Goal: Task Accomplishment & Management: Complete application form

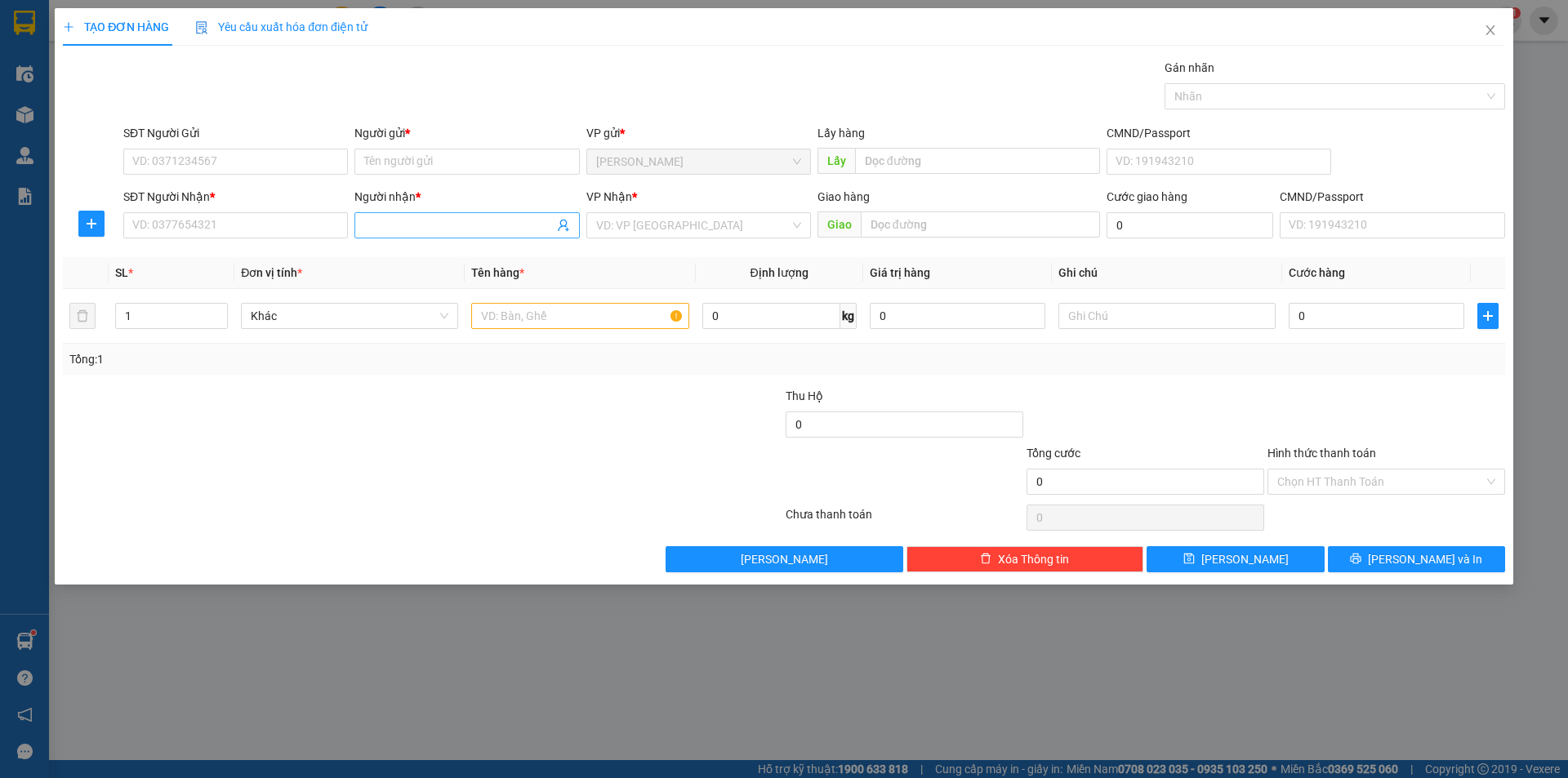
click at [384, 226] on input "Người nhận *" at bounding box center [458, 225] width 189 height 18
click at [433, 168] on input "Người gửi *" at bounding box center [466, 162] width 225 height 26
click at [389, 216] on span at bounding box center [466, 225] width 225 height 26
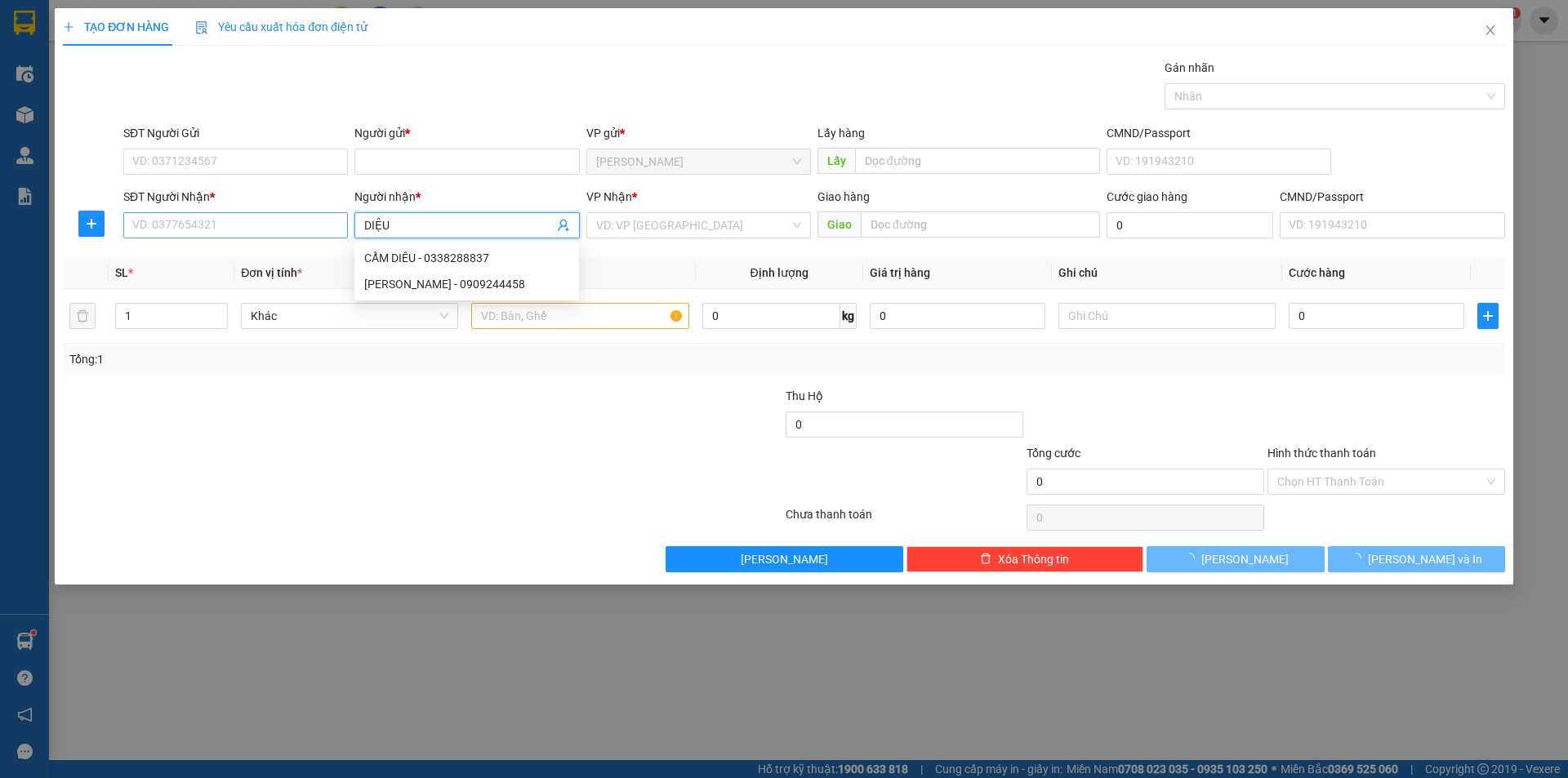
type input "DIỆU"
click at [292, 225] on input "SĐT Người Nhận *" at bounding box center [235, 225] width 225 height 26
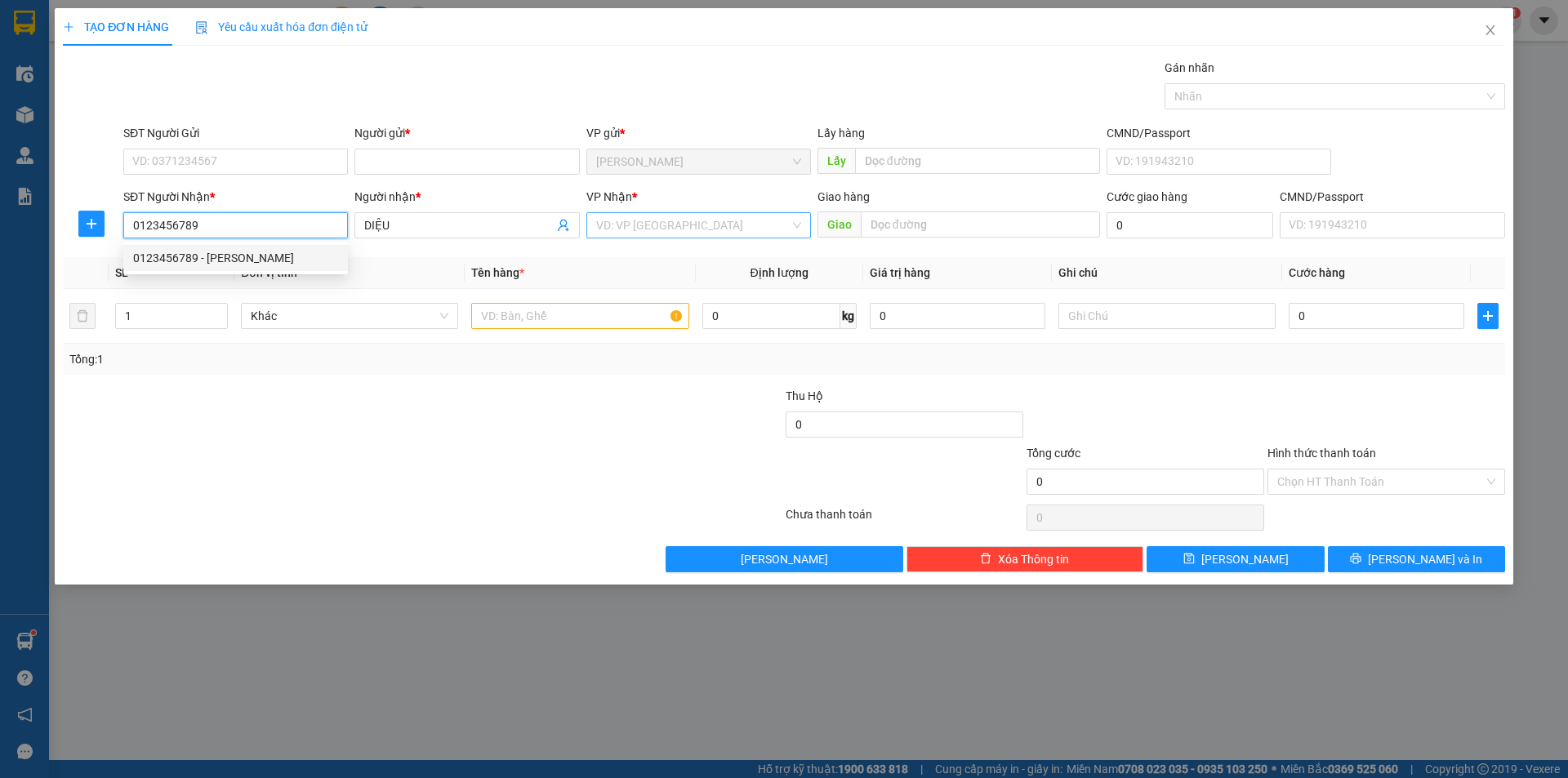
type input "0123456789"
click at [703, 222] on input "search" at bounding box center [693, 225] width 194 height 24
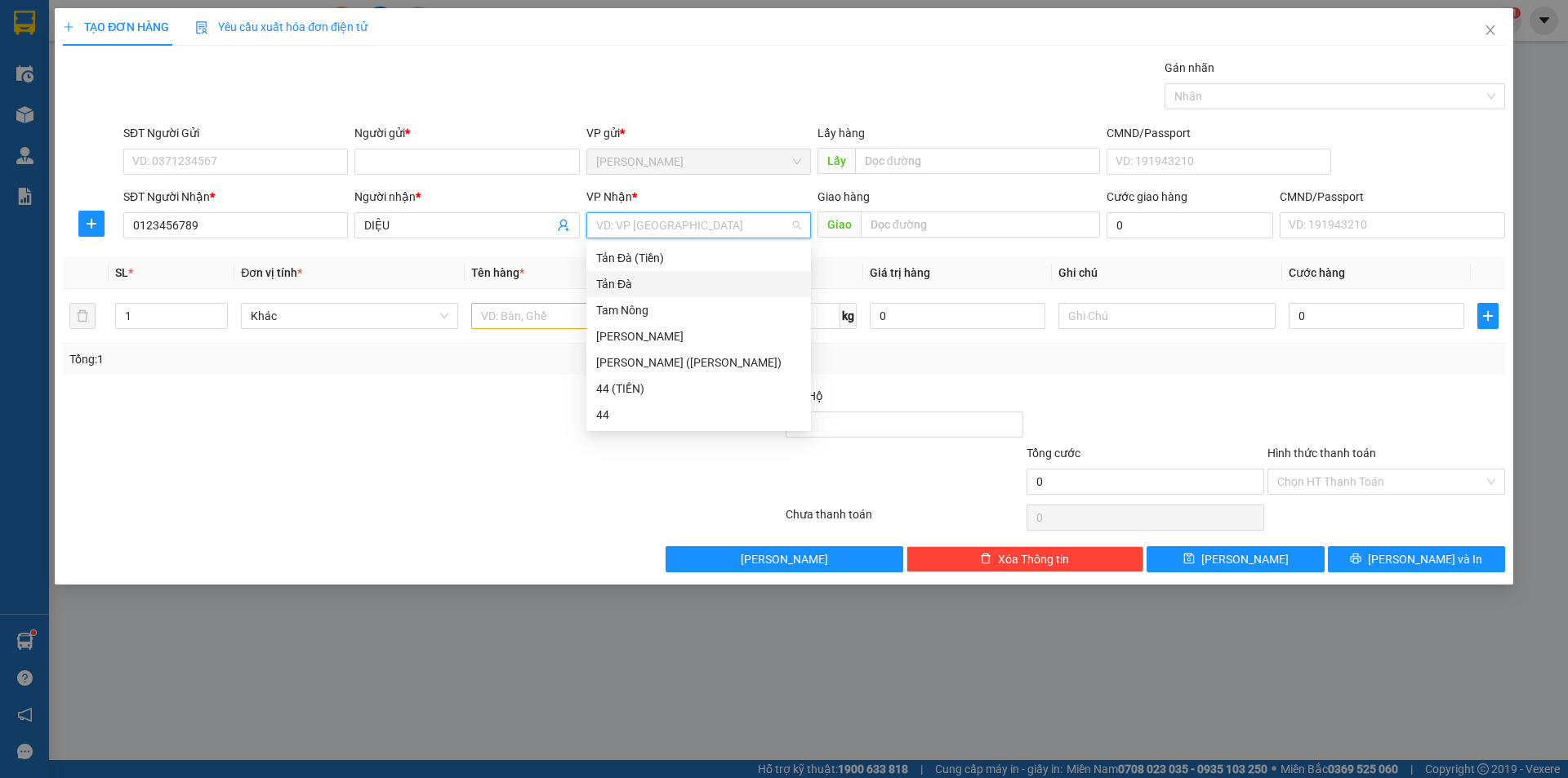
click at [672, 282] on div "Tản Đà" at bounding box center [698, 284] width 205 height 18
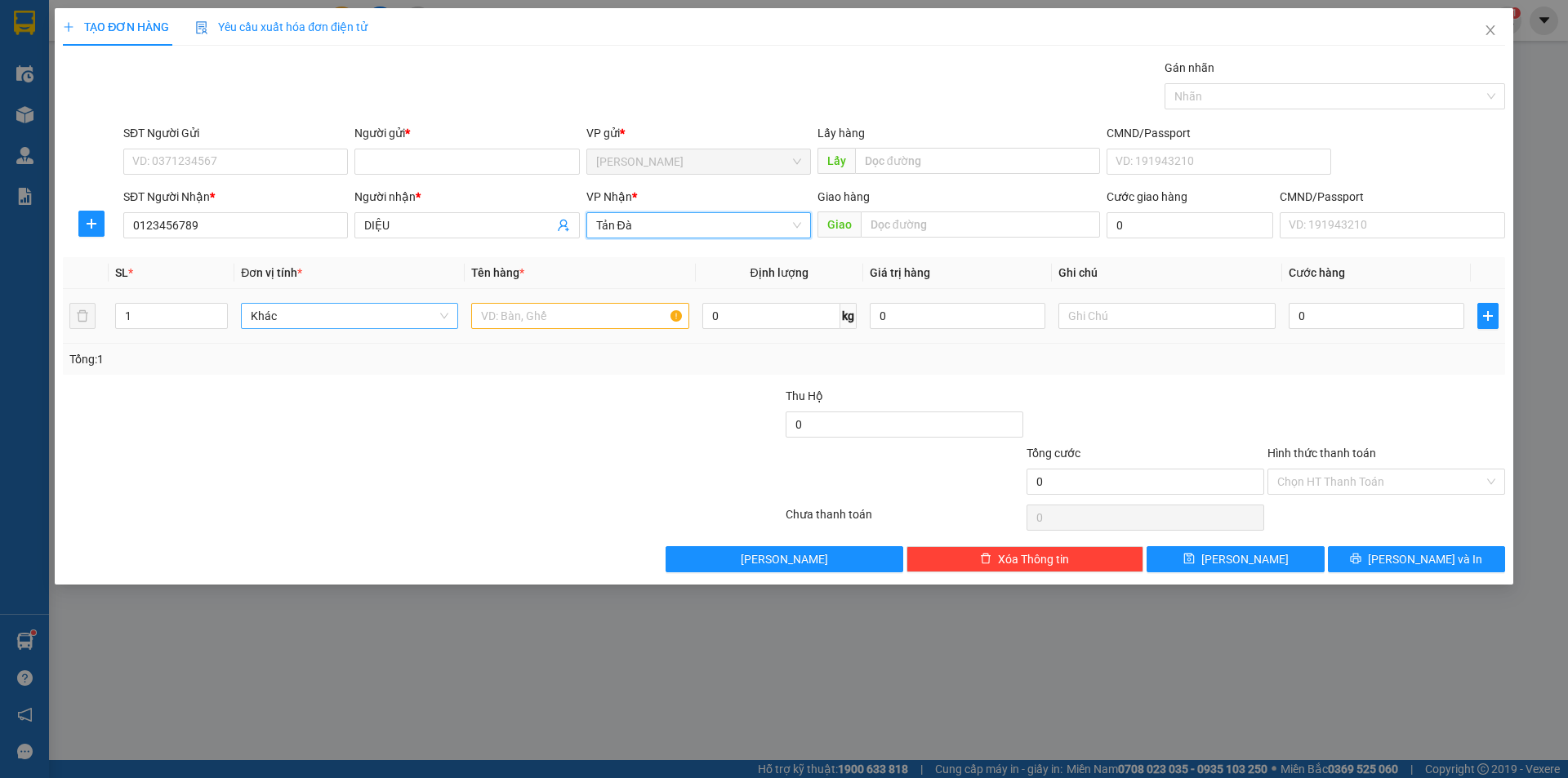
click at [434, 313] on span "Khác" at bounding box center [350, 316] width 198 height 24
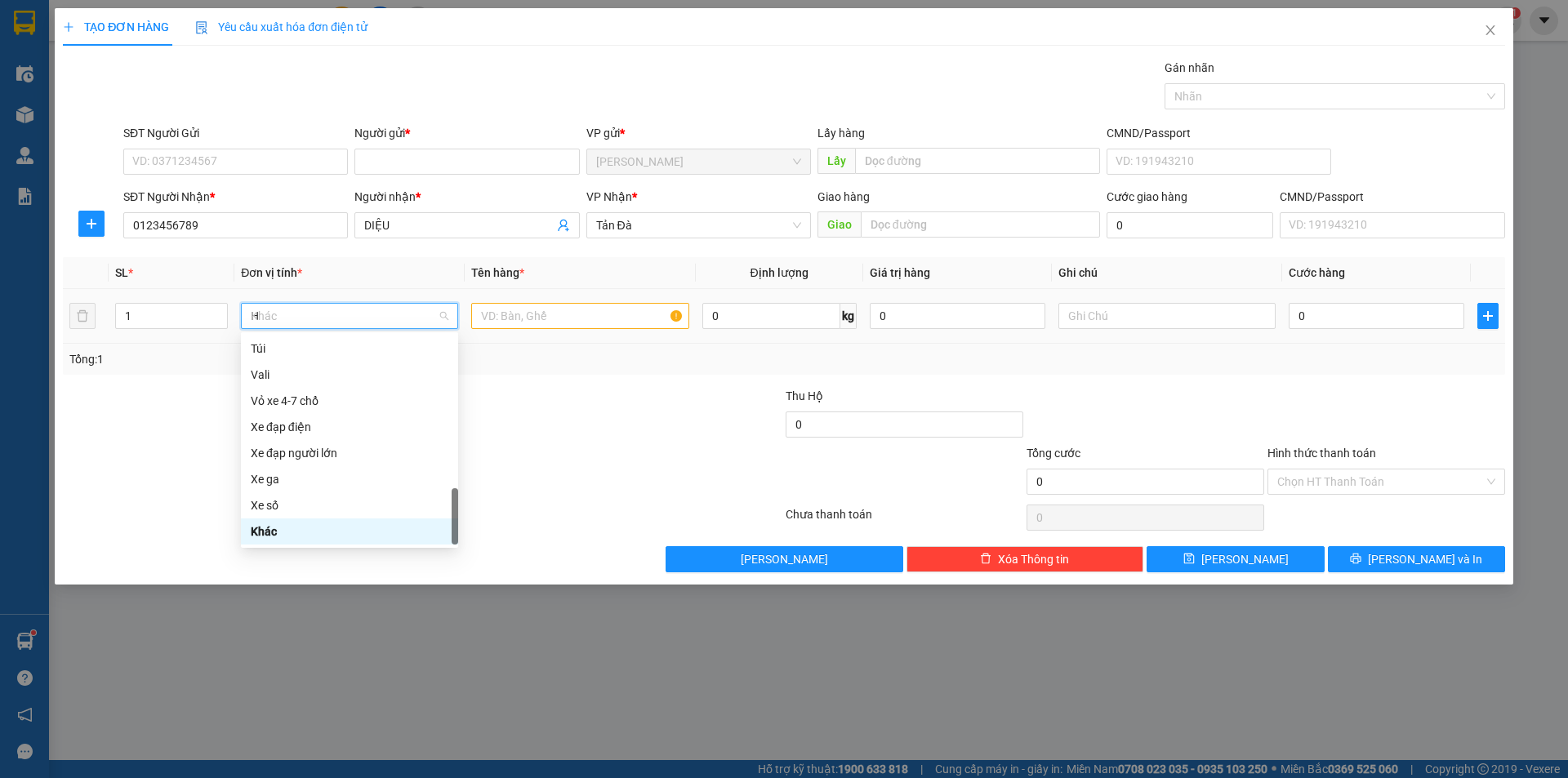
scroll to position [222, 0]
type input "HO"
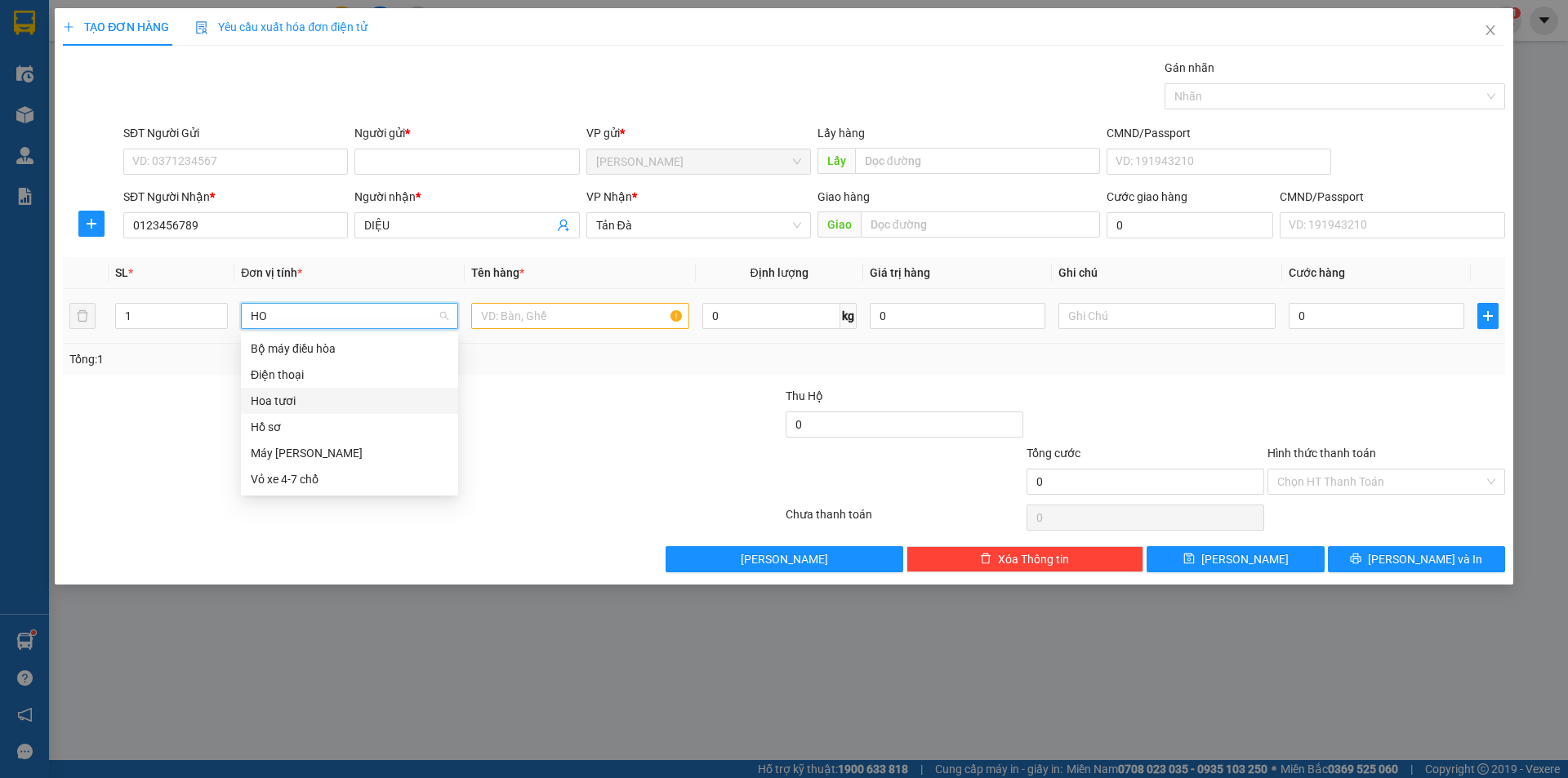
click at [279, 405] on div "Hoa tươi" at bounding box center [350, 401] width 198 height 18
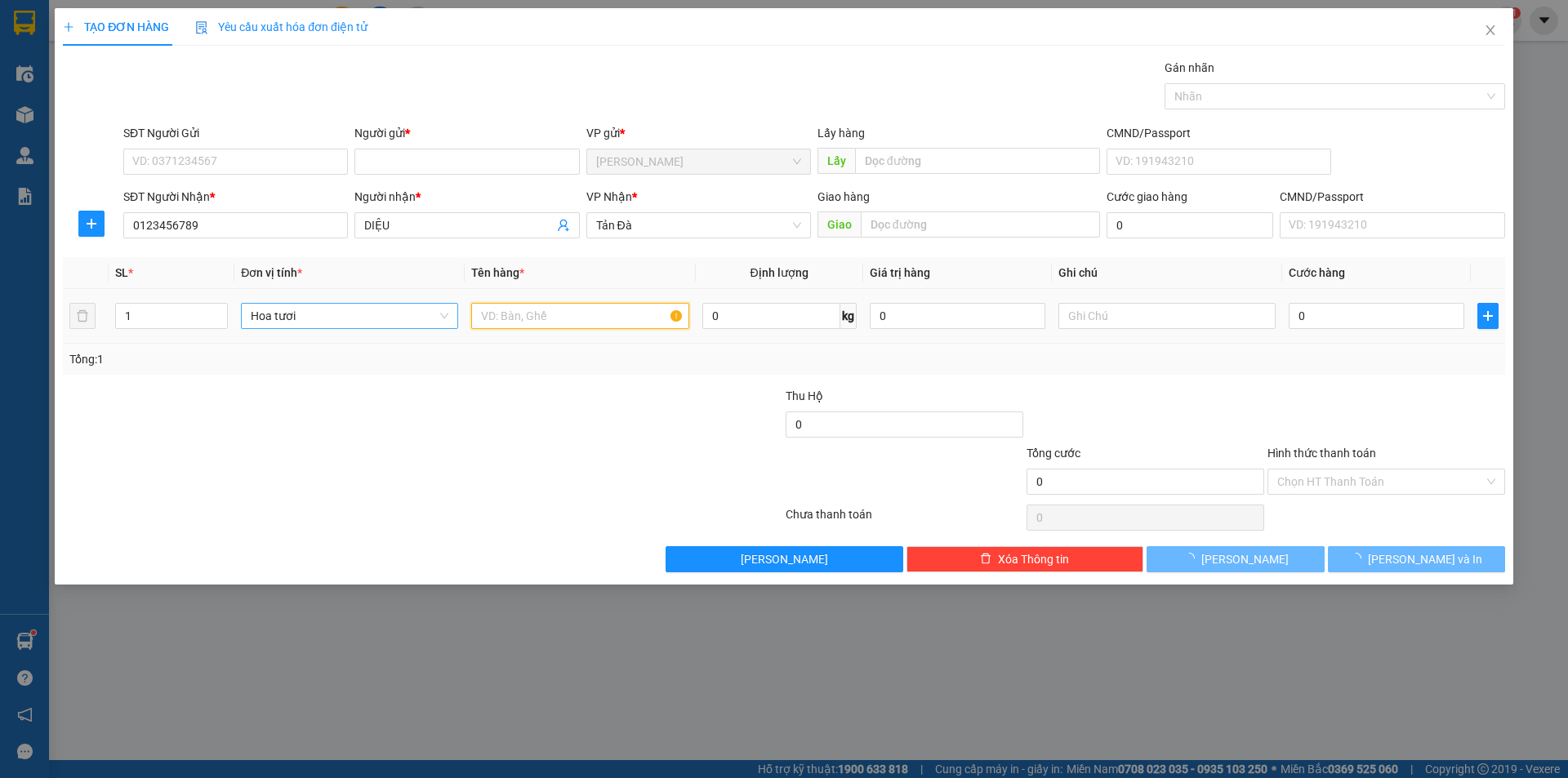
click at [543, 308] on input "text" at bounding box center [580, 316] width 217 height 26
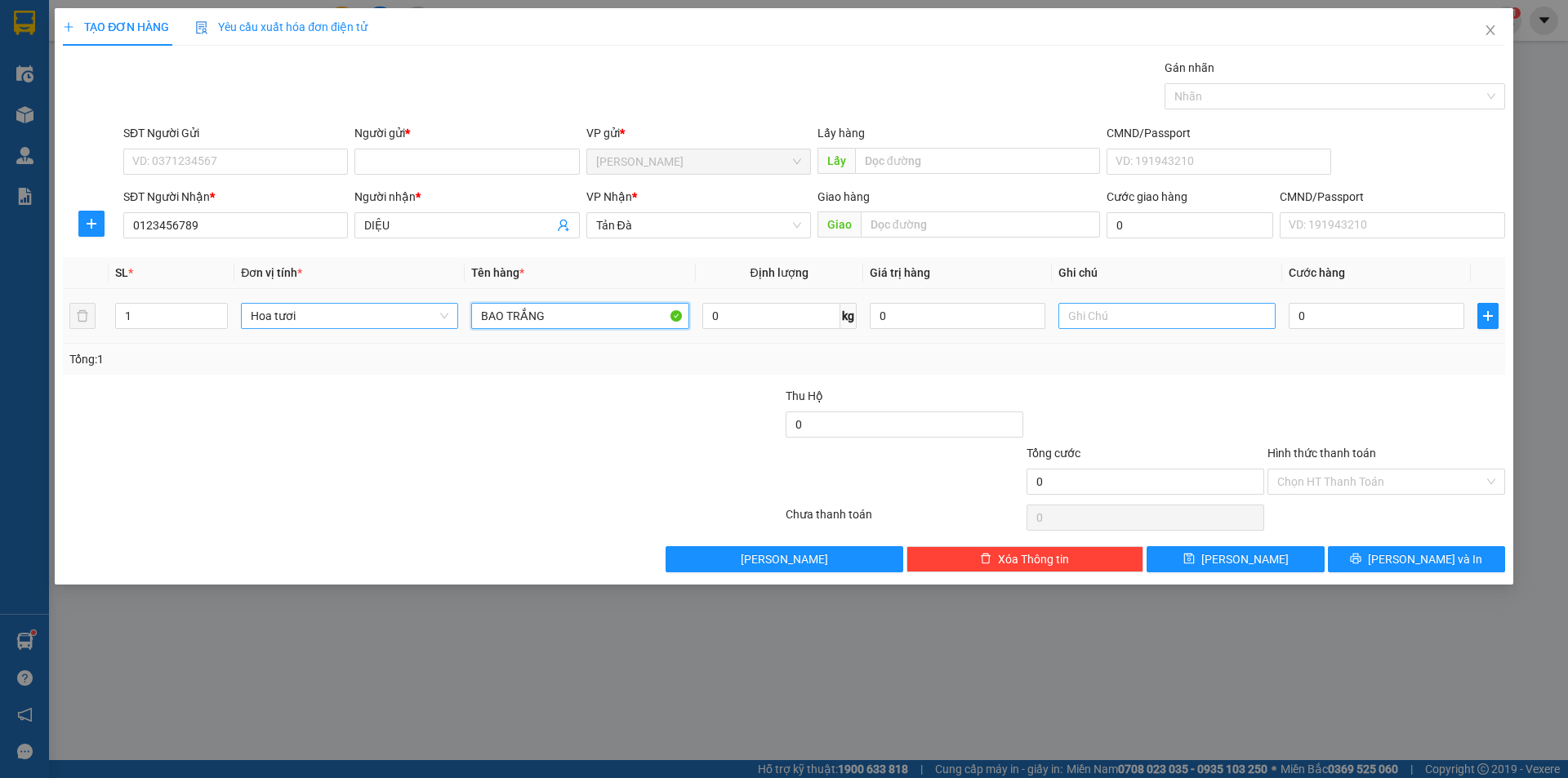
type input "BAO TRẮNG"
click at [1129, 318] on input "text" at bounding box center [1167, 316] width 217 height 26
type input "SEN"
click at [1317, 320] on input "0" at bounding box center [1376, 316] width 176 height 26
type input "2"
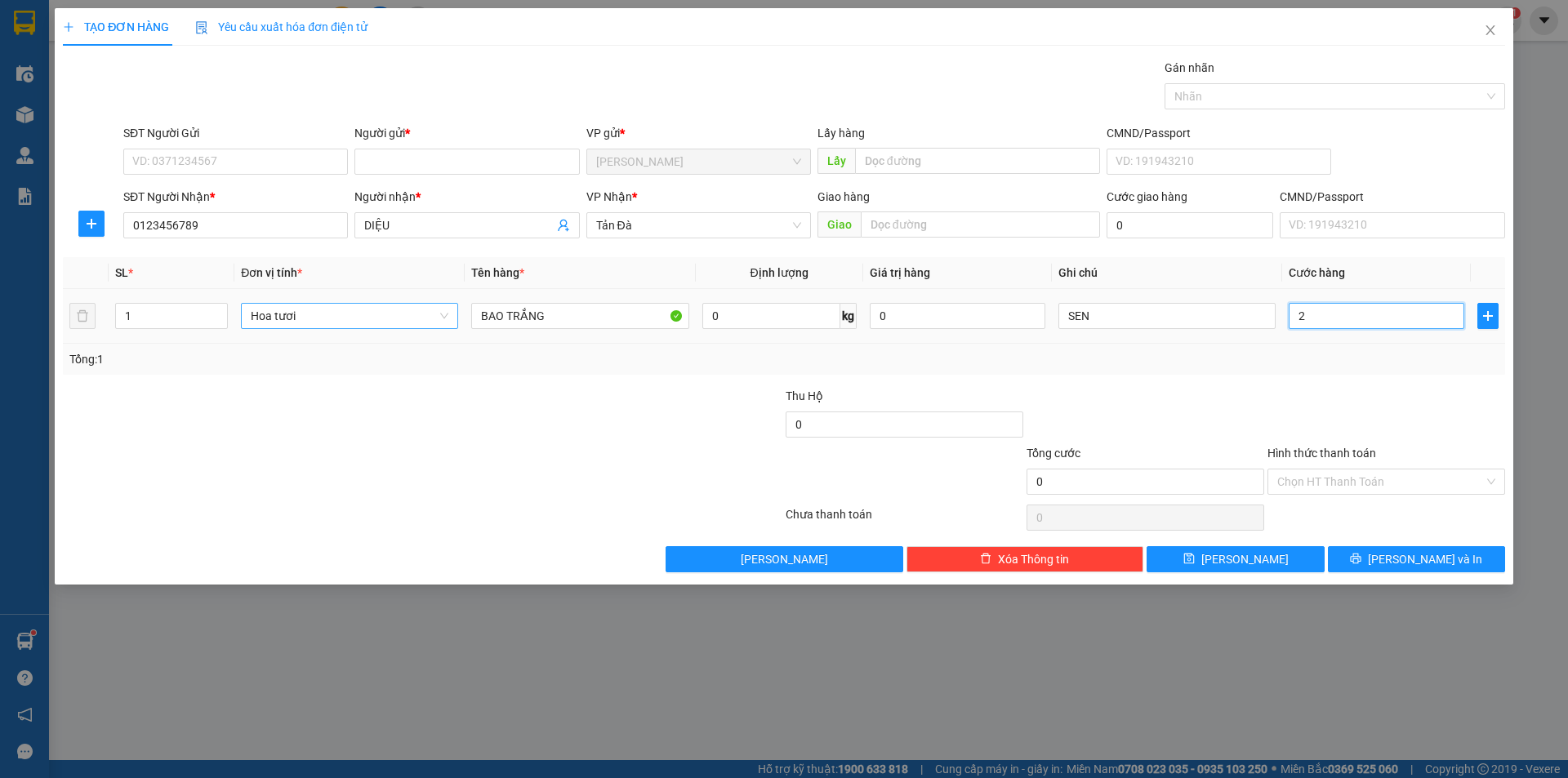
type input "2"
type input "20"
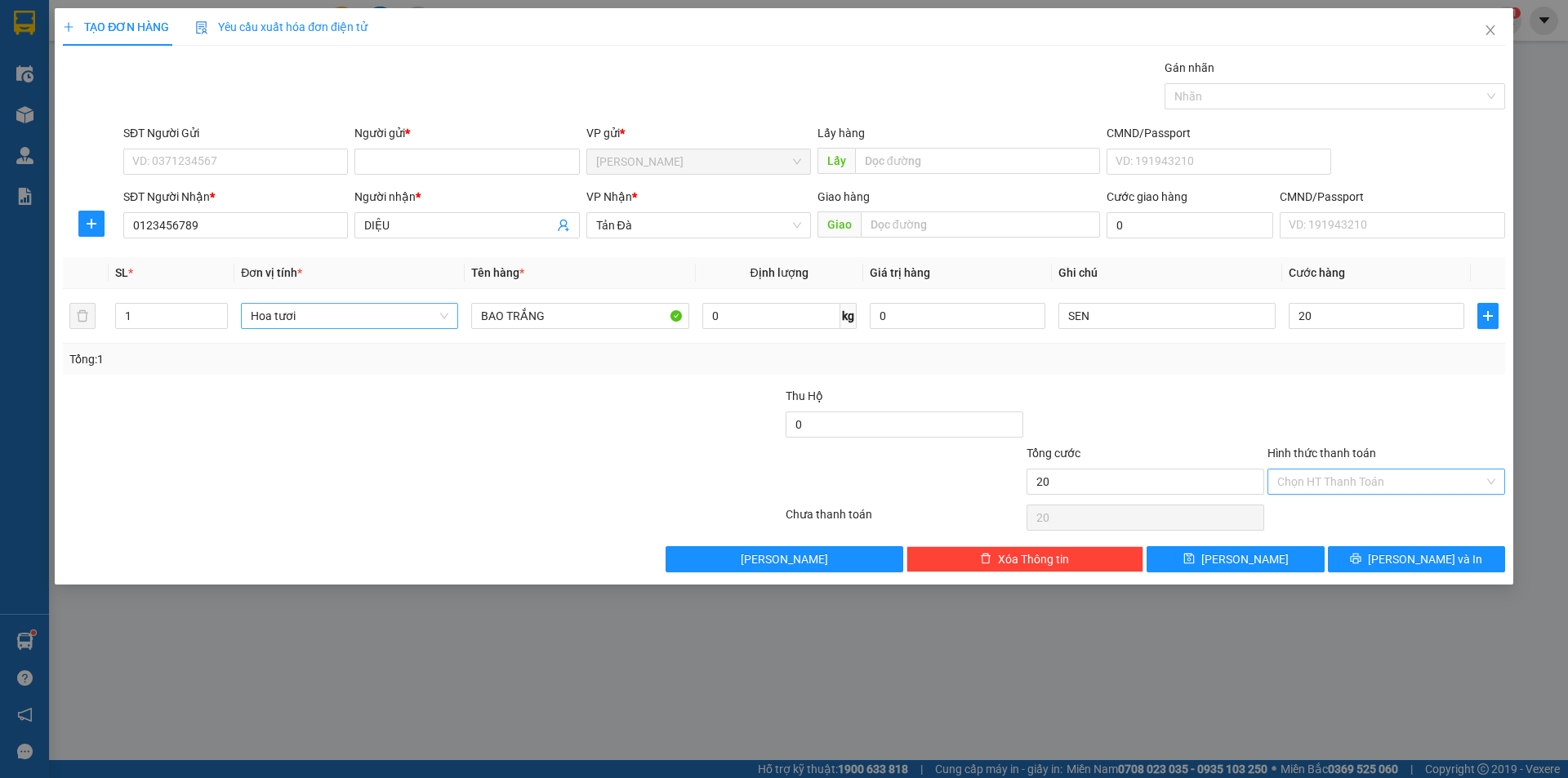
click at [1339, 485] on input "Hình thức thanh toán" at bounding box center [1380, 482] width 207 height 24
type input "20.000"
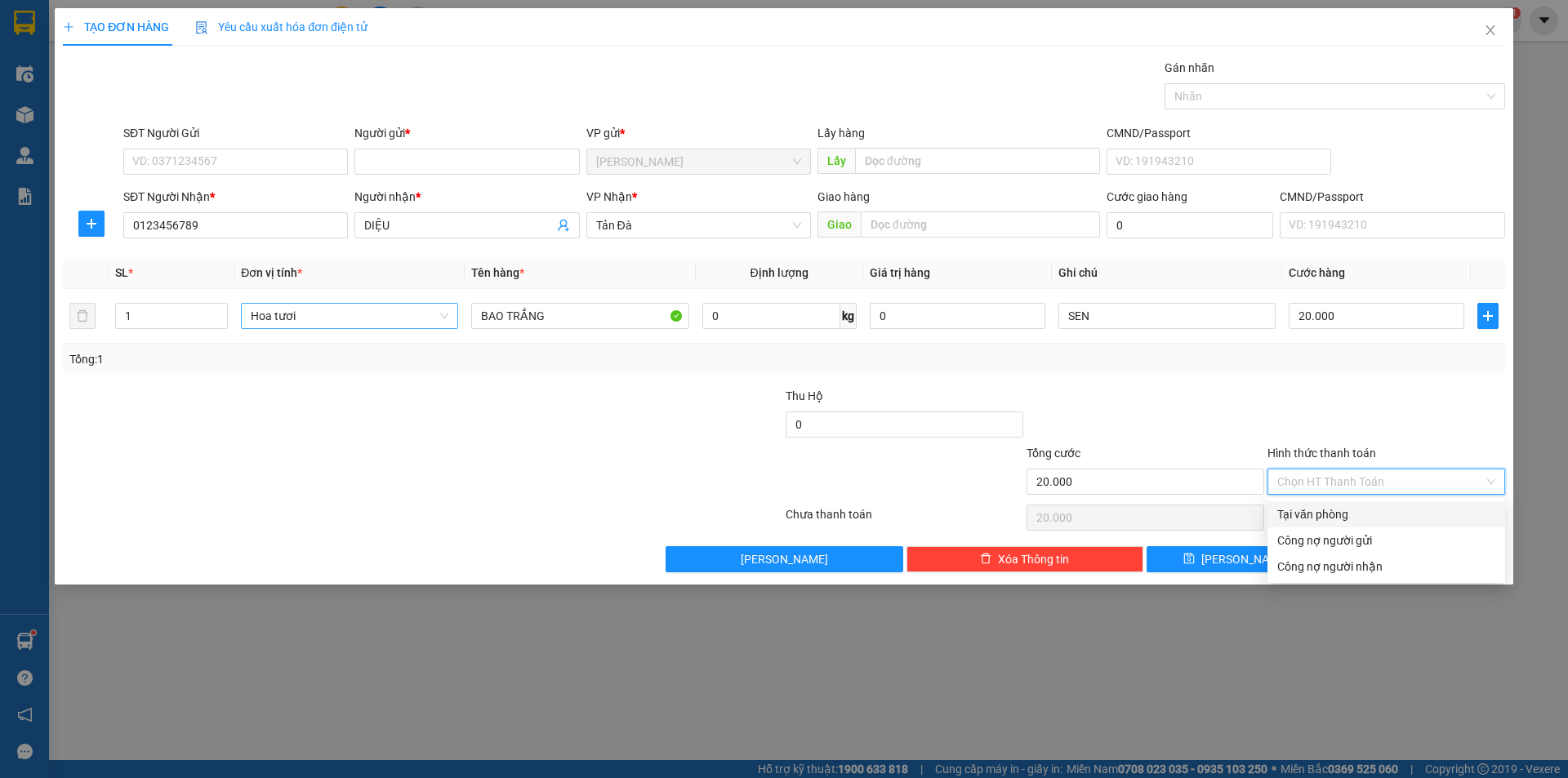
click at [1314, 515] on div "Tại văn phòng" at bounding box center [1386, 514] width 218 height 18
type input "0"
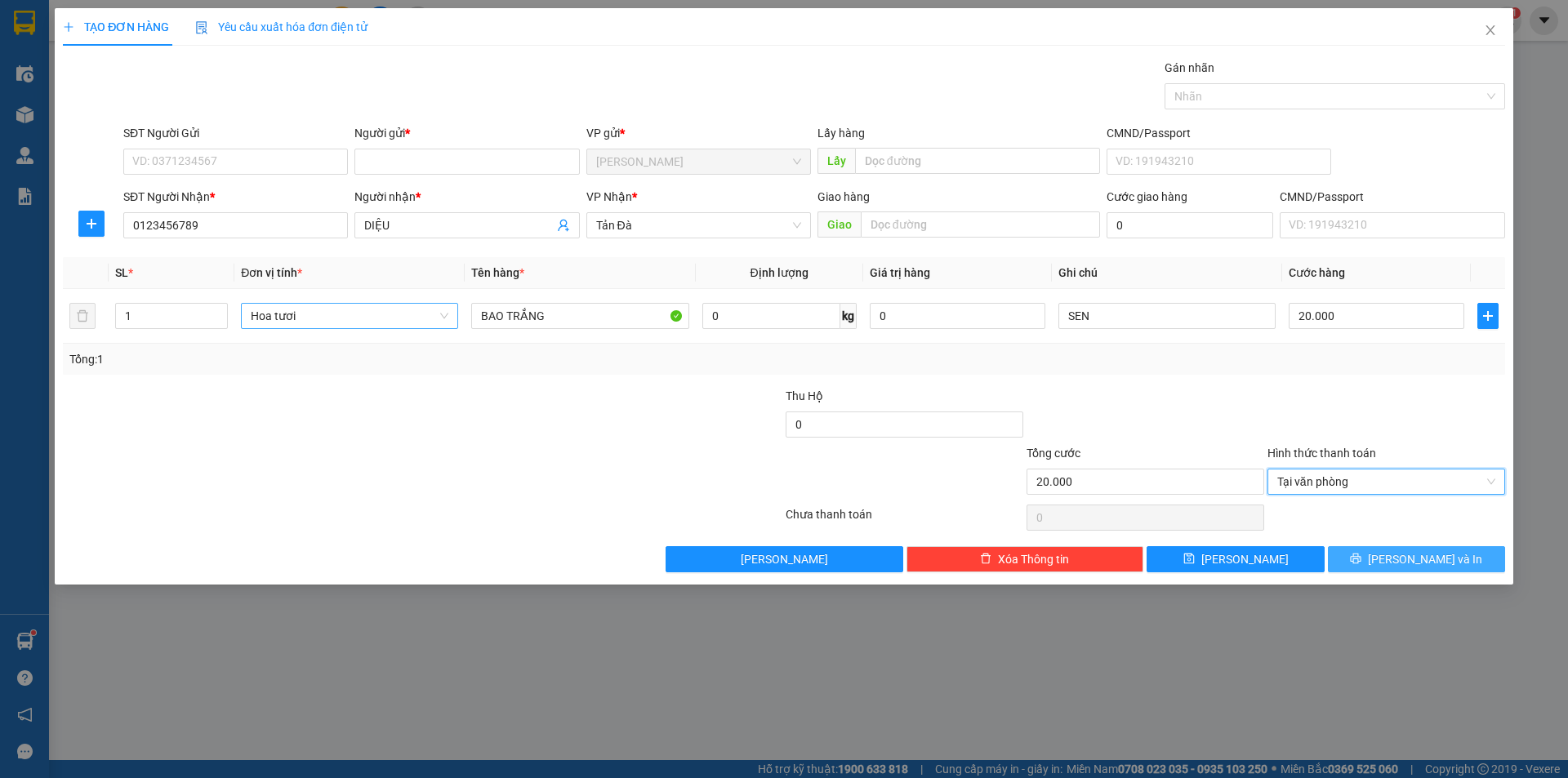
click at [1387, 549] on button "[PERSON_NAME] và In" at bounding box center [1416, 559] width 177 height 26
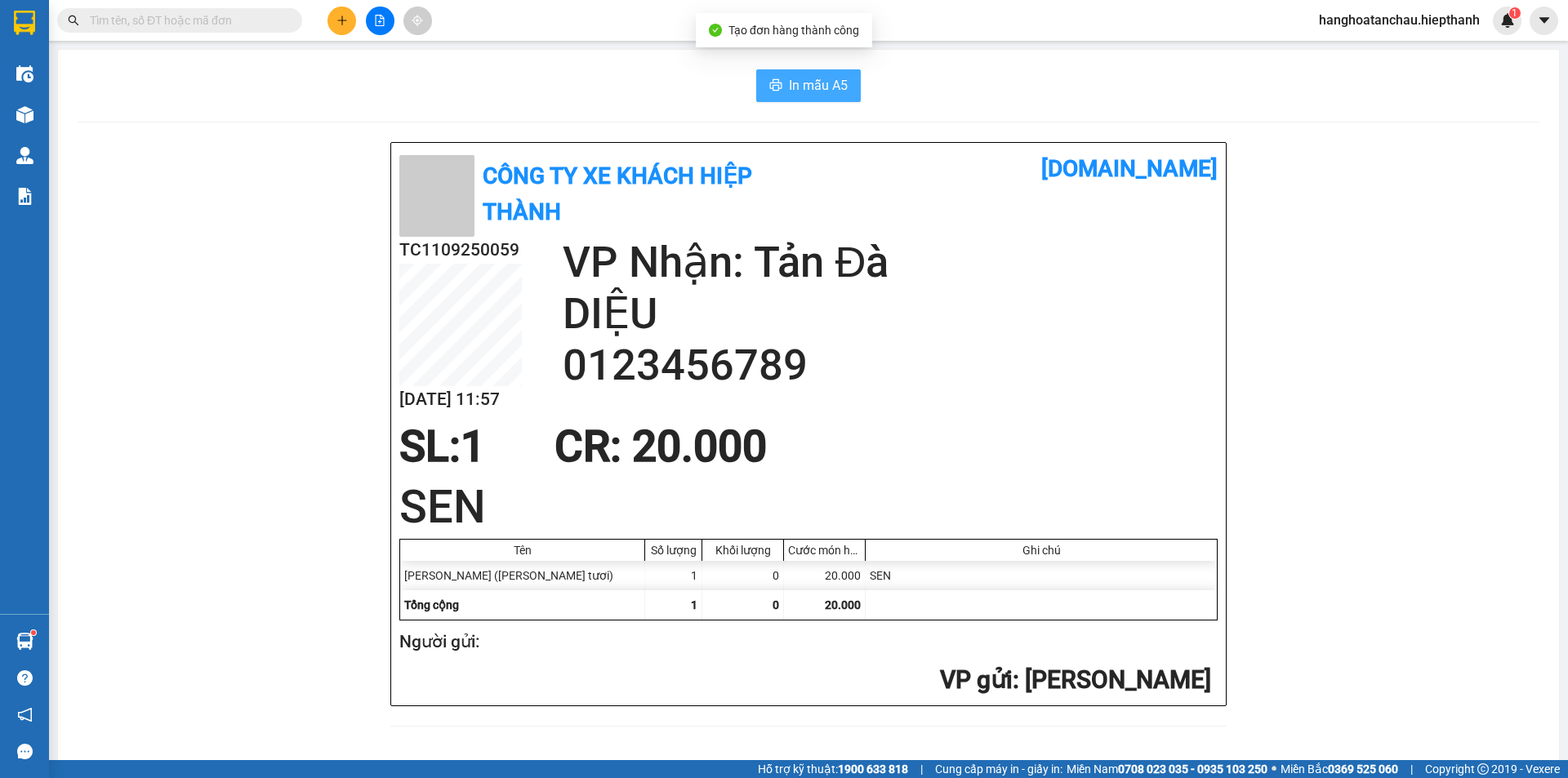
click at [835, 84] on span "In mẫu A5" at bounding box center [818, 85] width 59 height 20
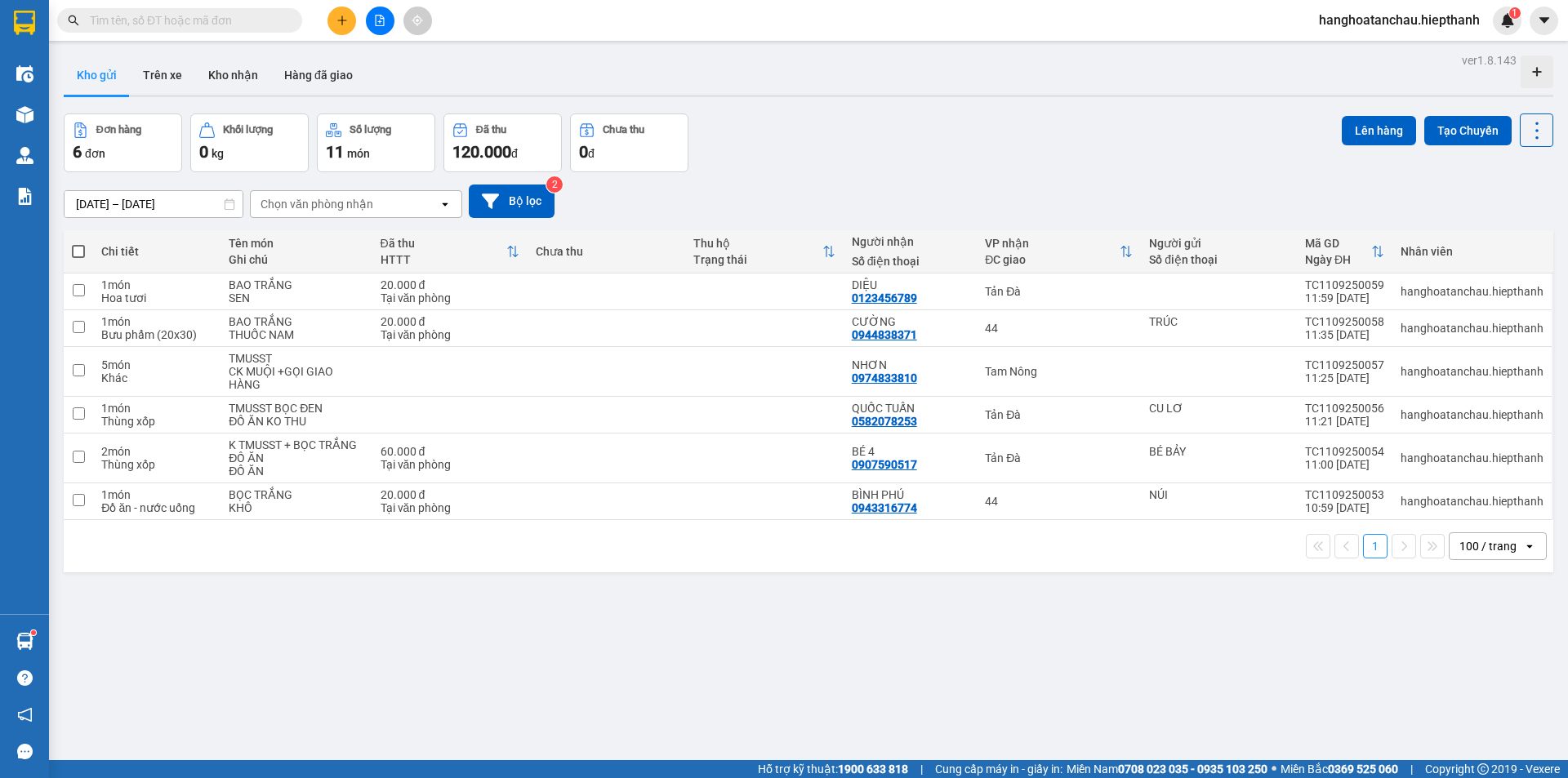
click at [274, 9] on span at bounding box center [180, 20] width 245 height 24
click at [199, 25] on input "text" at bounding box center [186, 20] width 193 height 18
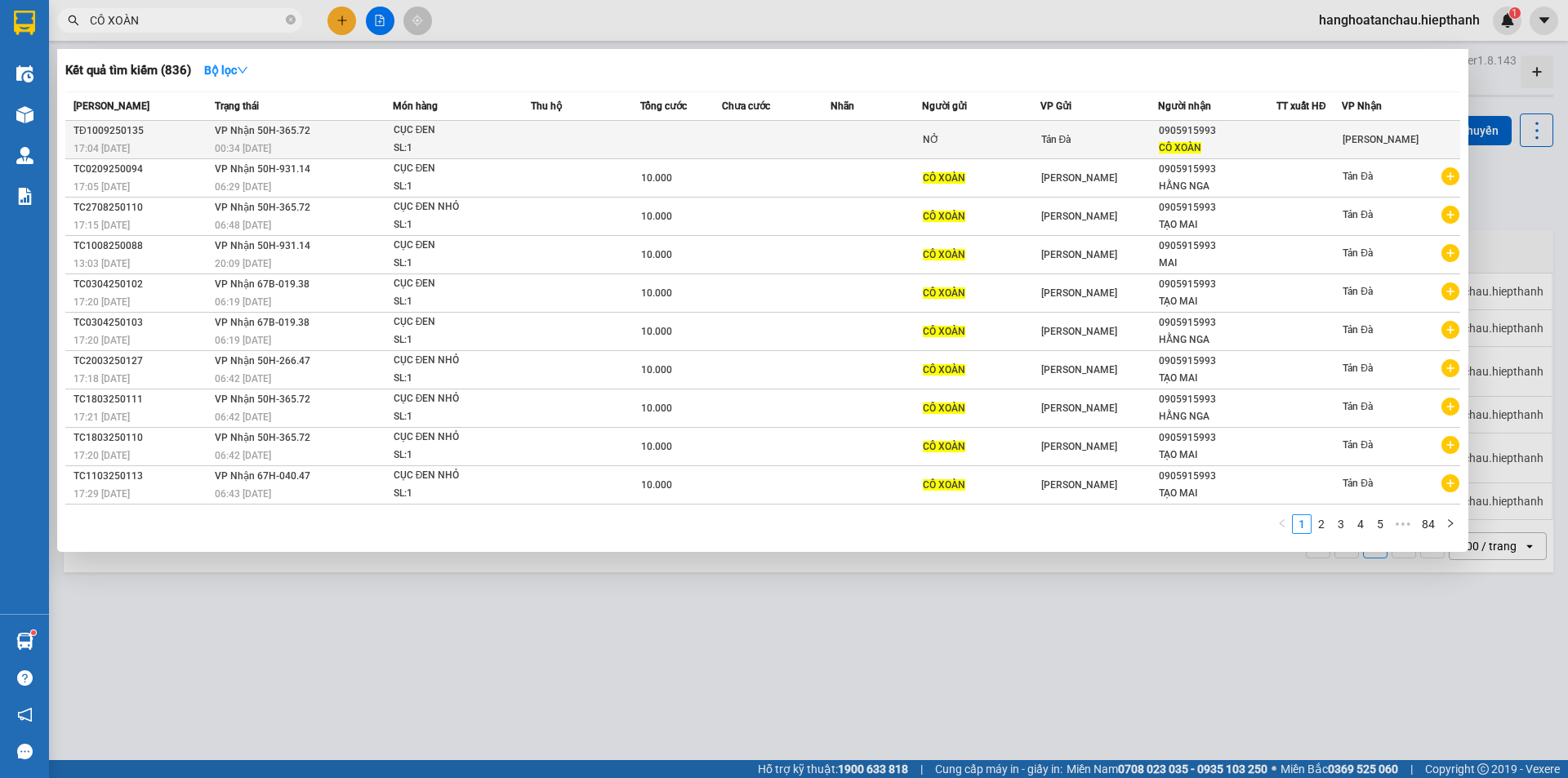
type input "CÔ XOÀN"
click at [466, 128] on div "CỤC ĐEN" at bounding box center [455, 131] width 122 height 18
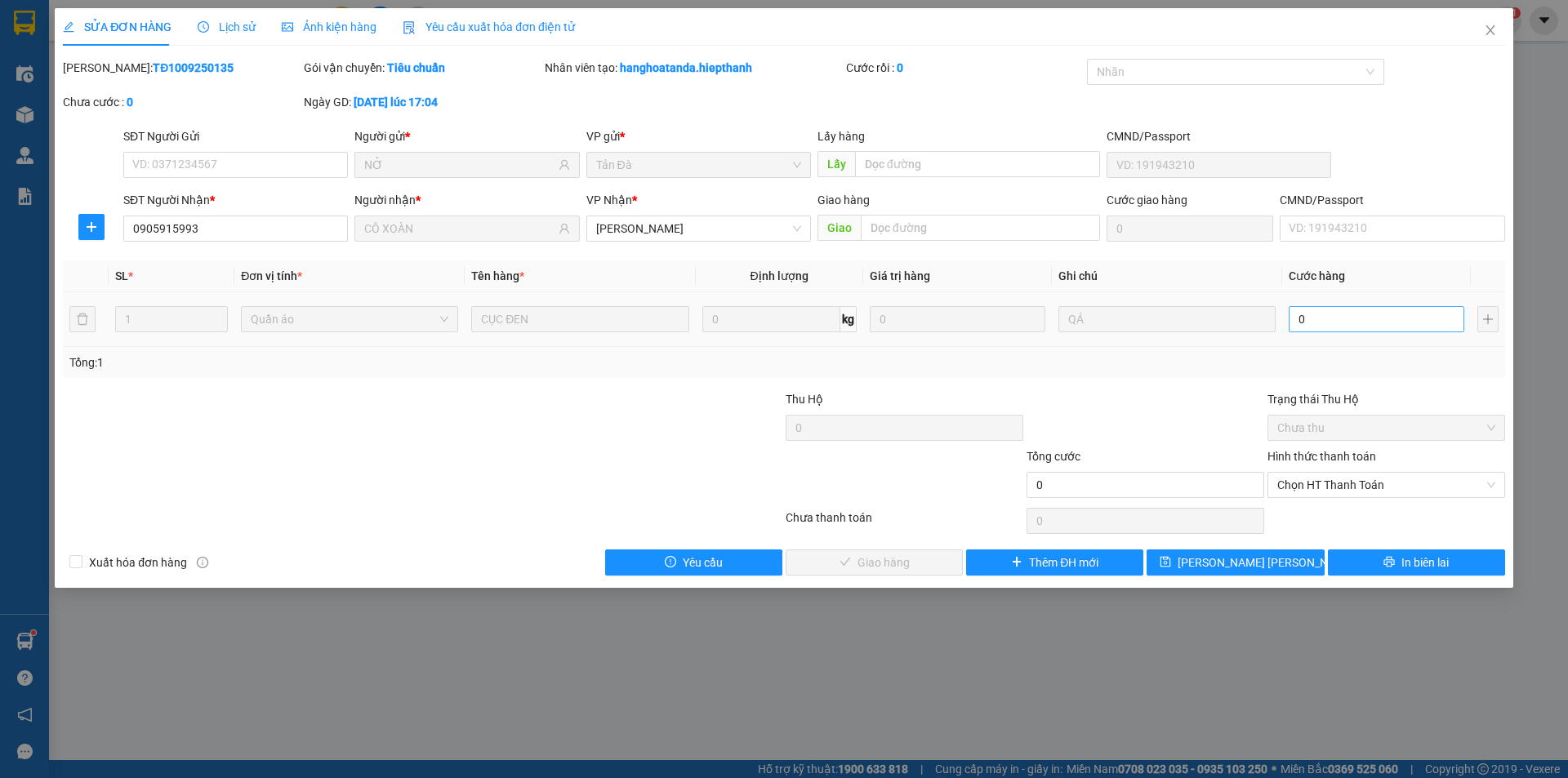
drag, startPoint x: 1334, startPoint y: 335, endPoint x: 1334, endPoint y: 324, distance: 11.0
click at [1334, 325] on div "0" at bounding box center [1376, 319] width 176 height 33
click at [1334, 324] on input "0" at bounding box center [1376, 319] width 176 height 26
type input "2"
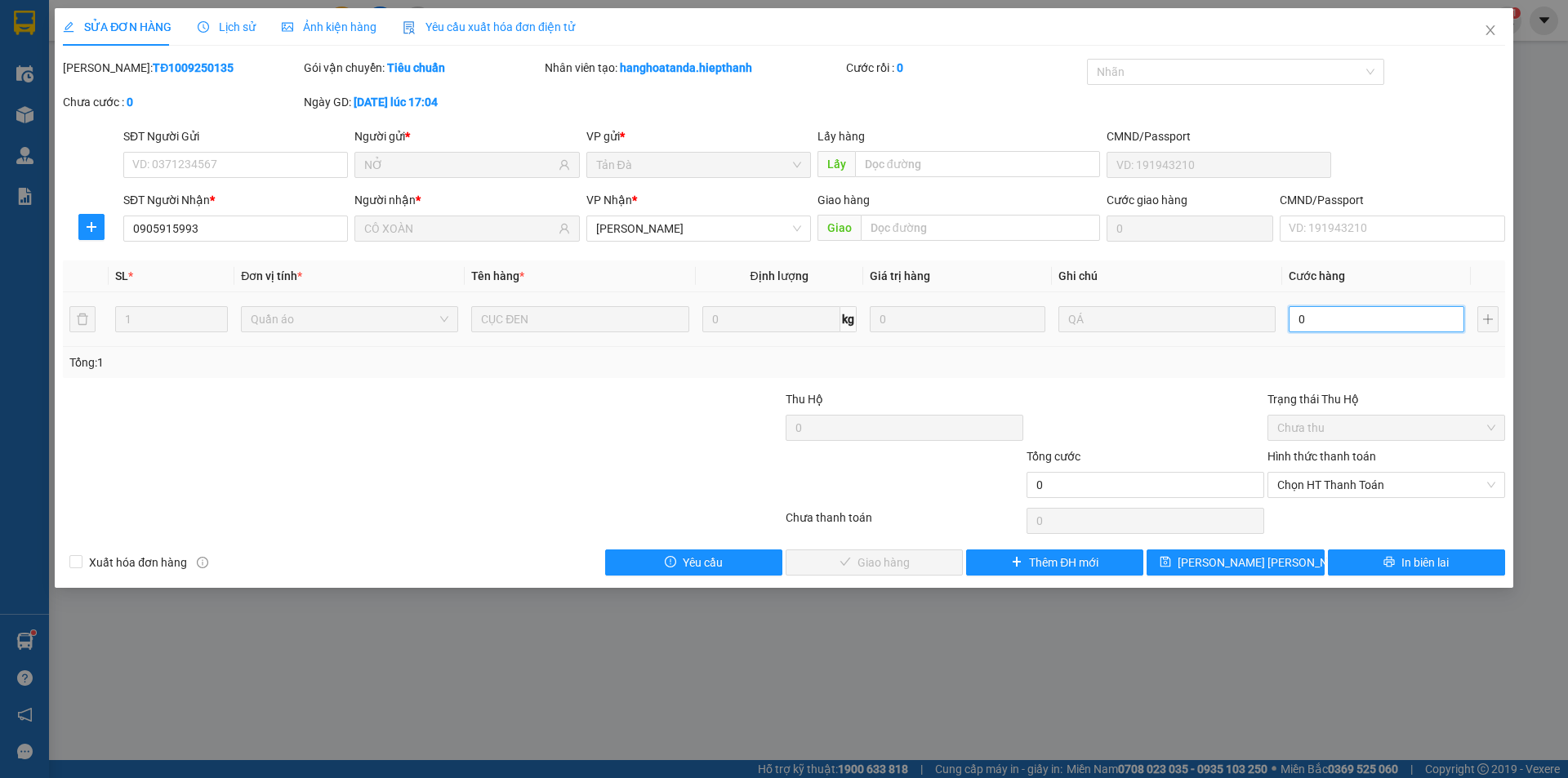
type input "2"
type input "20"
click at [1346, 480] on span "Chọn HT Thanh Toán" at bounding box center [1386, 485] width 218 height 24
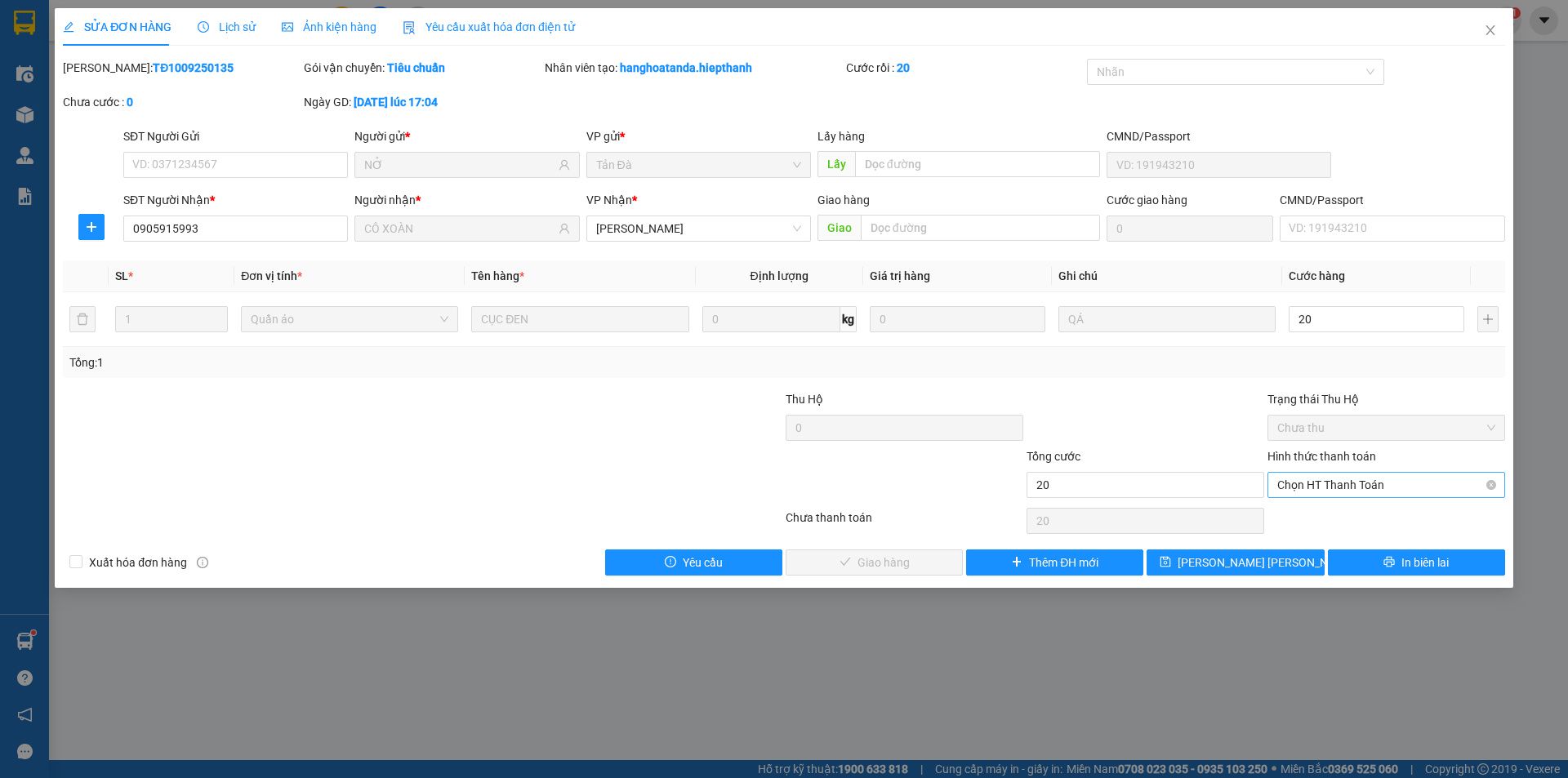
type input "20.000"
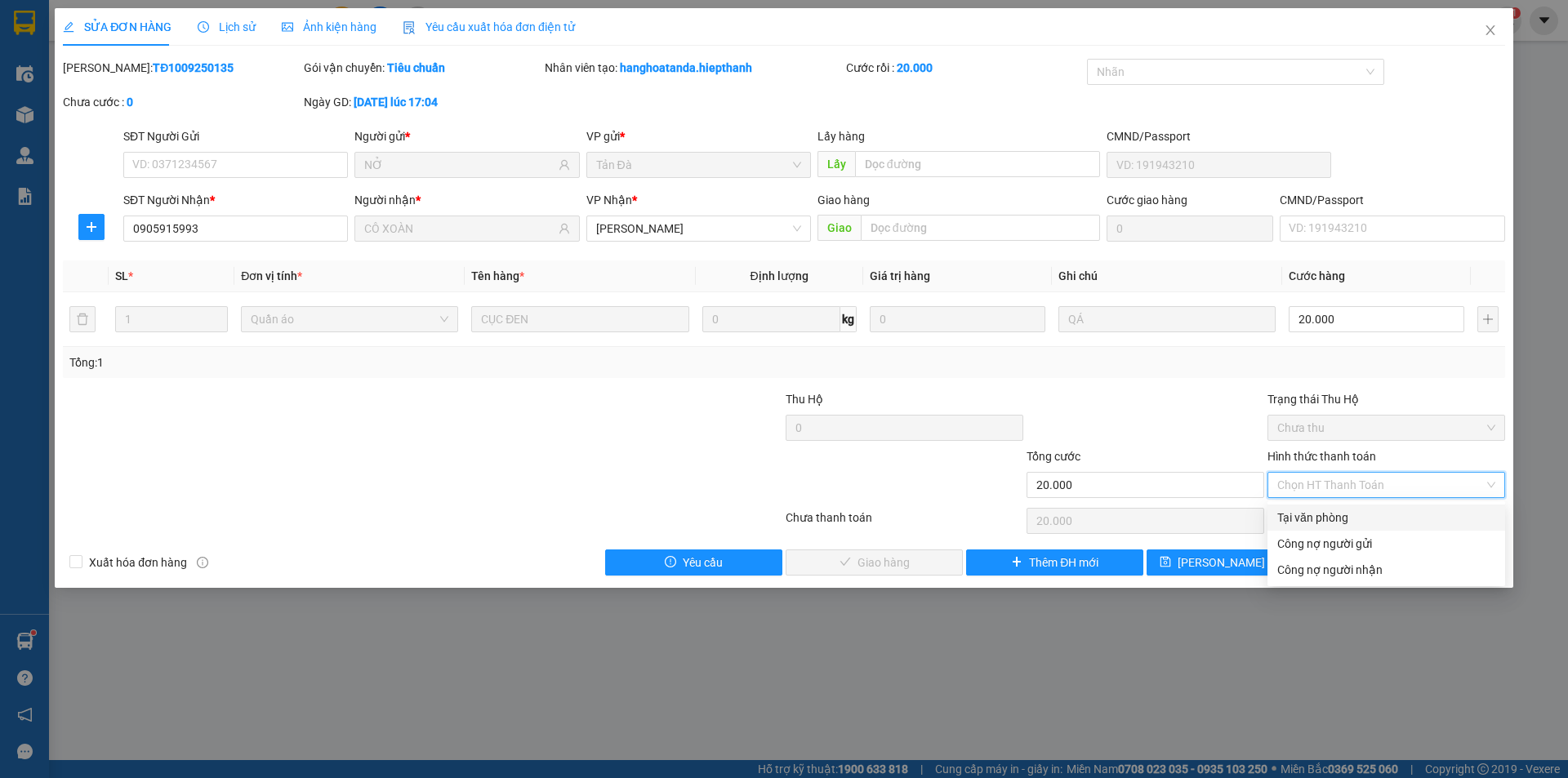
click at [1330, 510] on div "Tại văn phòng" at bounding box center [1386, 518] width 218 height 18
type input "0"
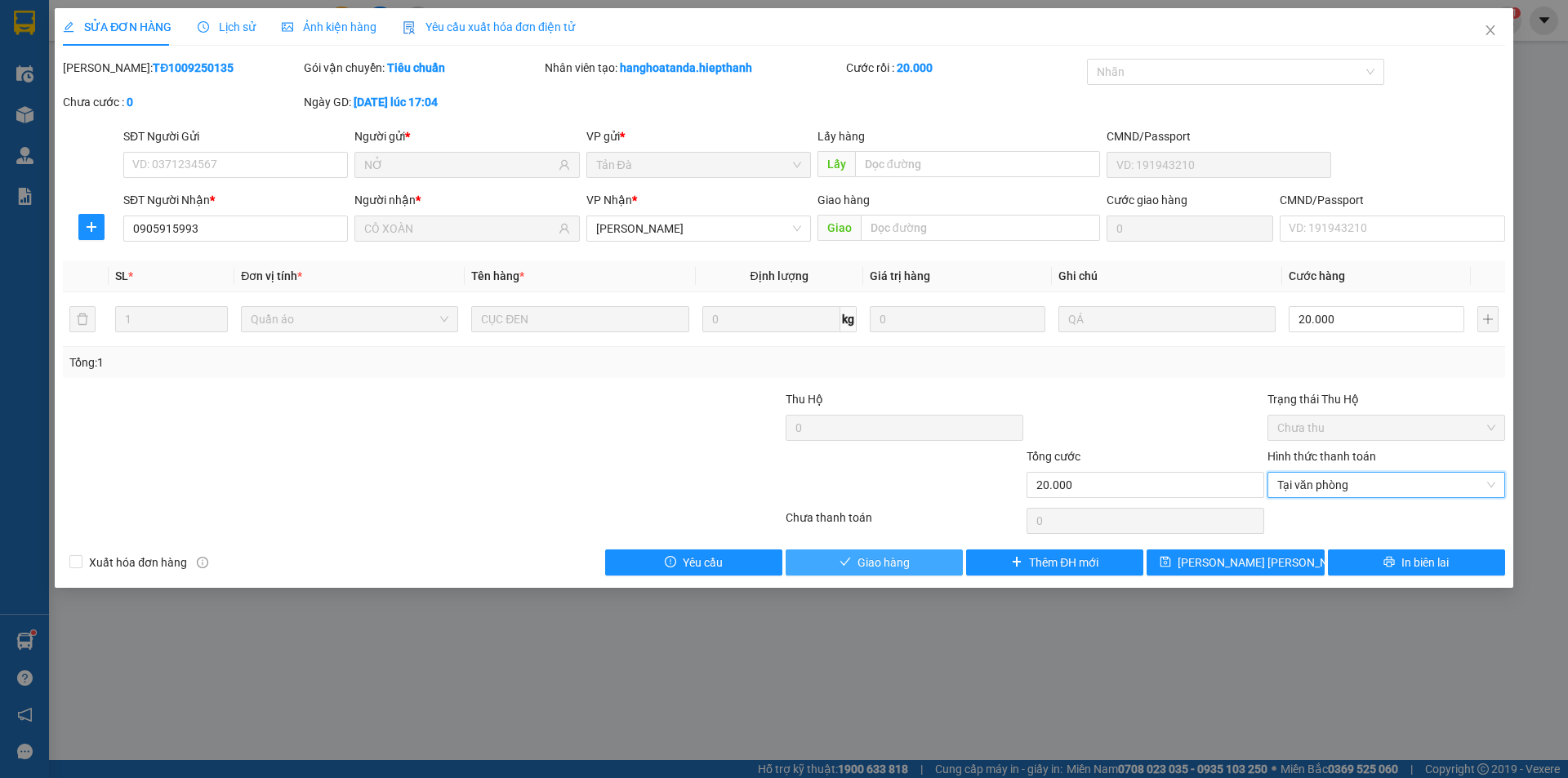
click at [925, 558] on button "Giao hàng" at bounding box center [874, 562] width 177 height 26
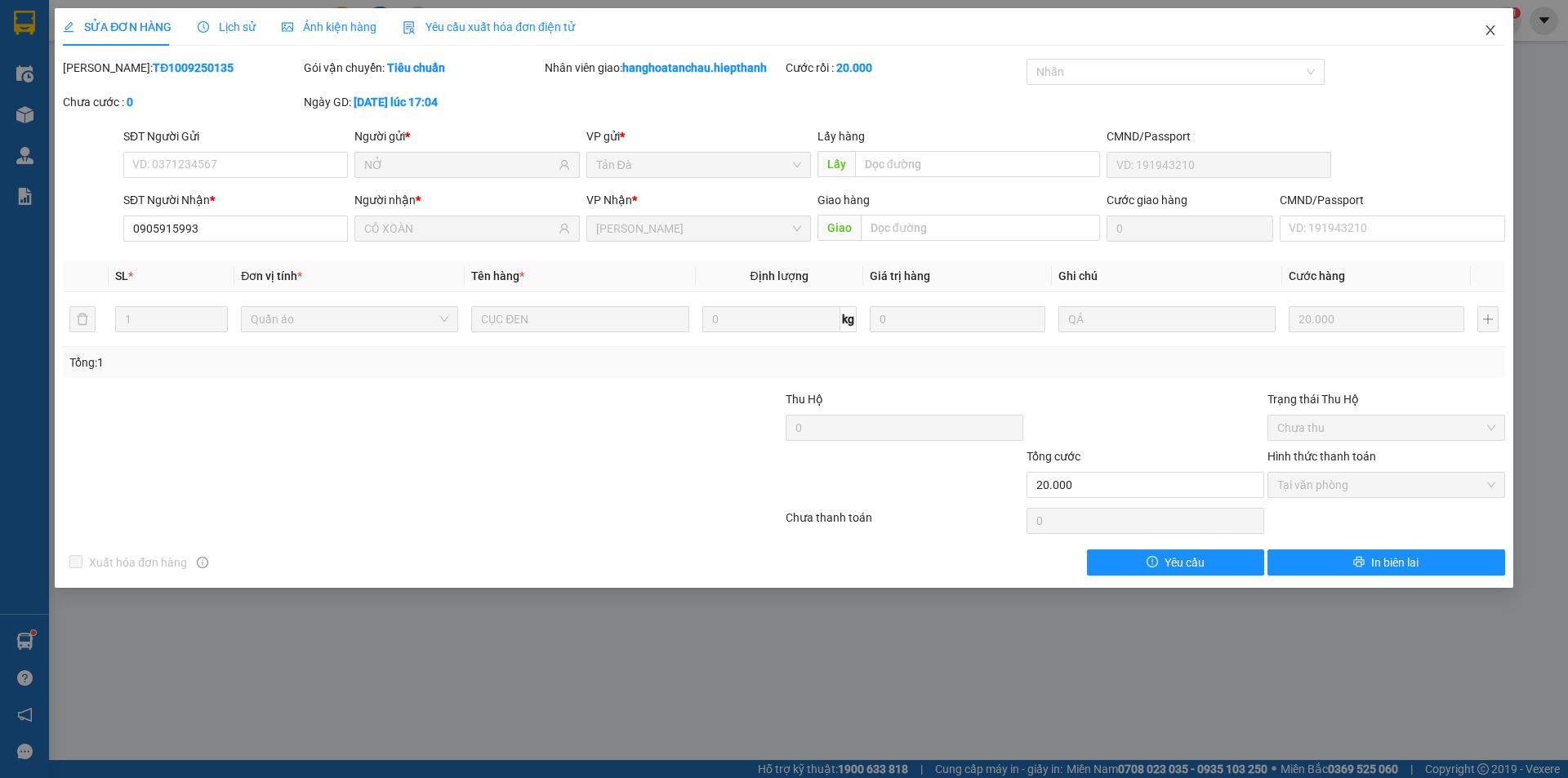
click at [1487, 21] on span "Close" at bounding box center [1490, 31] width 46 height 46
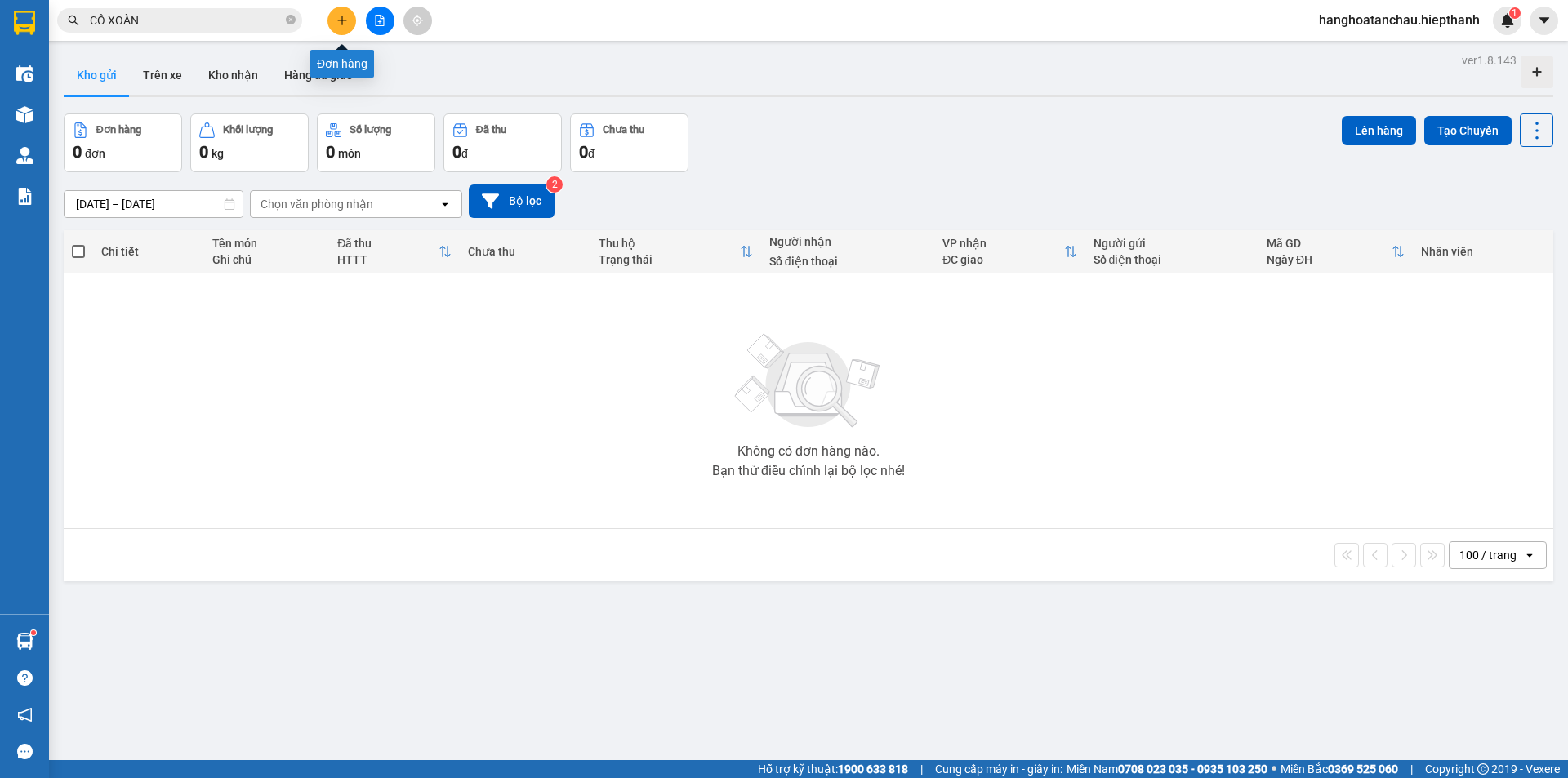
click at [332, 15] on button at bounding box center [341, 20] width 29 height 29
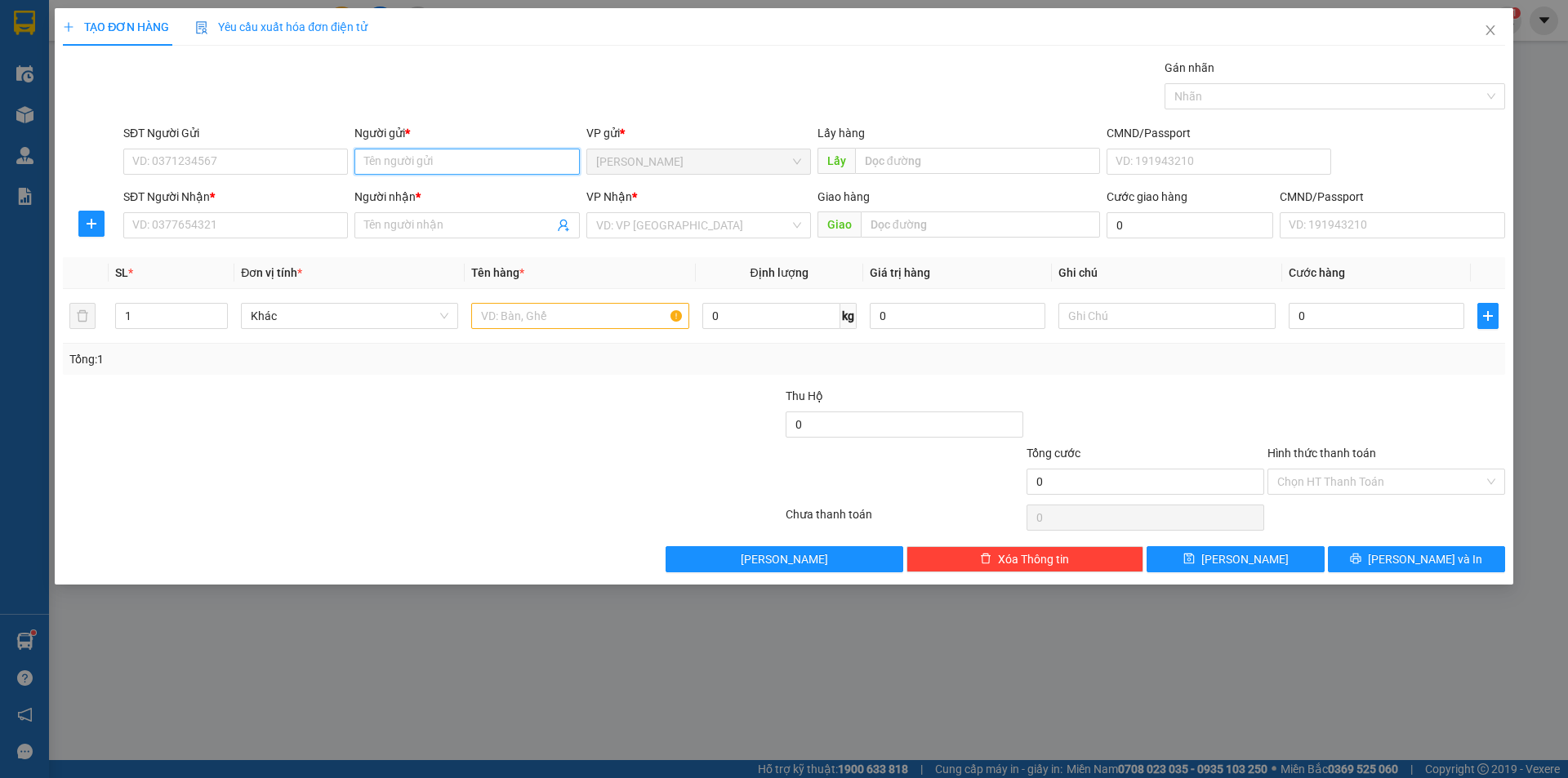
click at [470, 166] on input "Người gửi *" at bounding box center [466, 162] width 225 height 26
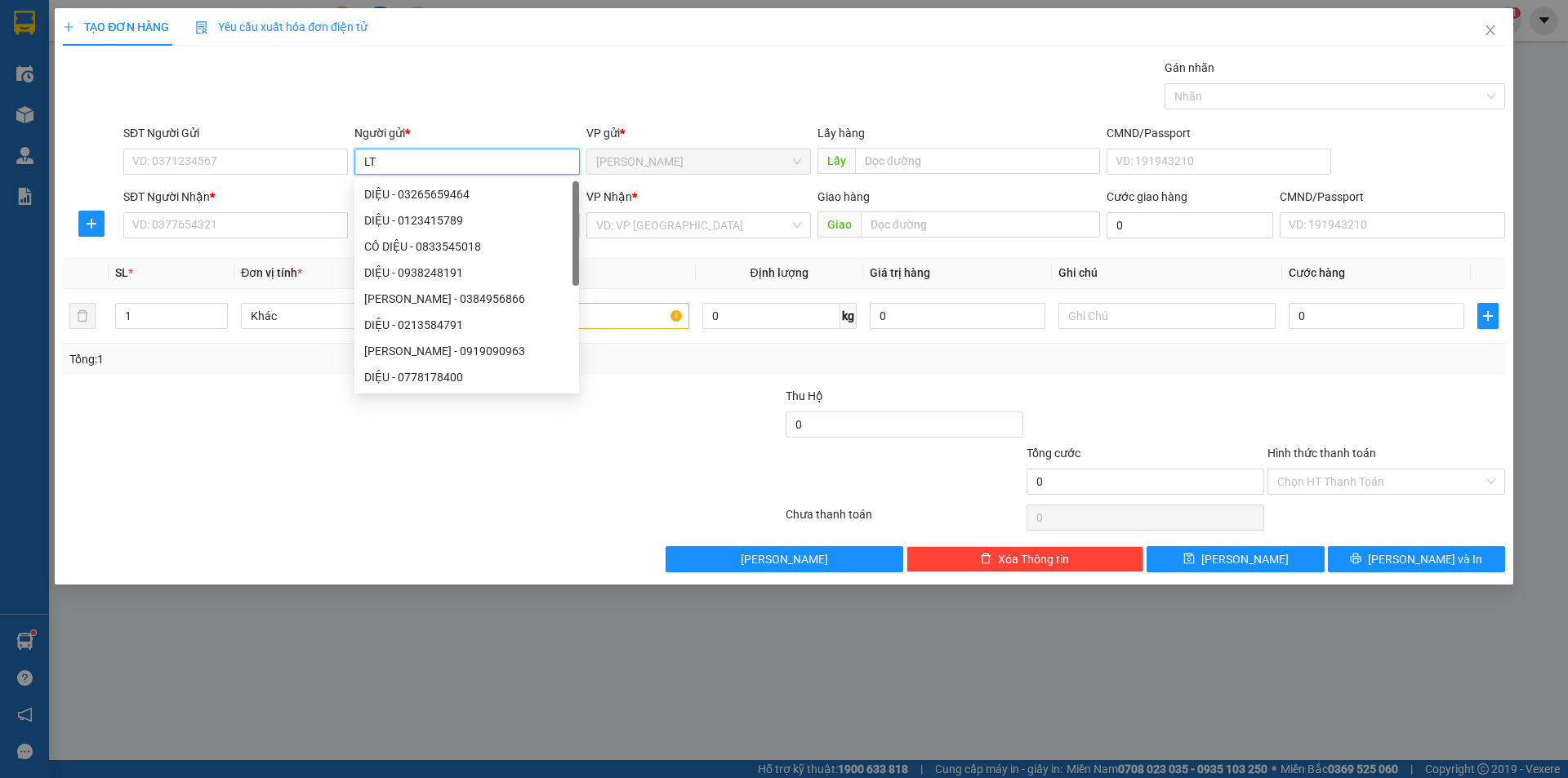
type input "LT"
click at [491, 100] on div "Gói vận chuyển * Tiêu chuẩn Gán nhãn Nhãn" at bounding box center [814, 87] width 1388 height 57
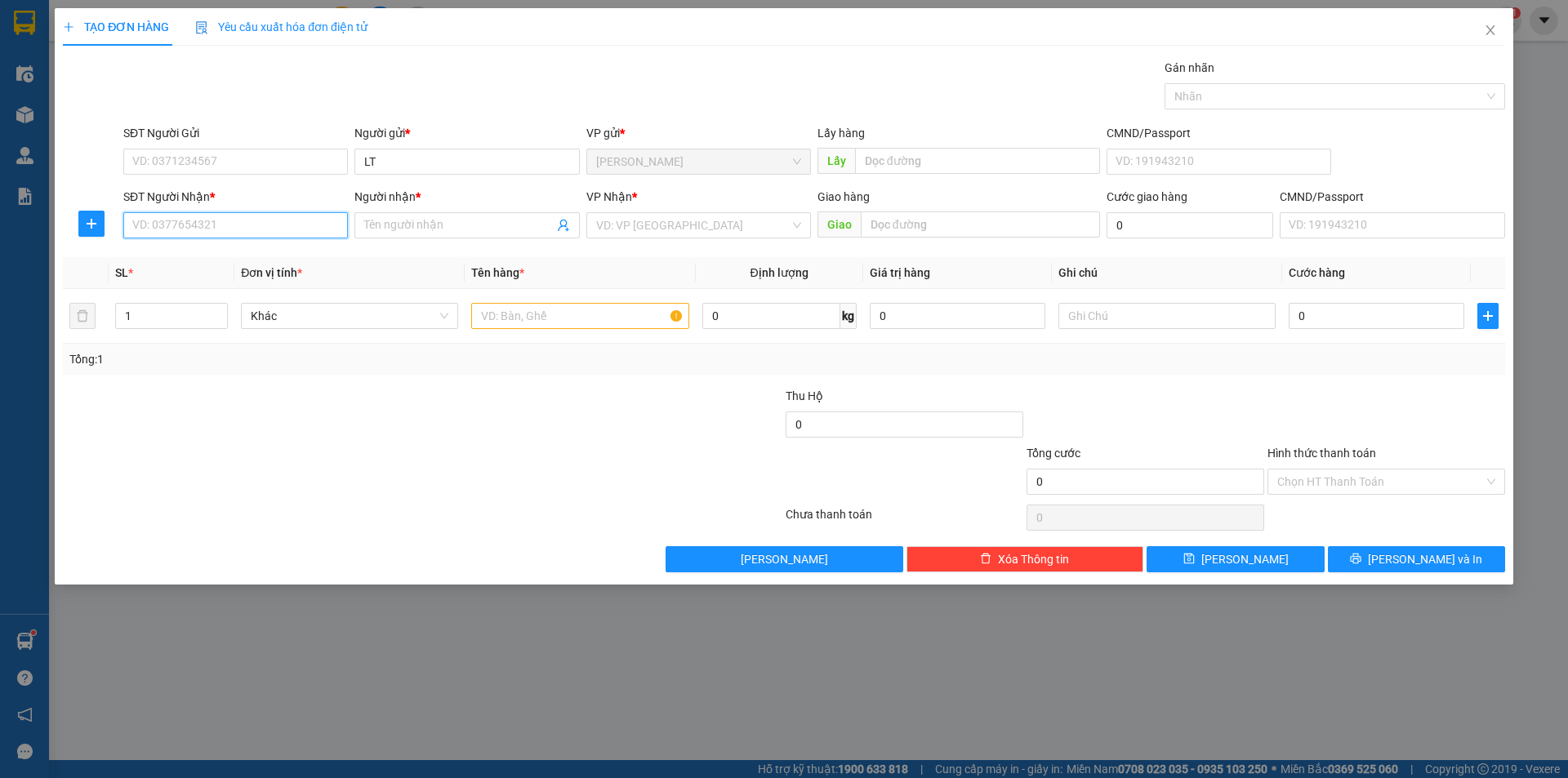
click at [318, 226] on input "SĐT Người Nhận *" at bounding box center [235, 225] width 225 height 26
click at [230, 260] on div "0913963587 - SANG" at bounding box center [235, 258] width 205 height 18
type input "0913963587"
type input "SANG"
type input "0913963587"
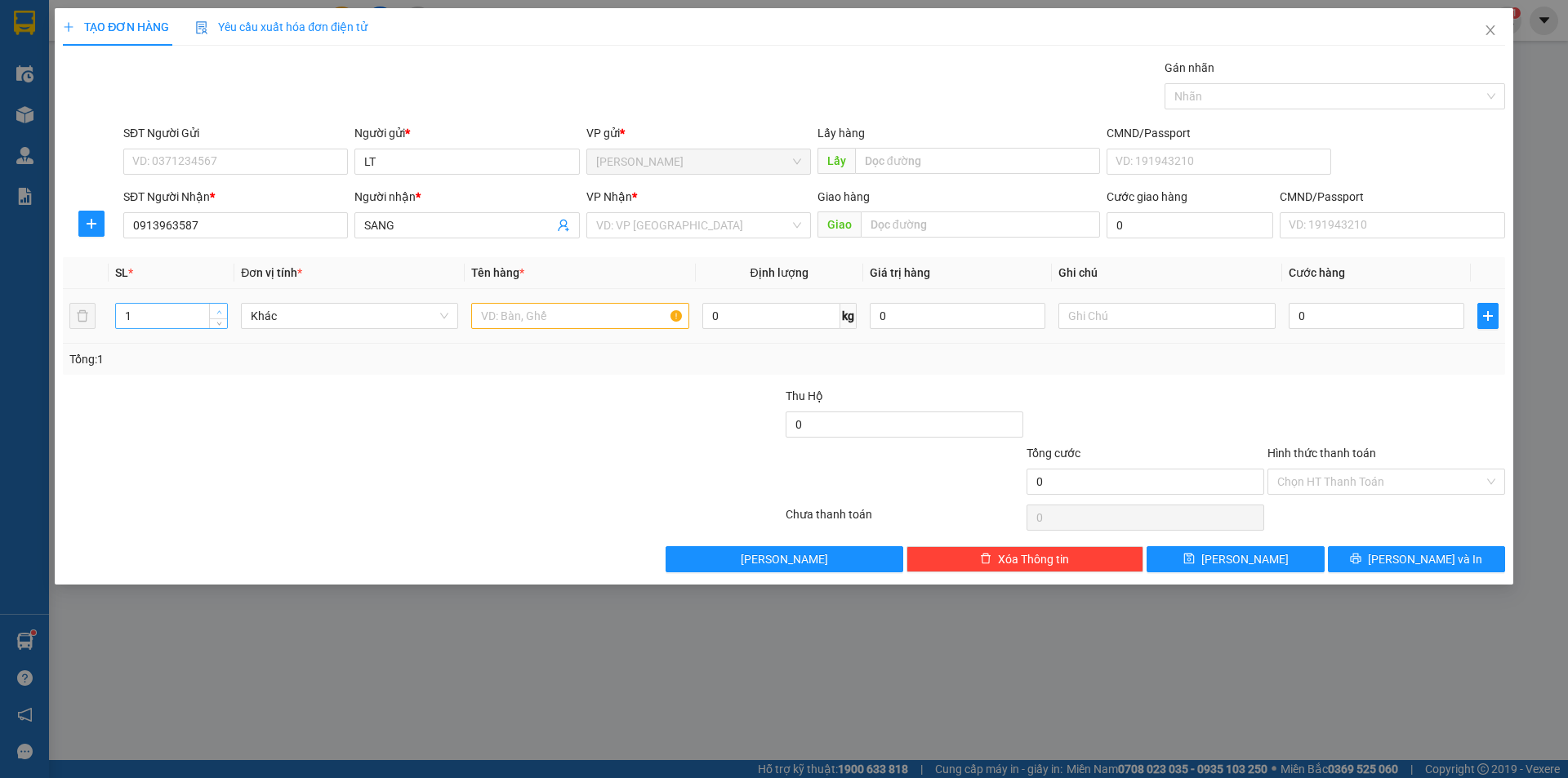
type input "2"
click at [218, 309] on icon "up" at bounding box center [219, 312] width 6 height 6
click at [641, 225] on input "search" at bounding box center [693, 225] width 194 height 24
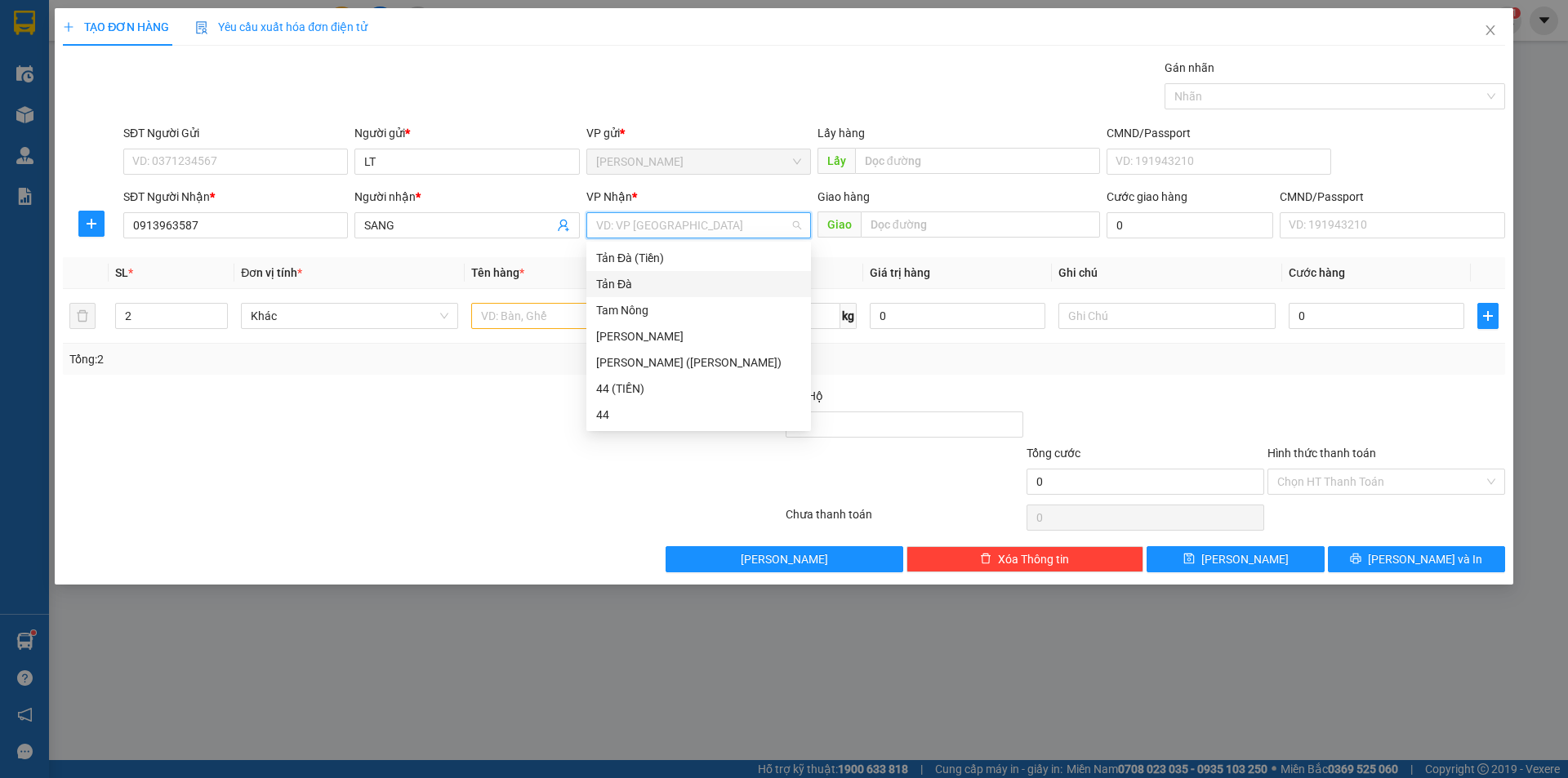
click at [626, 274] on div "Tản Đà" at bounding box center [698, 284] width 225 height 26
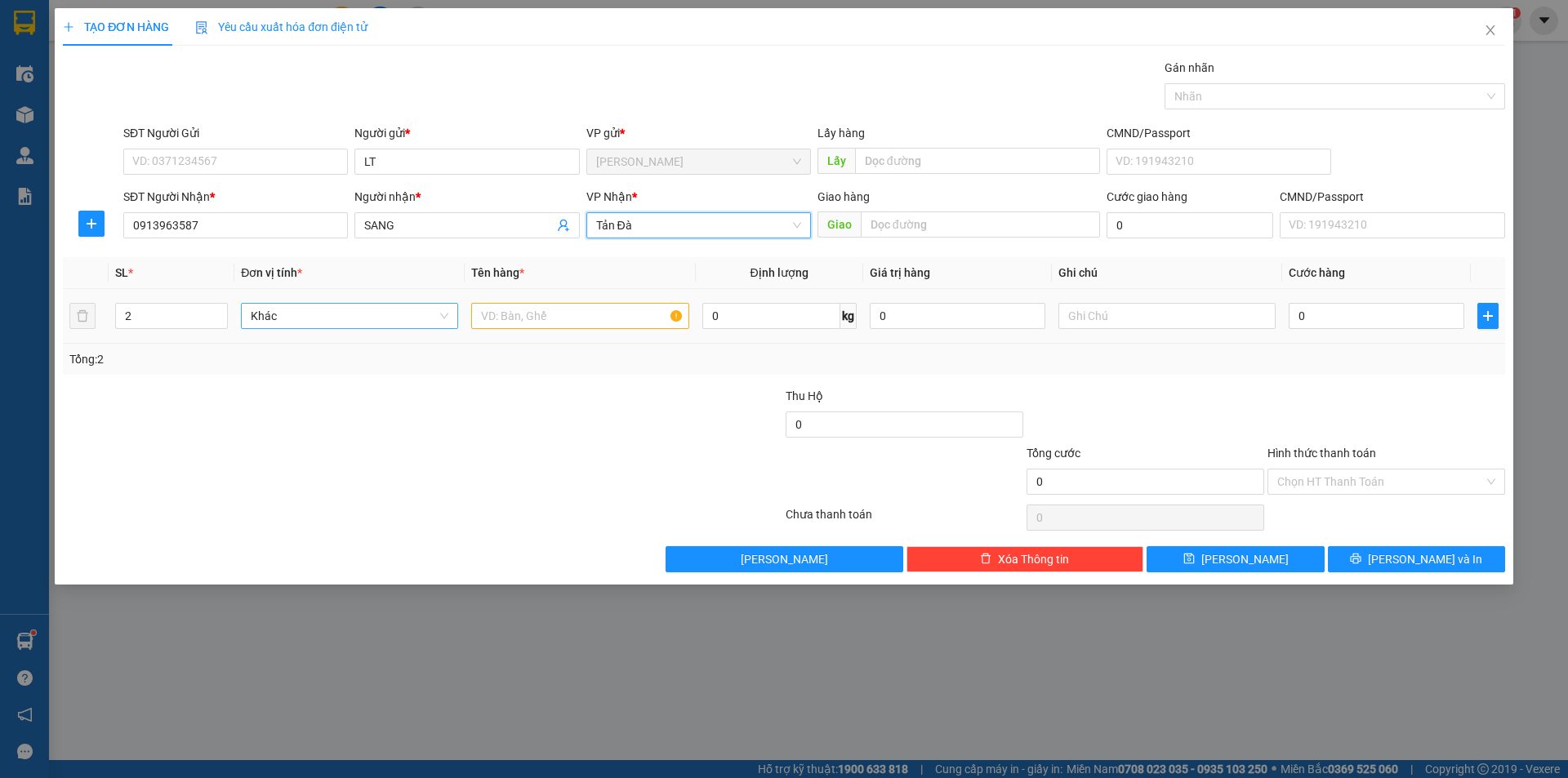
click at [407, 327] on span "Khác" at bounding box center [350, 316] width 198 height 24
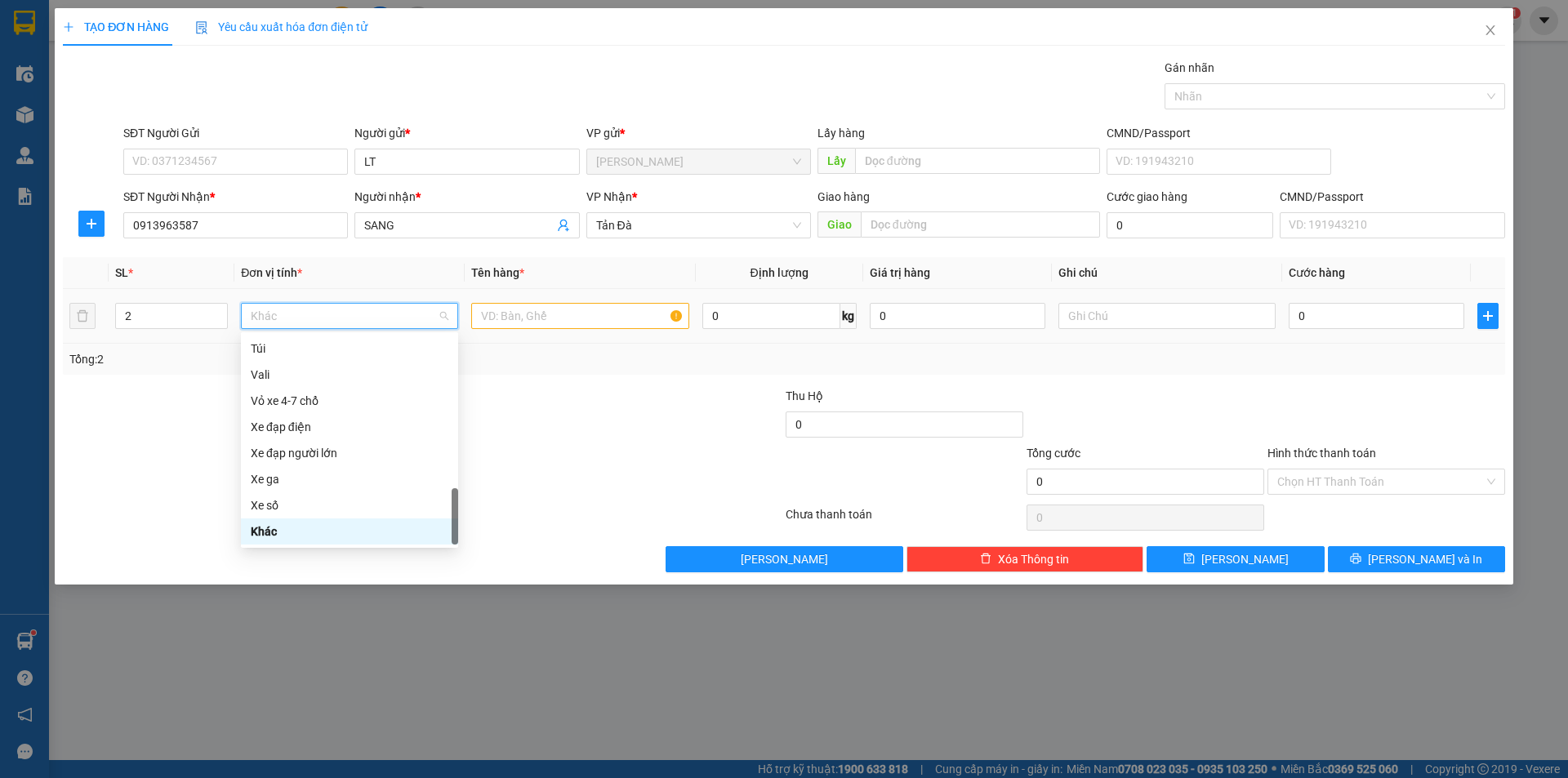
type input "D"
type input "Đ"
drag, startPoint x: 337, startPoint y: 449, endPoint x: 345, endPoint y: 445, distance: 8.9
click at [339, 449] on div "Đồ gia dụng" at bounding box center [350, 453] width 198 height 18
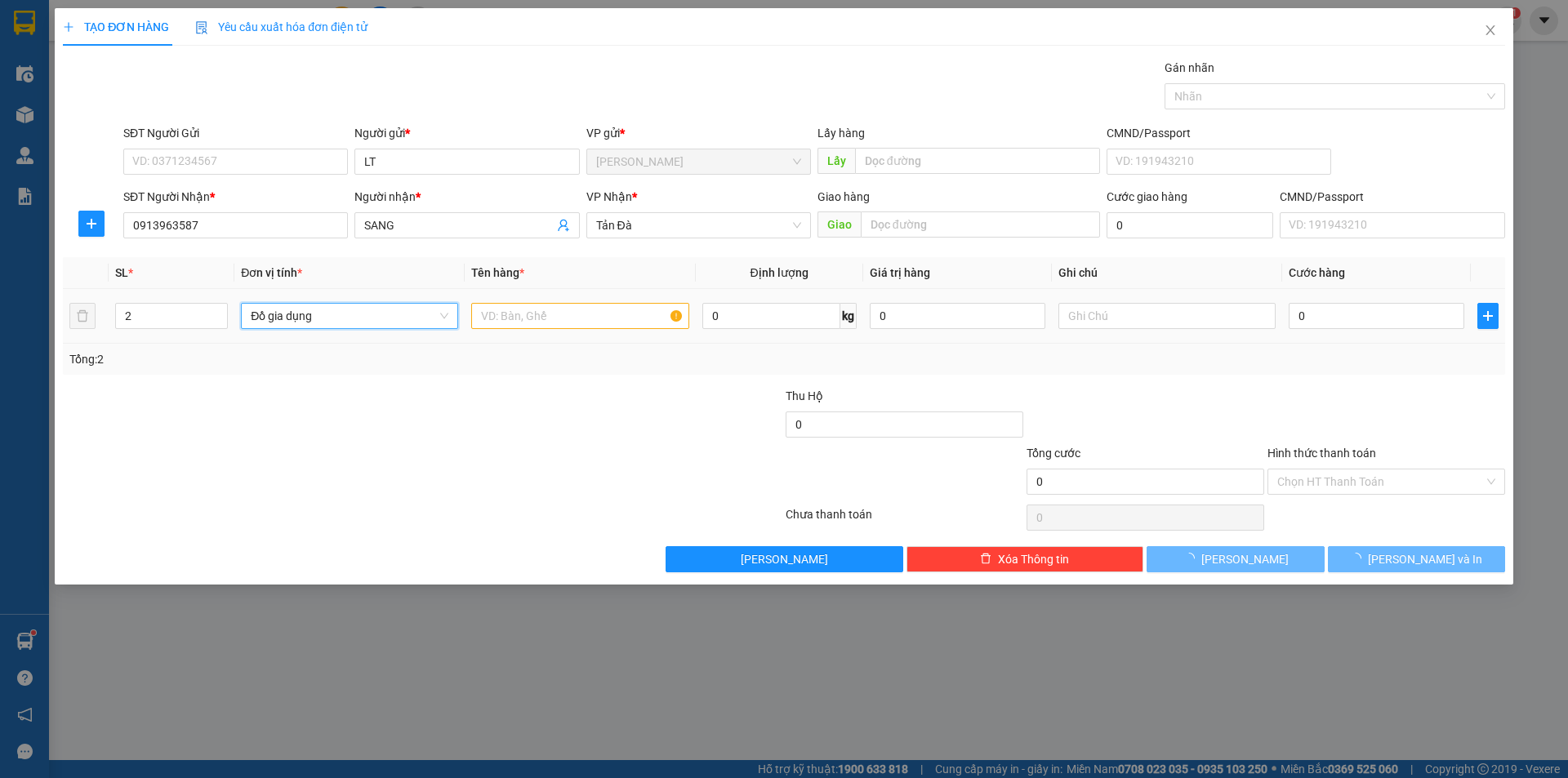
click at [536, 298] on td at bounding box center [580, 316] width 230 height 55
click at [532, 322] on input "text" at bounding box center [580, 316] width 217 height 26
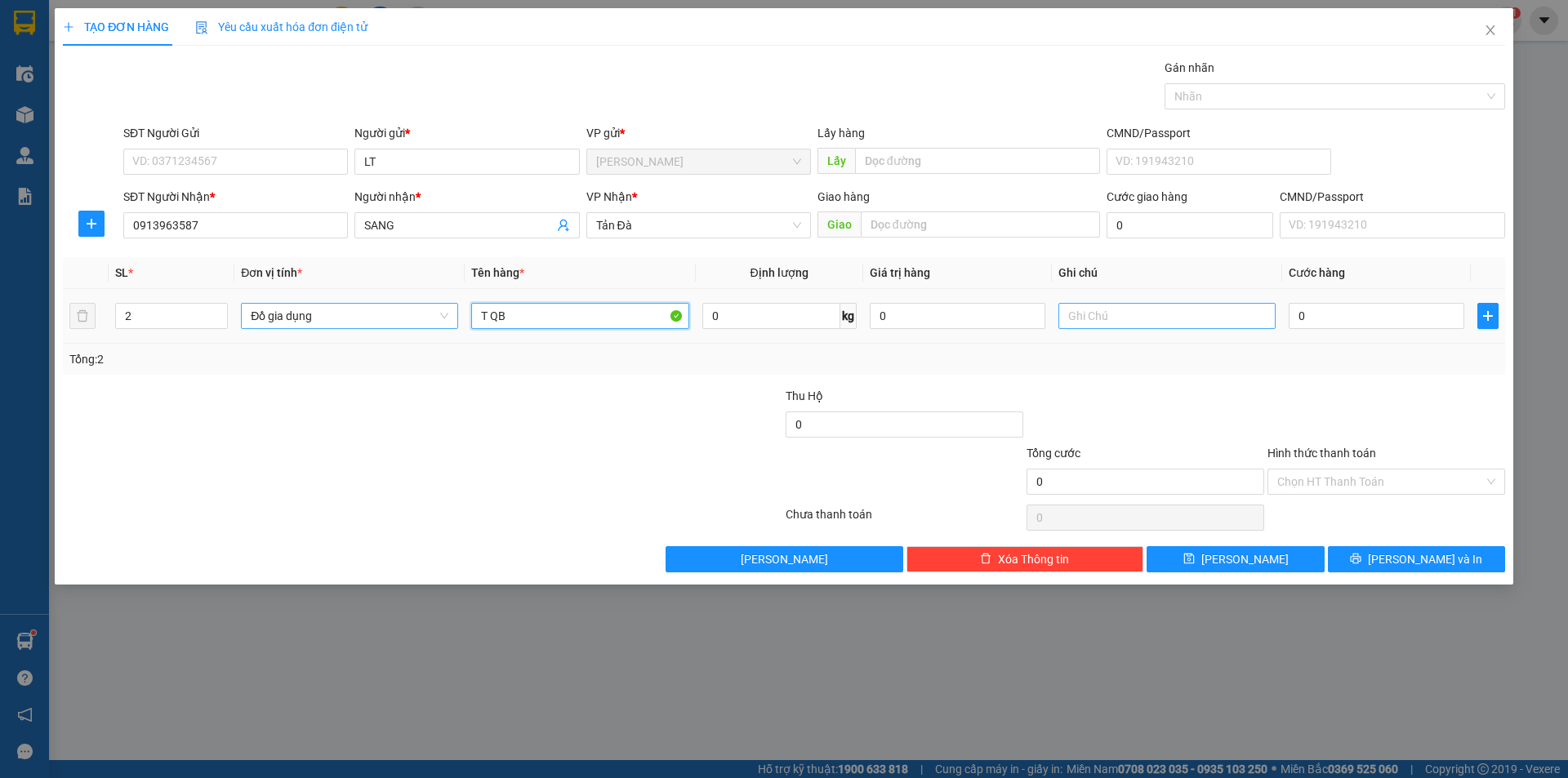
type input "T QB"
click at [1069, 322] on input "text" at bounding box center [1167, 316] width 217 height 26
type input "D"
type input "ĐỒ GIA DỤNG"
click at [571, 315] on input "T QB" at bounding box center [580, 316] width 217 height 26
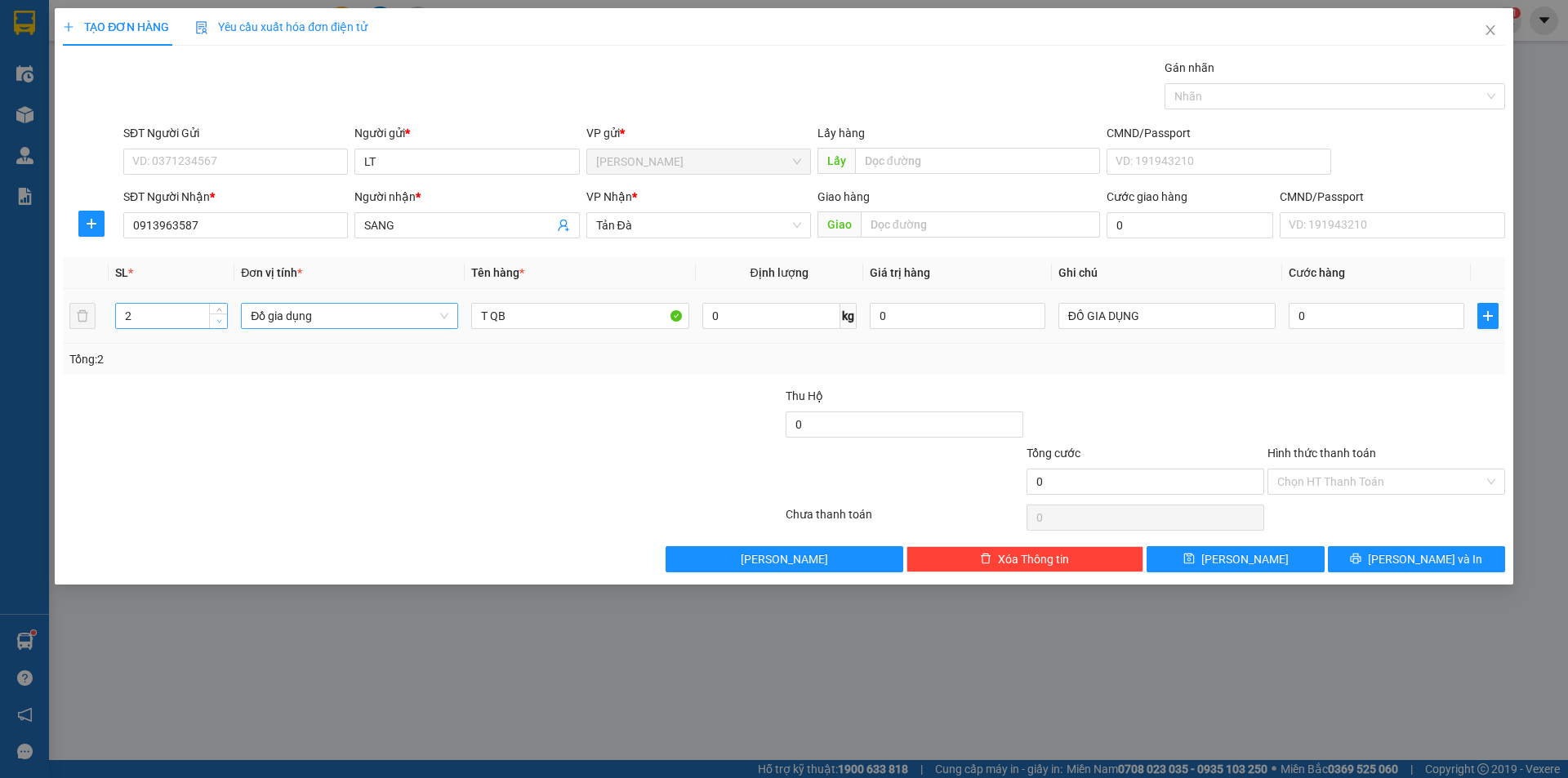
type input "1"
click at [220, 322] on icon "down" at bounding box center [219, 321] width 6 height 6
click at [1490, 318] on icon "plus" at bounding box center [1488, 316] width 13 height 13
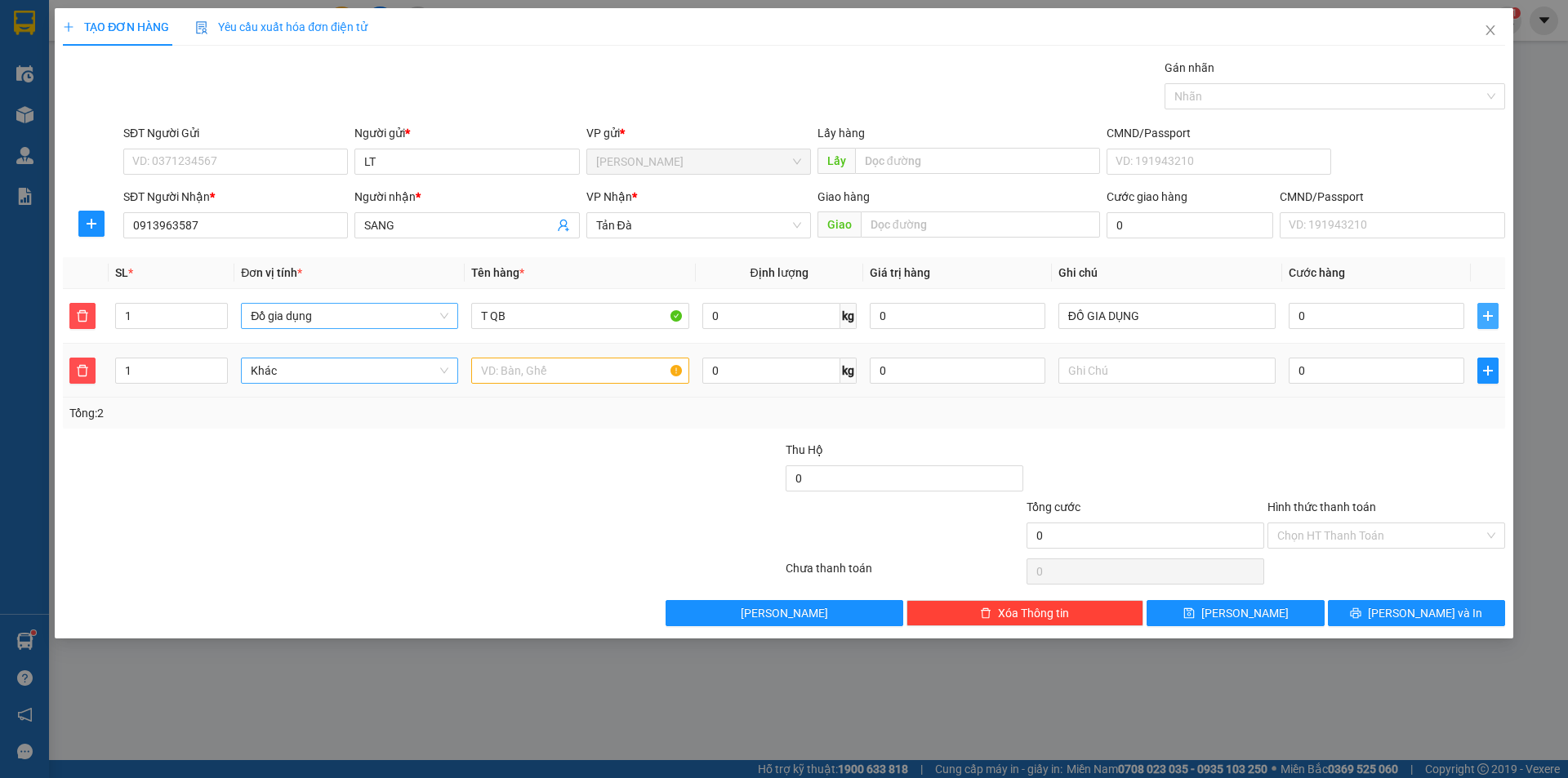
drag, startPoint x: 290, startPoint y: 372, endPoint x: 280, endPoint y: 369, distance: 10.4
click at [292, 371] on span "Khác" at bounding box center [350, 371] width 198 height 24
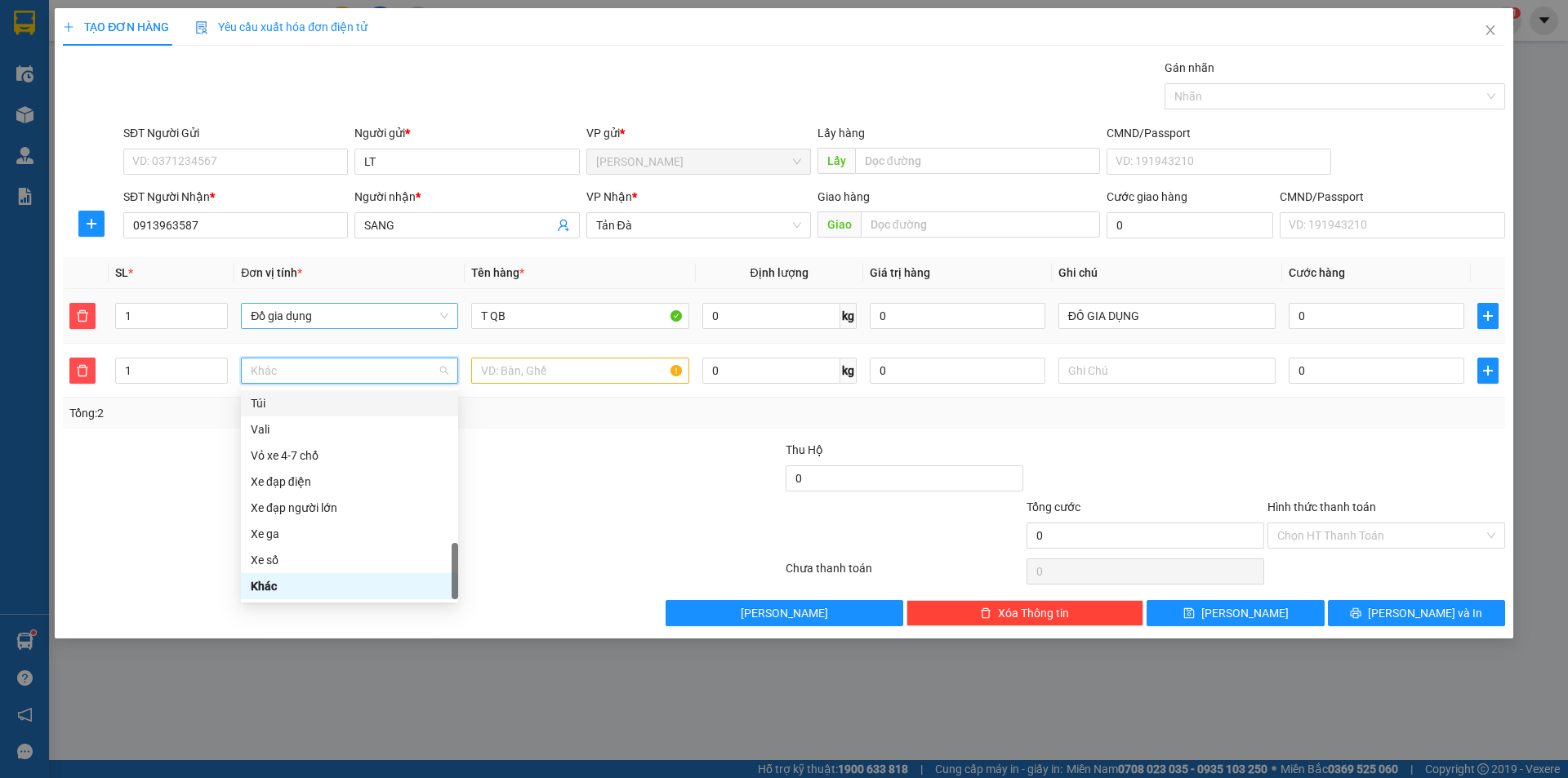
type input "D"
type input "Đ"
click at [326, 513] on div "Đồ gia dụng" at bounding box center [350, 508] width 198 height 18
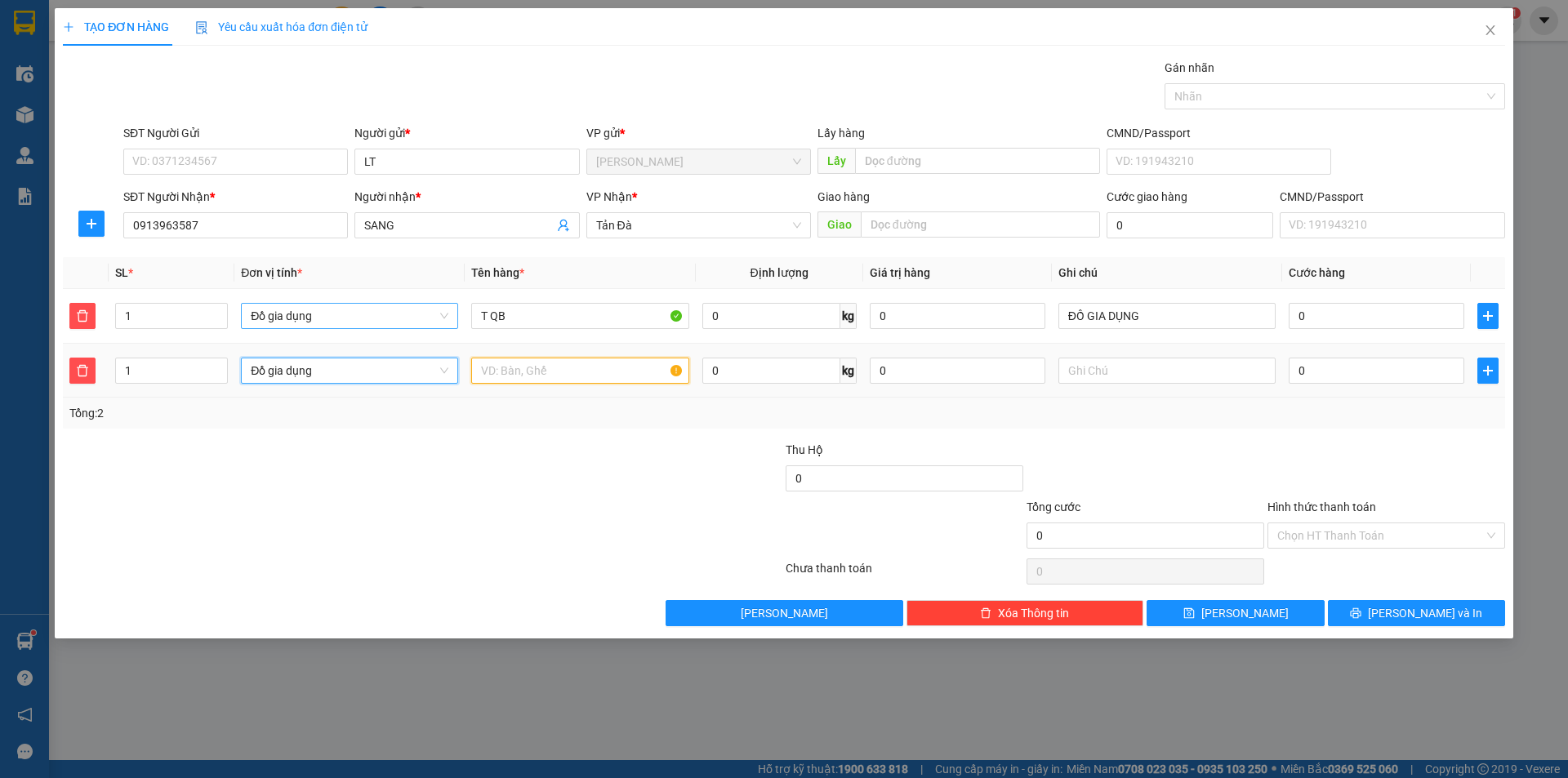
drag, startPoint x: 486, startPoint y: 376, endPoint x: 526, endPoint y: 336, distance: 56.6
click at [487, 376] on input "text" at bounding box center [580, 371] width 217 height 26
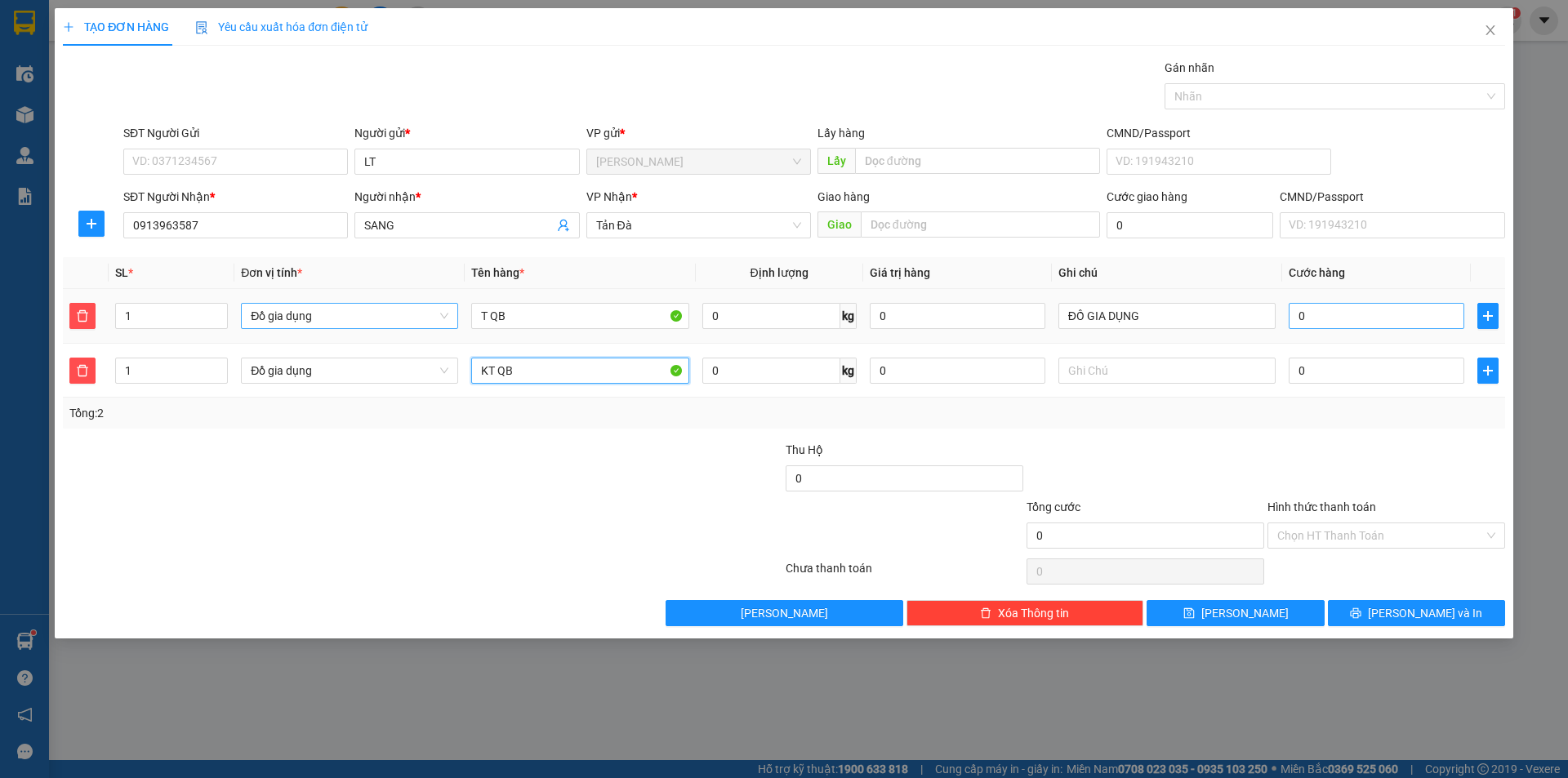
type input "KT QB"
click at [1317, 316] on input "0" at bounding box center [1376, 316] width 176 height 26
type input "2"
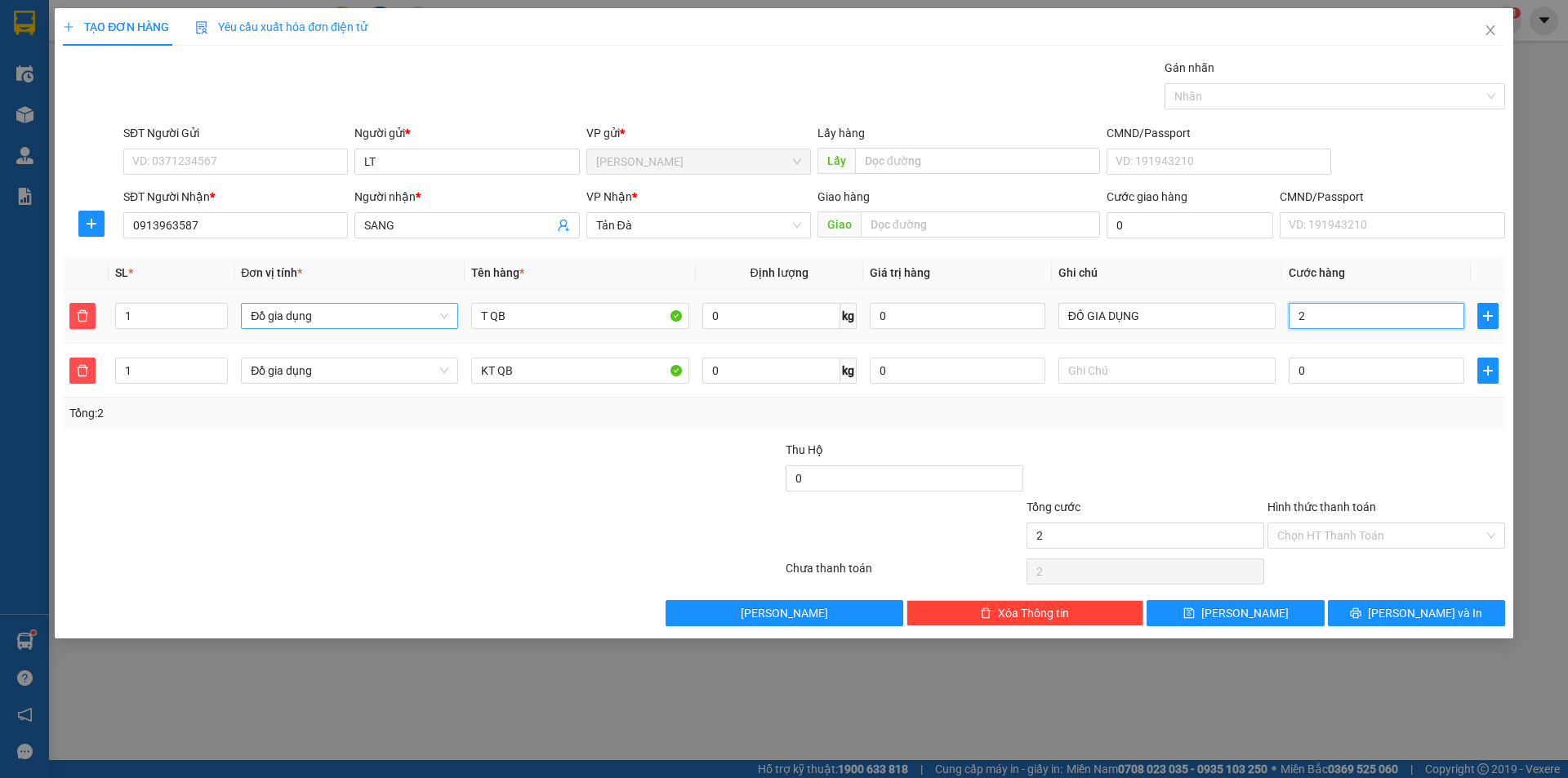
type input "20"
type input "20.000"
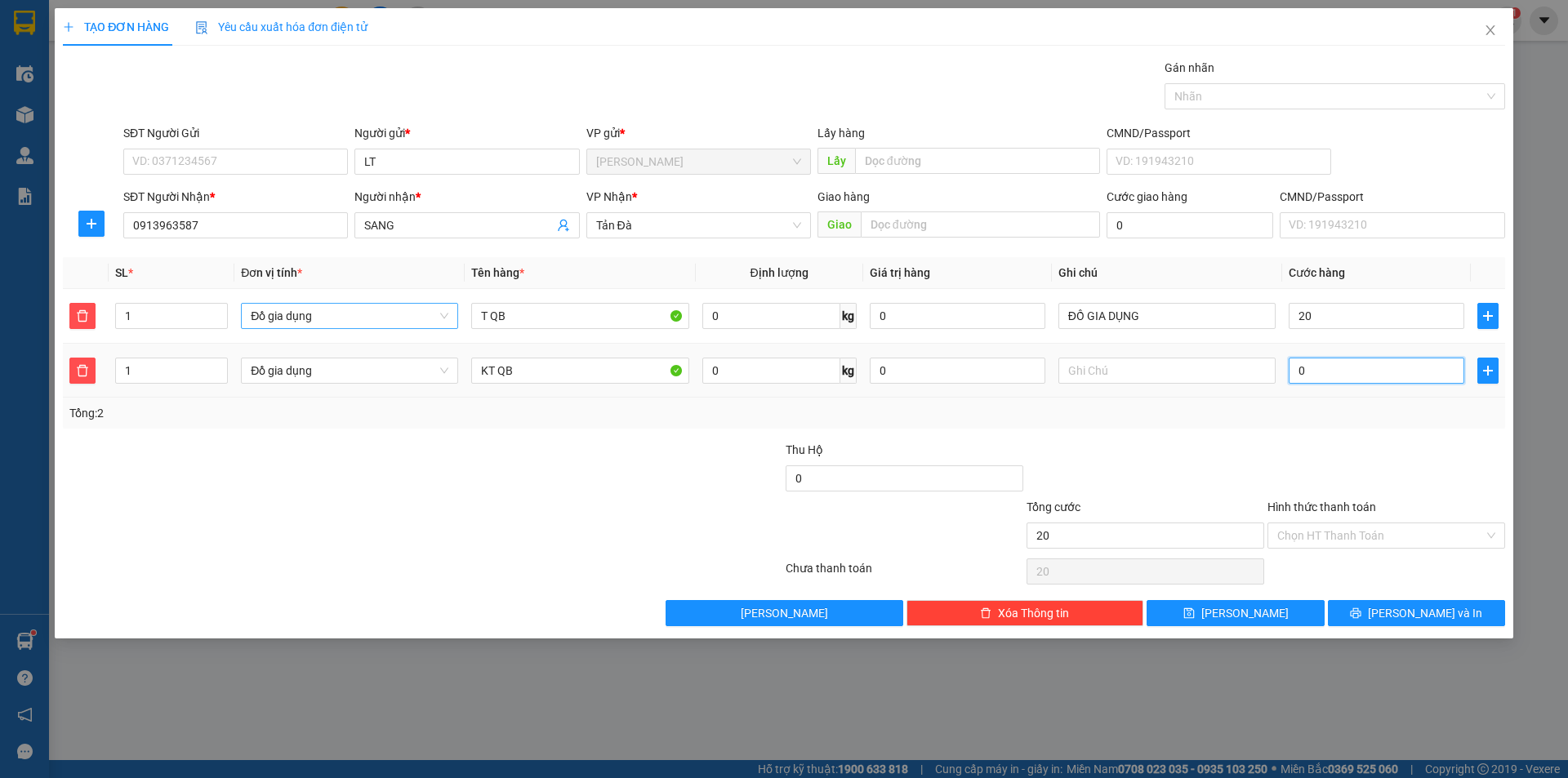
type input "20.000"
click at [1323, 365] on input "0" at bounding box center [1376, 371] width 176 height 26
type input "20.002"
type input "2"
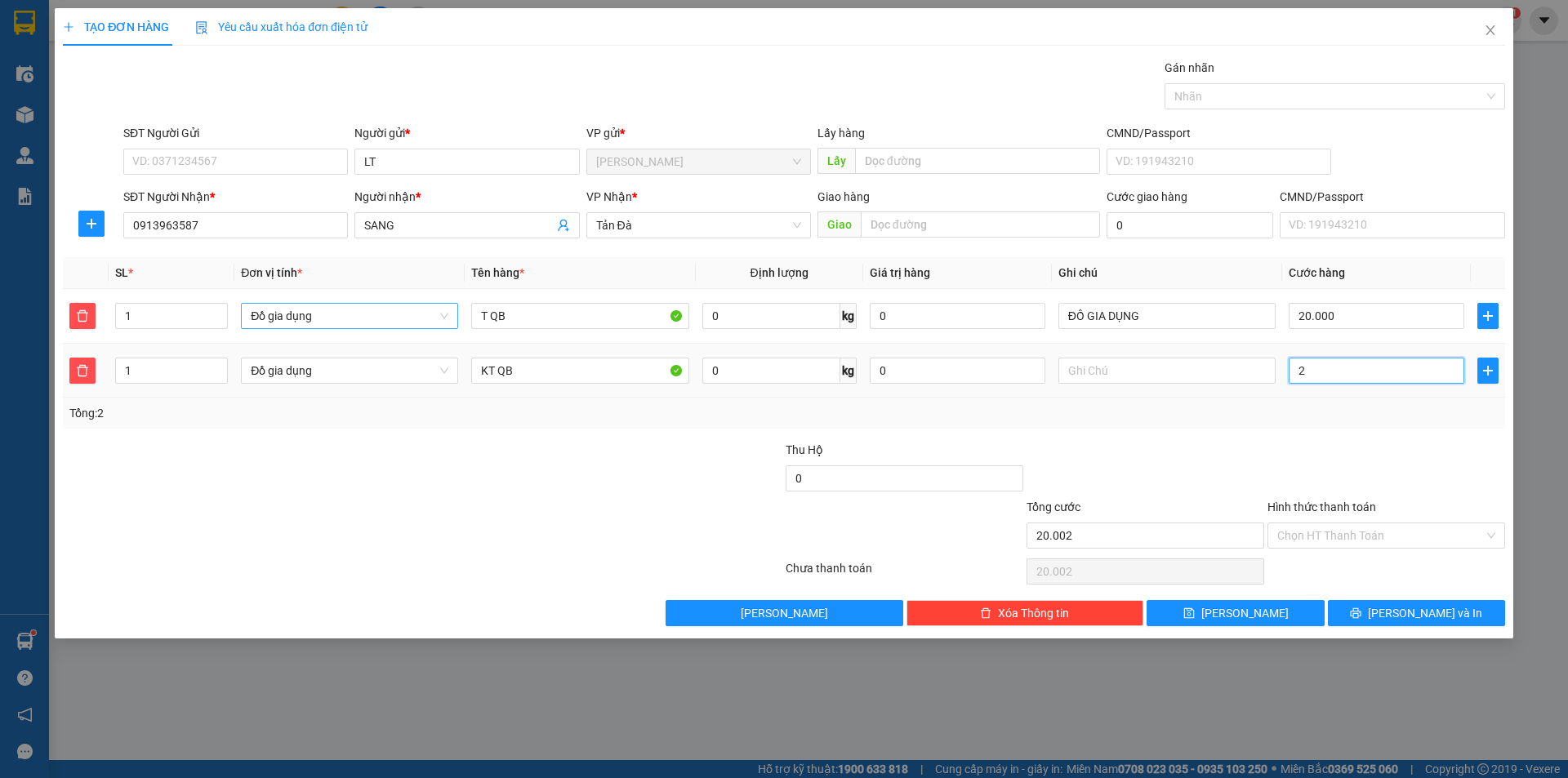
type input "20.020"
type input "20"
click at [1361, 530] on input "Hình thức thanh toán" at bounding box center [1380, 536] width 207 height 24
type input "40.000"
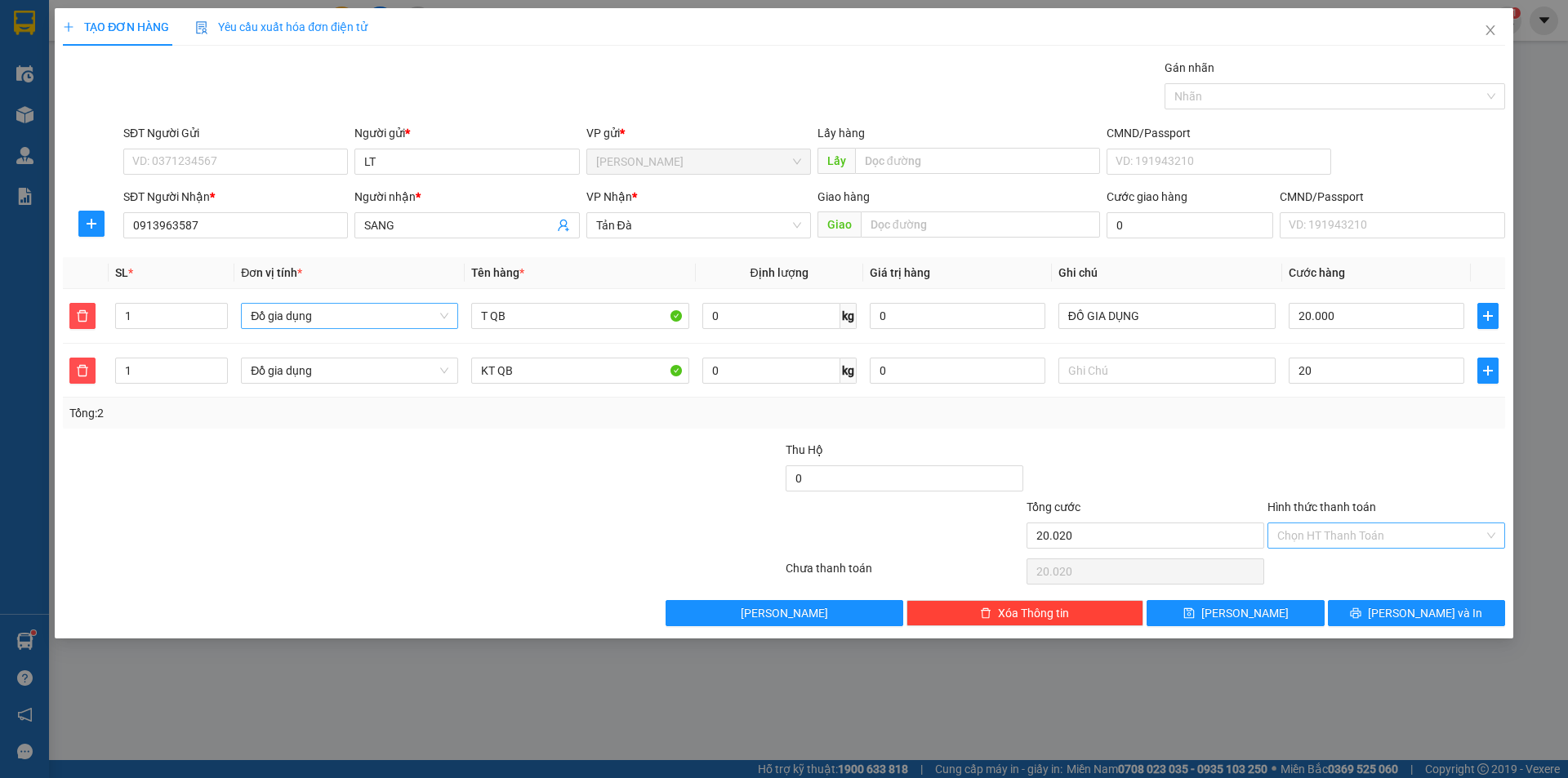
type input "40.000"
type input "20.000"
click at [1303, 550] on div "Transit Pickup Surcharge Ids Transit Deliver Surcharge Ids Transit Deliver Surc…" at bounding box center [784, 342] width 1442 height 567
click at [1371, 543] on input "Hình thức thanh toán" at bounding box center [1380, 536] width 207 height 24
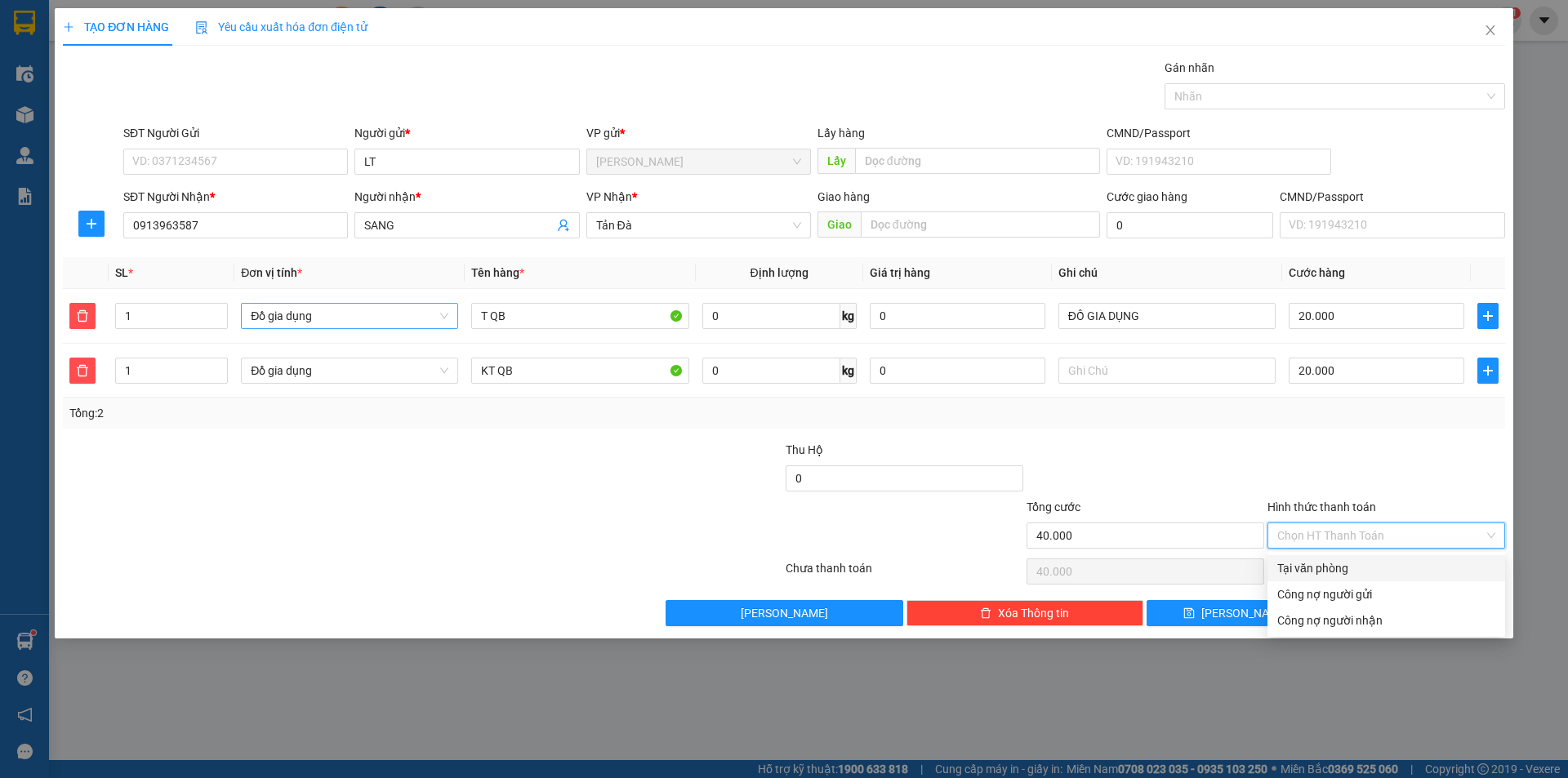
click at [1354, 572] on div "Tại văn phòng" at bounding box center [1386, 568] width 218 height 18
type input "0"
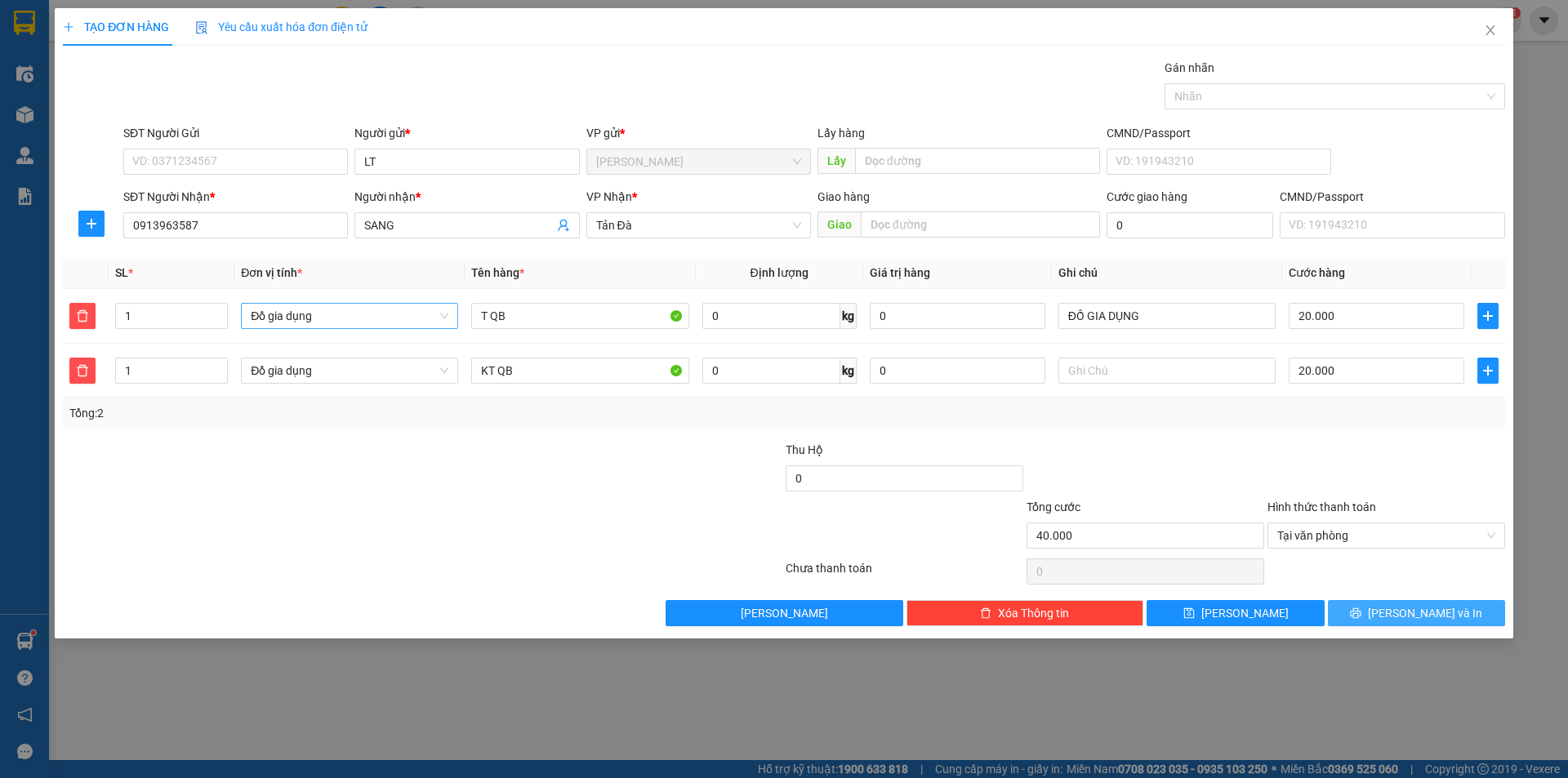
click at [1361, 618] on icon "printer" at bounding box center [1356, 613] width 11 height 11
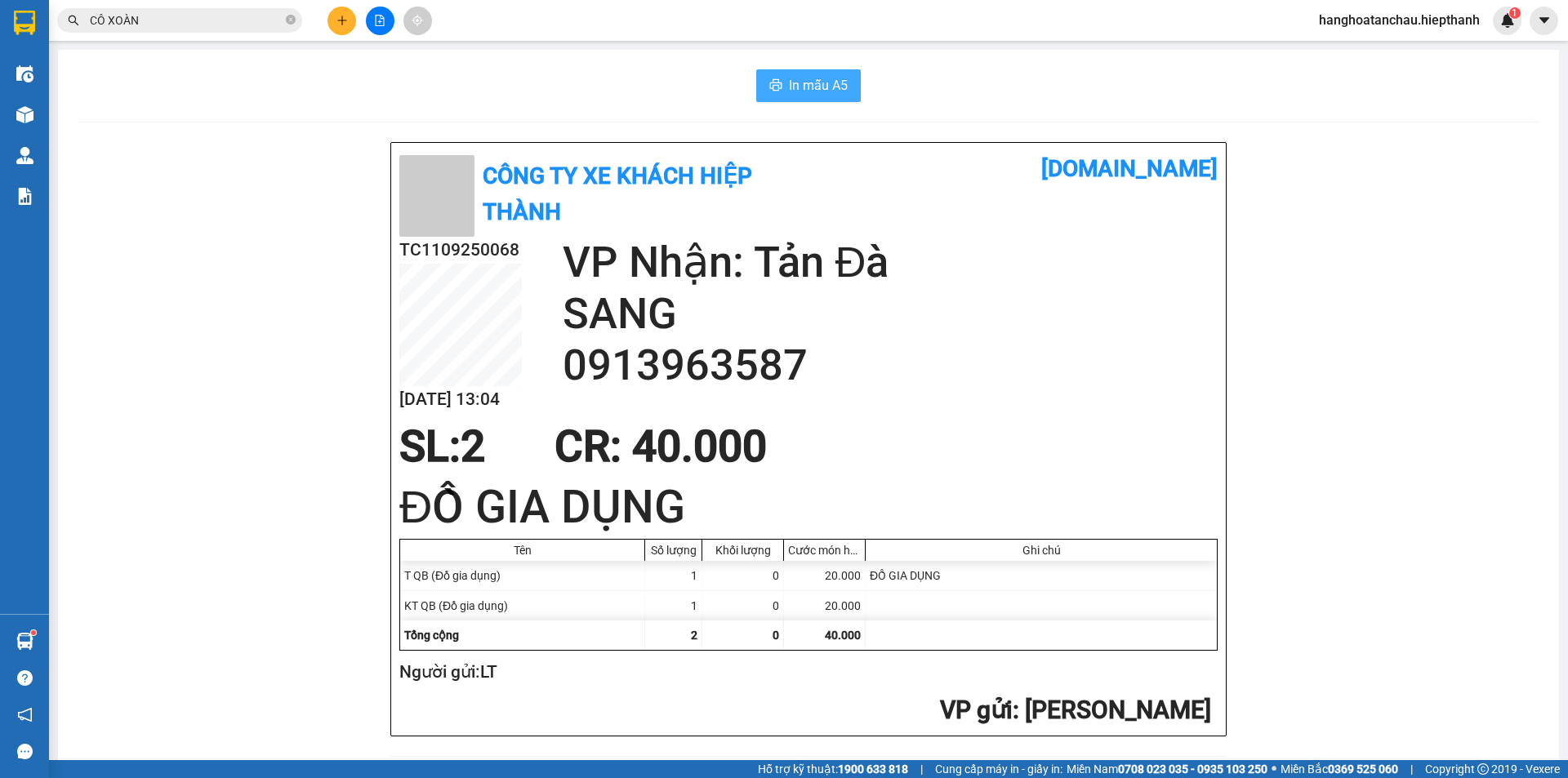
click at [825, 81] on span "In mẫu A5" at bounding box center [818, 85] width 59 height 20
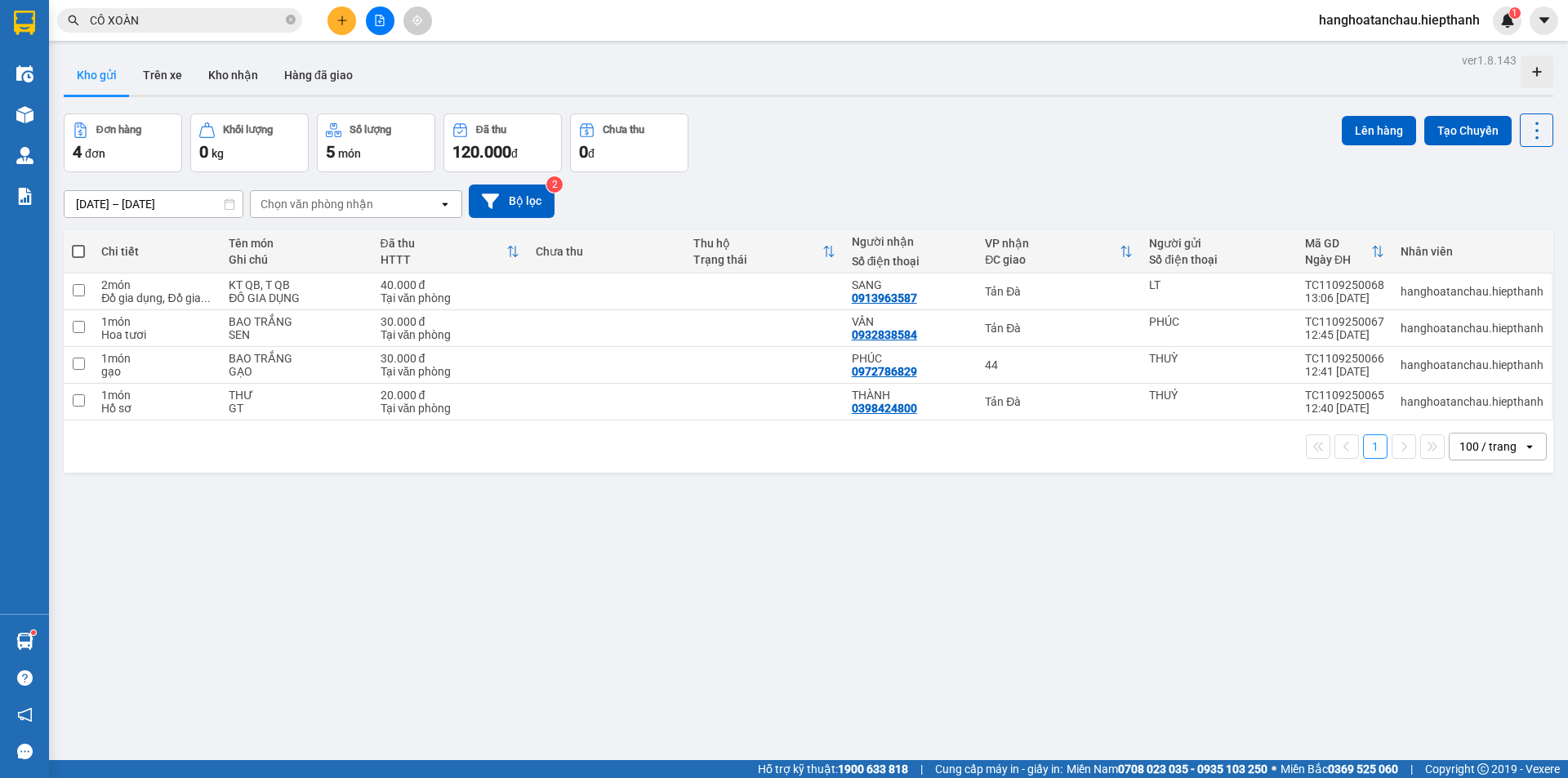
scroll to position [96, 0]
click at [184, 26] on input "CÔ XOÀN" at bounding box center [186, 20] width 193 height 18
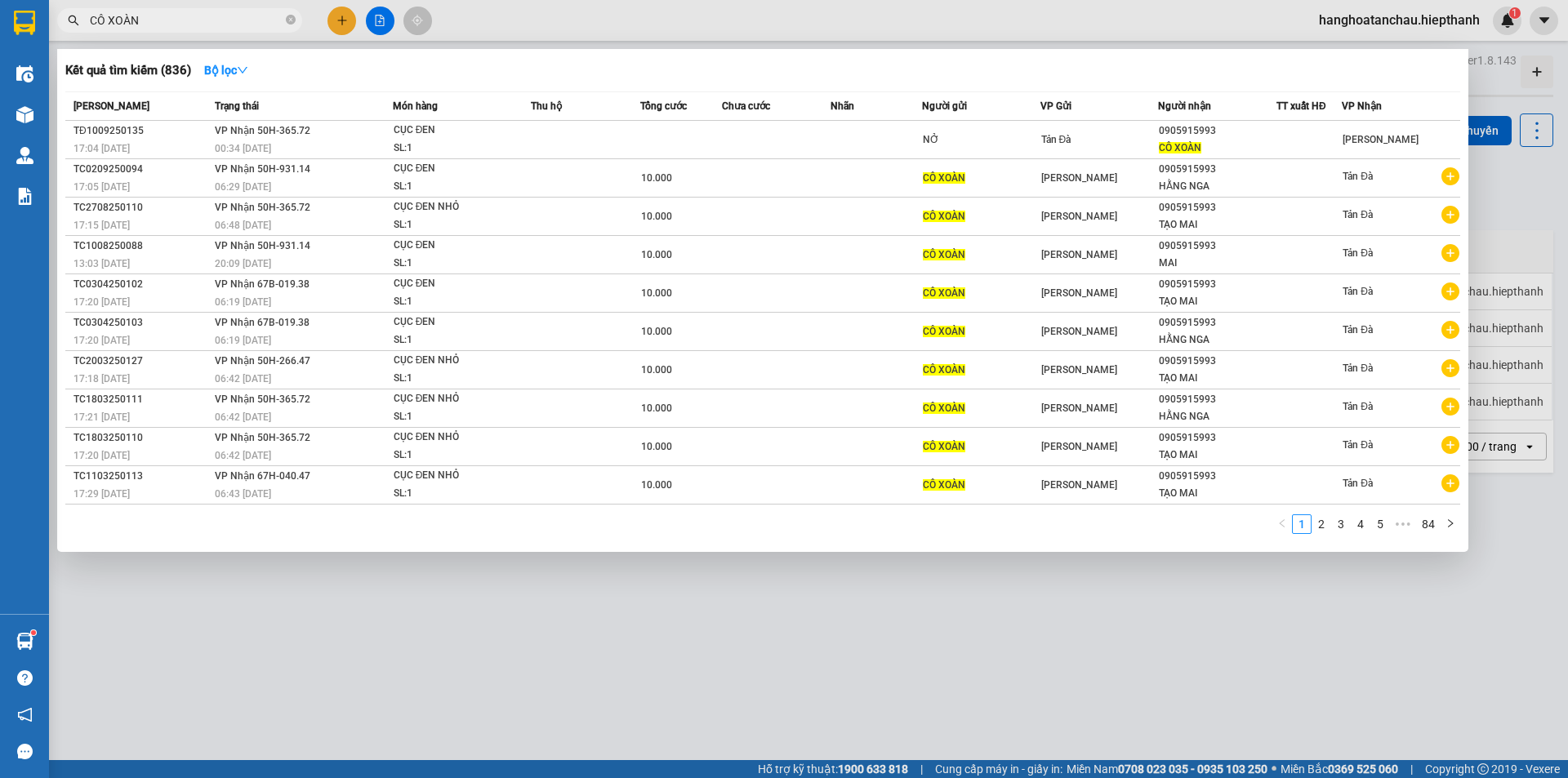
click at [184, 26] on input "CÔ XOÀN" at bounding box center [186, 20] width 193 height 18
click at [184, 25] on input "CÔ XOÀN" at bounding box center [186, 20] width 193 height 18
click at [185, 25] on input "CÔ XOÀN" at bounding box center [186, 20] width 193 height 18
drag, startPoint x: 152, startPoint y: 25, endPoint x: 136, endPoint y: 24, distance: 16.0
click at [136, 24] on input "CÔ XOÀN" at bounding box center [186, 20] width 193 height 18
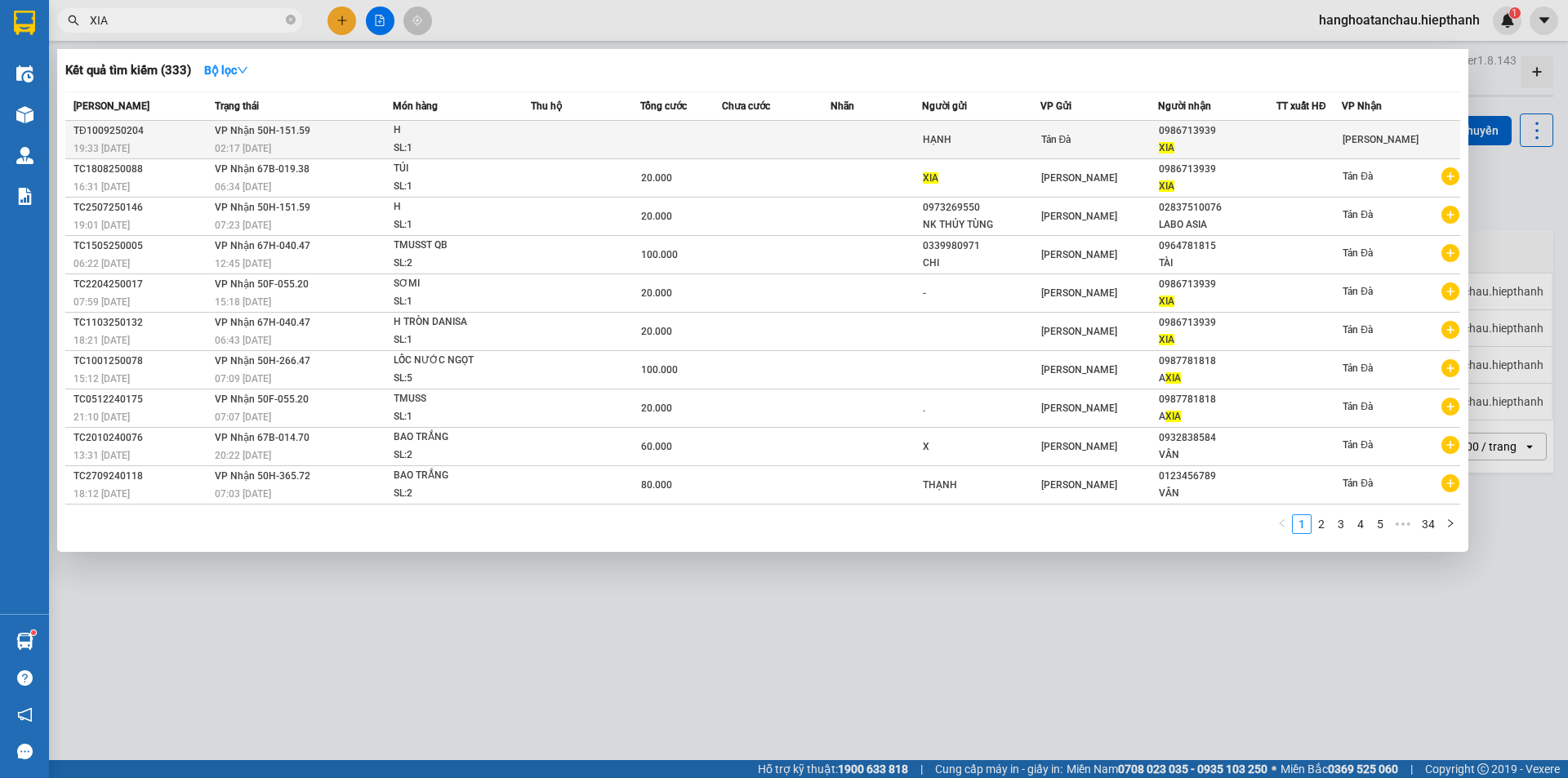
type input "XIA"
click at [454, 131] on div "H" at bounding box center [455, 131] width 122 height 18
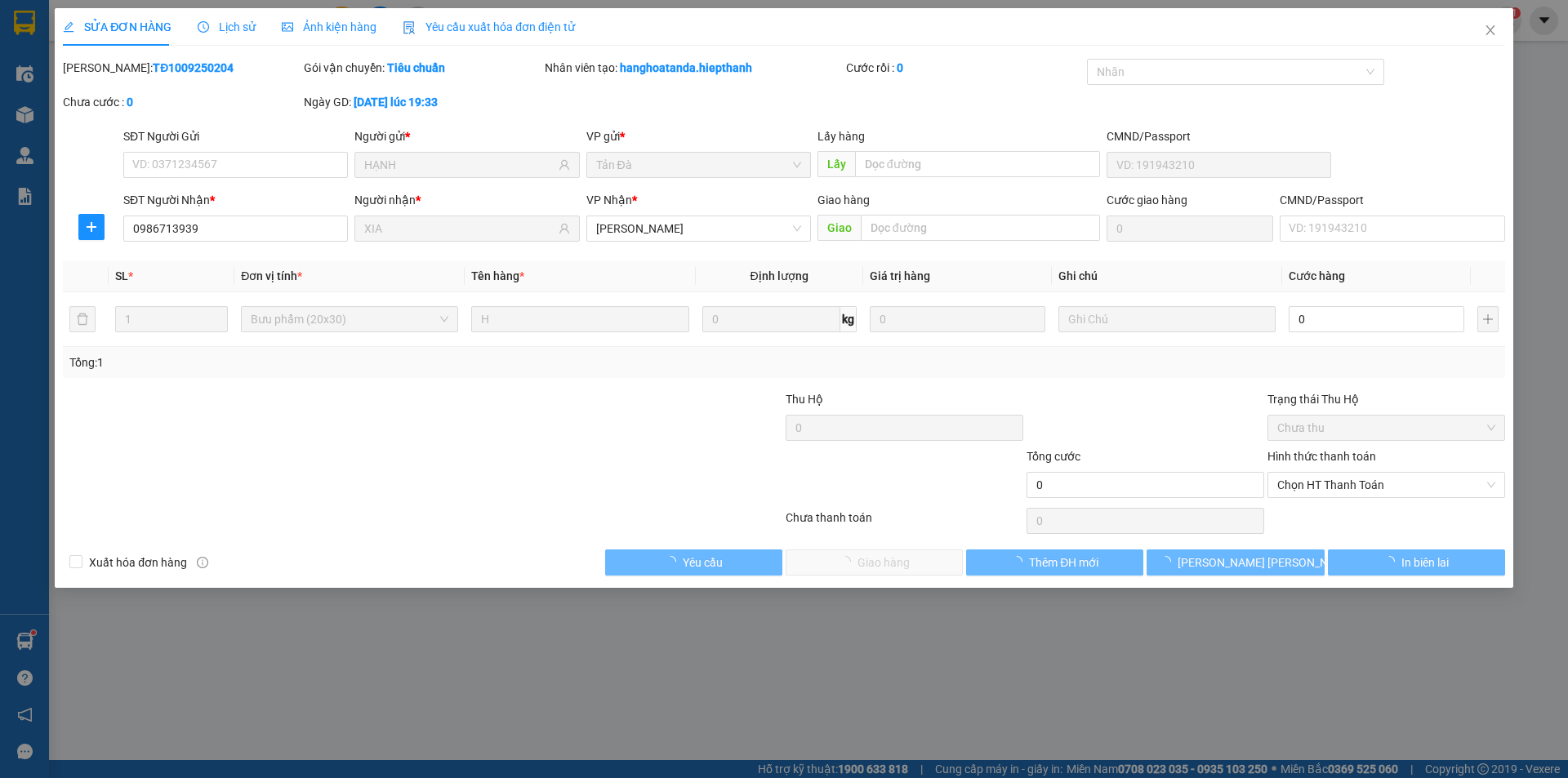
type input "HẠNH"
type input "0986713939"
type input "XIA"
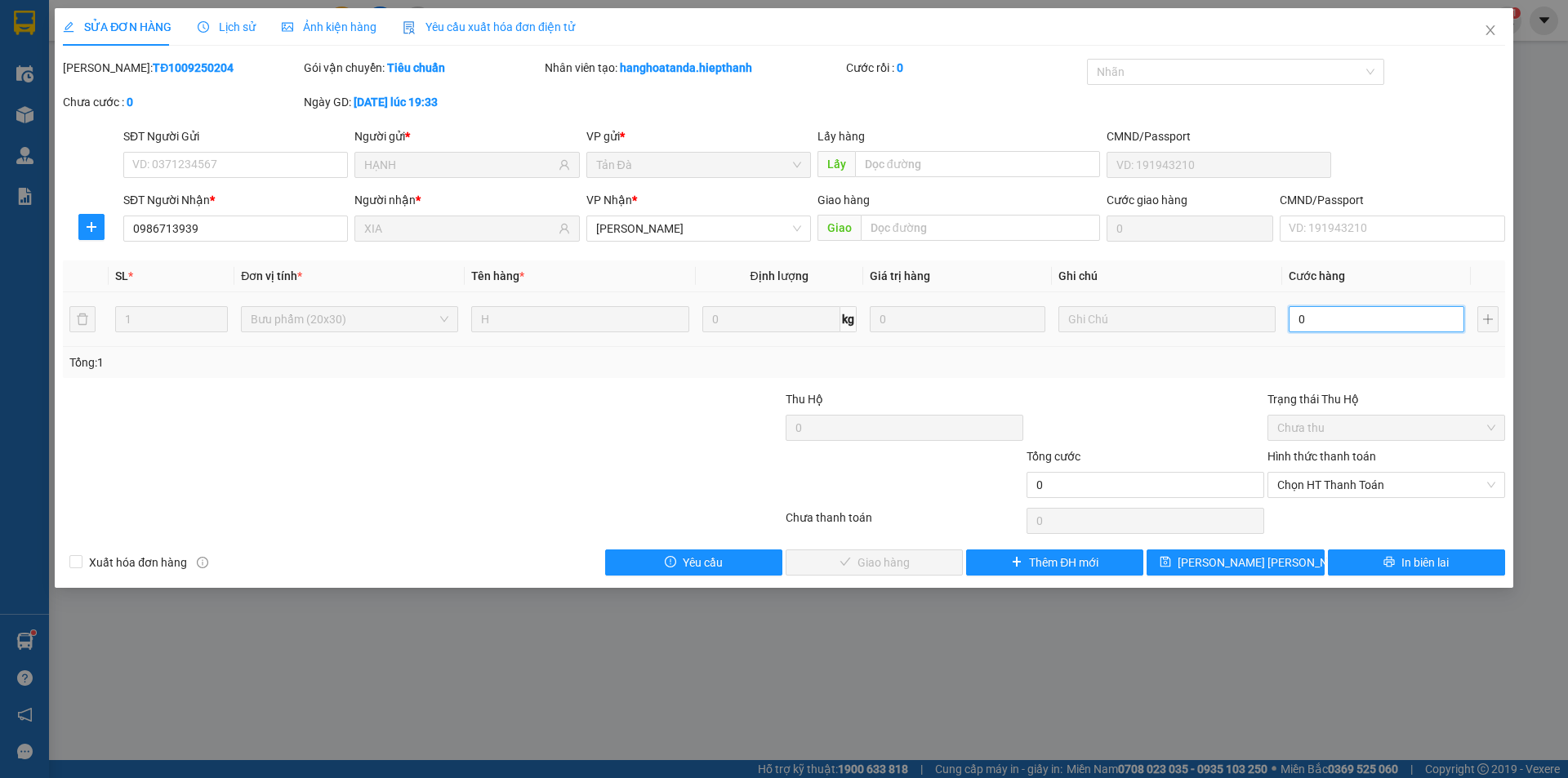
click at [1322, 317] on input "0" at bounding box center [1376, 319] width 176 height 26
type input "3"
type input "30"
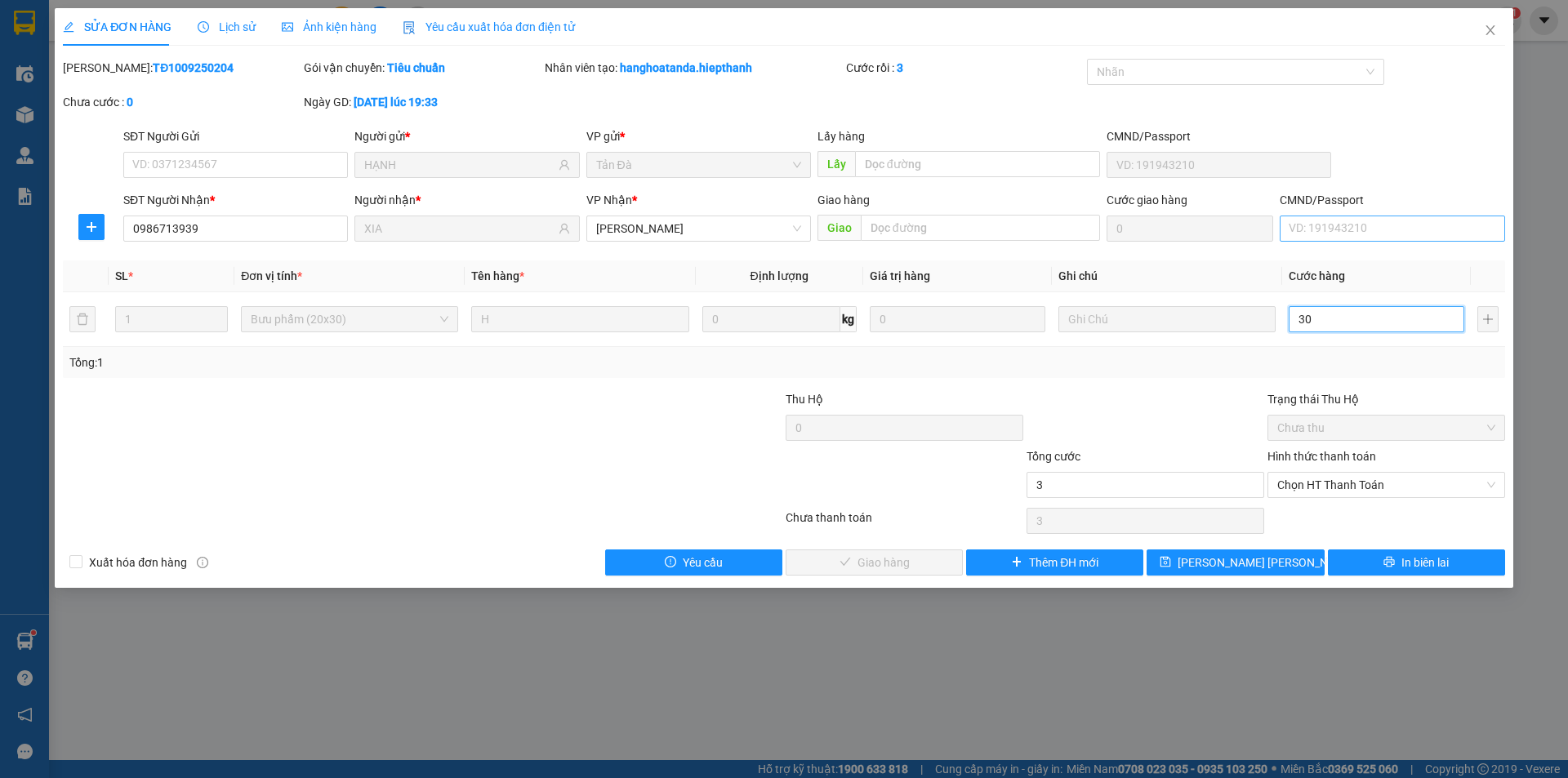
type input "30"
type input "3"
type input "0"
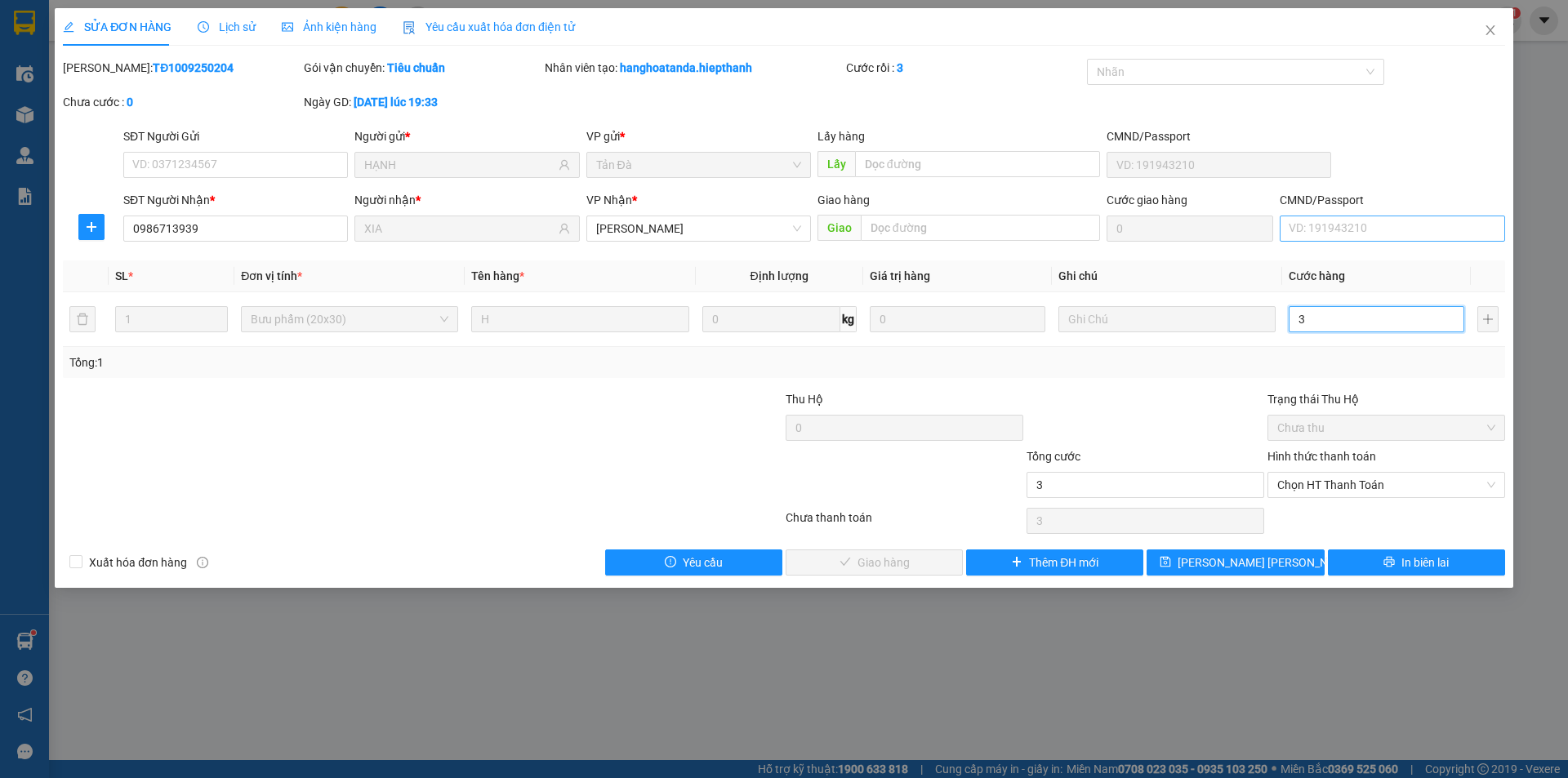
type input "0"
type input "02"
type input "2"
type input "20"
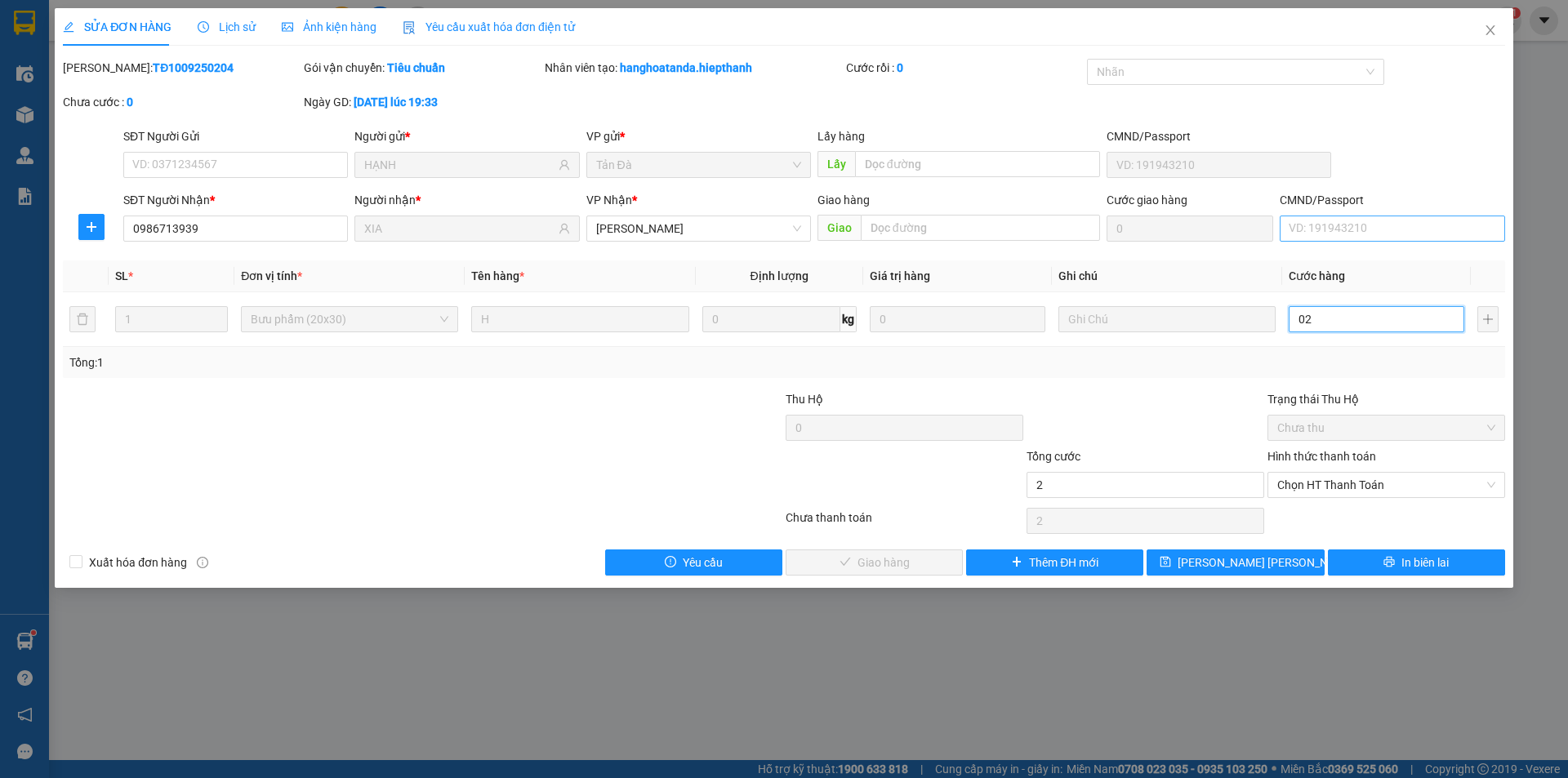
type input "20"
click at [1290, 486] on span "Chọn HT Thanh Toán" at bounding box center [1386, 485] width 218 height 24
type input "020"
type input "20.000"
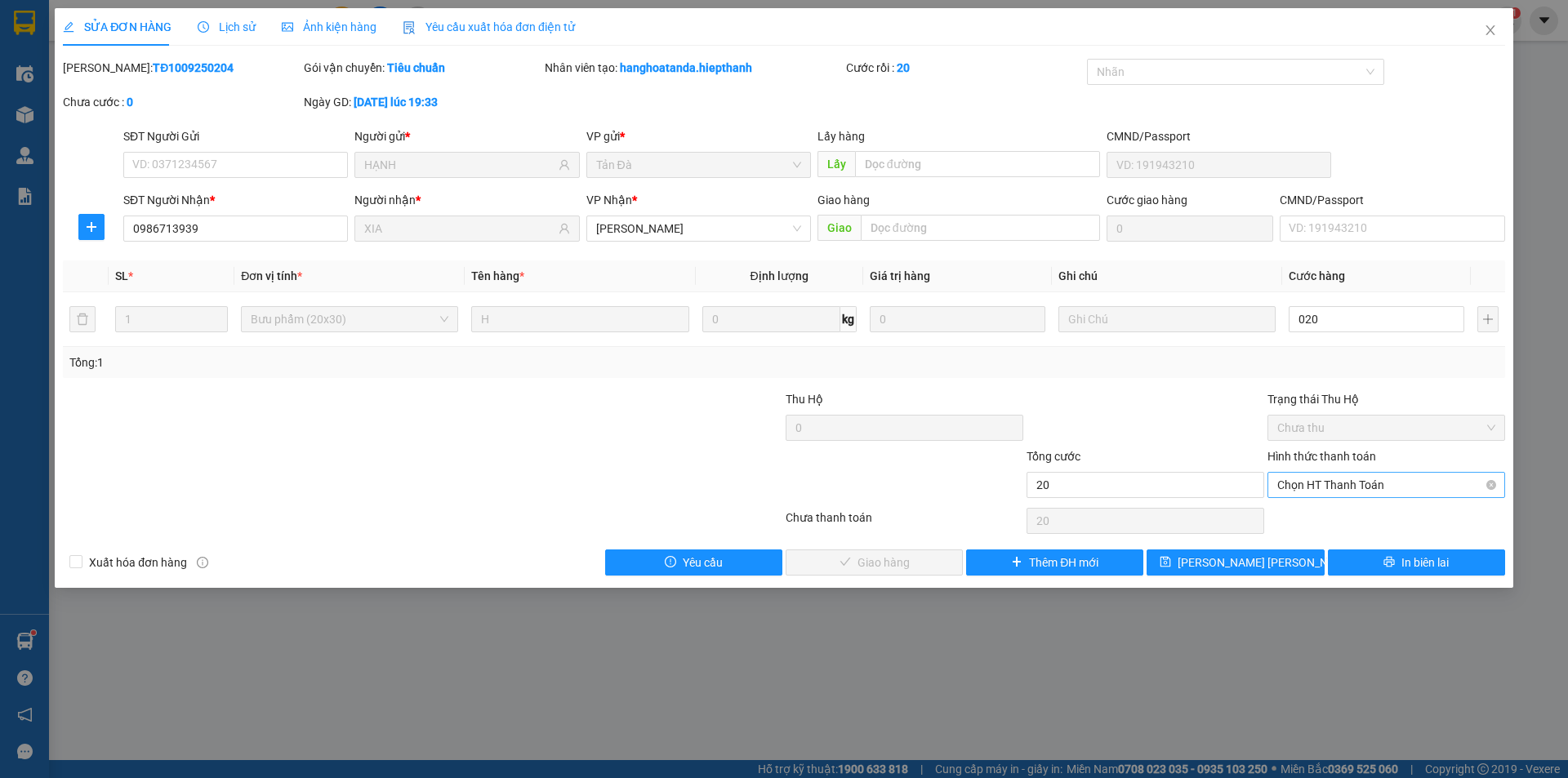
type input "20.000"
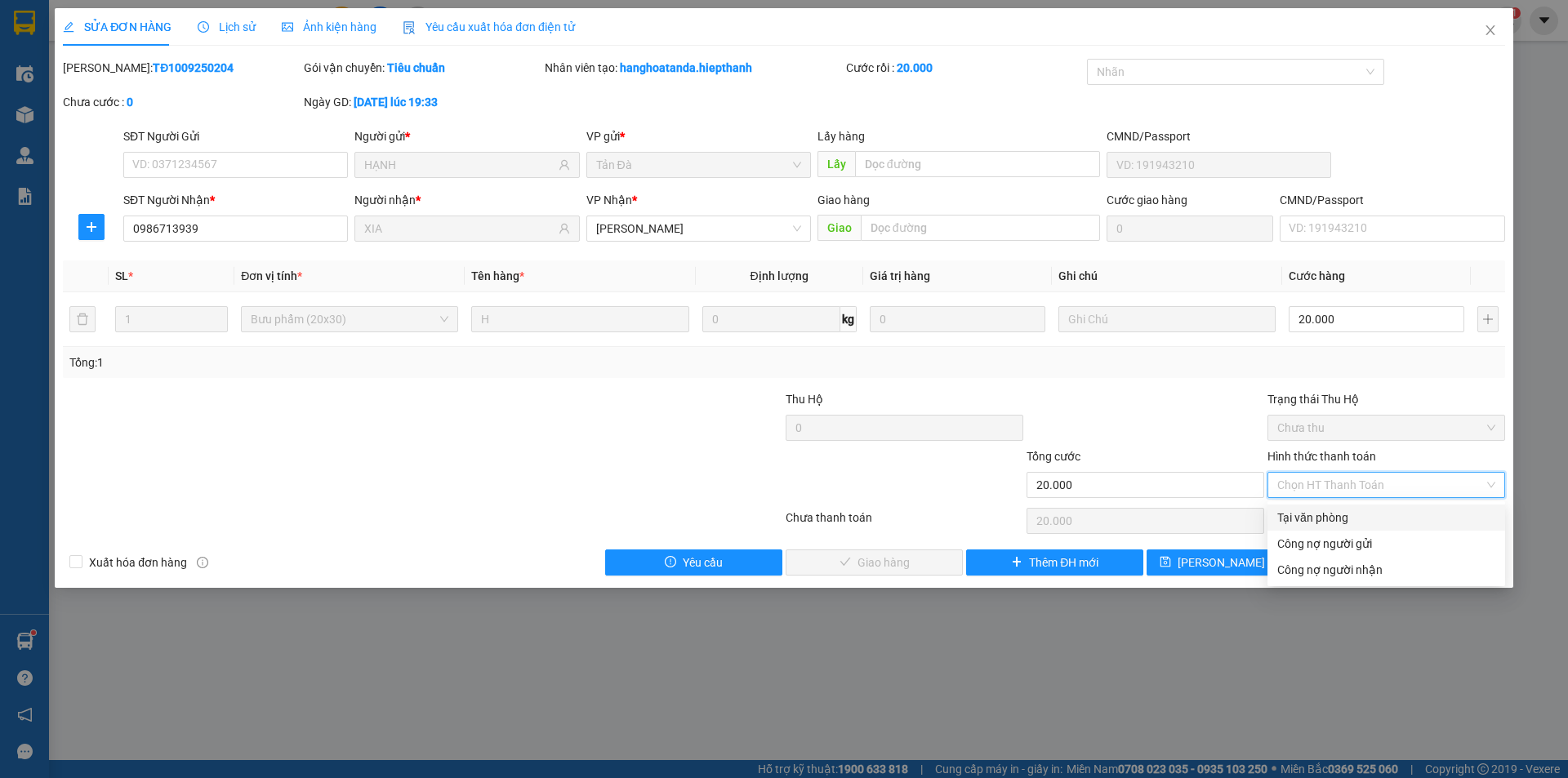
click at [1311, 519] on div "Tại văn phòng" at bounding box center [1386, 518] width 218 height 18
type input "0"
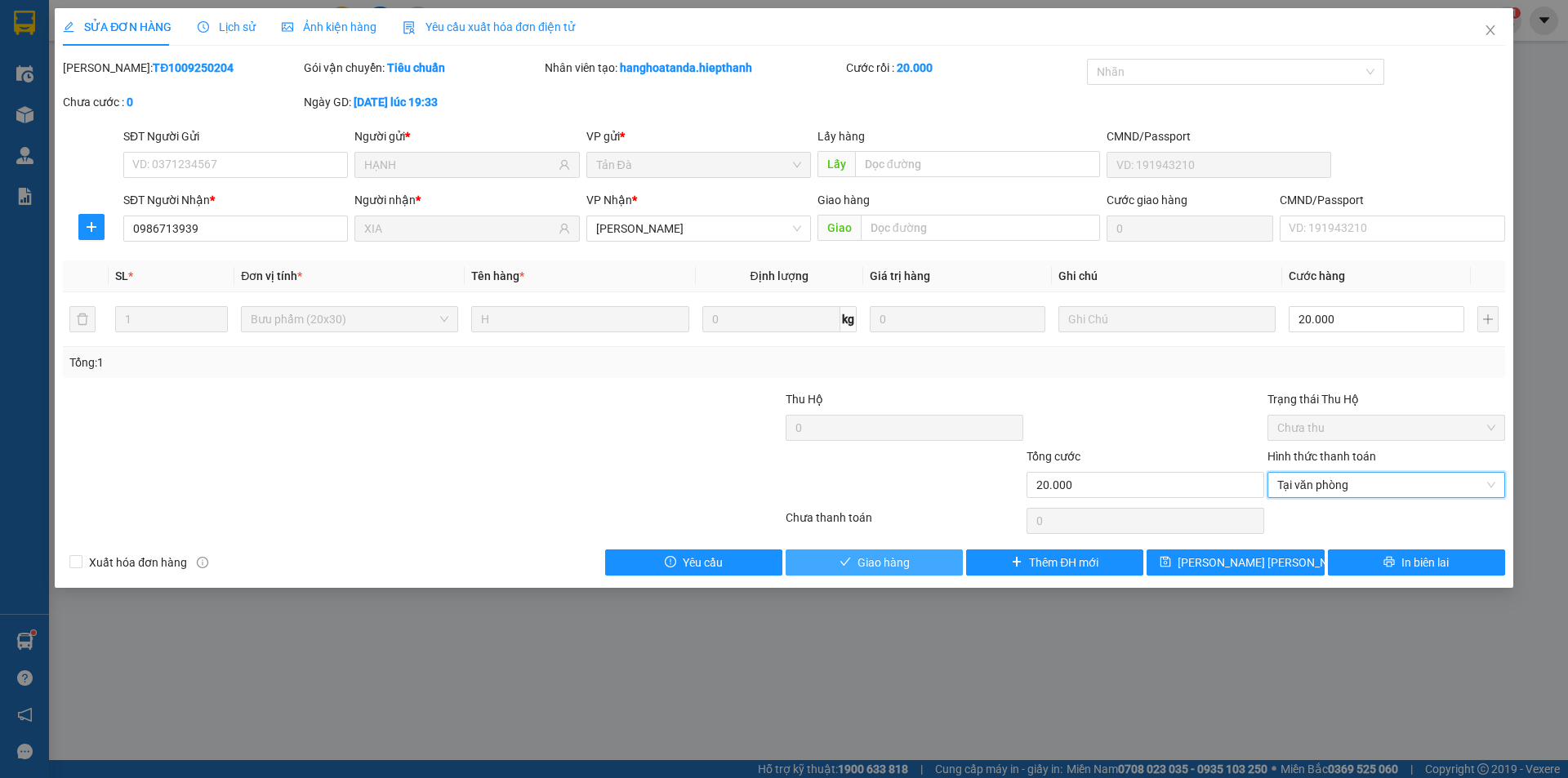
click at [926, 569] on button "Giao hàng" at bounding box center [874, 562] width 177 height 26
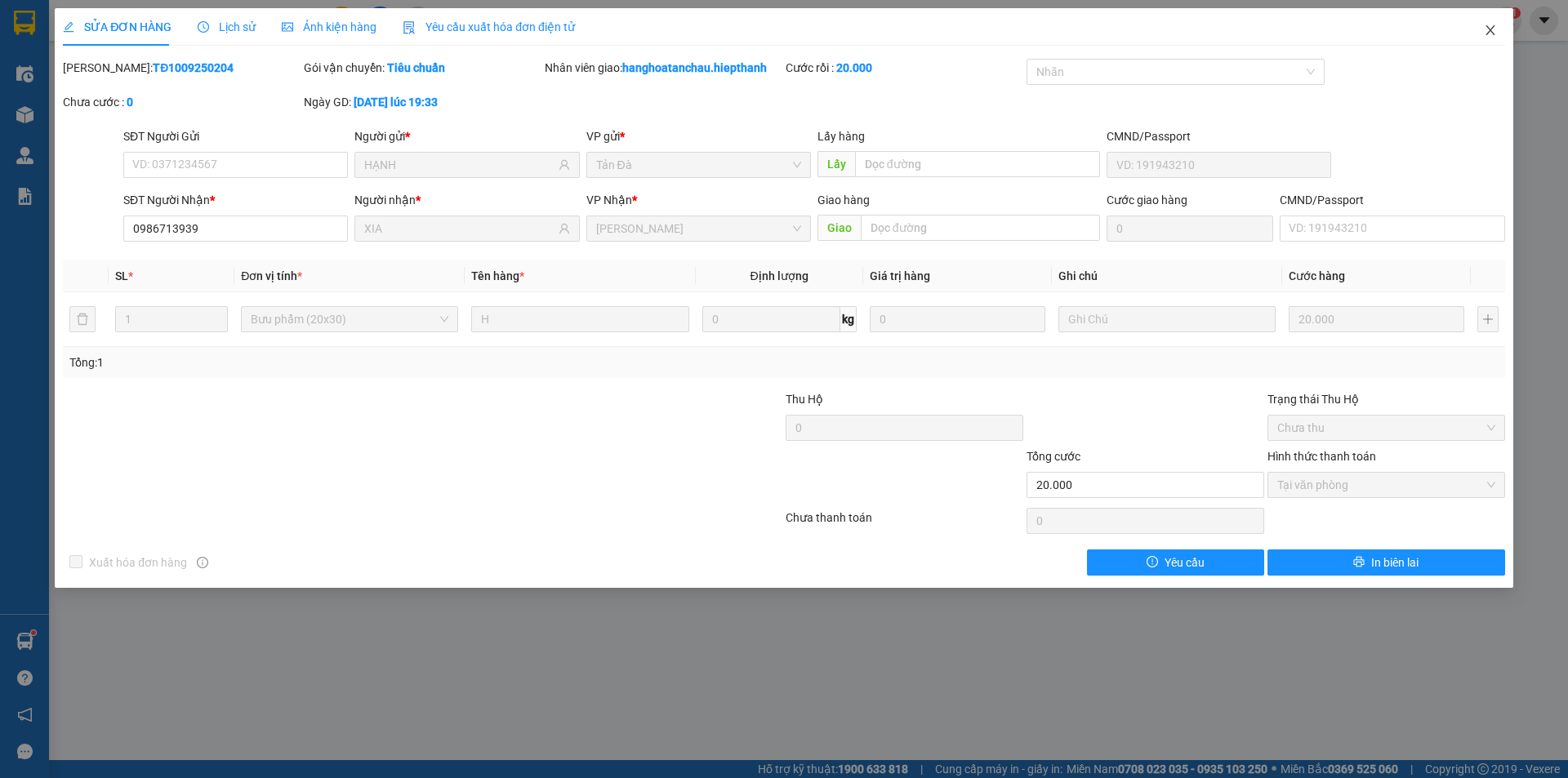
click at [1489, 26] on icon "close" at bounding box center [1490, 30] width 13 height 13
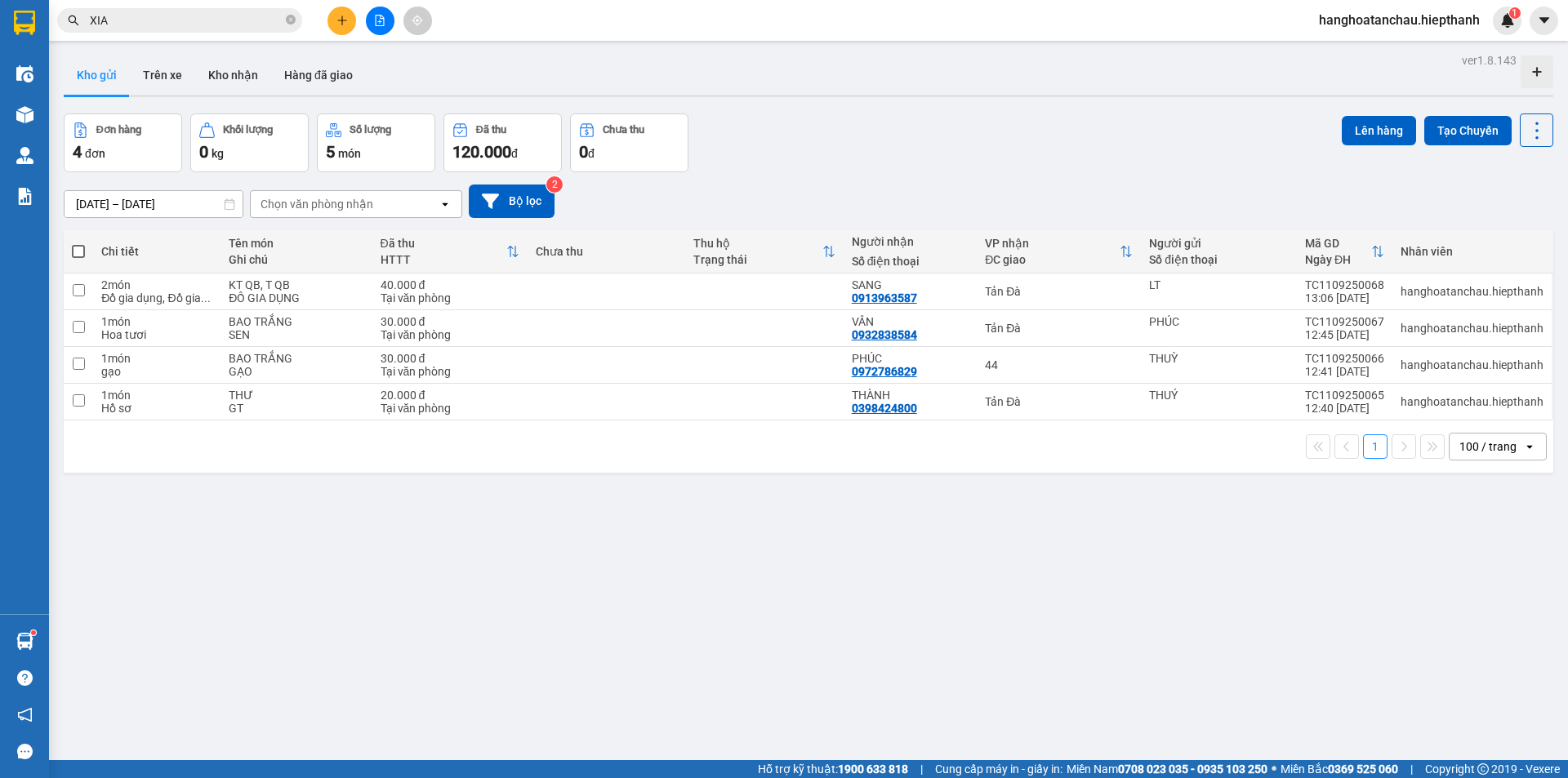
click at [246, 22] on input "XIA" at bounding box center [186, 20] width 193 height 18
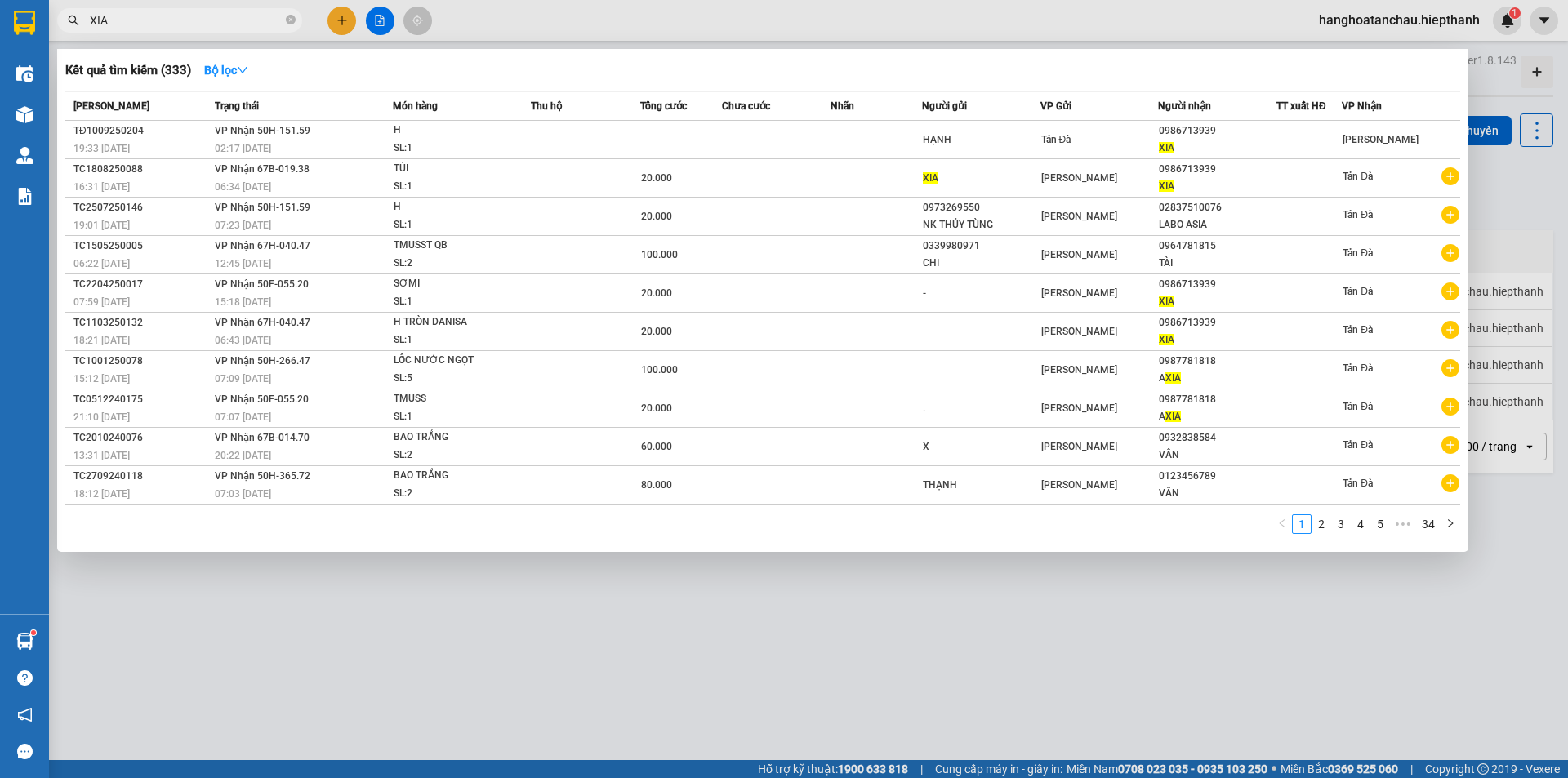
click at [248, 22] on input "XIA" at bounding box center [186, 20] width 193 height 18
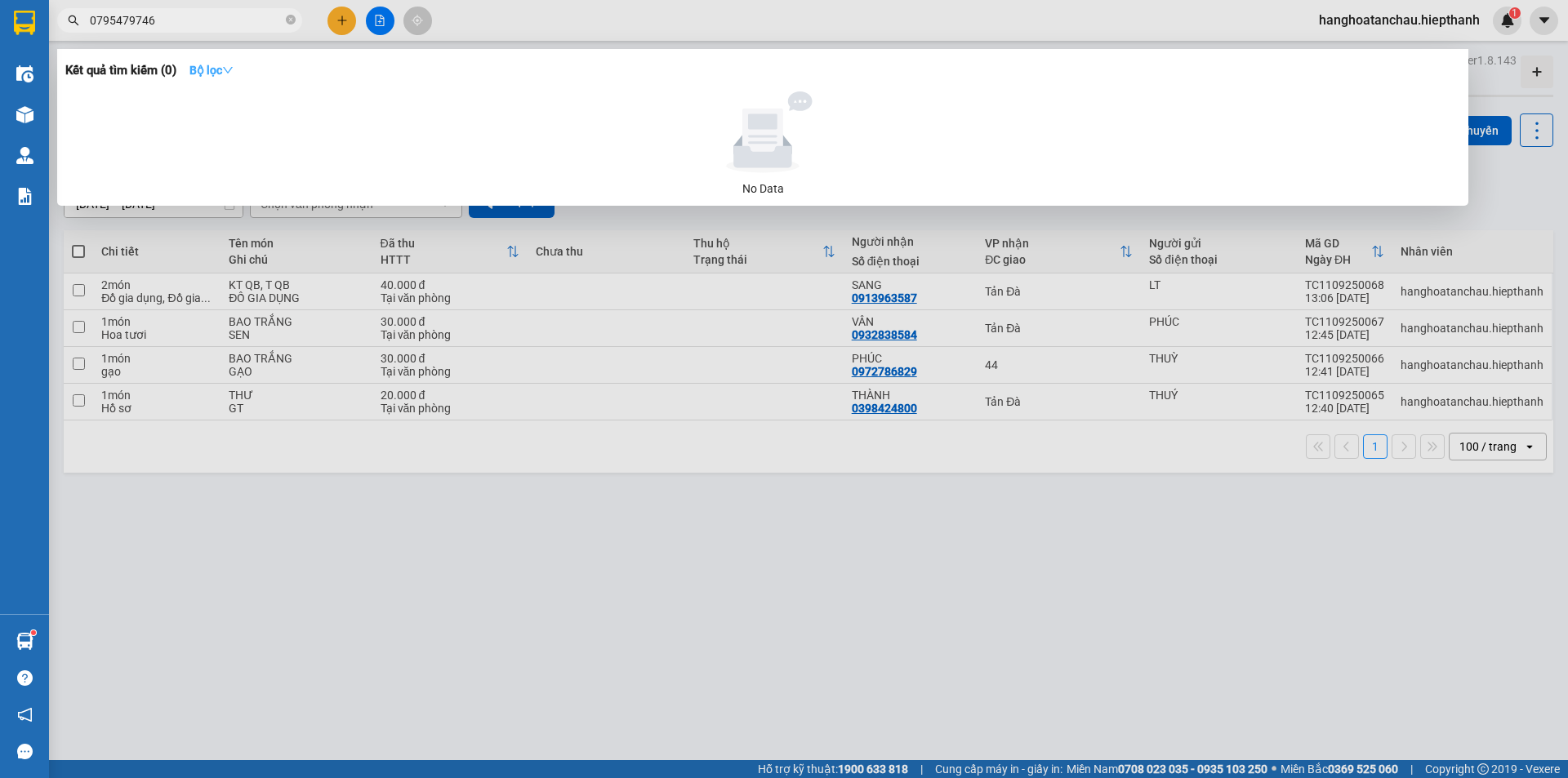
type input "0795479746"
click at [207, 69] on strong "Bộ lọc" at bounding box center [212, 70] width 44 height 13
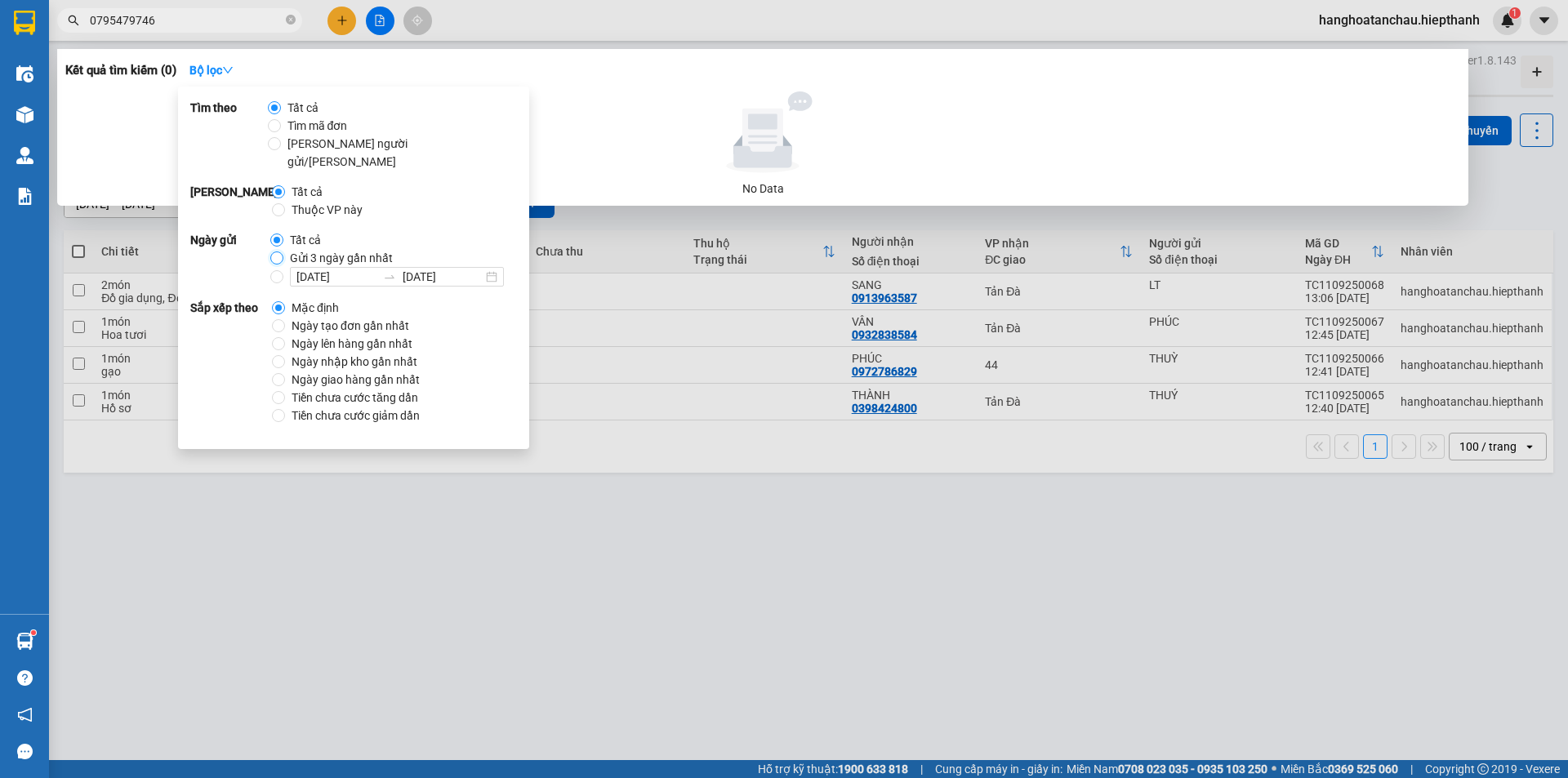
drag, startPoint x: 276, startPoint y: 243, endPoint x: 296, endPoint y: 220, distance: 30.5
click at [292, 231] on div "Tất cả Gửi 3 ngày gần nhất [DATE] [DATE]" at bounding box center [394, 259] width 247 height 56
click at [278, 251] on input "Gửi 3 ngày gần nhất" at bounding box center [277, 258] width 13 height 13
radio input "true"
radio input "false"
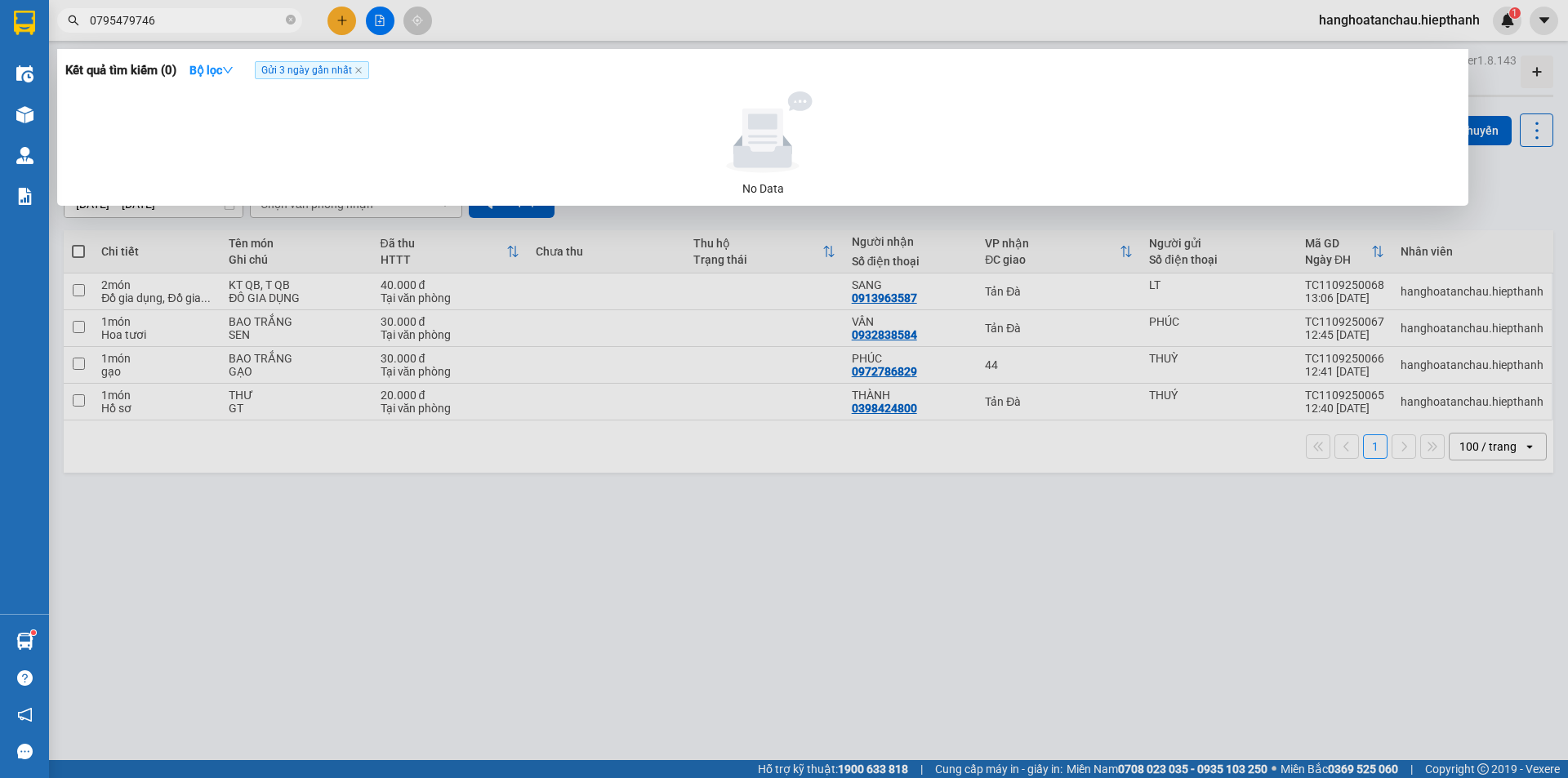
drag, startPoint x: 592, startPoint y: 154, endPoint x: 597, endPoint y: 140, distance: 14.9
click at [596, 149] on div at bounding box center [763, 132] width 1382 height 82
click at [363, 73] on icon "close" at bounding box center [359, 70] width 8 height 8
click at [365, 75] on div "Kết quả tìm kiếm ( 0 ) Bộ lọc" at bounding box center [763, 70] width 1395 height 26
click at [256, 19] on input "0795479746" at bounding box center [186, 20] width 193 height 18
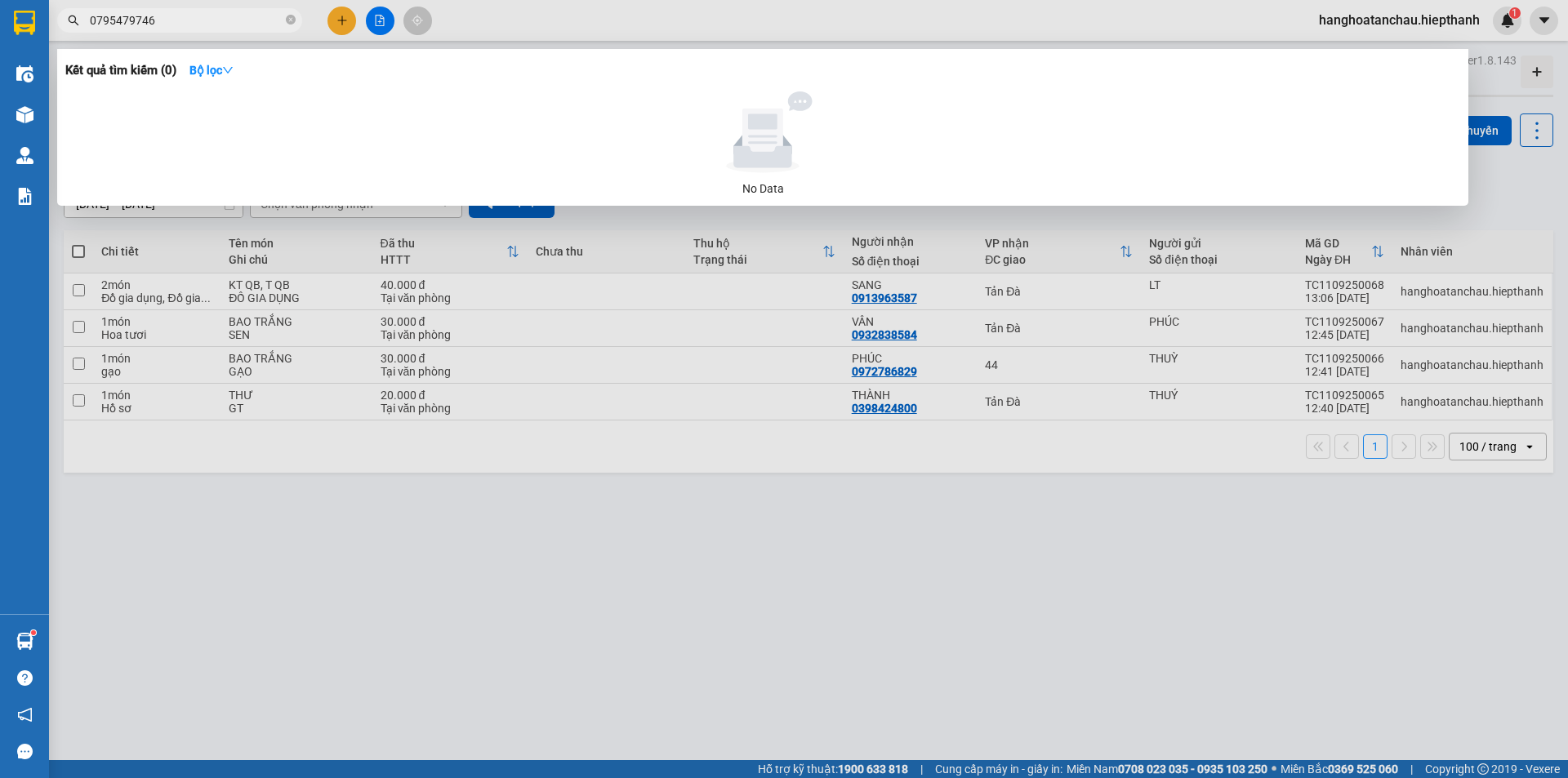
click at [258, 19] on input "0795479746" at bounding box center [186, 20] width 193 height 18
click at [258, 20] on input "0795479746" at bounding box center [186, 20] width 193 height 18
click at [193, 2] on div at bounding box center [784, 389] width 1568 height 778
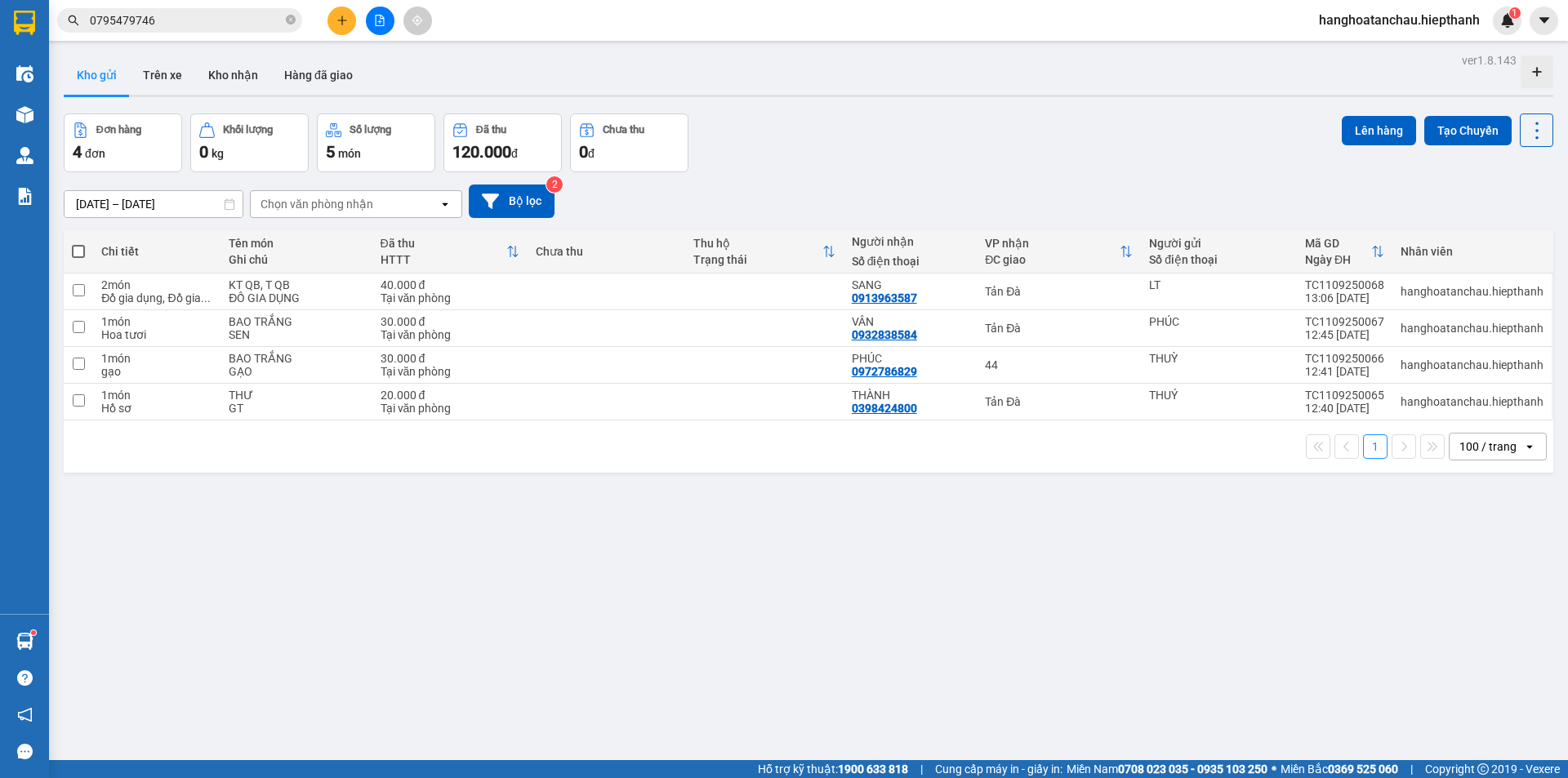
click at [195, 19] on input "0795479746" at bounding box center [186, 20] width 193 height 18
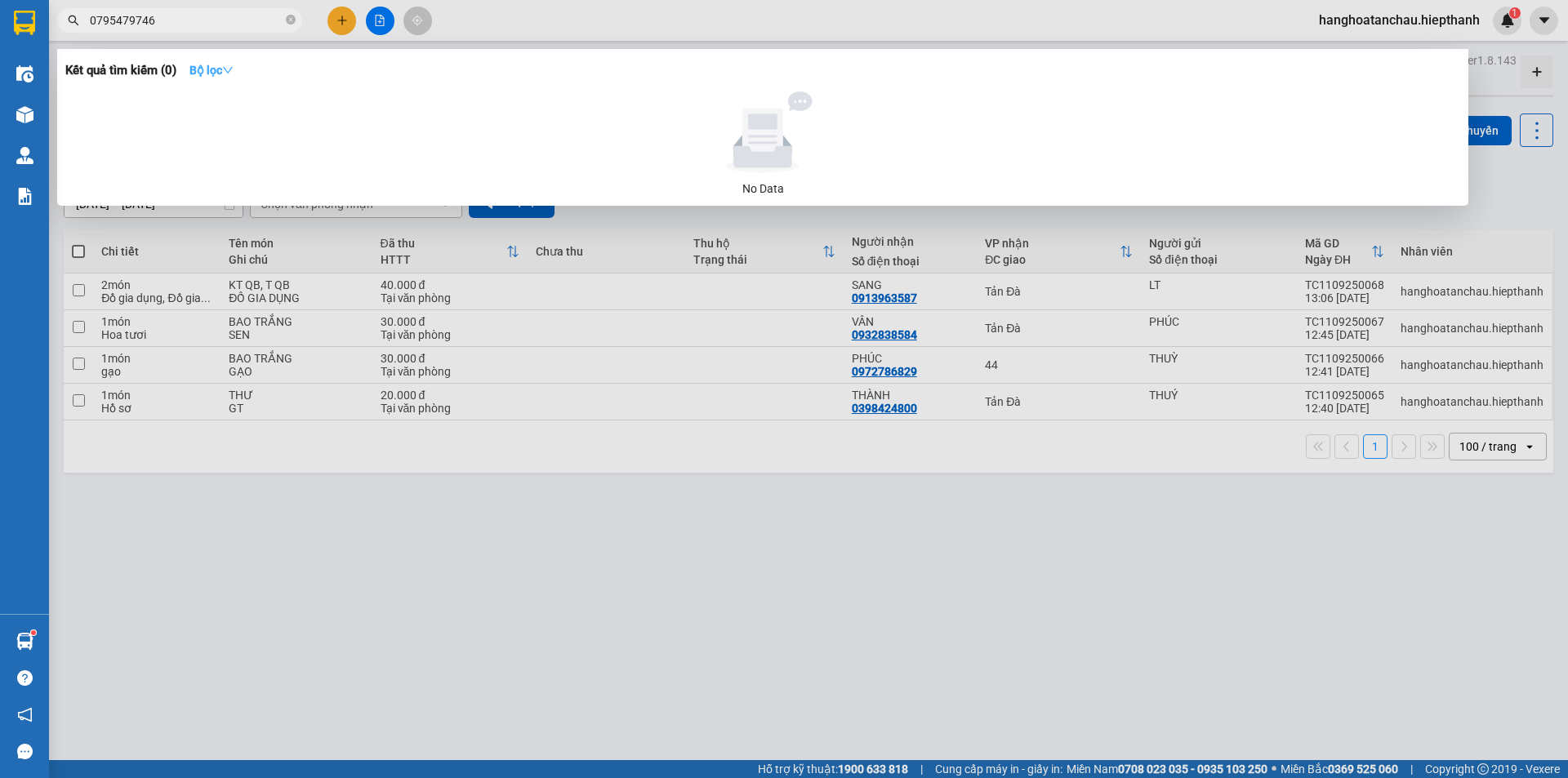
click at [222, 69] on strong "Bộ lọc" at bounding box center [212, 70] width 44 height 13
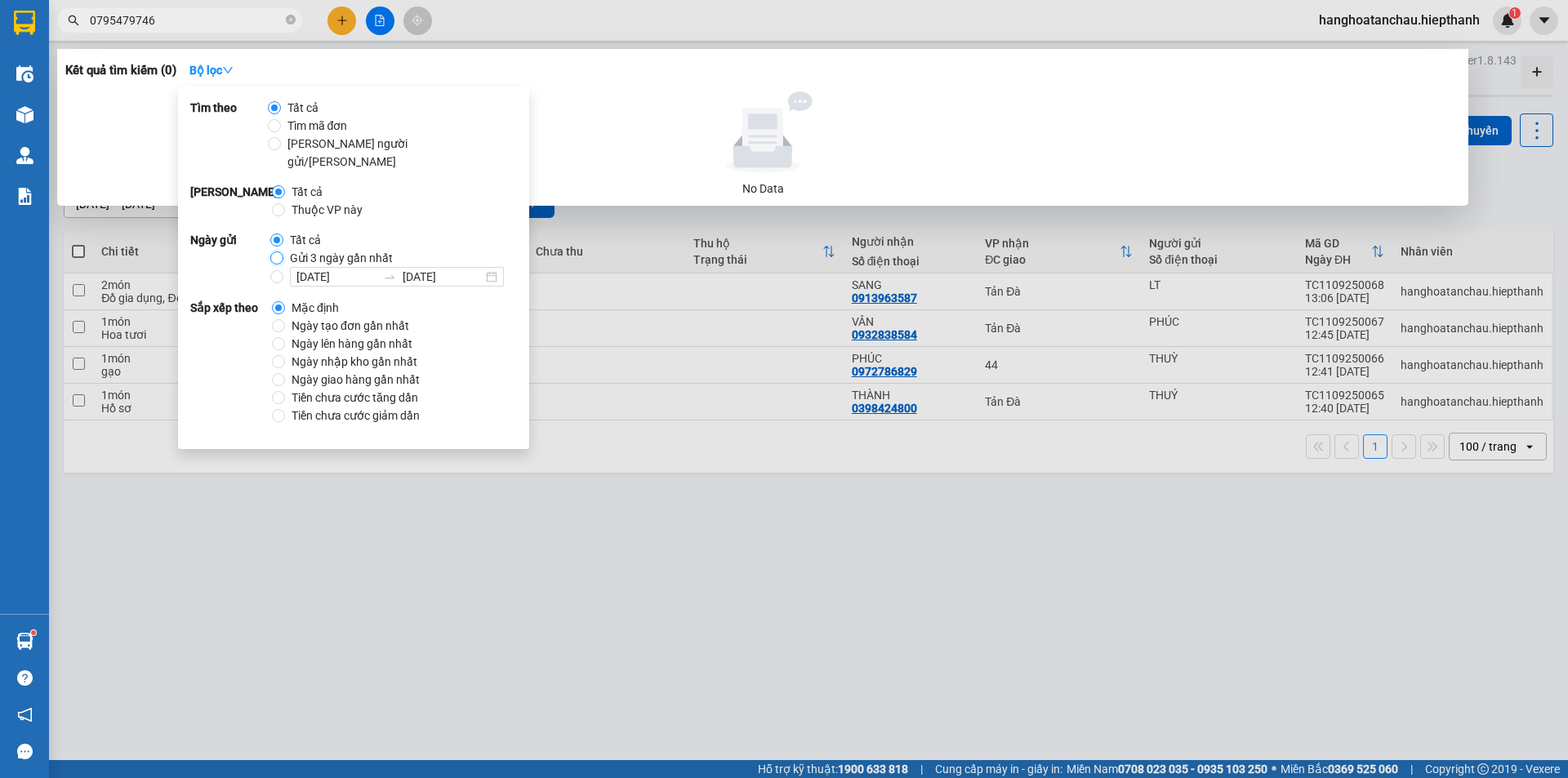
click at [274, 251] on input "Gửi 3 ngày gần nhất" at bounding box center [277, 258] width 13 height 13
radio input "true"
radio input "false"
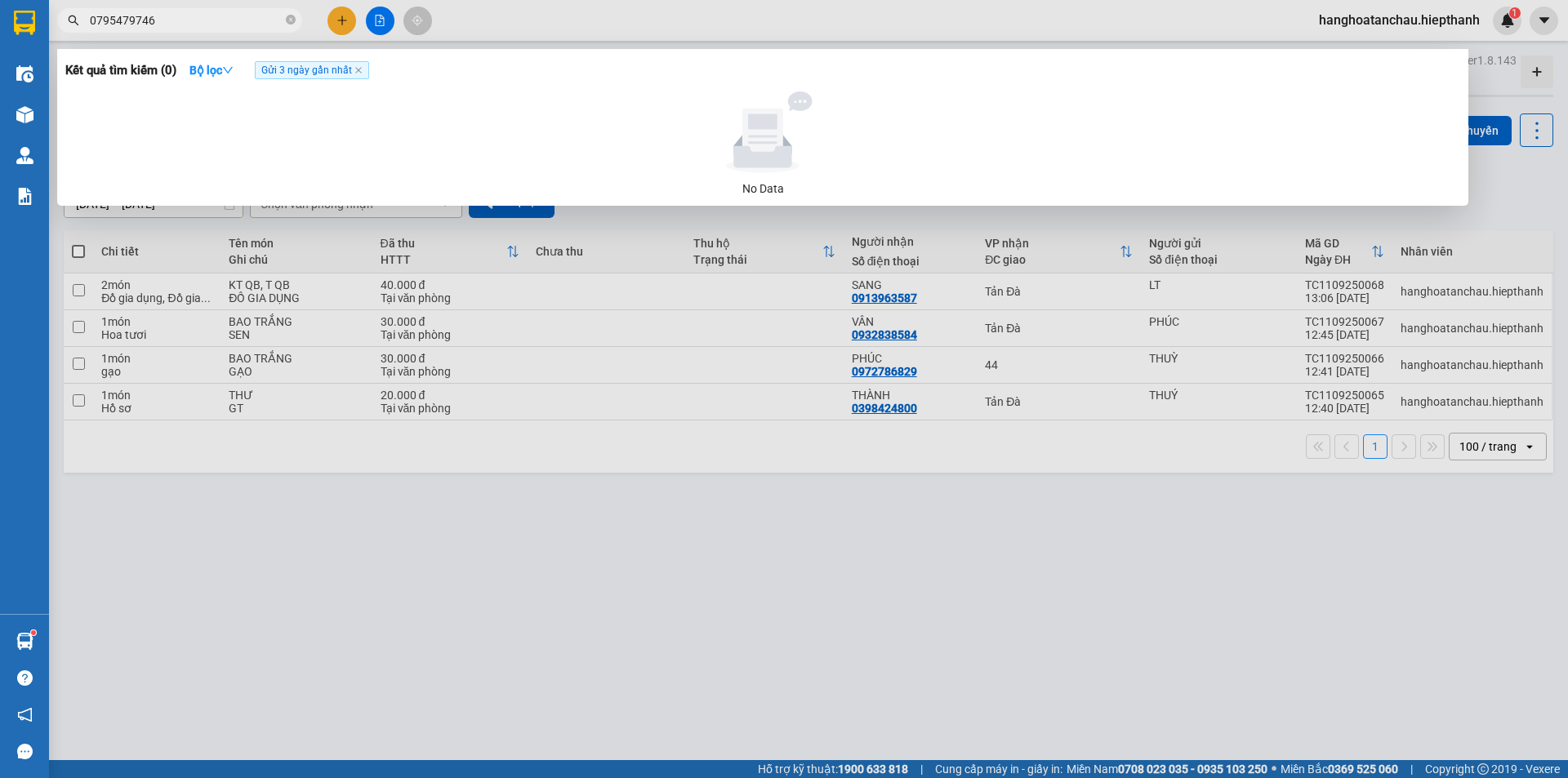
click at [131, 110] on div at bounding box center [763, 132] width 1382 height 82
click at [289, 10] on span "0795479746" at bounding box center [180, 20] width 245 height 24
click at [358, 67] on icon "close" at bounding box center [359, 70] width 8 height 8
click at [179, 16] on input "0795479746" at bounding box center [186, 20] width 193 height 18
drag, startPoint x: 185, startPoint y: 32, endPoint x: 188, endPoint y: 24, distance: 8.5
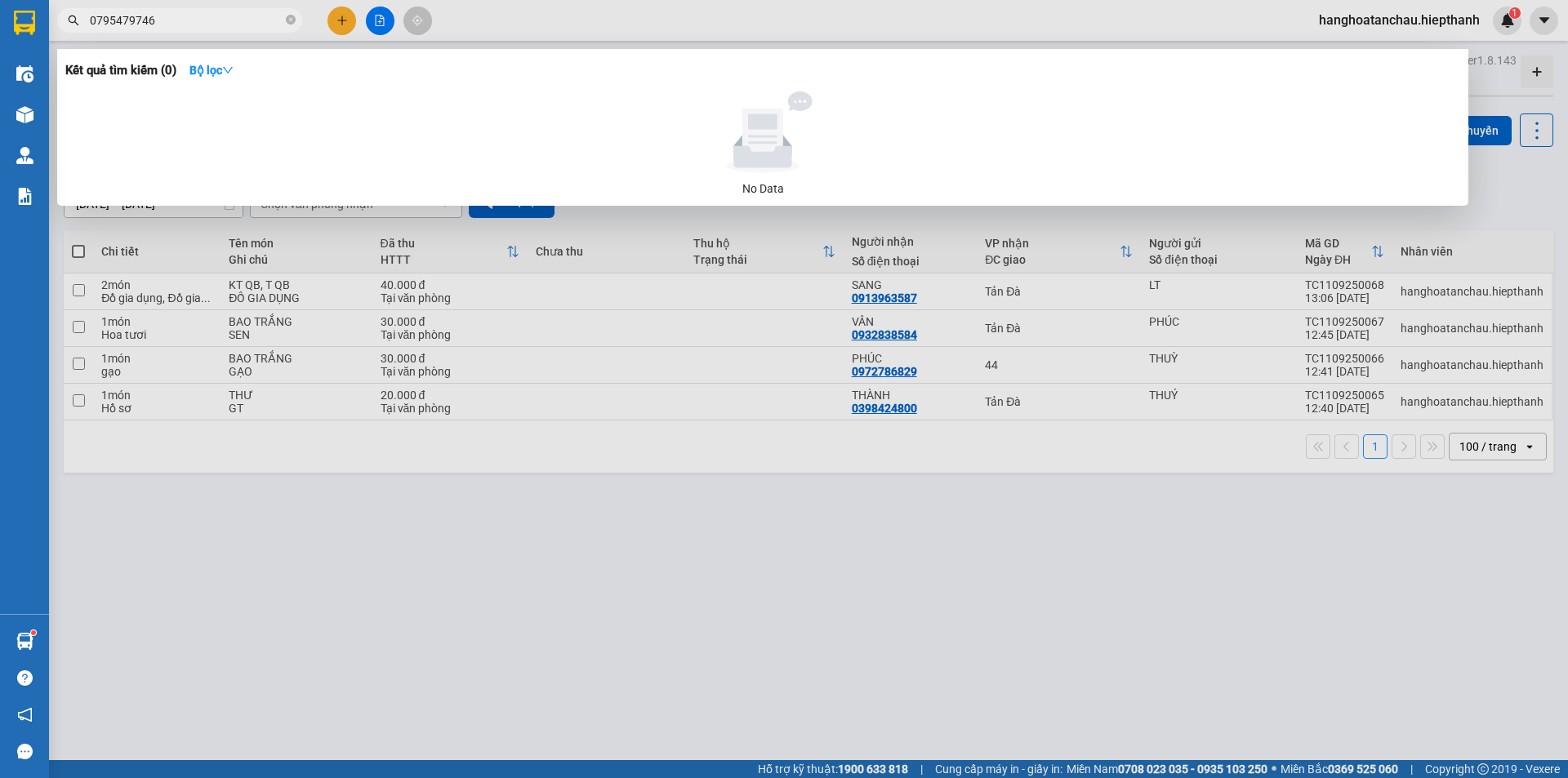
click at [187, 26] on span "0795479746" at bounding box center [180, 20] width 245 height 24
click at [289, 18] on icon "close-circle" at bounding box center [291, 20] width 10 height 10
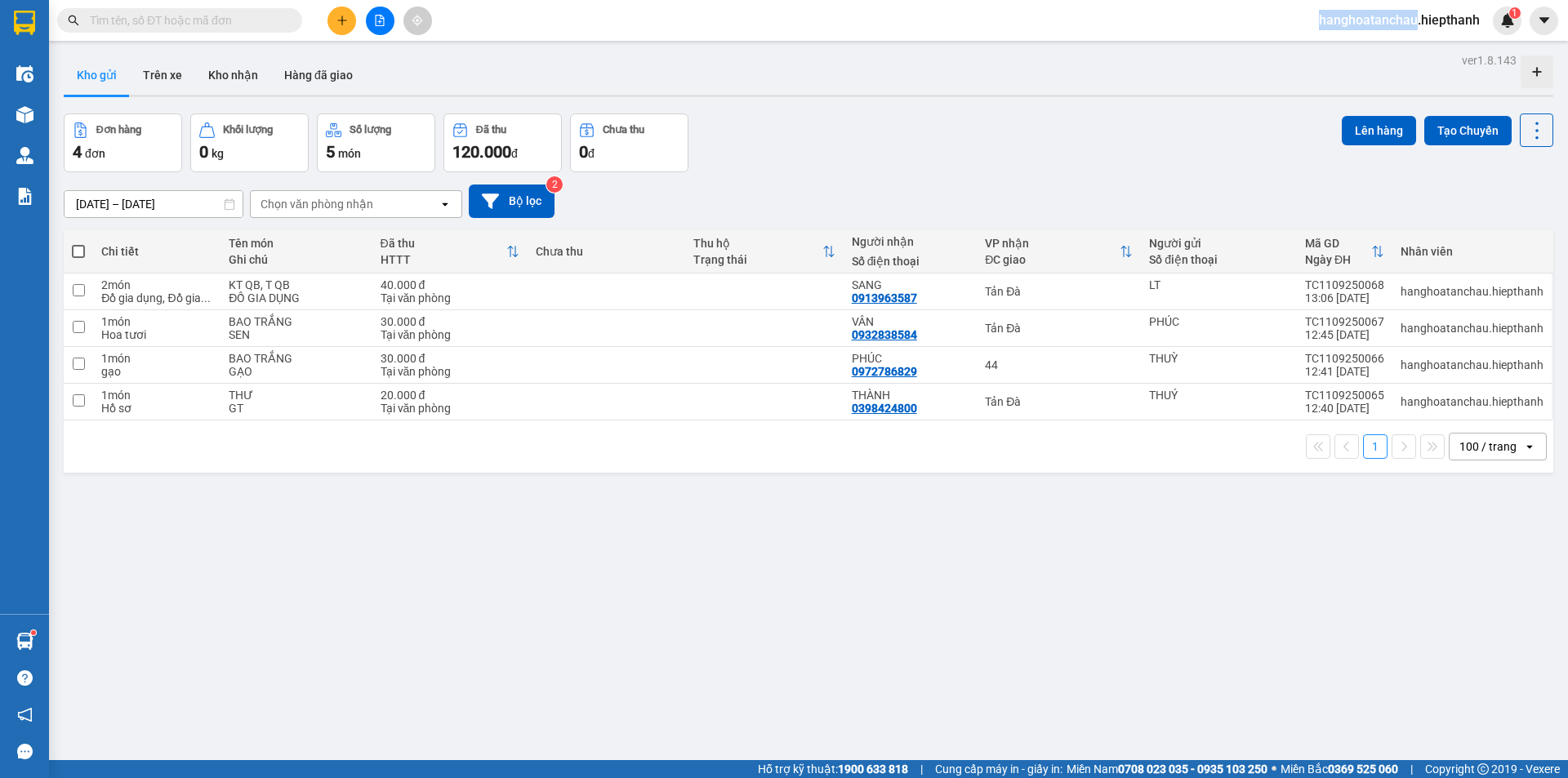
click at [289, 18] on span at bounding box center [291, 20] width 10 height 18
click at [258, 16] on input "text" at bounding box center [186, 20] width 193 height 18
click at [257, 11] on span at bounding box center [180, 20] width 245 height 24
click at [231, 21] on input "text" at bounding box center [186, 20] width 193 height 18
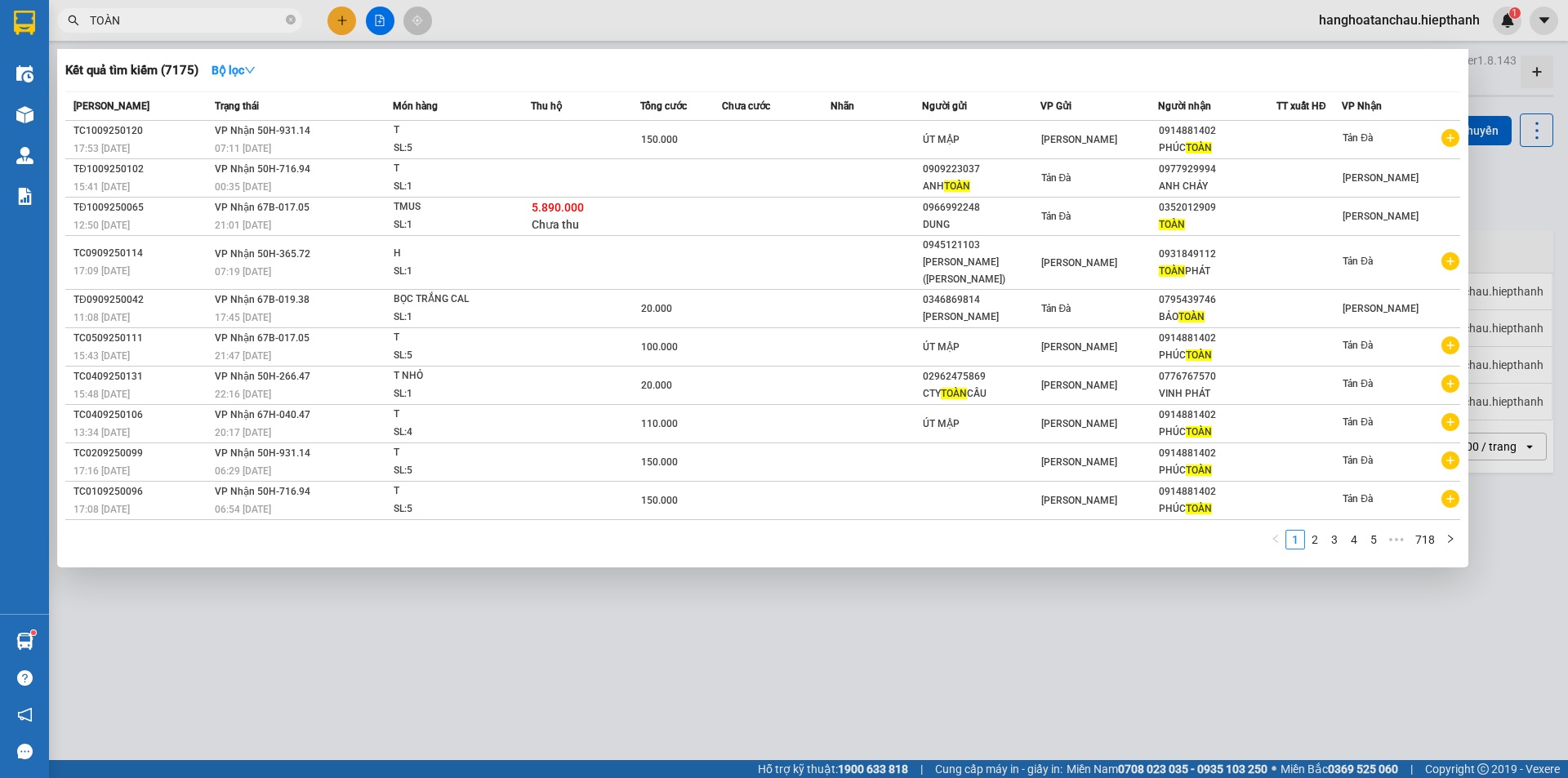
type input "TOÀN"
click at [298, 17] on span "TOÀN" at bounding box center [180, 20] width 245 height 24
click at [290, 20] on icon "close-circle" at bounding box center [291, 20] width 10 height 10
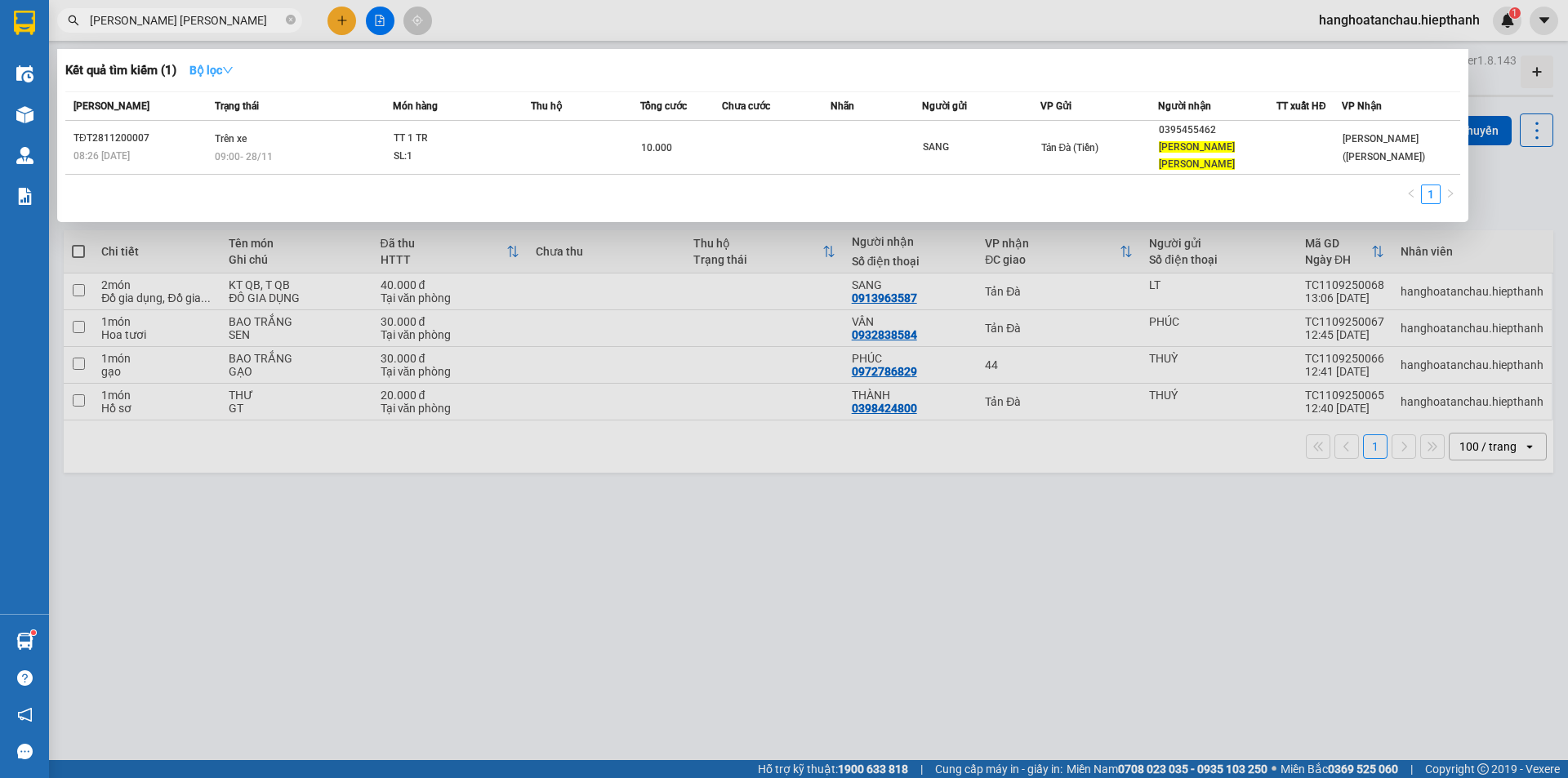
type input "[PERSON_NAME] [PERSON_NAME]"
click at [226, 67] on strong "Bộ lọc" at bounding box center [212, 70] width 44 height 13
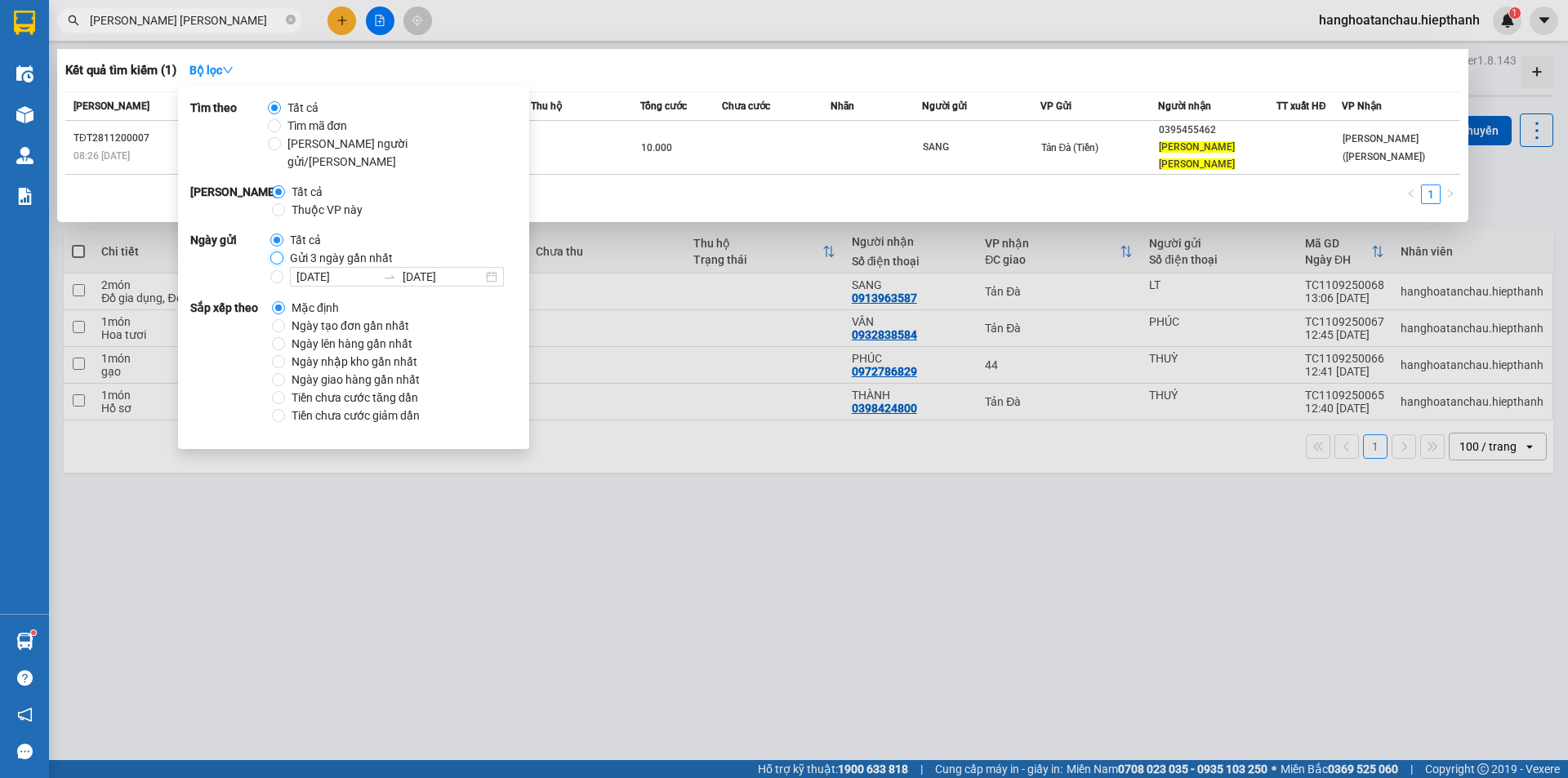
click at [270, 251] on input "Gửi 3 ngày gần nhất" at bounding box center [277, 258] width 13 height 13
radio input "true"
radio input "false"
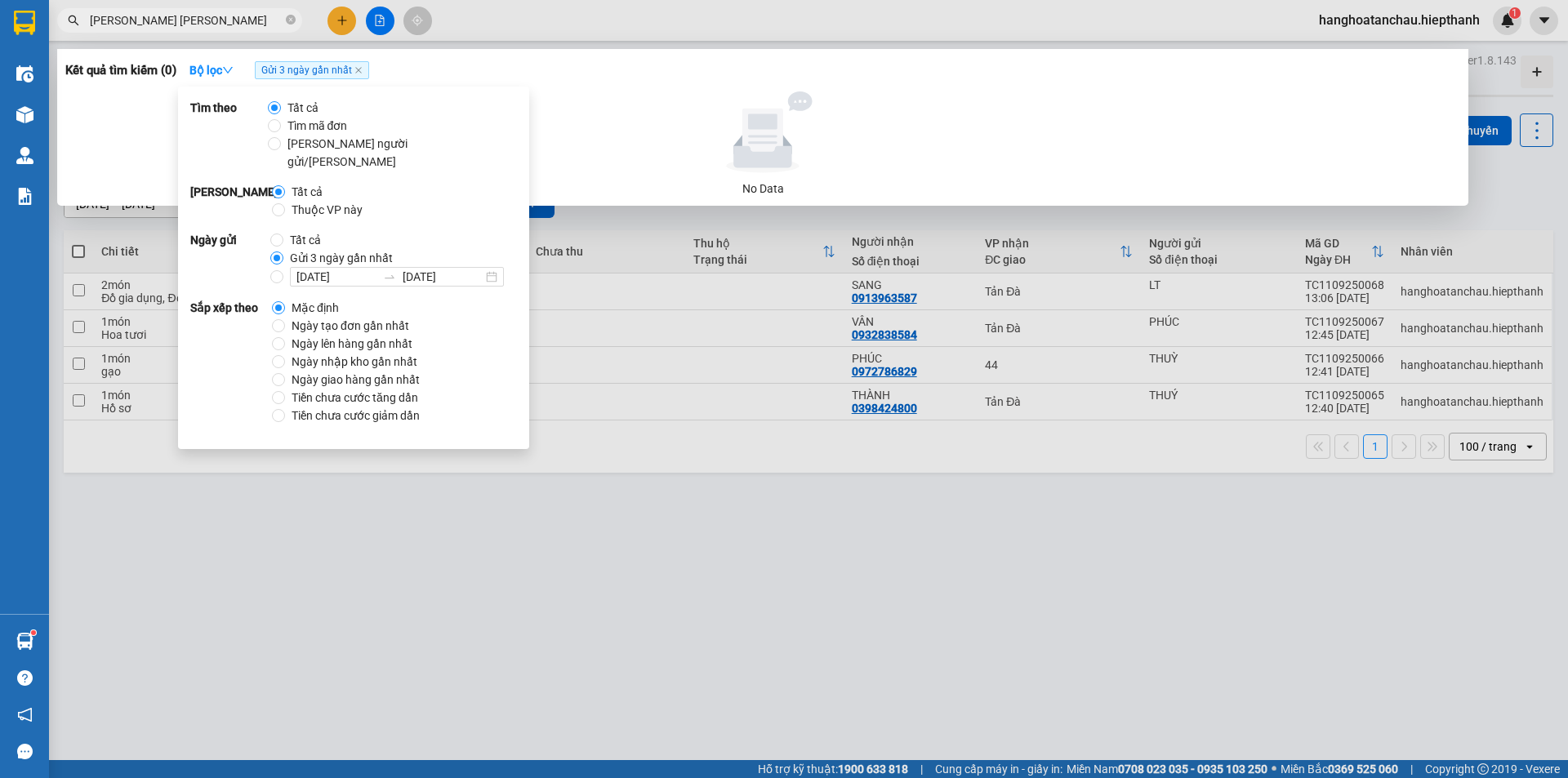
drag, startPoint x: 571, startPoint y: 114, endPoint x: 499, endPoint y: 113, distance: 72.0
click at [568, 113] on div at bounding box center [763, 132] width 1382 height 82
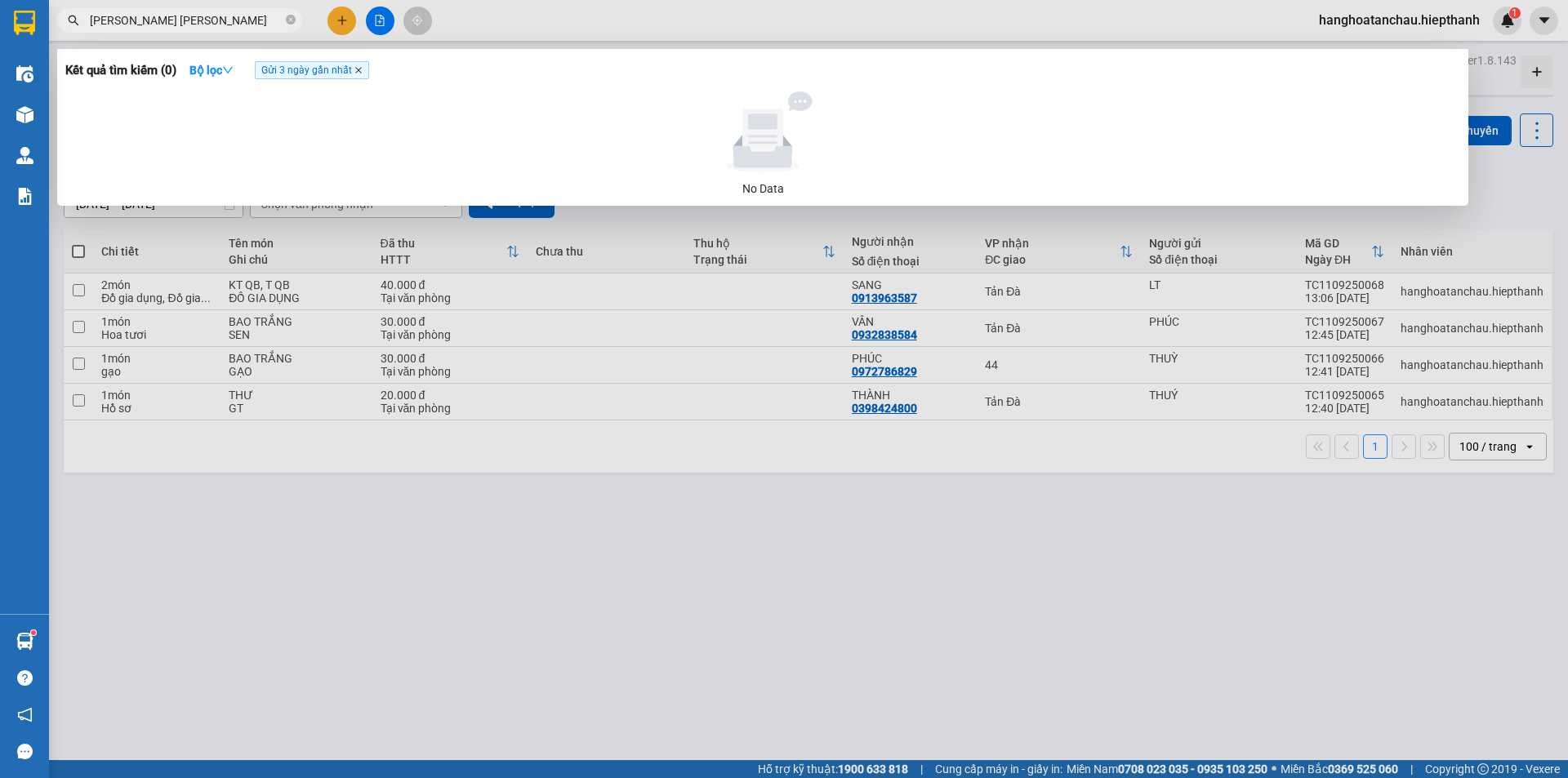
click at [363, 69] on icon "close" at bounding box center [359, 70] width 8 height 8
drag, startPoint x: 364, startPoint y: 69, endPoint x: 340, endPoint y: 65, distance: 24.3
click at [352, 68] on div "Kết quả tìm kiếm ( 0 ) Bộ lọc Gửi 3 ngày gần nhất" at bounding box center [763, 70] width 1395 height 26
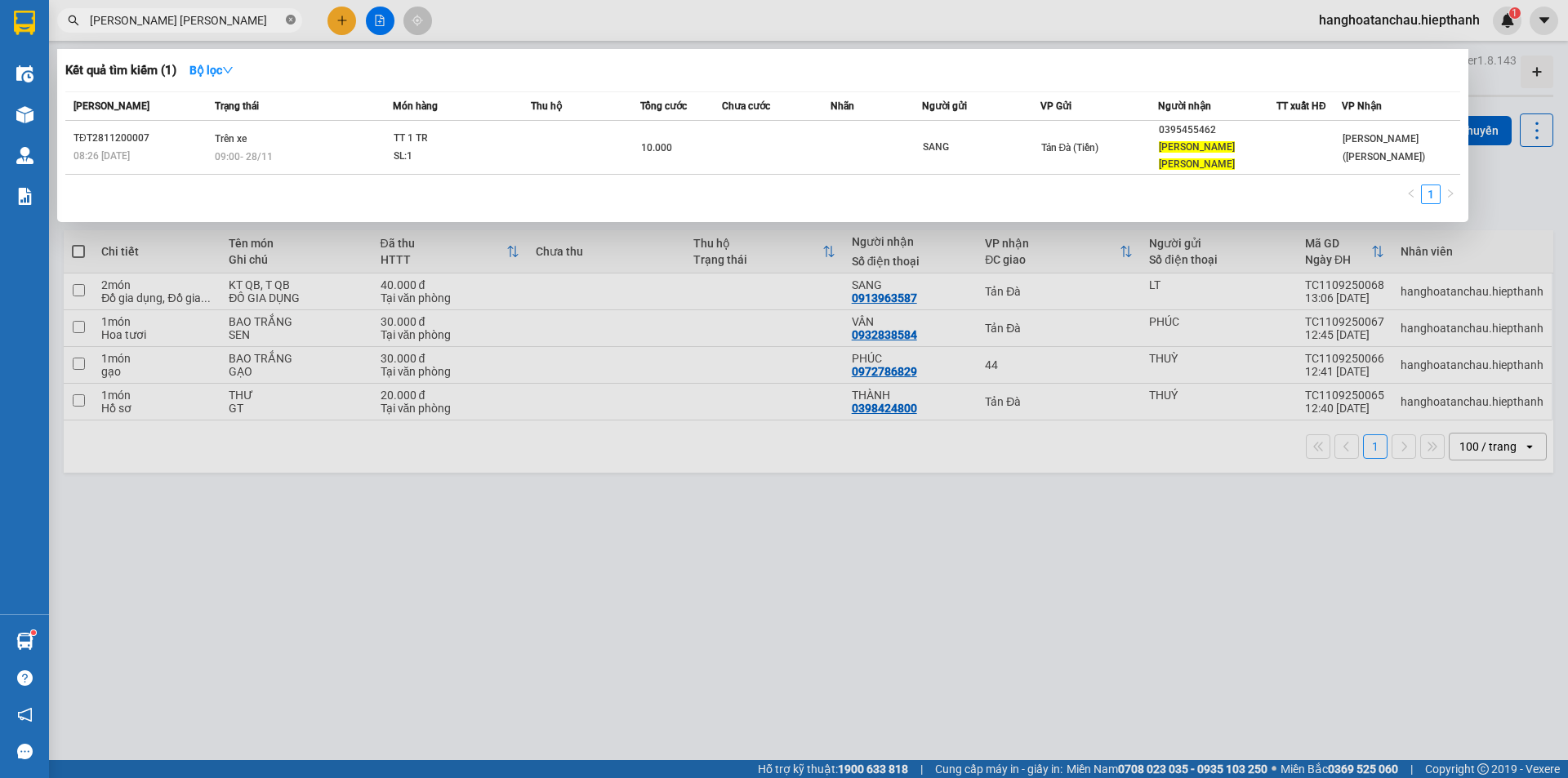
click at [292, 22] on icon "close-circle" at bounding box center [291, 20] width 10 height 10
type input "[PERSON_NAME] [PERSON_NAME]"
click at [210, 70] on strong "Bộ lọc" at bounding box center [212, 70] width 44 height 13
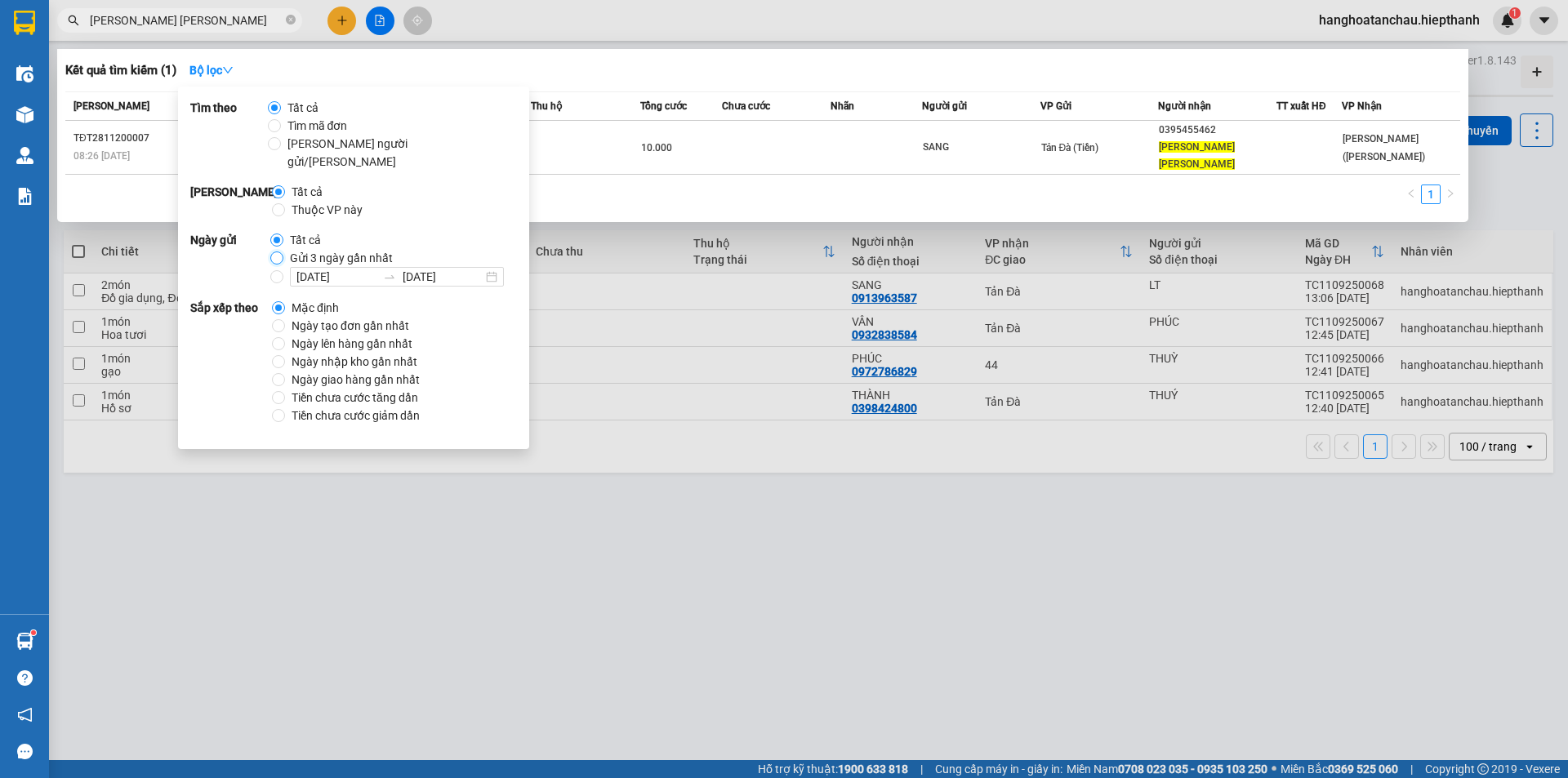
click at [276, 251] on input "Gửi 3 ngày gần nhất" at bounding box center [277, 258] width 13 height 13
radio input "true"
radio input "false"
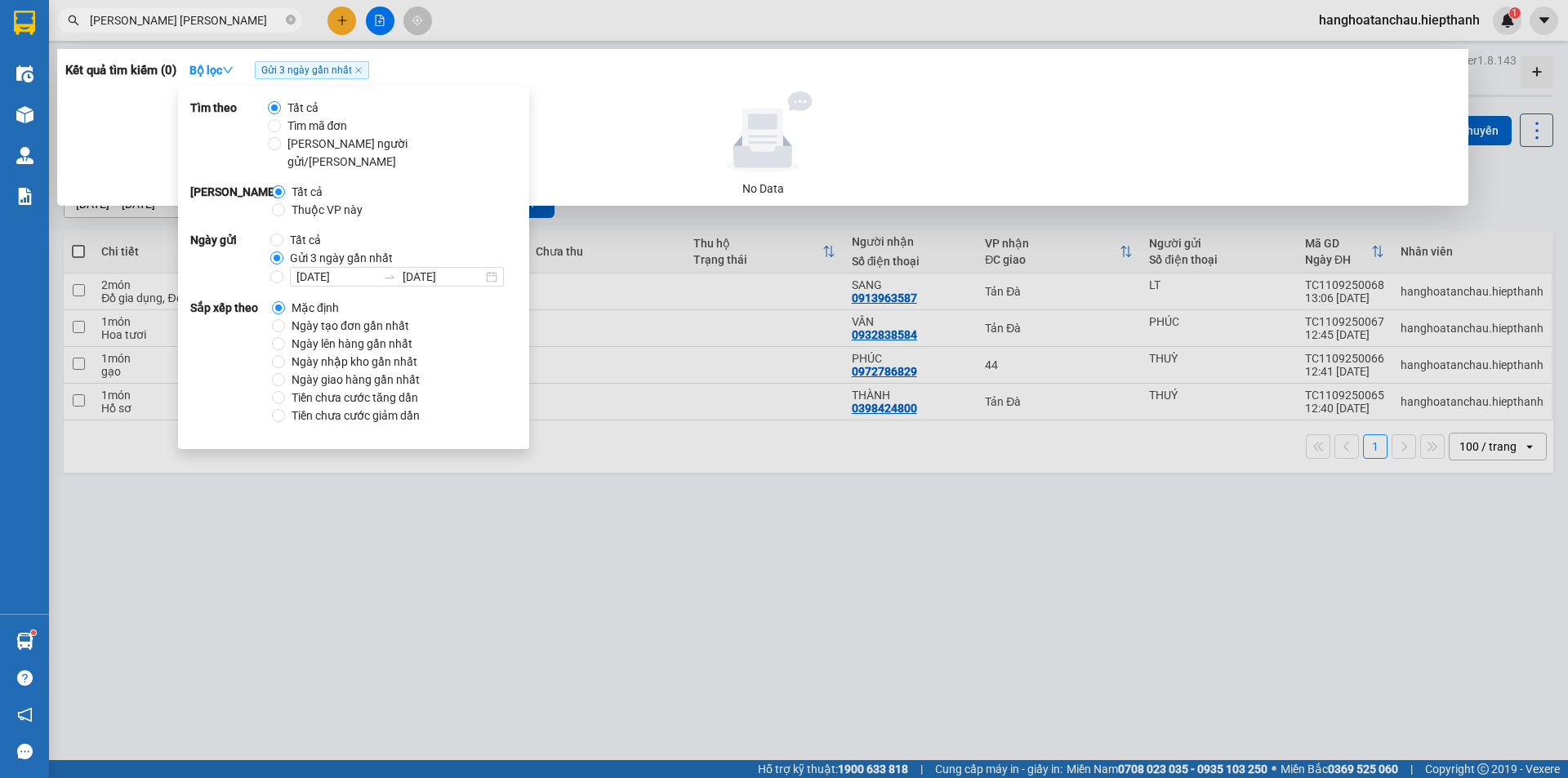
click at [612, 139] on div at bounding box center [763, 132] width 1382 height 82
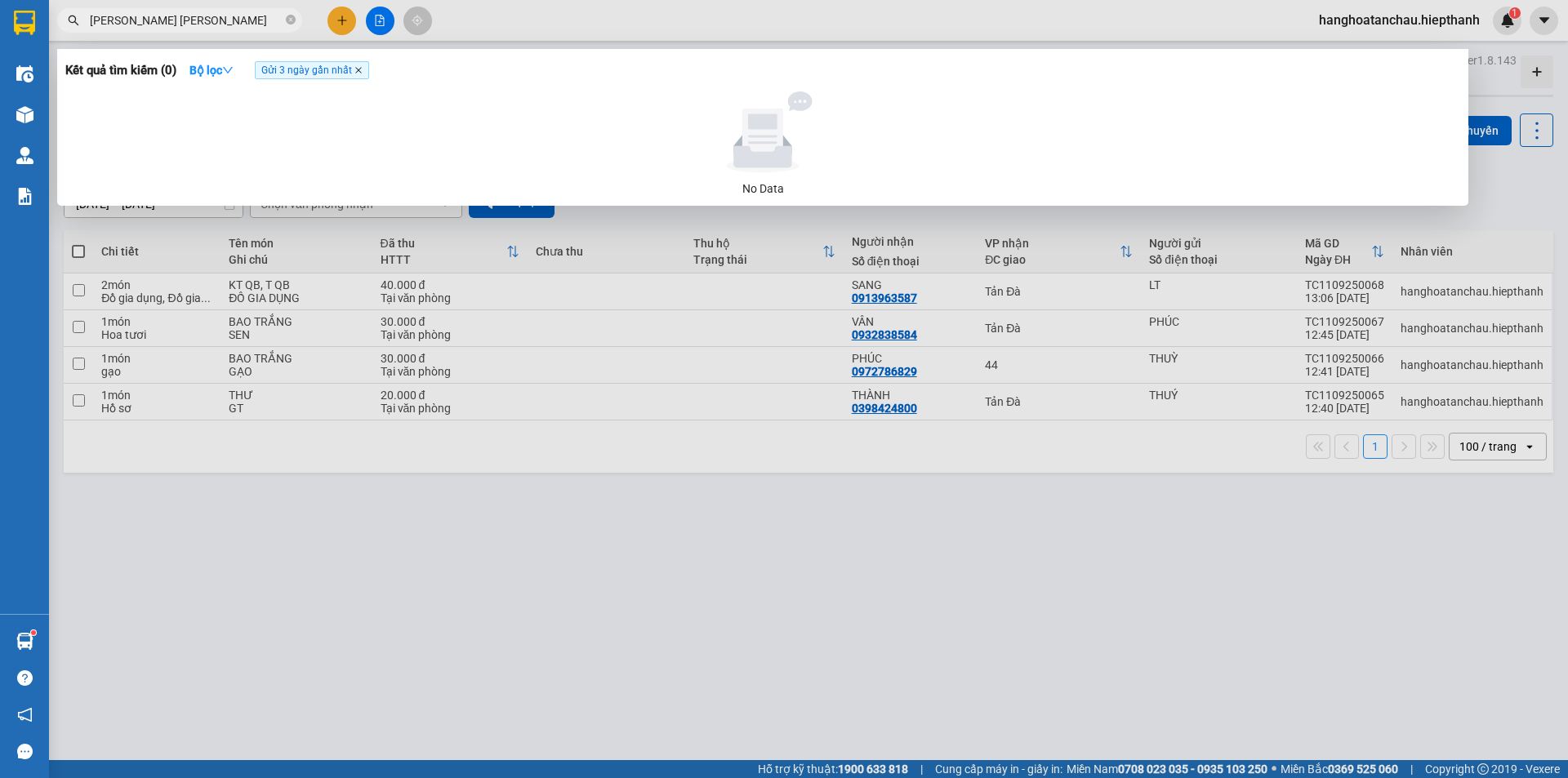
click at [359, 74] on icon "close" at bounding box center [359, 70] width 8 height 8
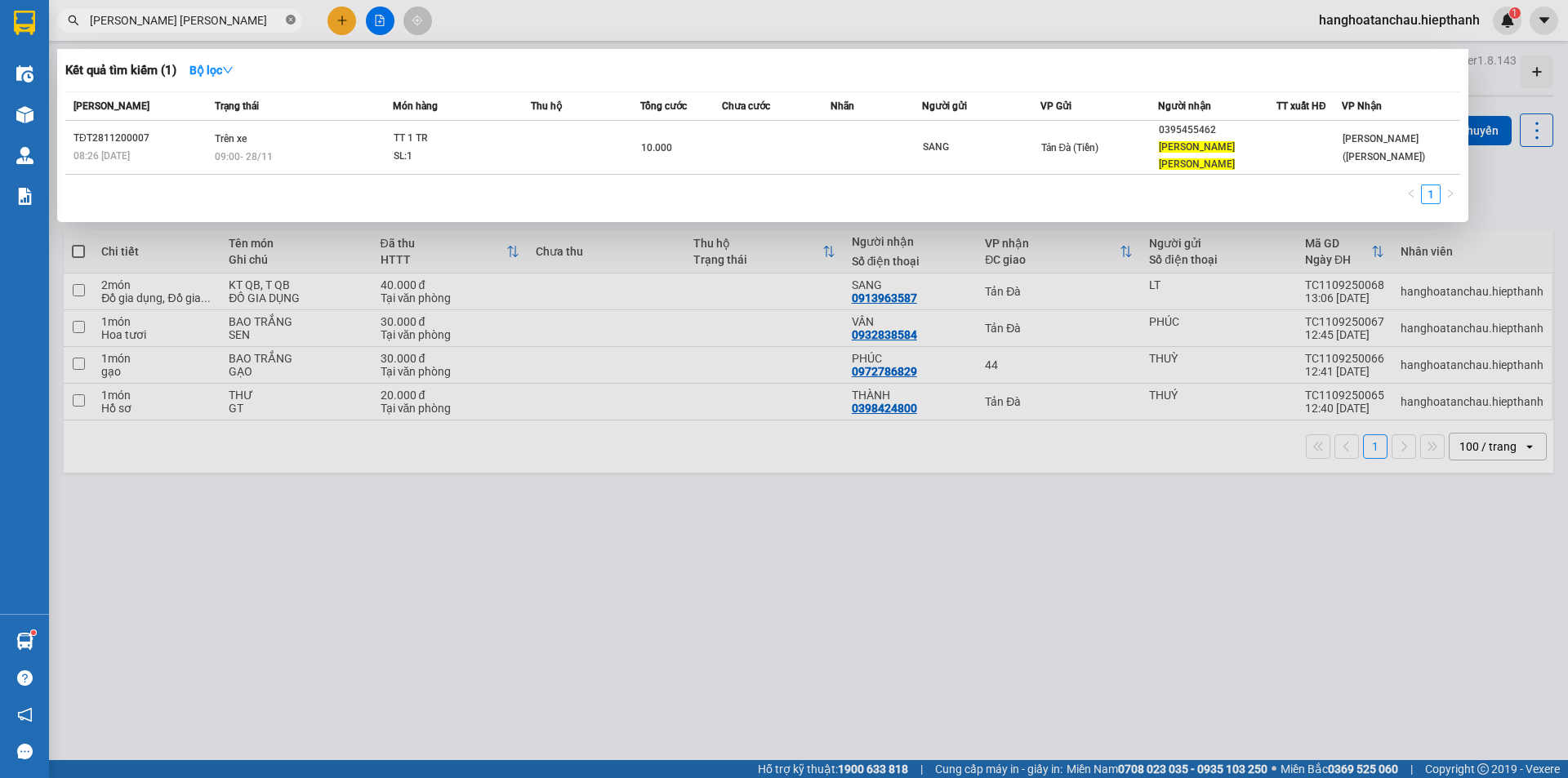
click at [288, 21] on icon "close-circle" at bounding box center [291, 20] width 10 height 10
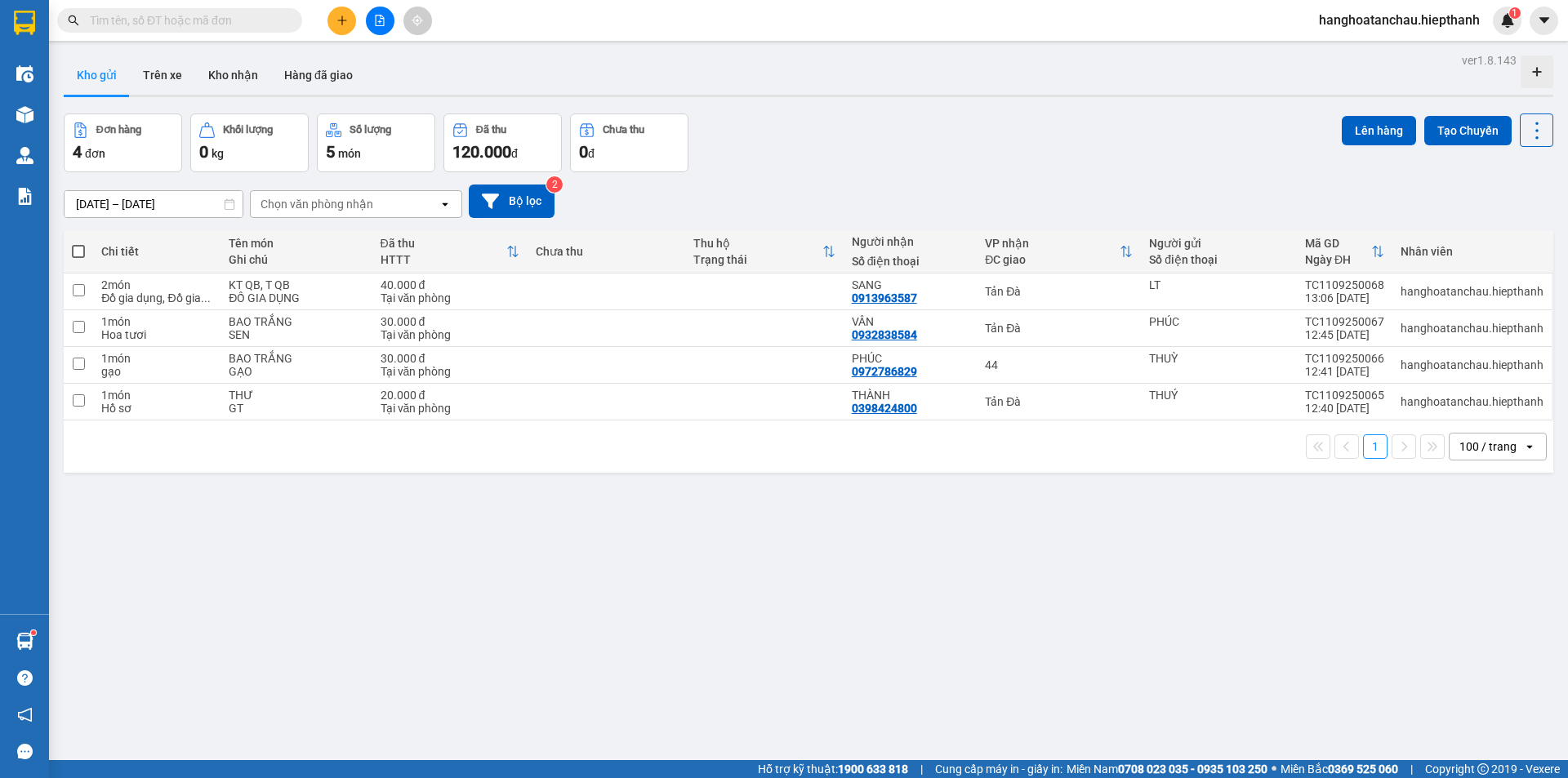
click at [189, 19] on input "text" at bounding box center [186, 20] width 193 height 18
click at [342, 23] on icon "plus" at bounding box center [341, 20] width 1 height 9
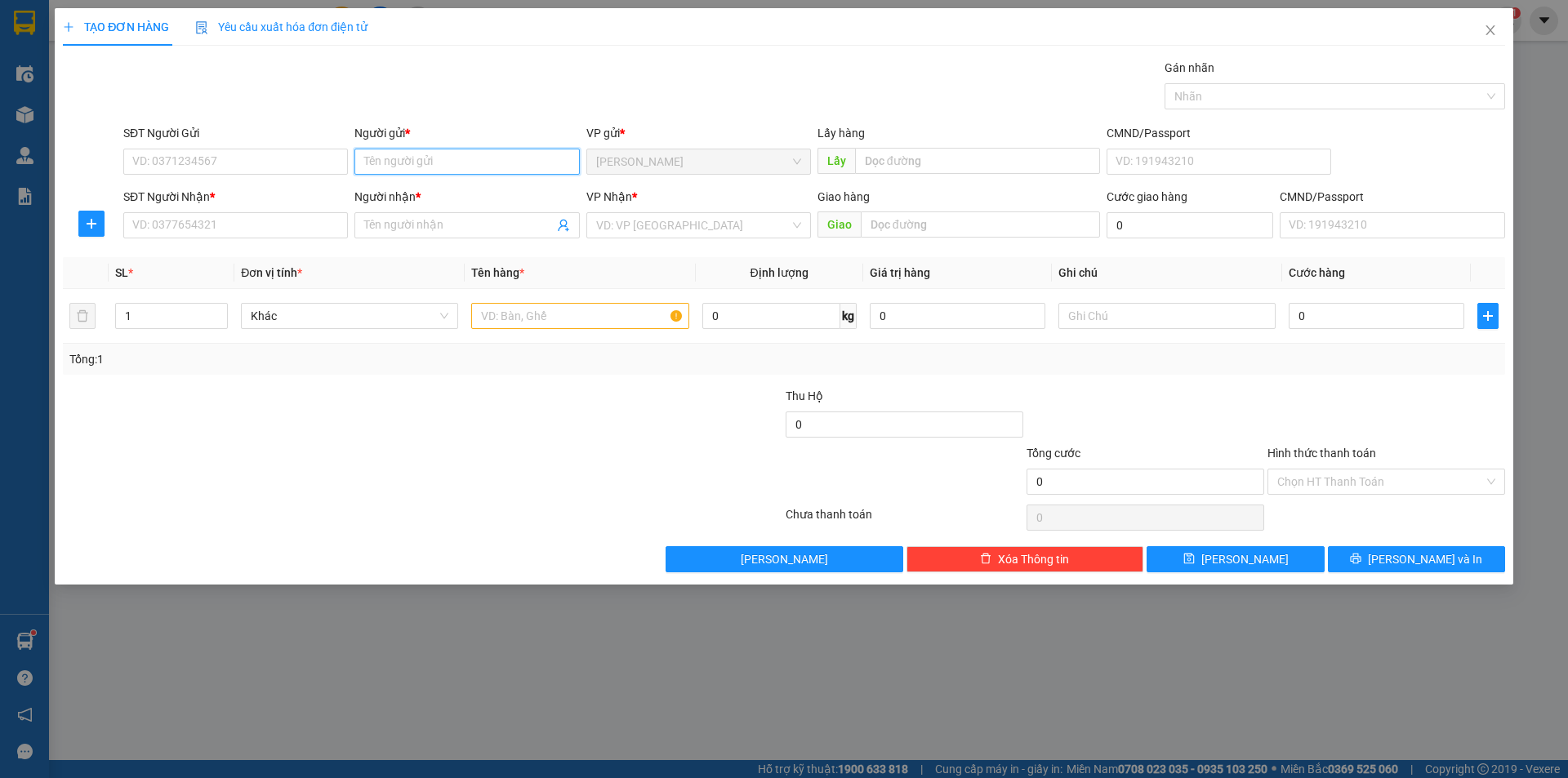
click at [481, 171] on input "Người gửi *" at bounding box center [466, 162] width 225 height 26
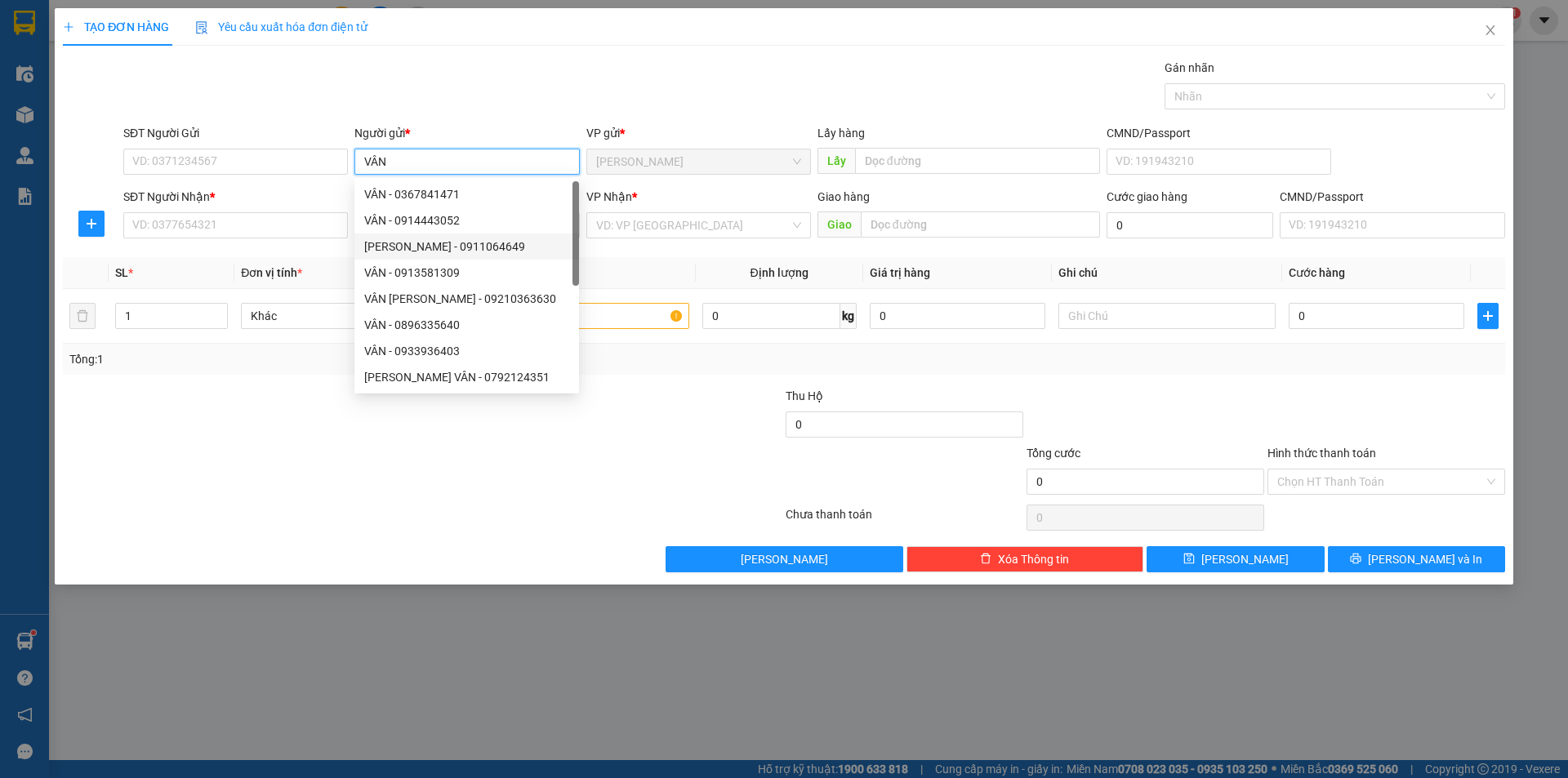
type input "VÂN"
drag, startPoint x: 189, startPoint y: 247, endPoint x: 207, endPoint y: 335, distance: 89.8
click at [186, 257] on div "Transit Pickup Surcharge Ids Transit Deliver Surcharge Ids Transit Deliver Surc…" at bounding box center [784, 315] width 1442 height 513
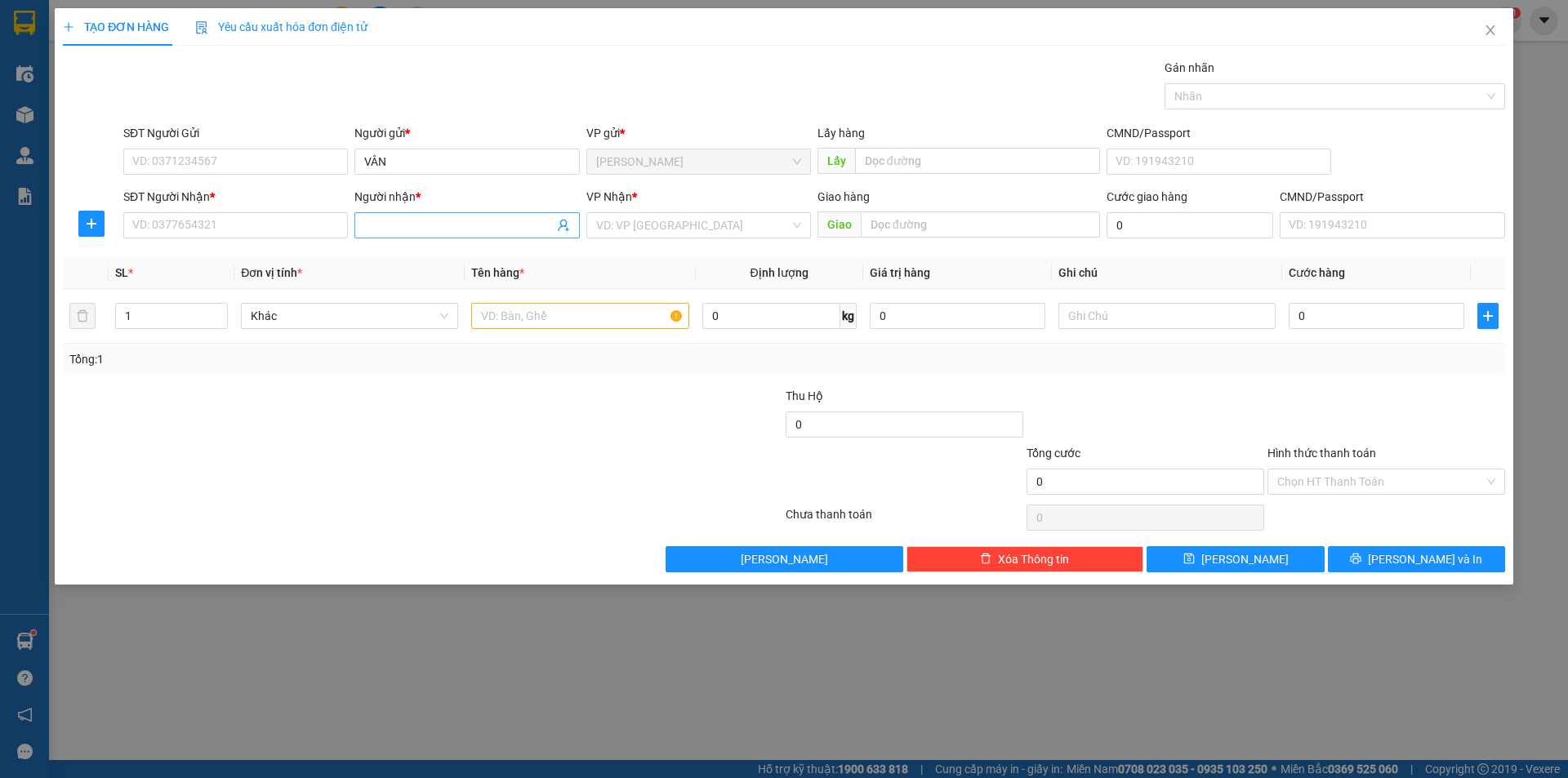
click at [369, 221] on input "Người nhận *" at bounding box center [458, 225] width 189 height 18
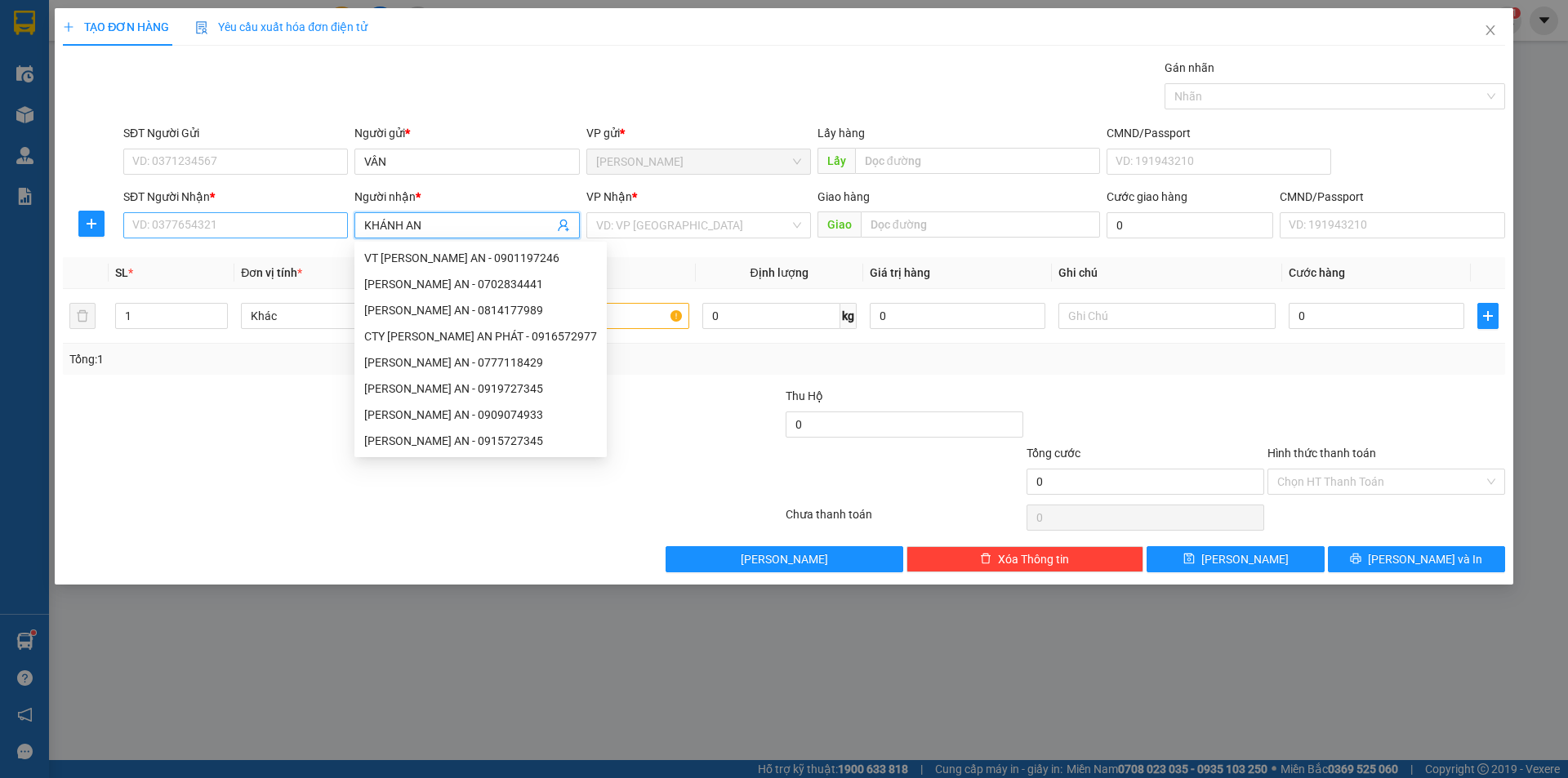
type input "KHÁNH AN"
click at [305, 227] on input "SĐT Người Nhận *" at bounding box center [235, 225] width 225 height 26
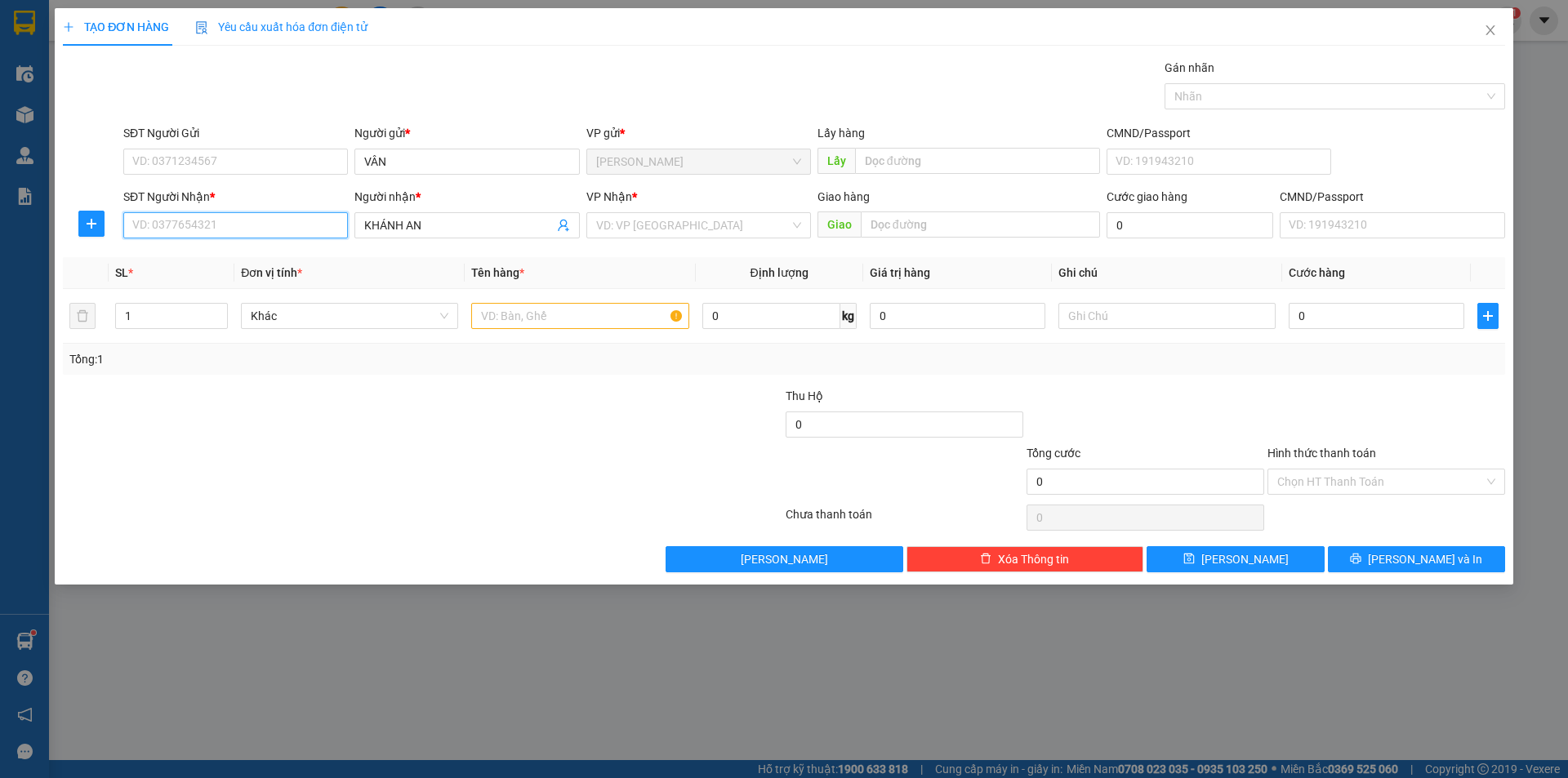
click at [304, 229] on input "SĐT Người Nhận *" at bounding box center [235, 225] width 225 height 26
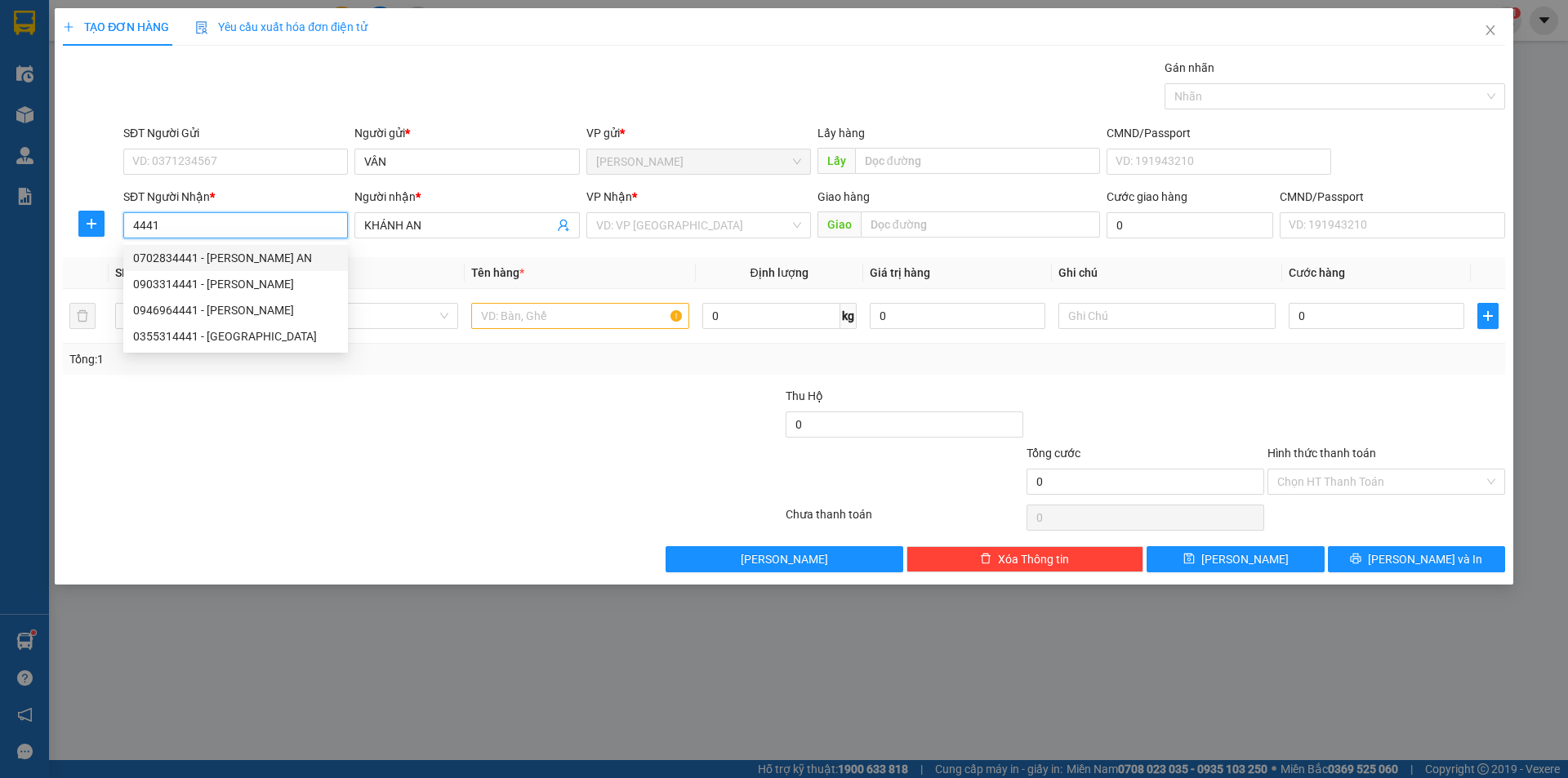
click at [231, 257] on div "0702834441 - [PERSON_NAME] AN" at bounding box center [235, 258] width 205 height 18
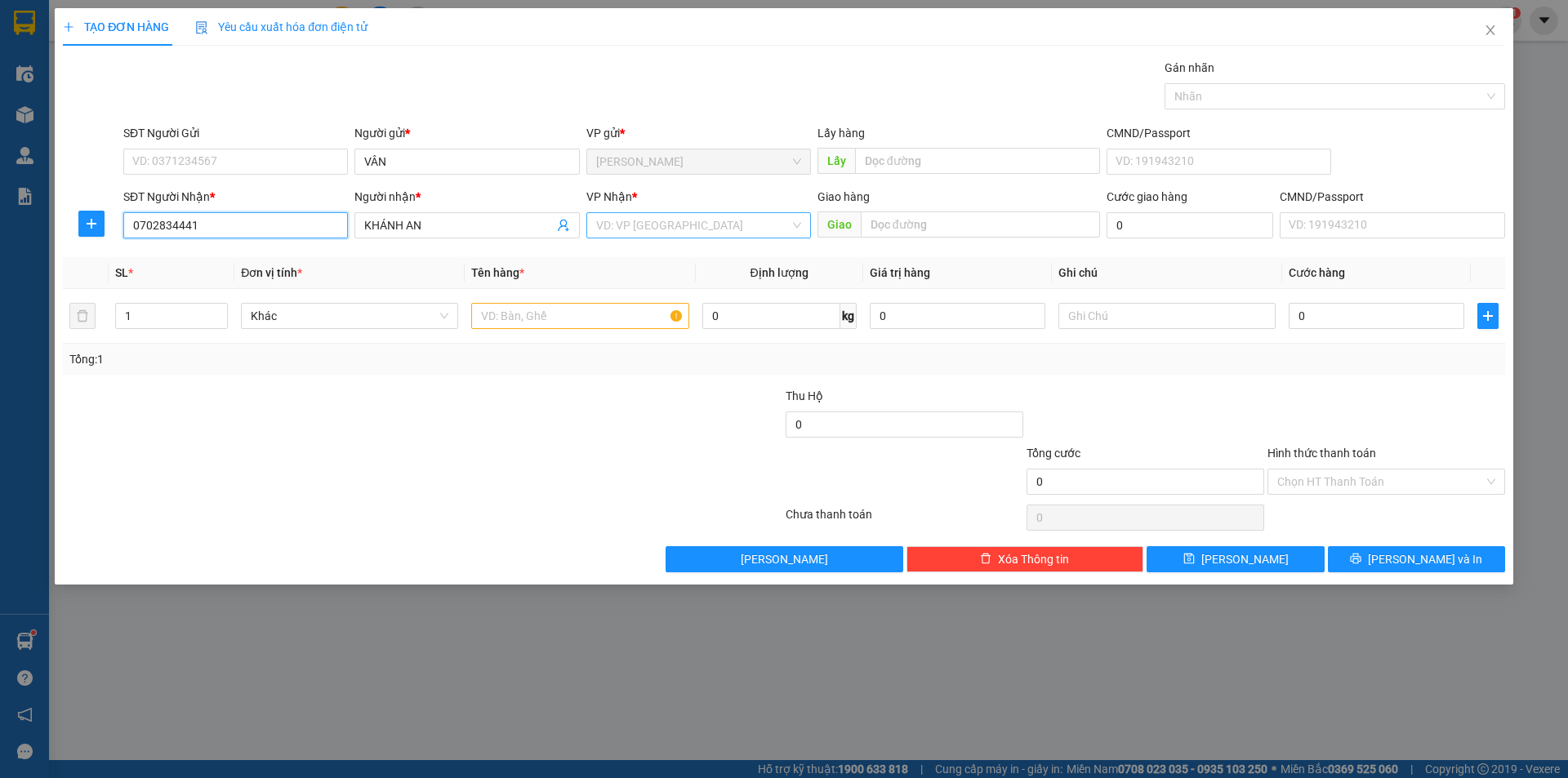
type input "0702834441"
click at [627, 229] on input "search" at bounding box center [693, 225] width 194 height 24
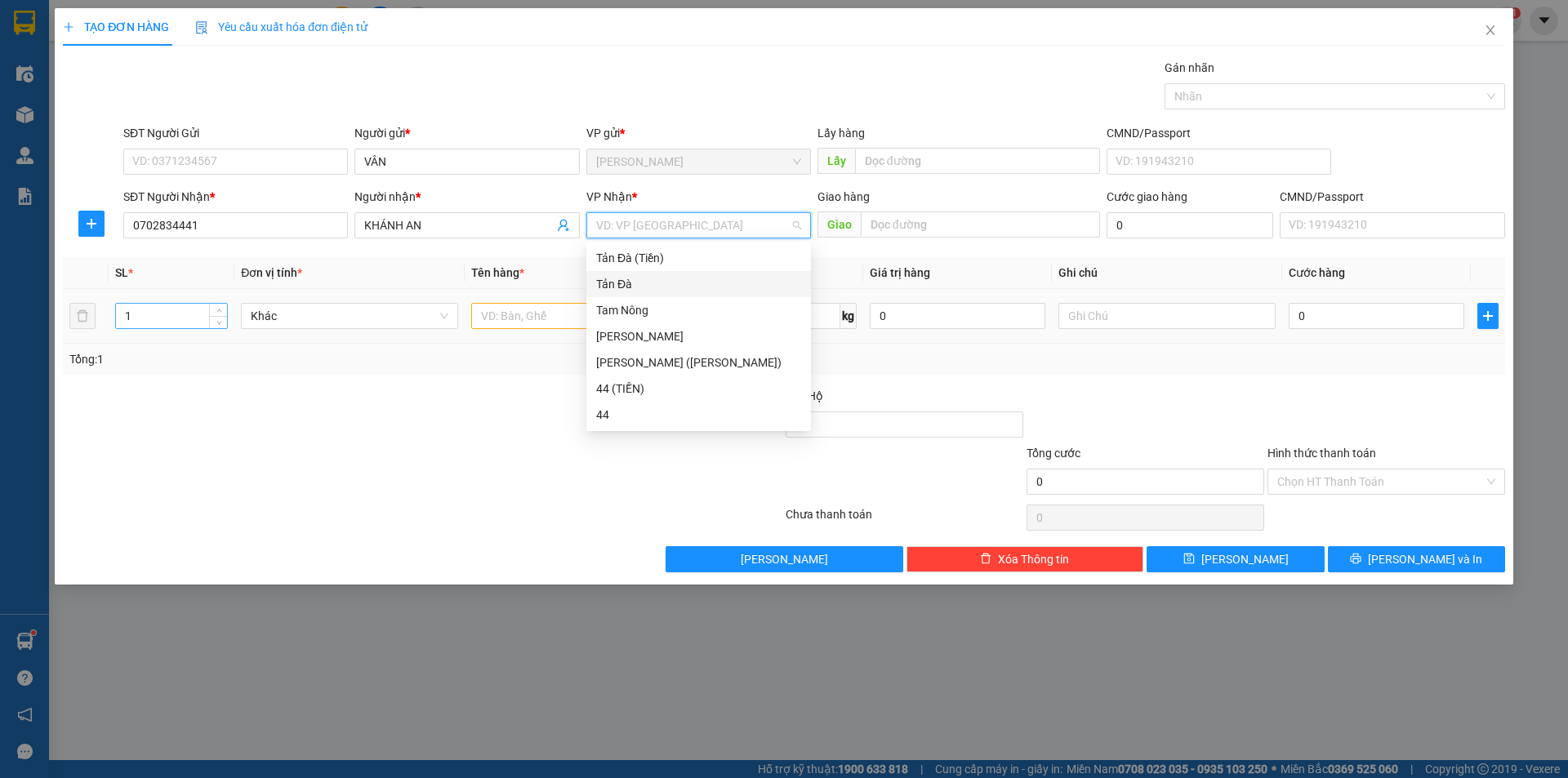
drag, startPoint x: 627, startPoint y: 282, endPoint x: 228, endPoint y: 325, distance: 401.3
click at [626, 282] on div "Tản Đà" at bounding box center [698, 284] width 205 height 18
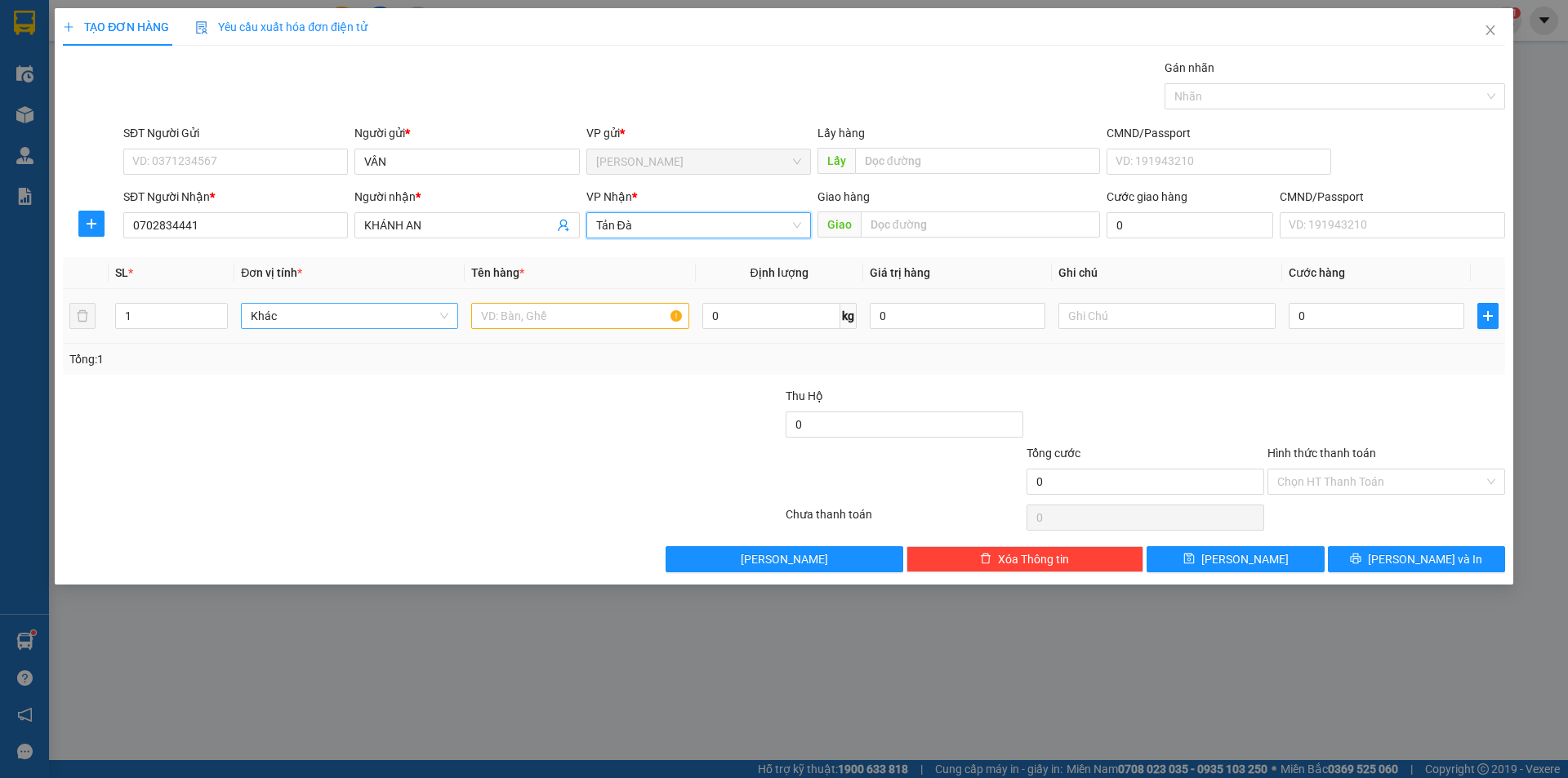
click at [296, 317] on span "Khác" at bounding box center [350, 316] width 198 height 24
type input "MỸ"
click at [295, 352] on div "Mỹ phẩm" at bounding box center [350, 349] width 198 height 18
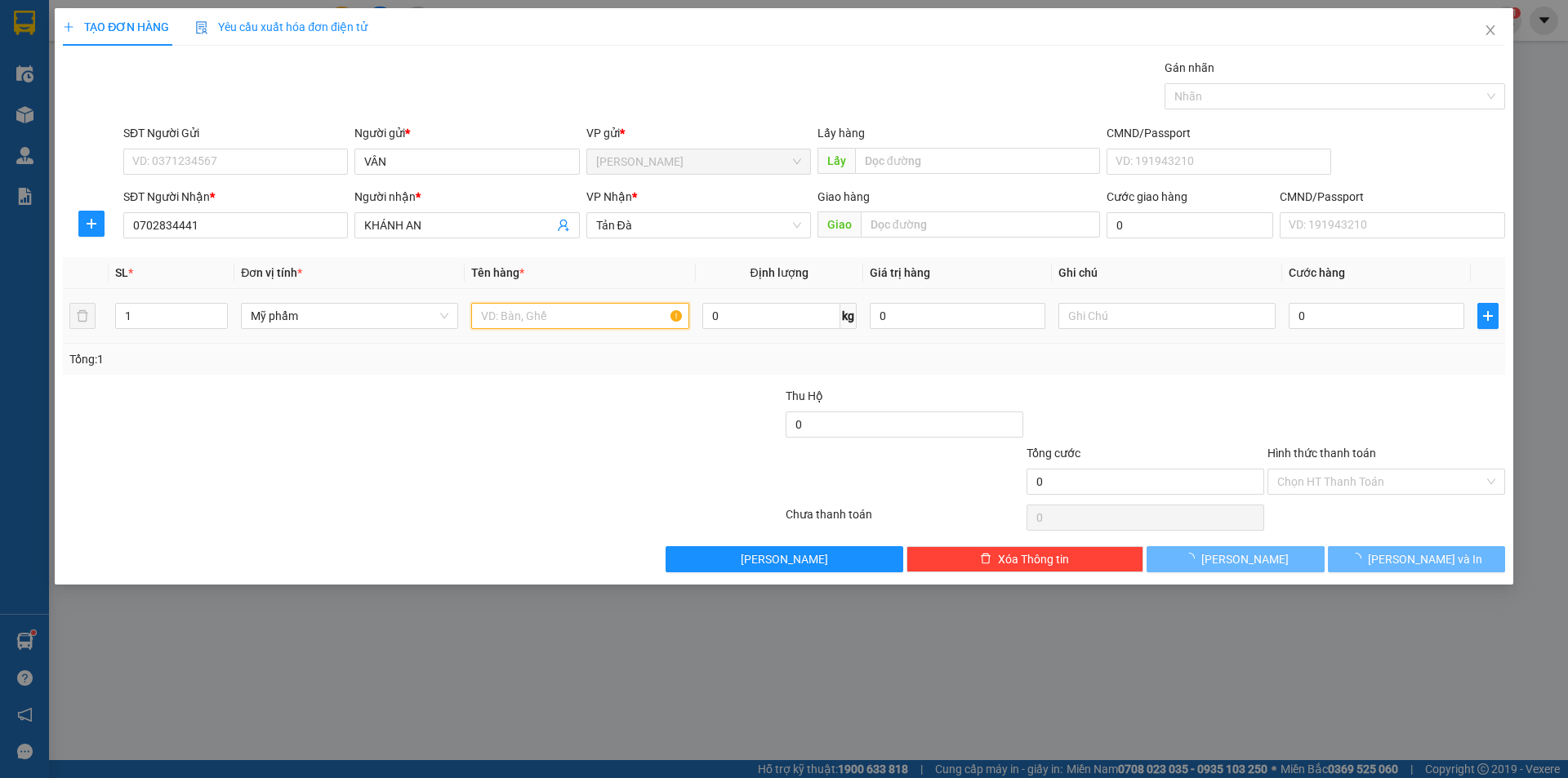
click at [618, 312] on input "text" at bounding box center [580, 316] width 217 height 26
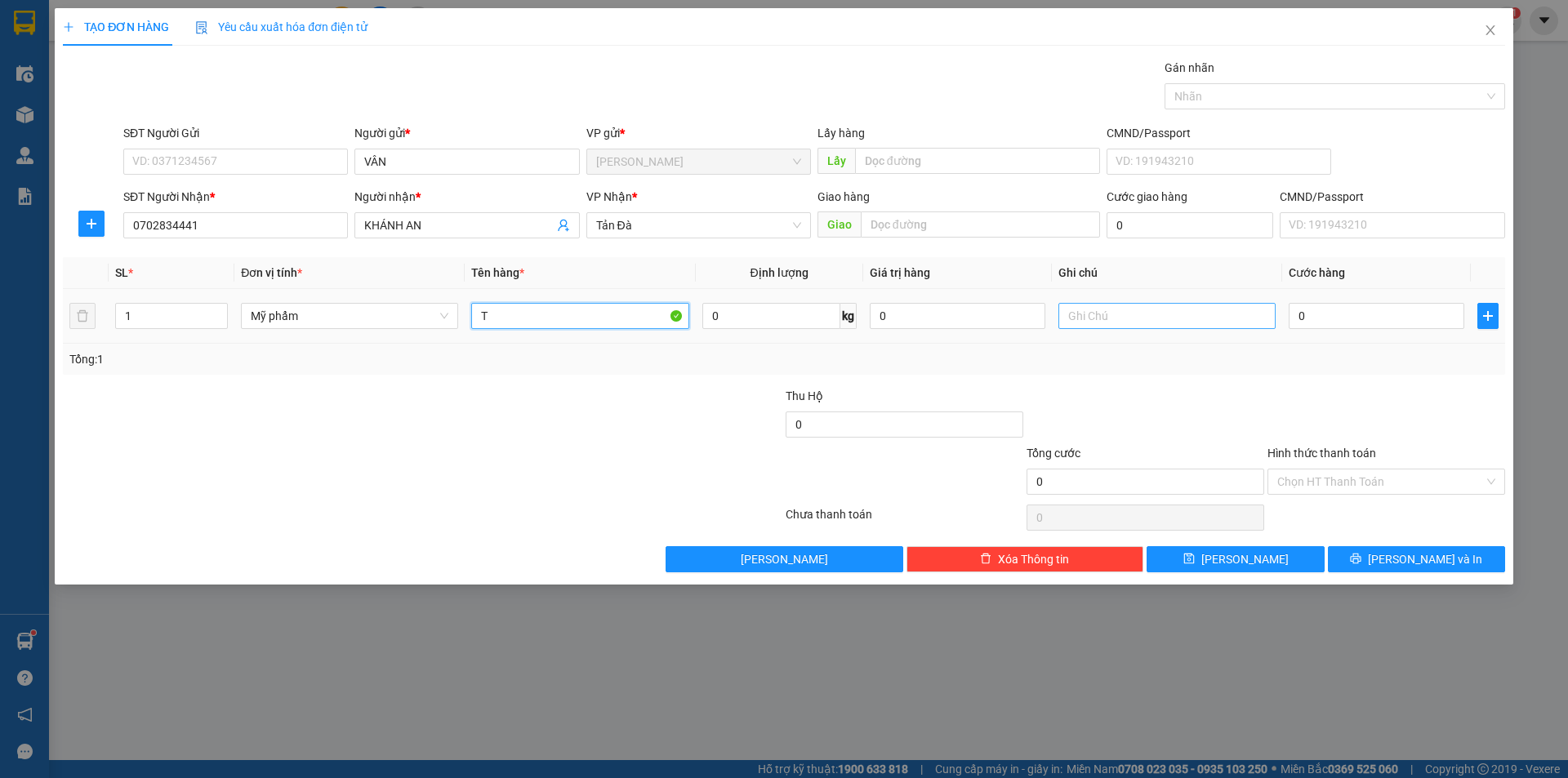
type input "T"
click at [1070, 321] on input "text" at bounding box center [1167, 316] width 217 height 26
type input "MỸ PHẨM"
click at [1310, 314] on input "0" at bounding box center [1376, 316] width 176 height 26
type input "2"
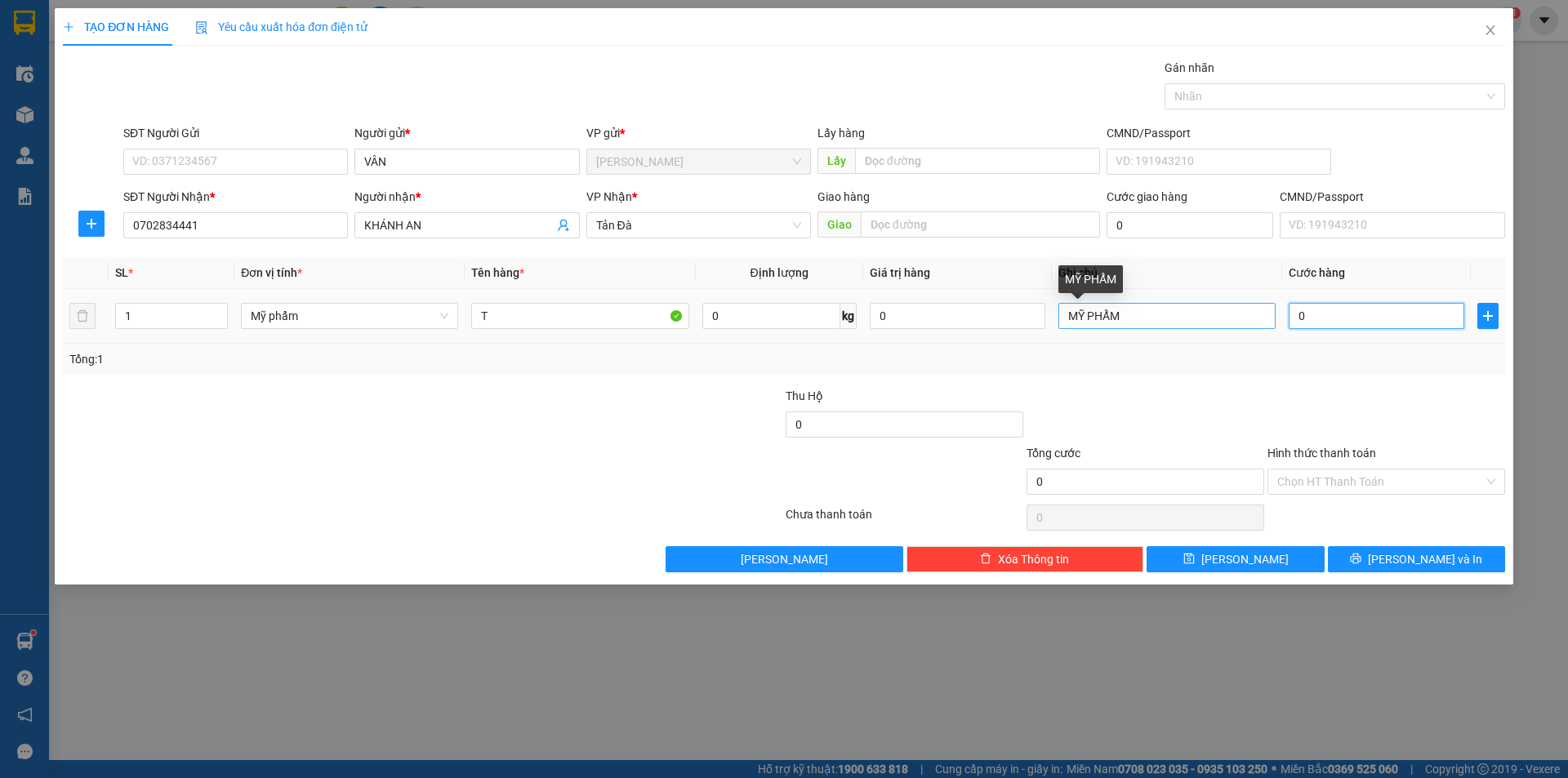
type input "2"
type input "20"
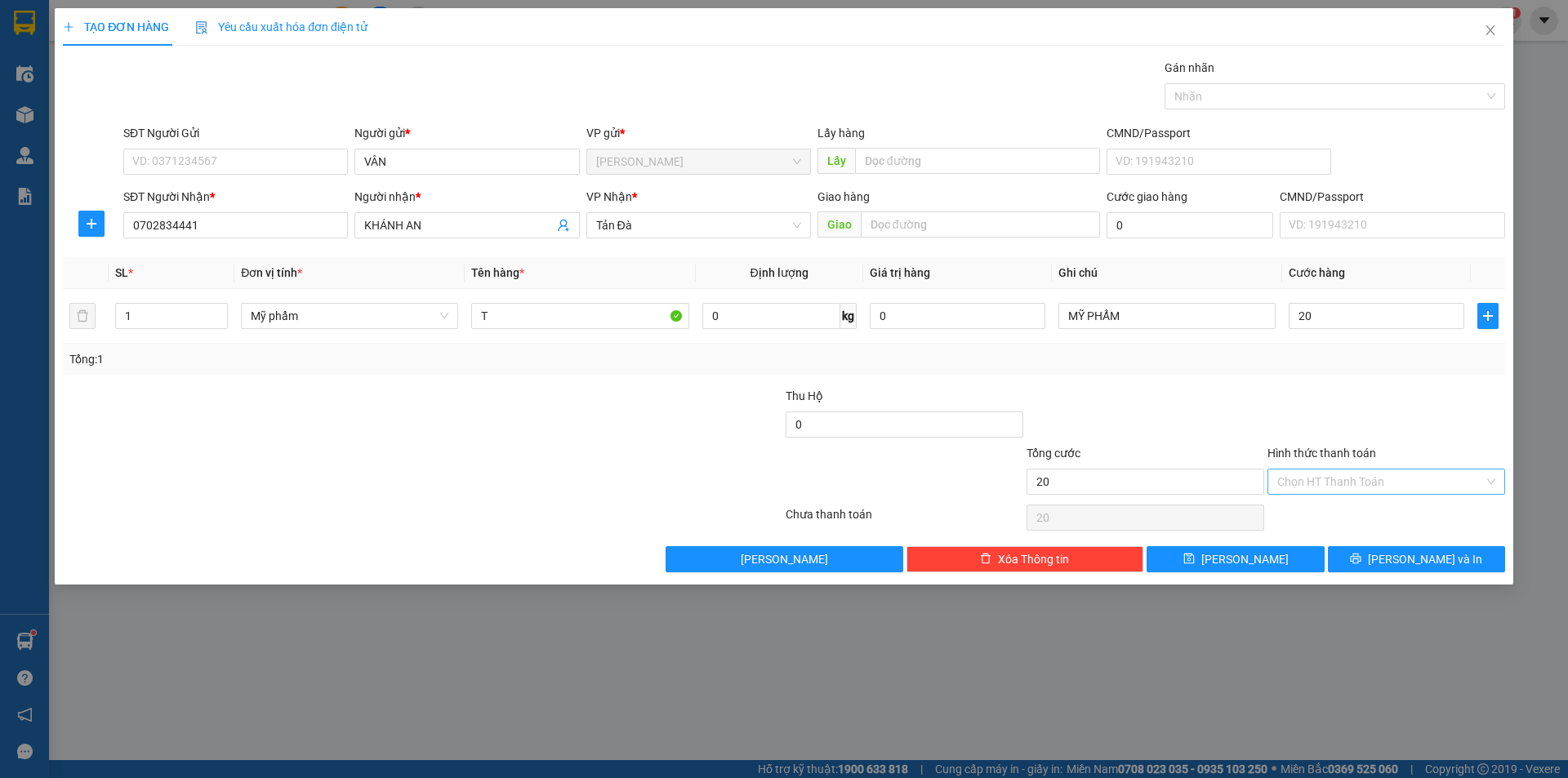
click at [1311, 475] on input "Hình thức thanh toán" at bounding box center [1380, 482] width 207 height 24
type input "20.000"
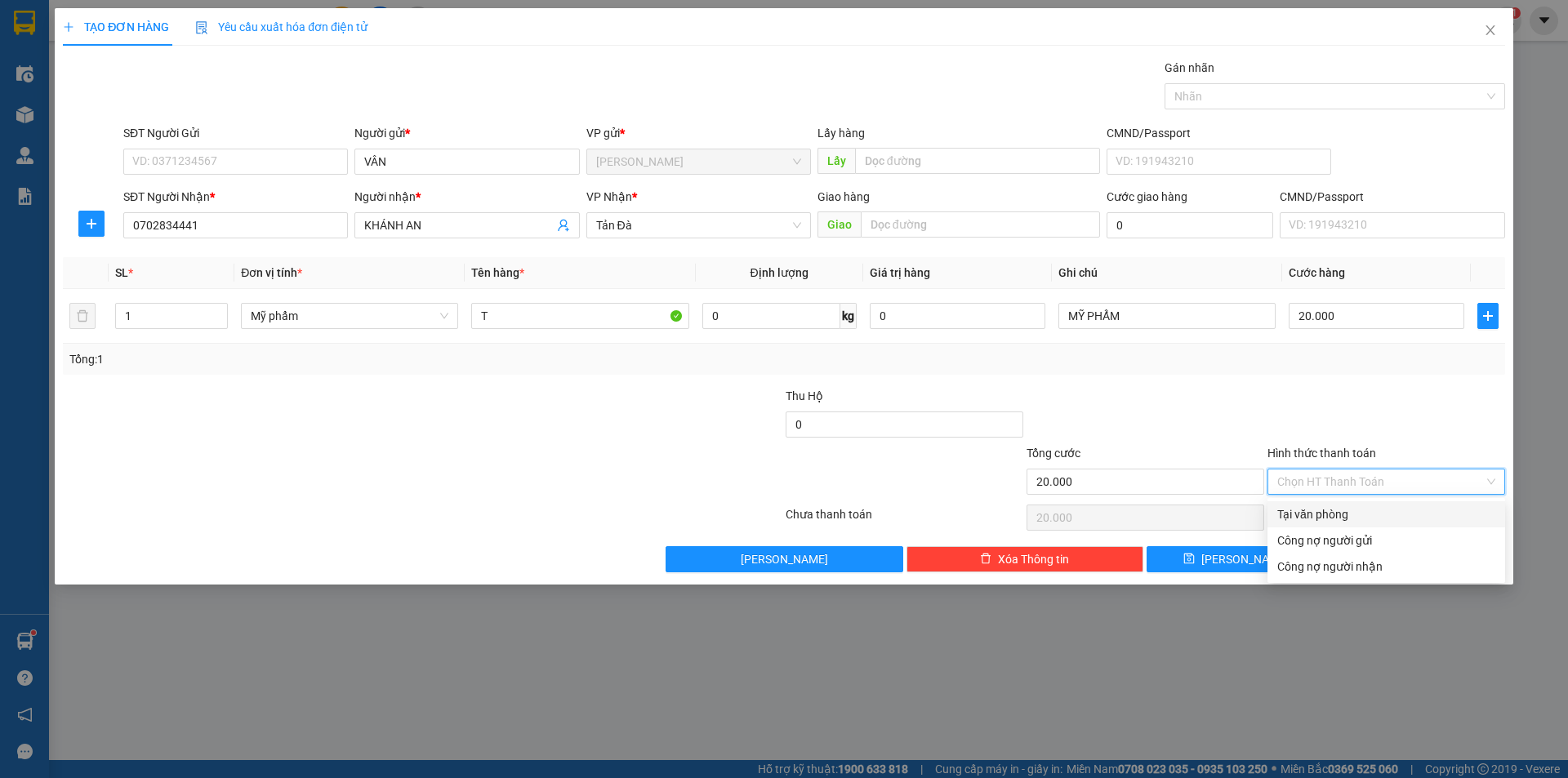
click at [1318, 509] on div "Tại văn phòng" at bounding box center [1386, 514] width 218 height 18
type input "0"
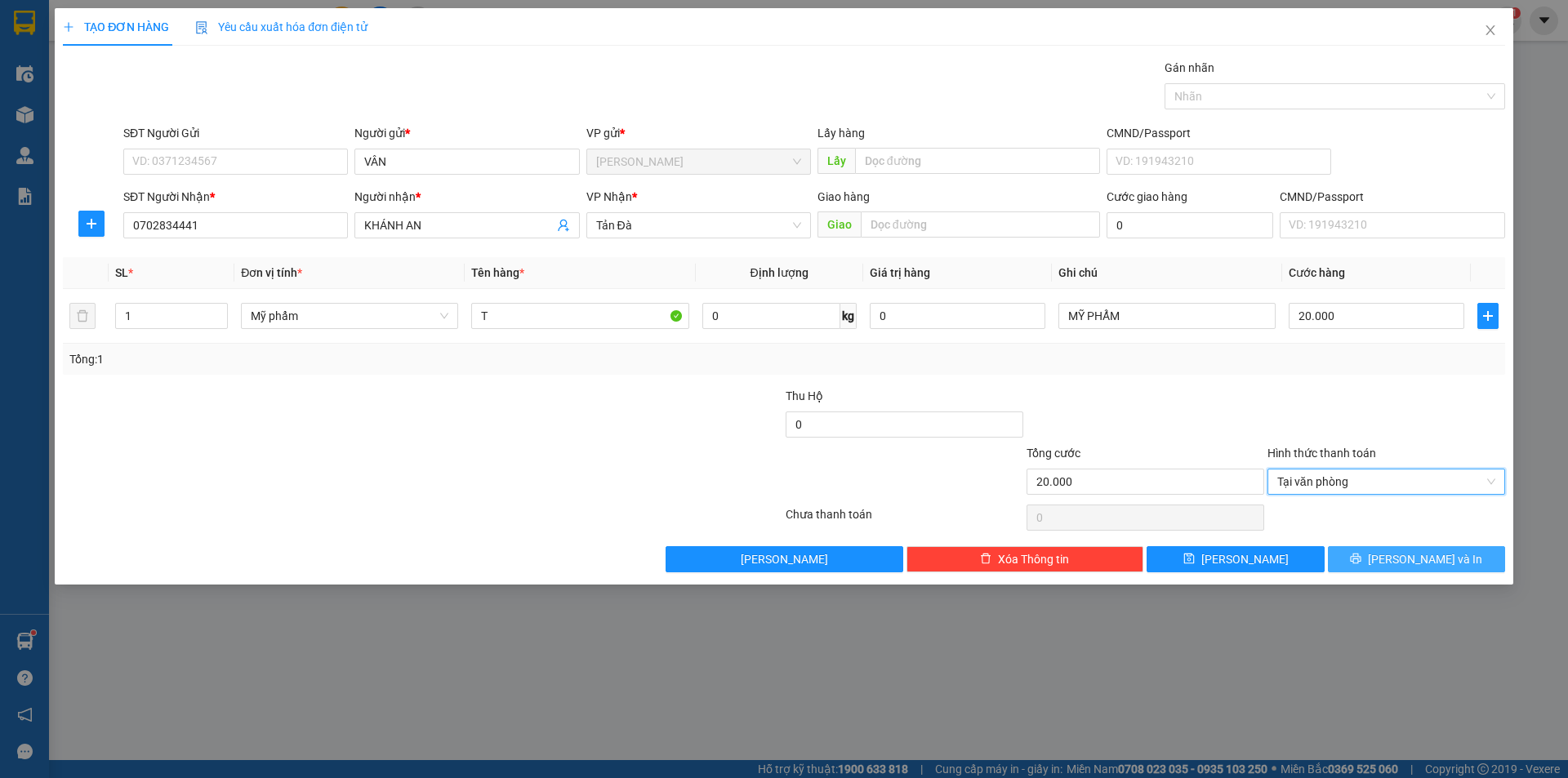
click at [1381, 556] on button "[PERSON_NAME] và In" at bounding box center [1416, 559] width 177 height 26
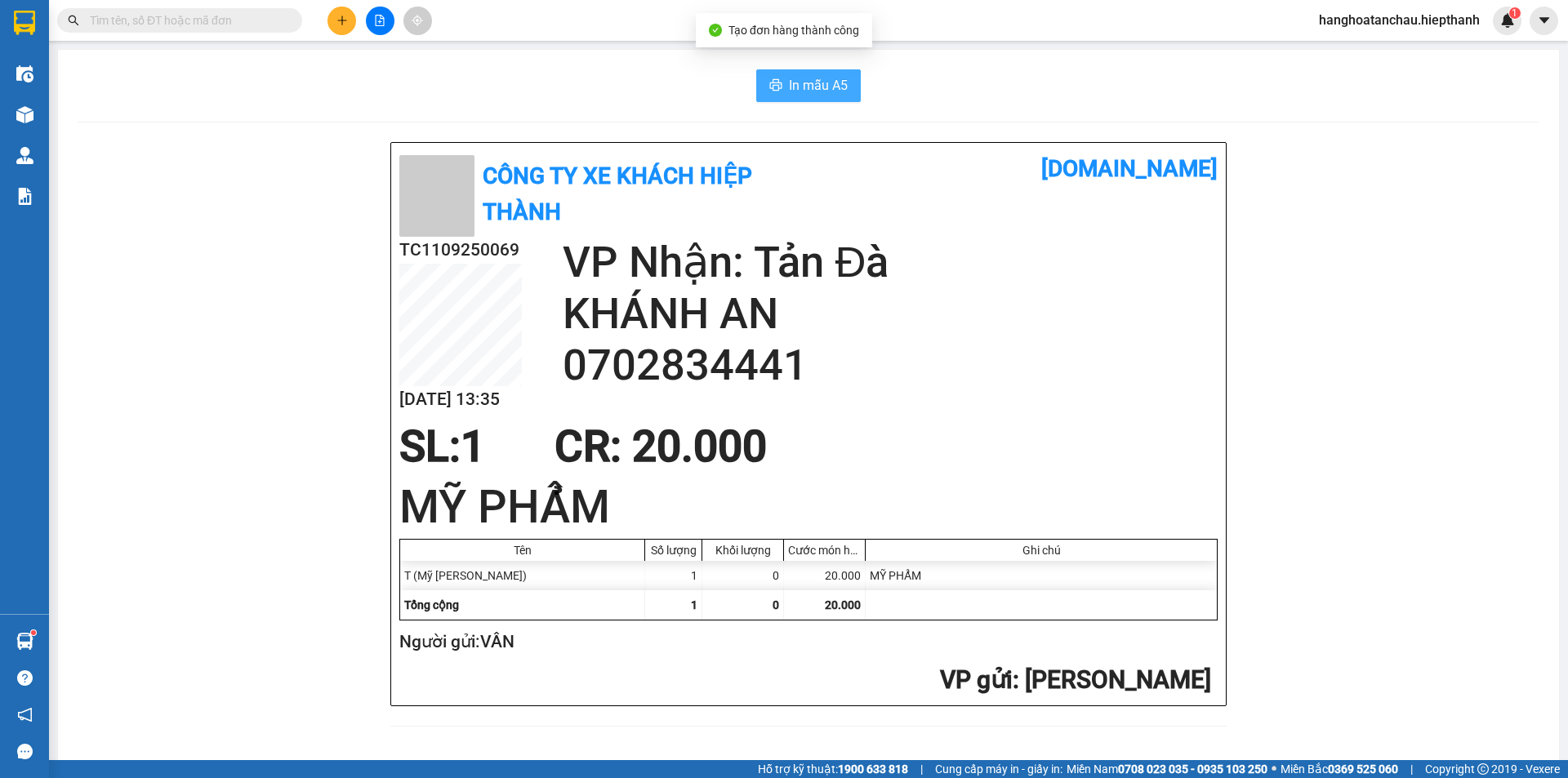
click at [776, 73] on button "In mẫu A5" at bounding box center [808, 86] width 105 height 33
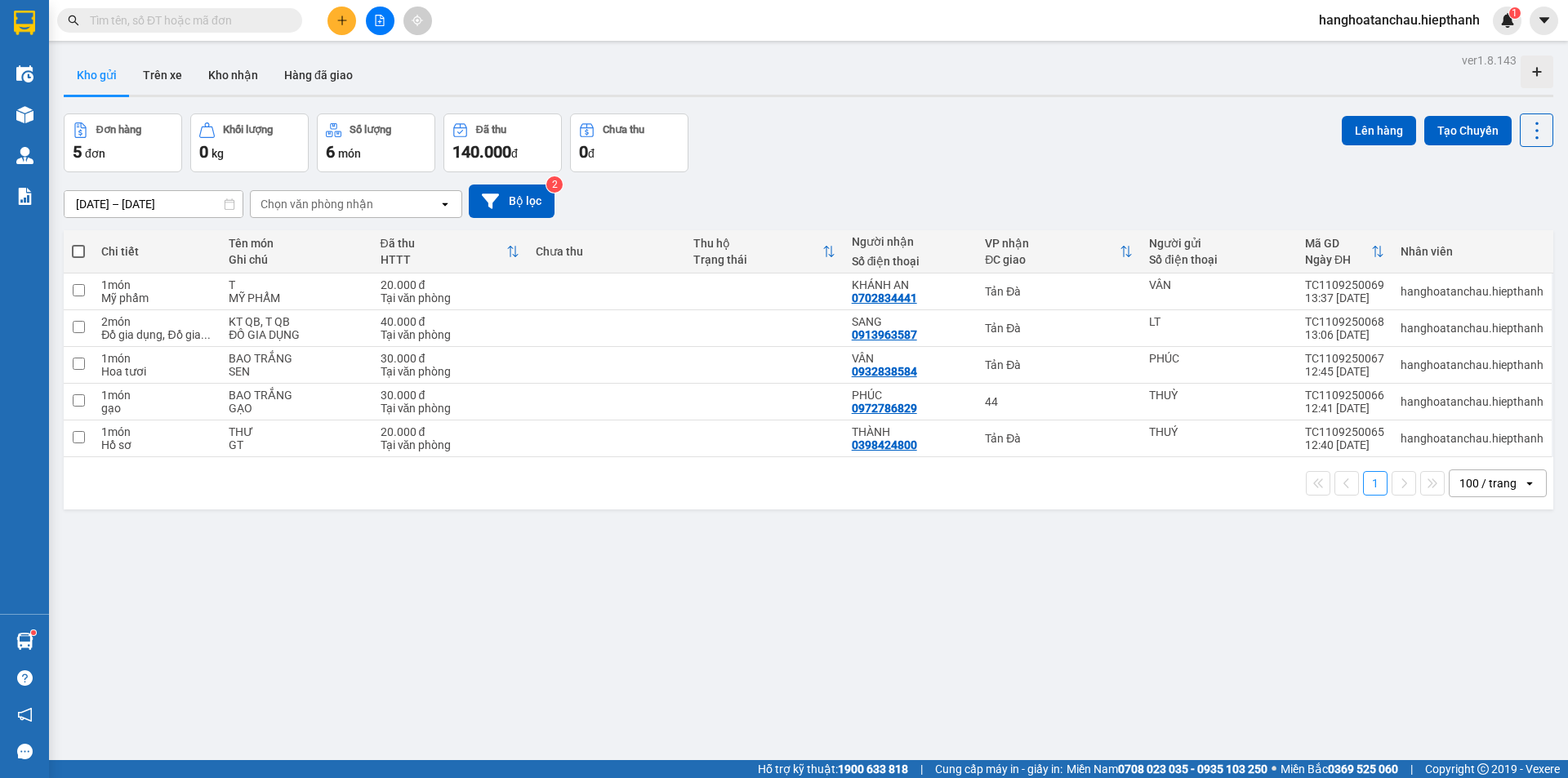
click at [380, 22] on icon "file-add" at bounding box center [380, 20] width 9 height 11
click at [292, 192] on div "Chọn văn phòng nhận" at bounding box center [345, 204] width 188 height 26
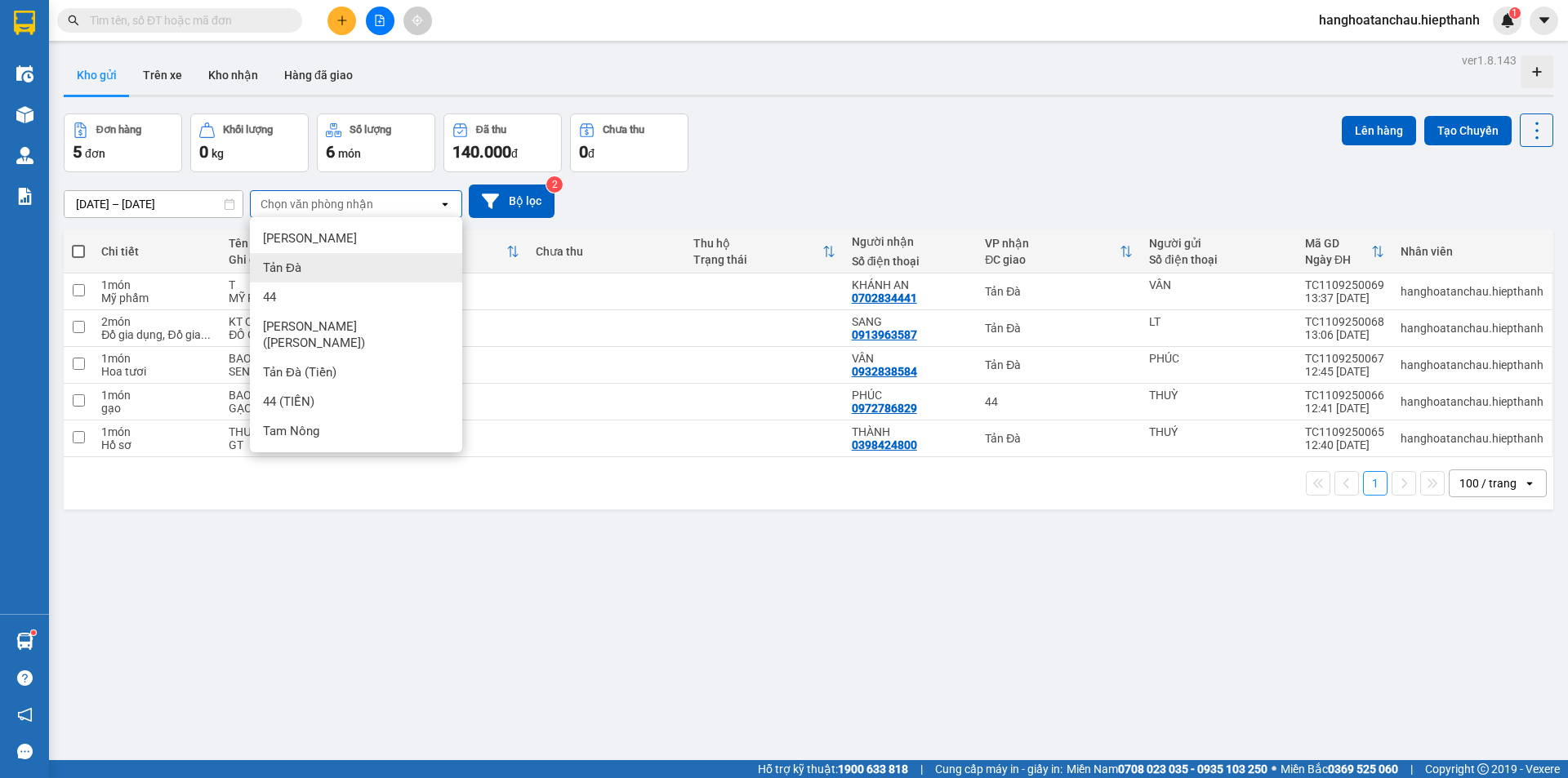
click at [319, 271] on div "Tản Đà" at bounding box center [356, 268] width 212 height 29
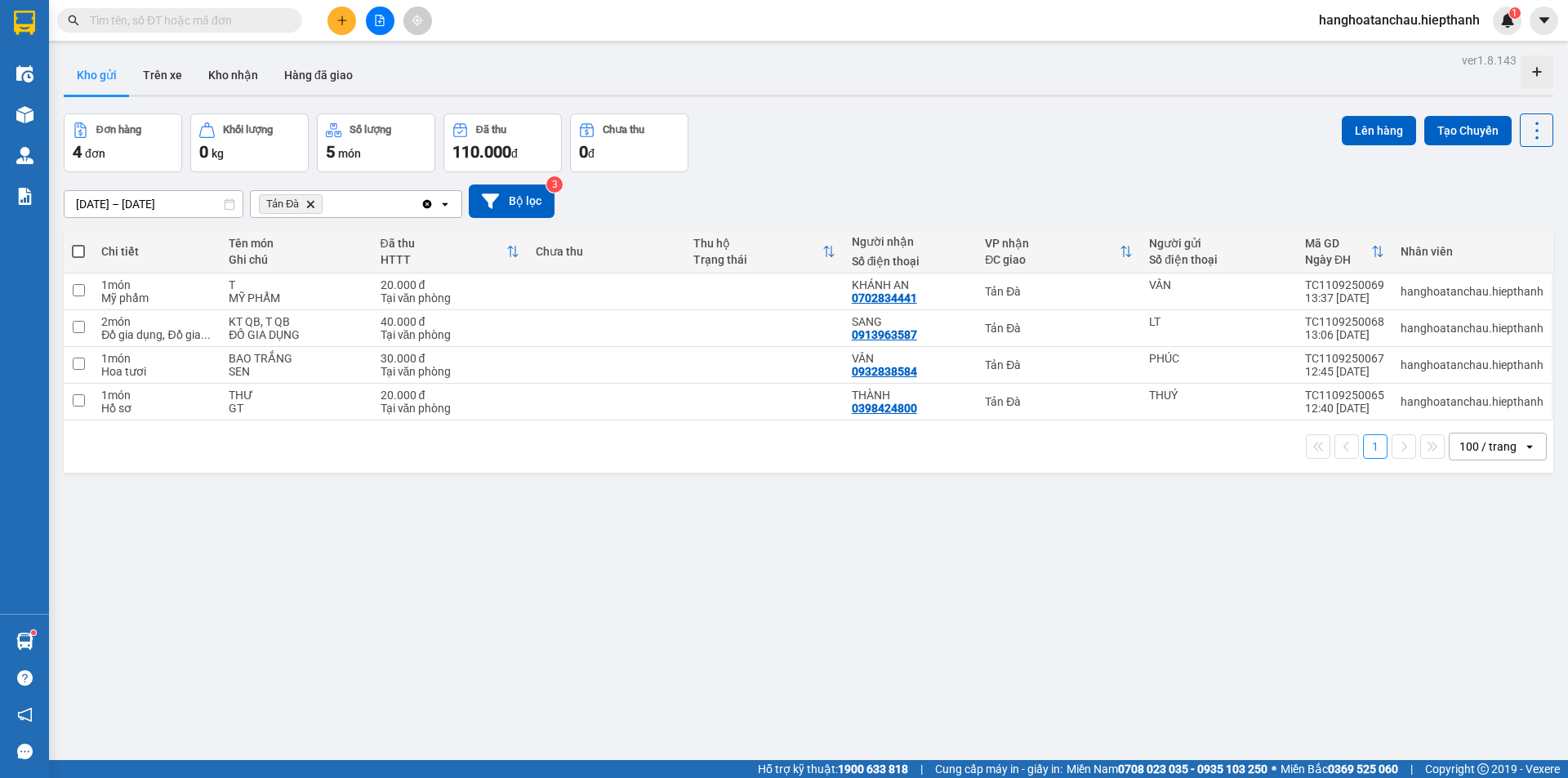
click at [311, 204] on icon "Tản Đà, close by backspace" at bounding box center [310, 203] width 7 height 7
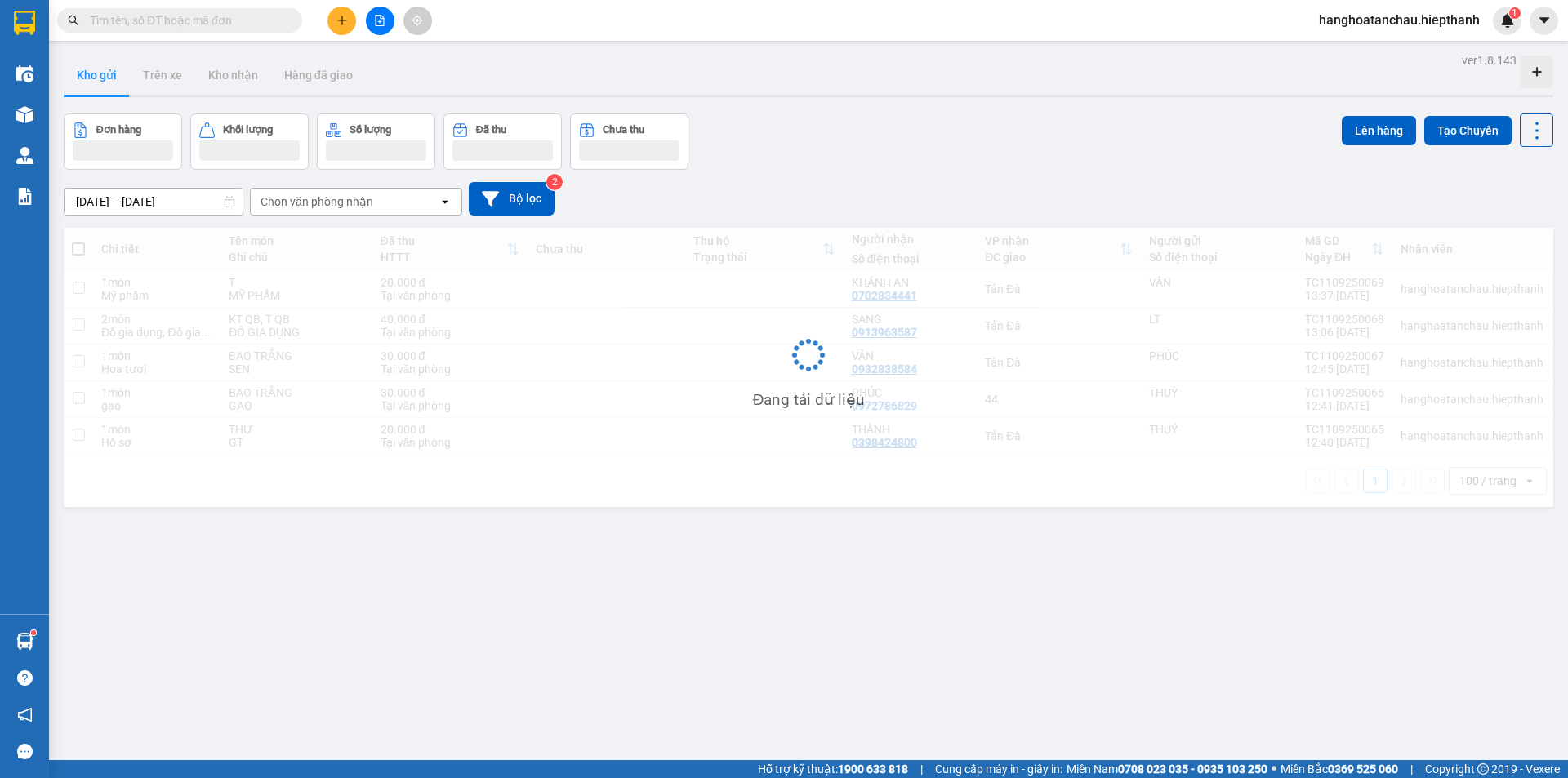
click at [306, 202] on div "Chọn văn phòng nhận" at bounding box center [317, 202] width 113 height 16
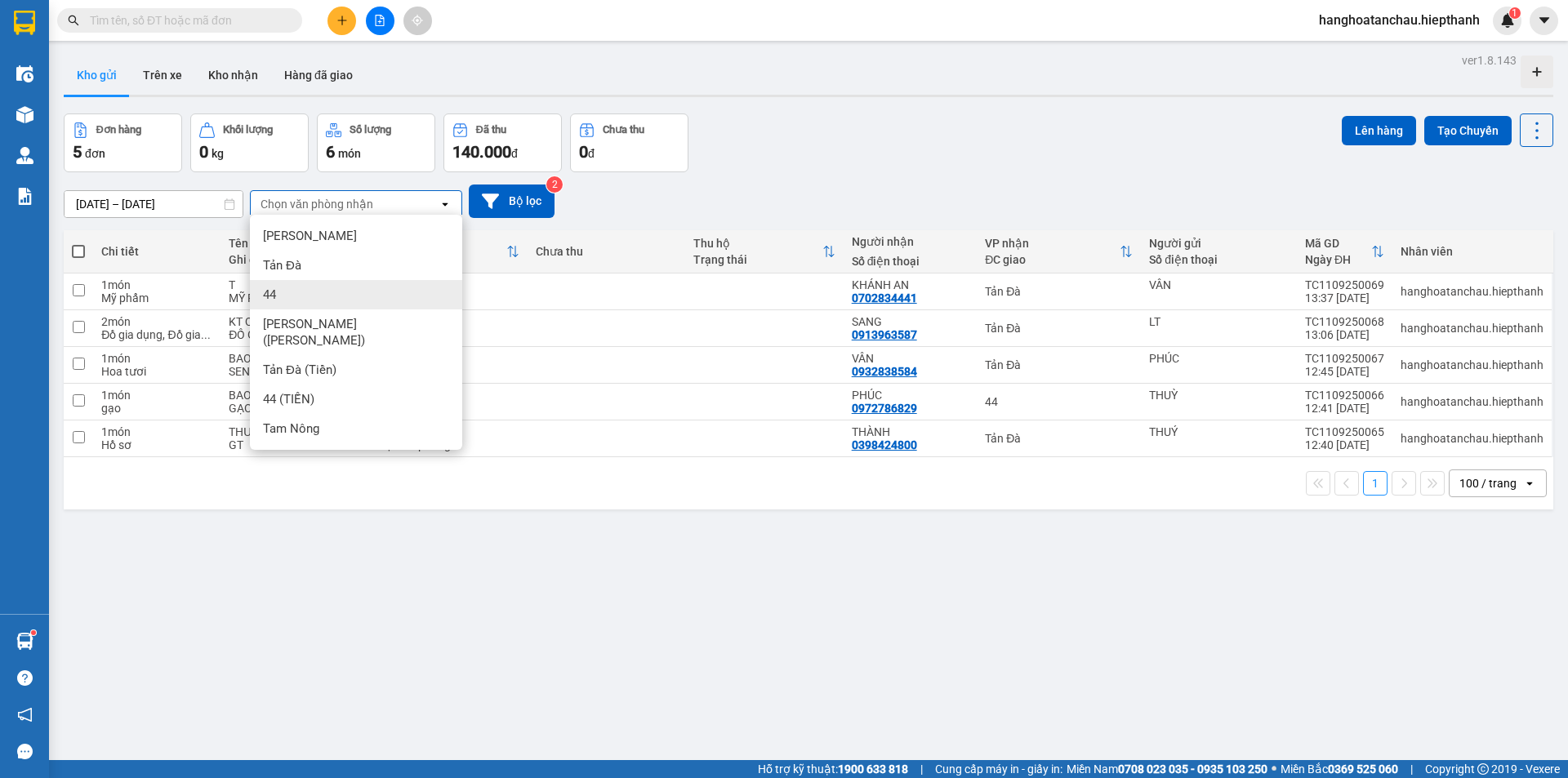
click at [301, 295] on div "44" at bounding box center [356, 295] width 212 height 29
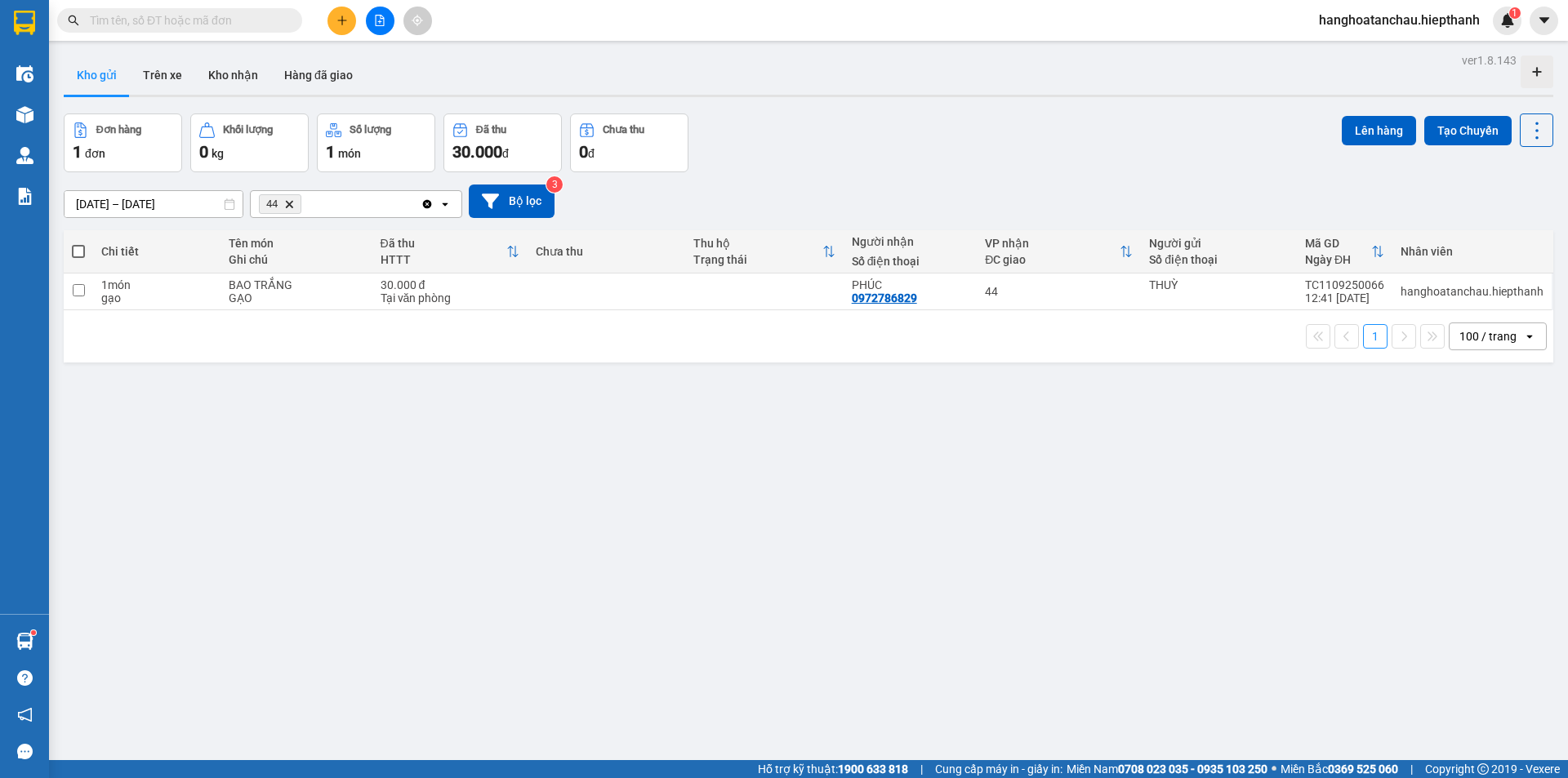
click at [292, 209] on span "44 Delete" at bounding box center [280, 204] width 42 height 20
click at [293, 202] on icon "44, close by backspace" at bounding box center [289, 203] width 7 height 7
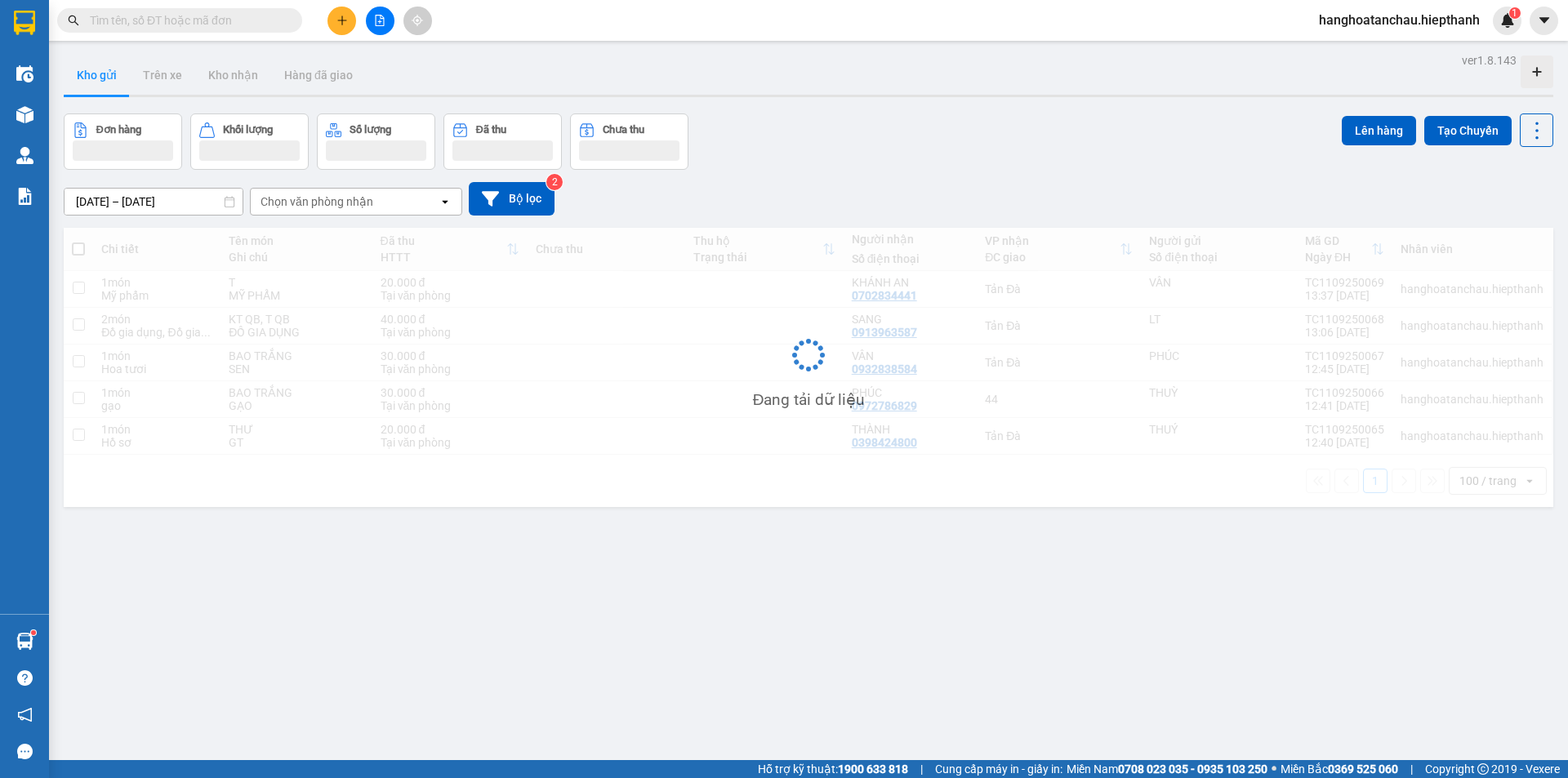
click at [377, 16] on icon "file-add" at bounding box center [380, 20] width 11 height 11
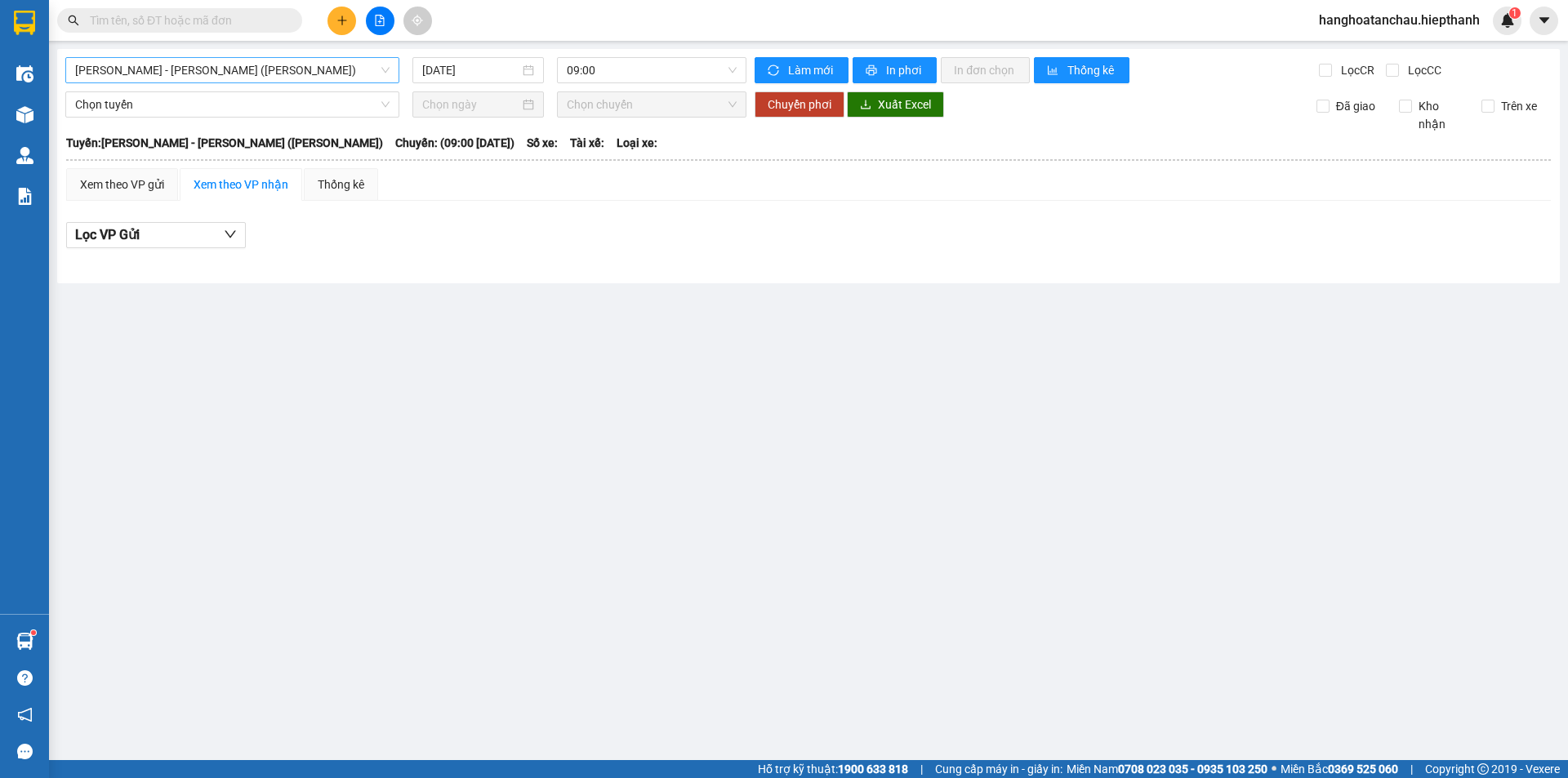
click at [306, 60] on span "[PERSON_NAME] - [PERSON_NAME] ([PERSON_NAME])" at bounding box center [232, 70] width 314 height 24
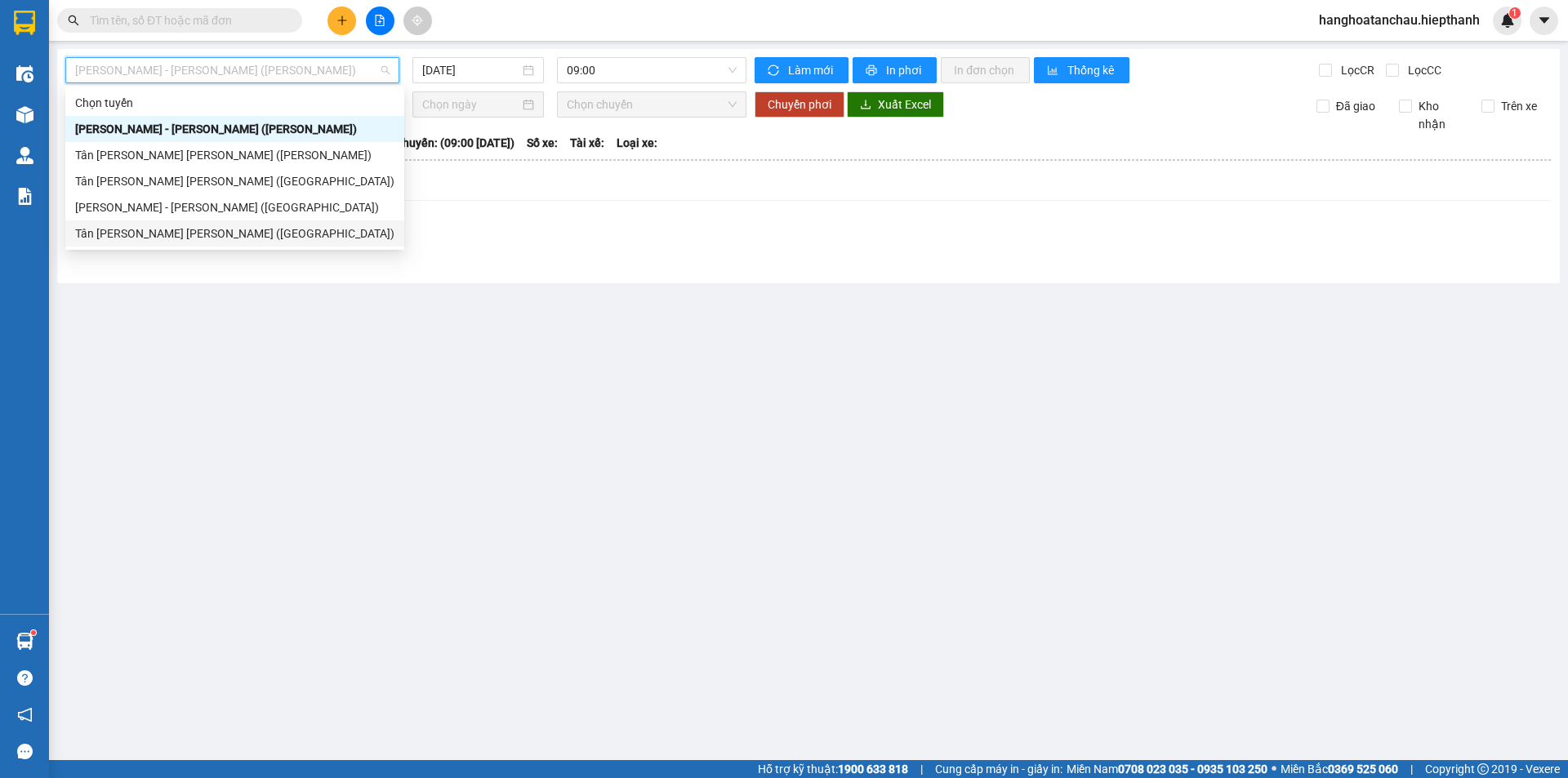
click at [253, 225] on div "Tân [PERSON_NAME] [PERSON_NAME] ([GEOGRAPHIC_DATA])" at bounding box center [234, 233] width 319 height 18
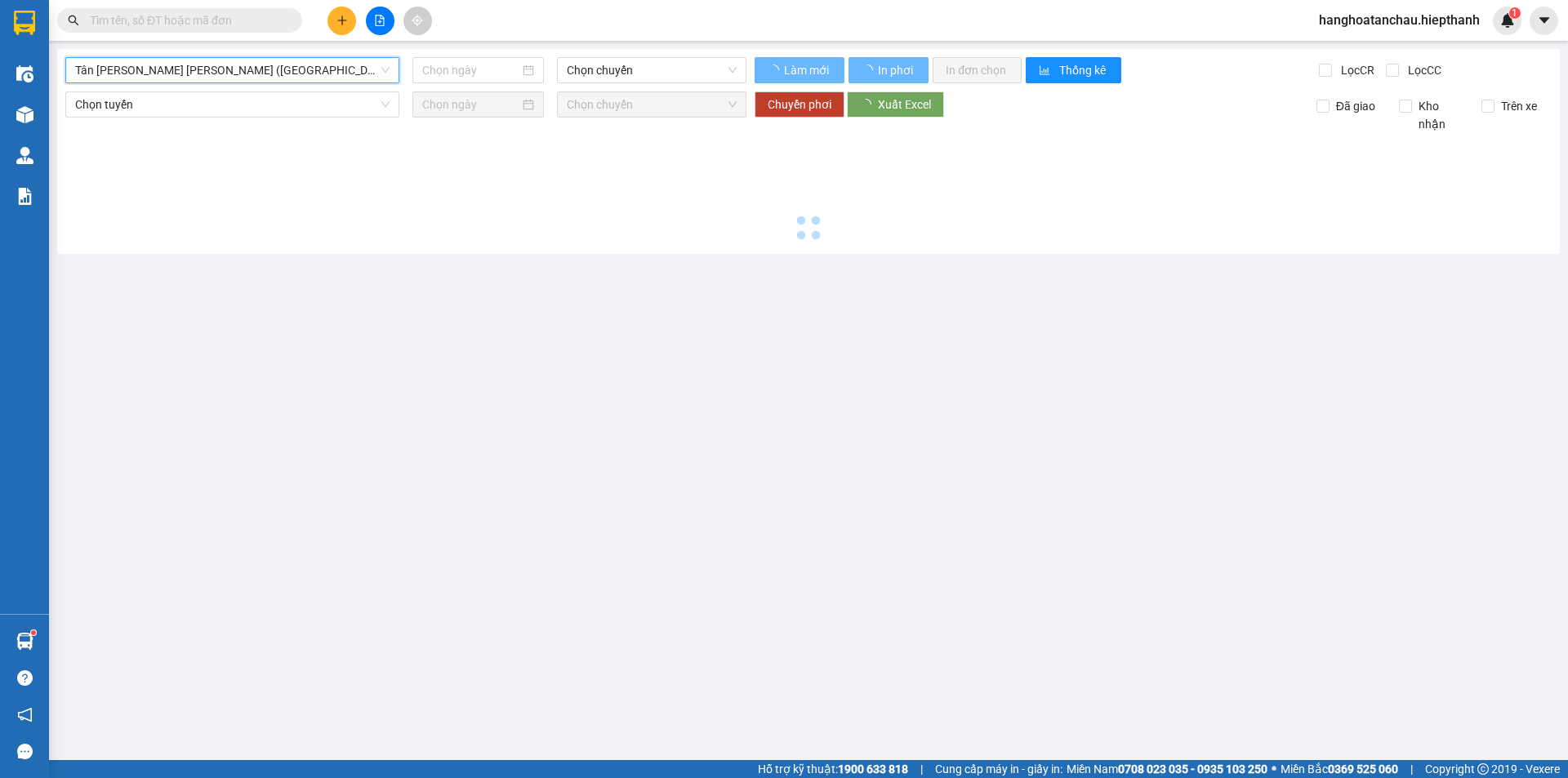
type input "[DATE]"
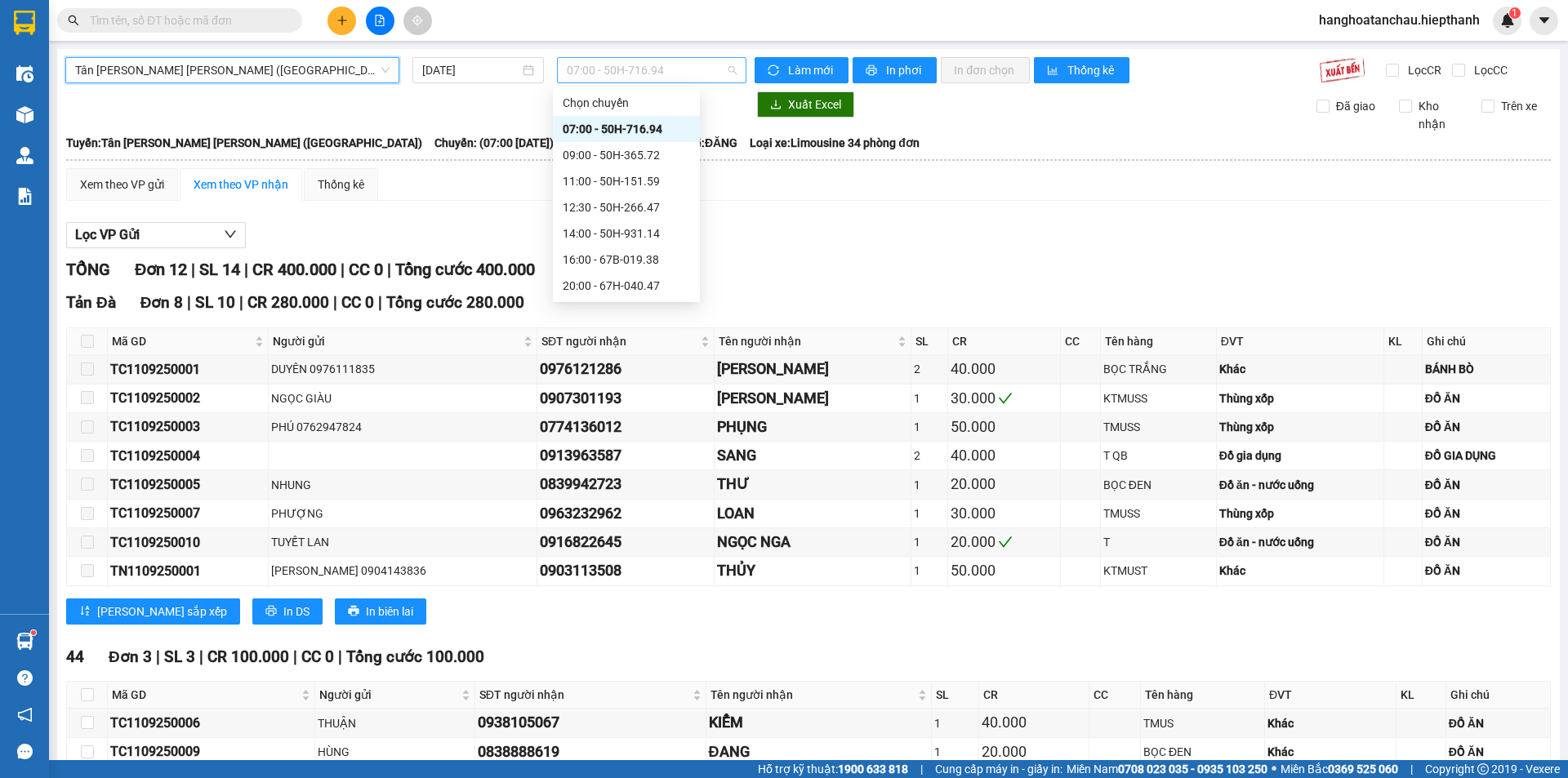
click at [642, 72] on span "07:00 - 50H-716.94" at bounding box center [652, 70] width 170 height 24
click at [632, 152] on div "09:00 - 50H-365.72" at bounding box center [626, 155] width 127 height 18
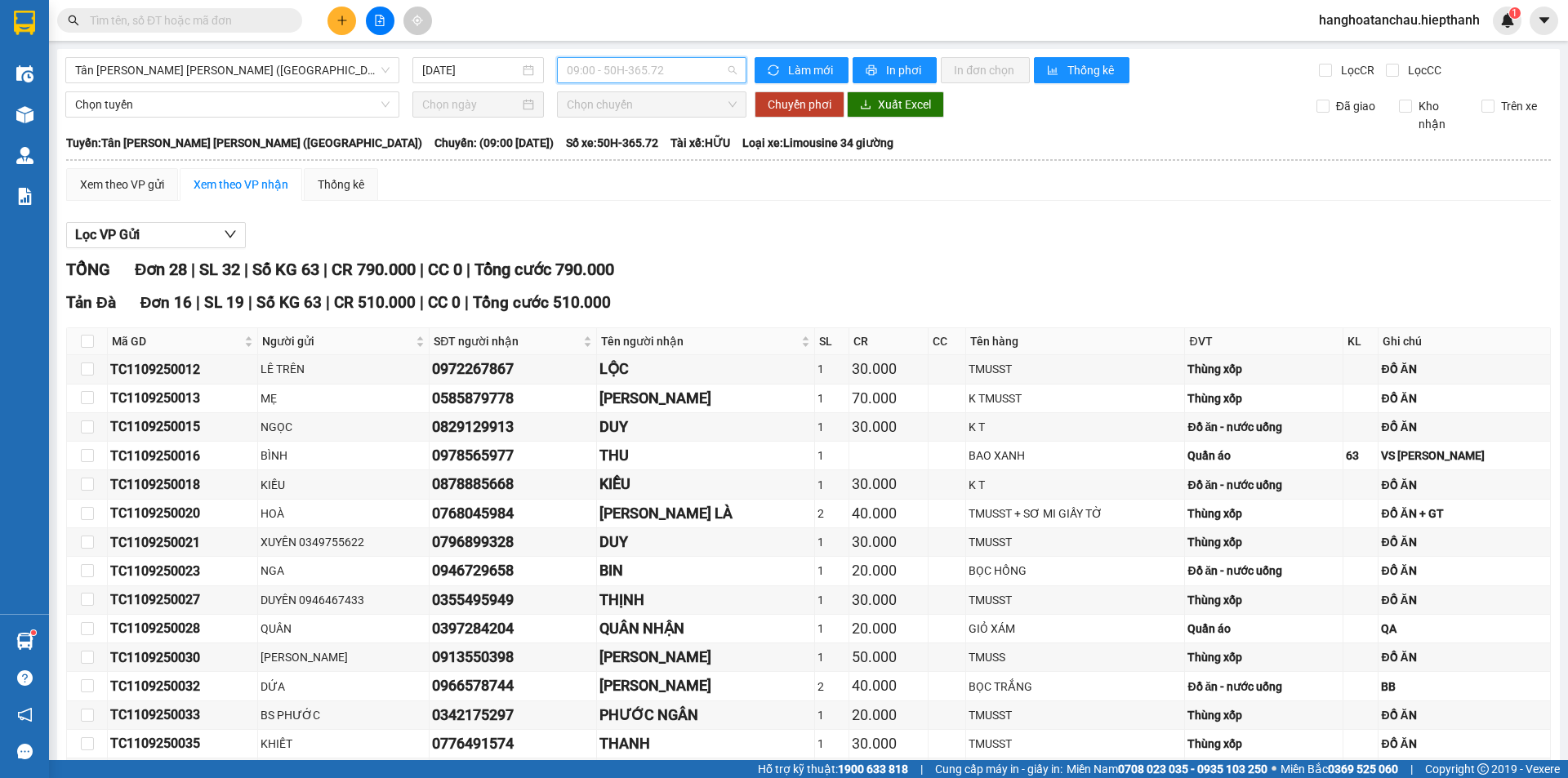
click at [717, 73] on span "09:00 - 50H-365.72" at bounding box center [652, 70] width 170 height 24
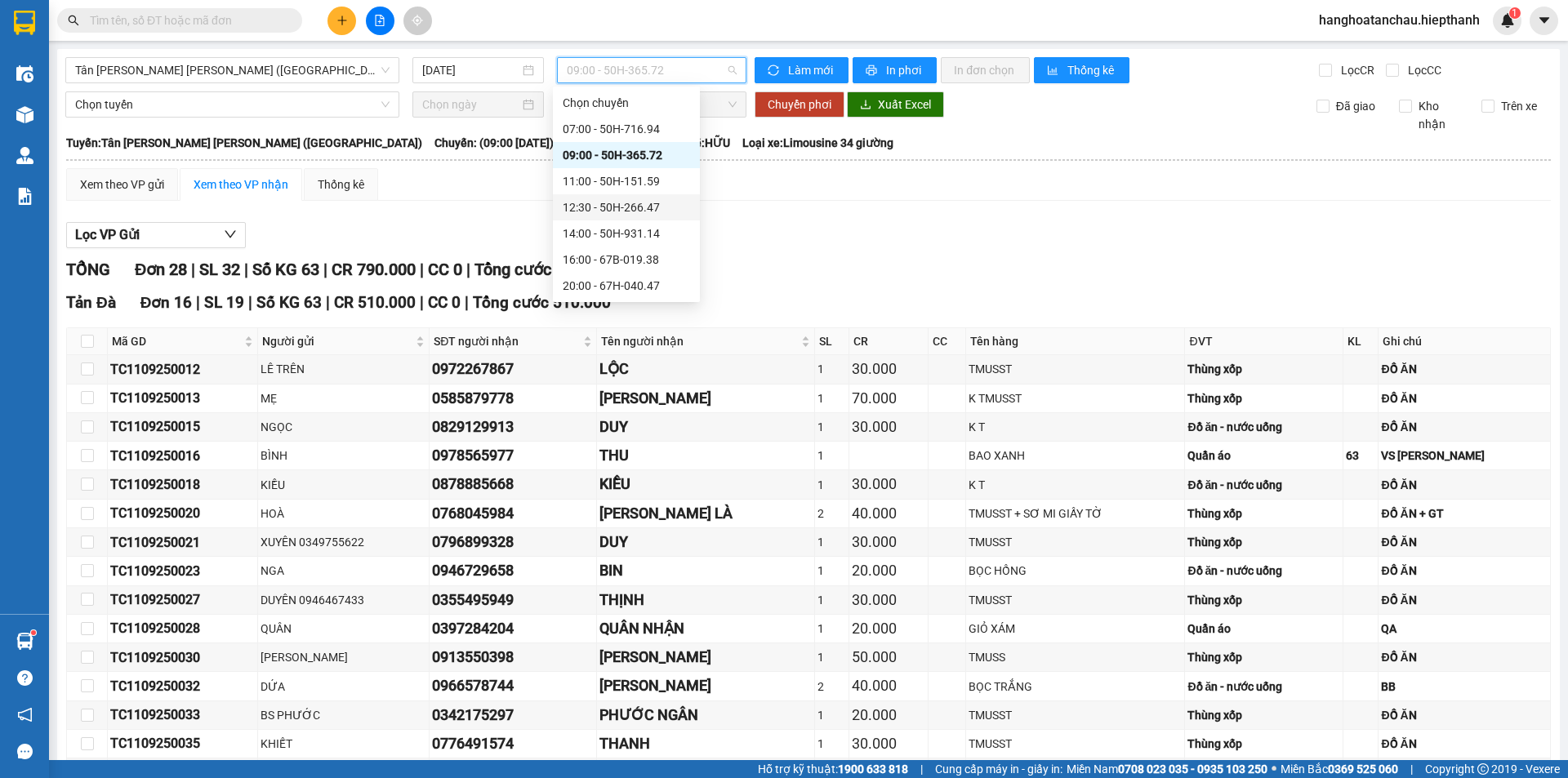
click at [620, 197] on div "12:30 - 50H-266.47" at bounding box center [626, 207] width 147 height 26
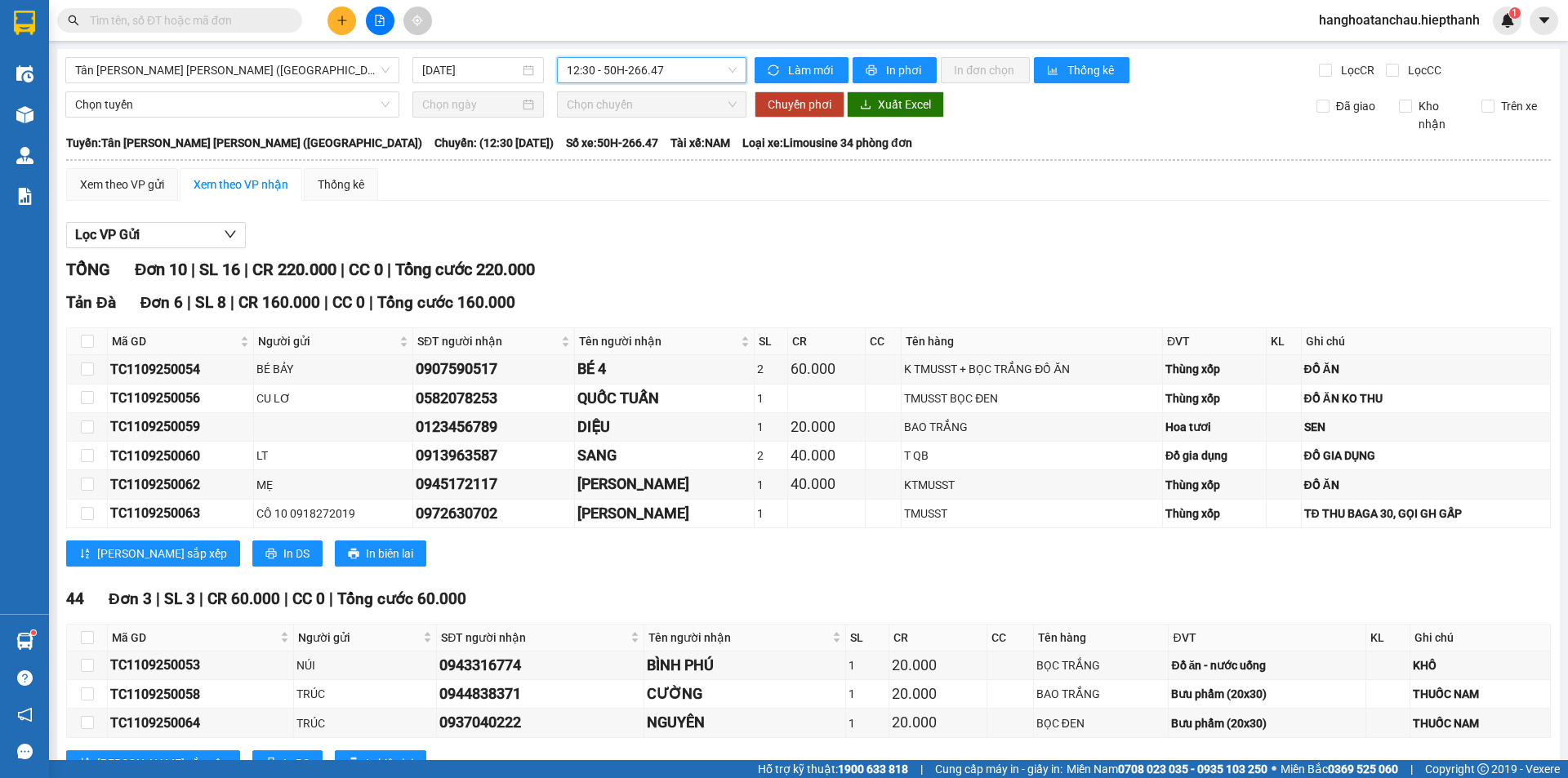
click at [695, 73] on span "12:30 - 50H-266.47" at bounding box center [652, 70] width 170 height 24
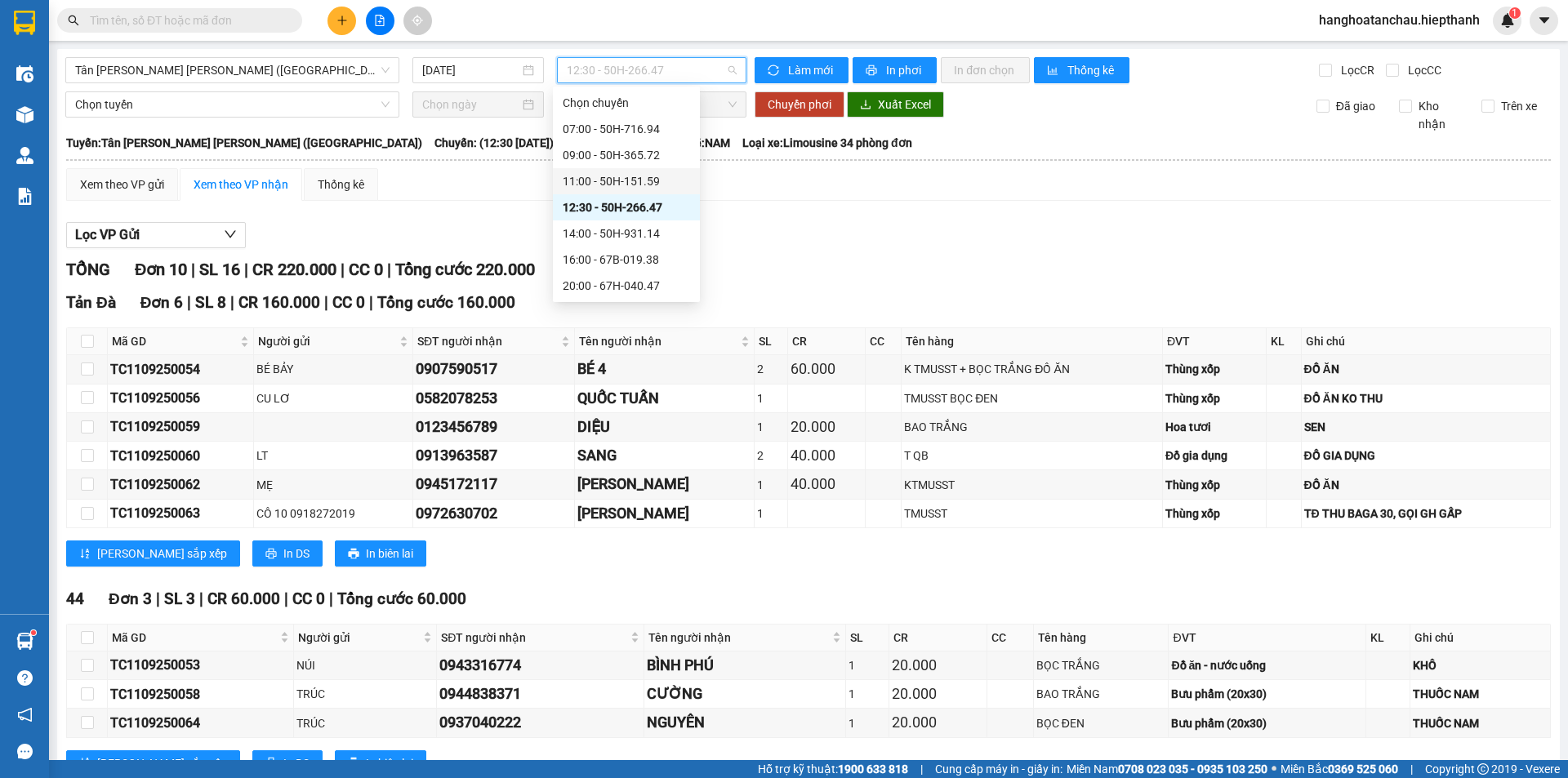
click at [609, 184] on div "11:00 - 50H-151.59" at bounding box center [626, 181] width 127 height 18
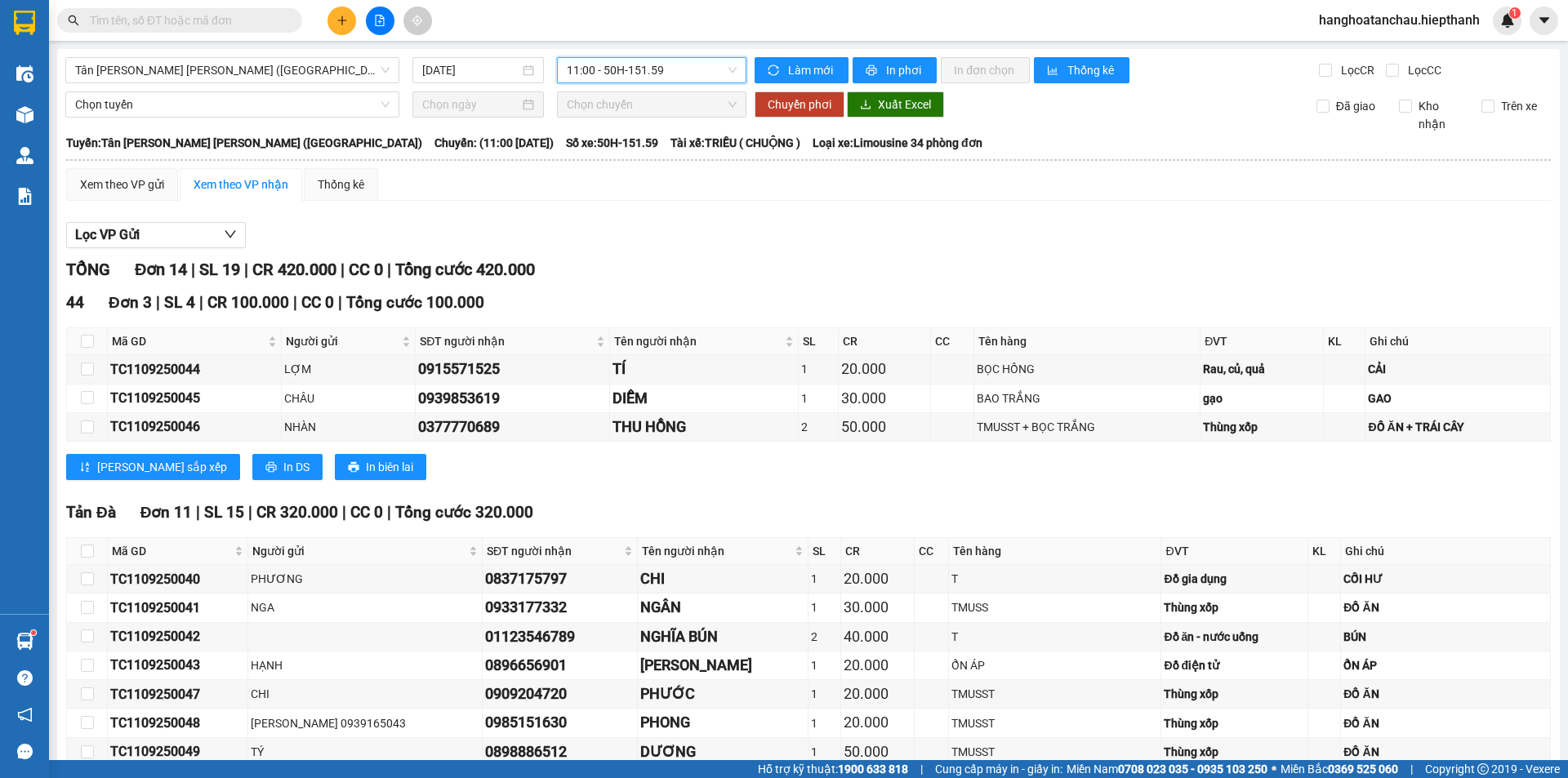
click at [672, 74] on span "11:00 - 50H-151.59" at bounding box center [652, 70] width 170 height 24
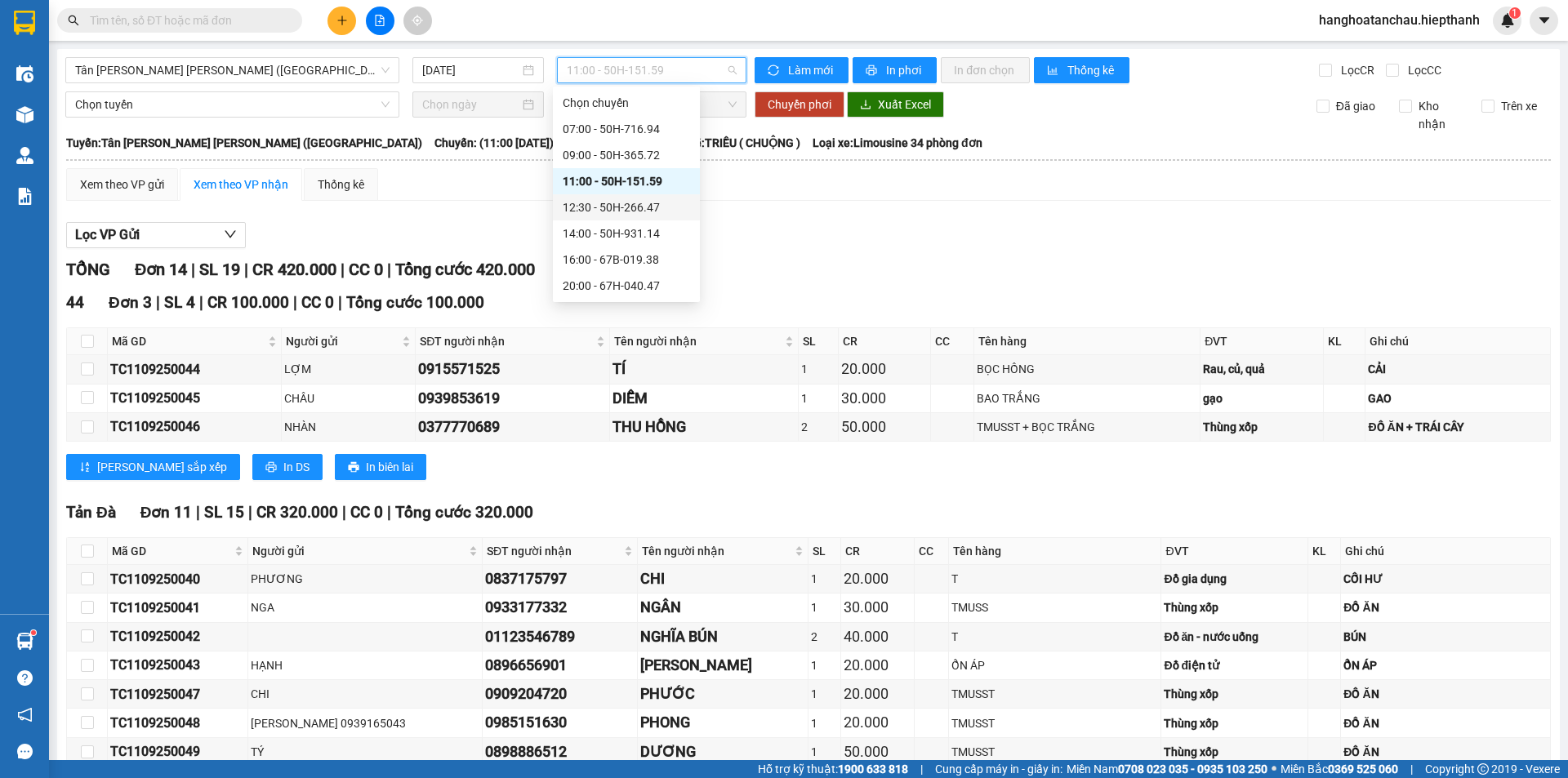
click at [598, 206] on div "12:30 - 50H-266.47" at bounding box center [626, 207] width 127 height 18
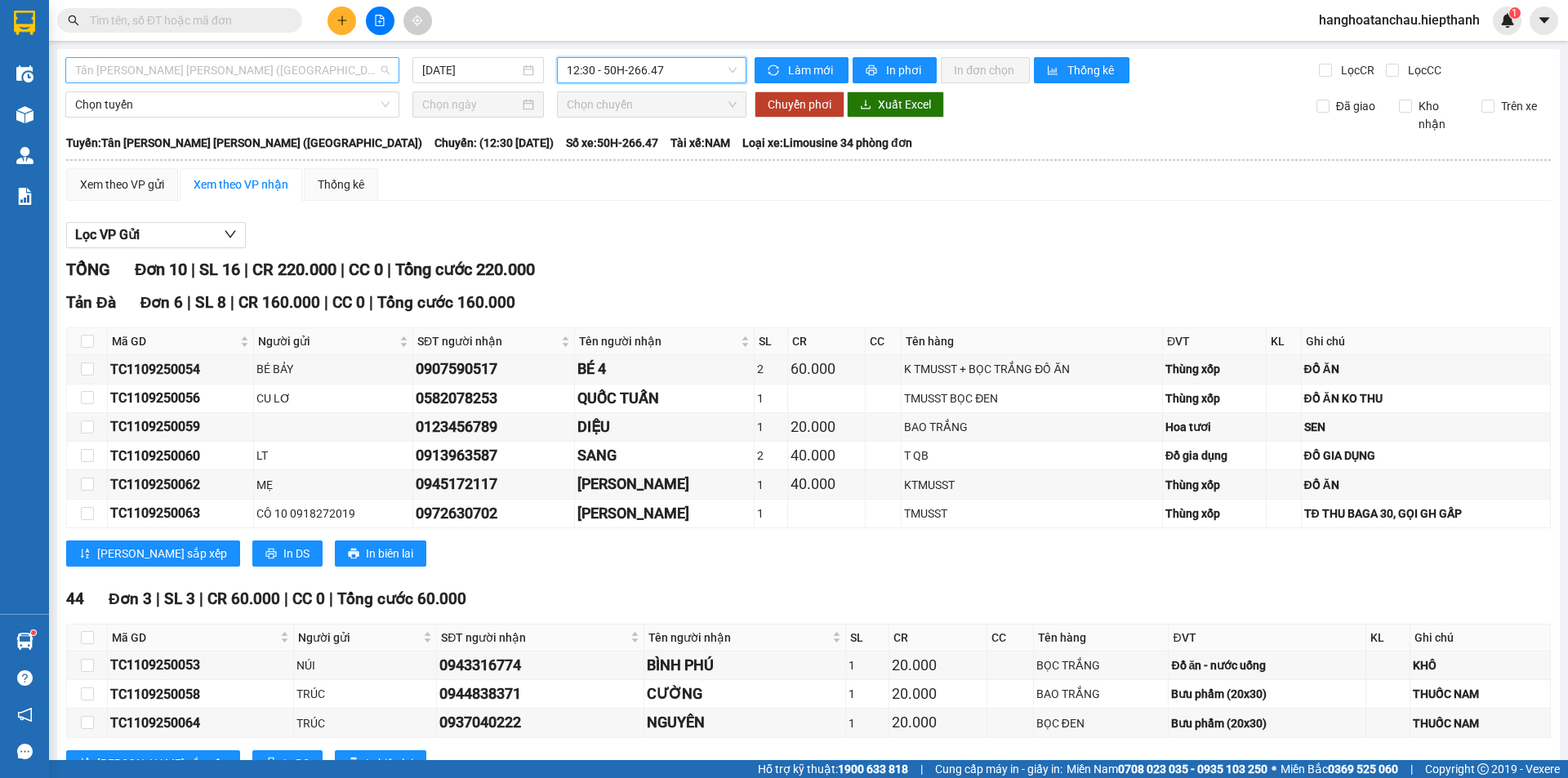
click at [278, 74] on span "Tân [PERSON_NAME] [PERSON_NAME] ([GEOGRAPHIC_DATA])" at bounding box center [232, 70] width 314 height 24
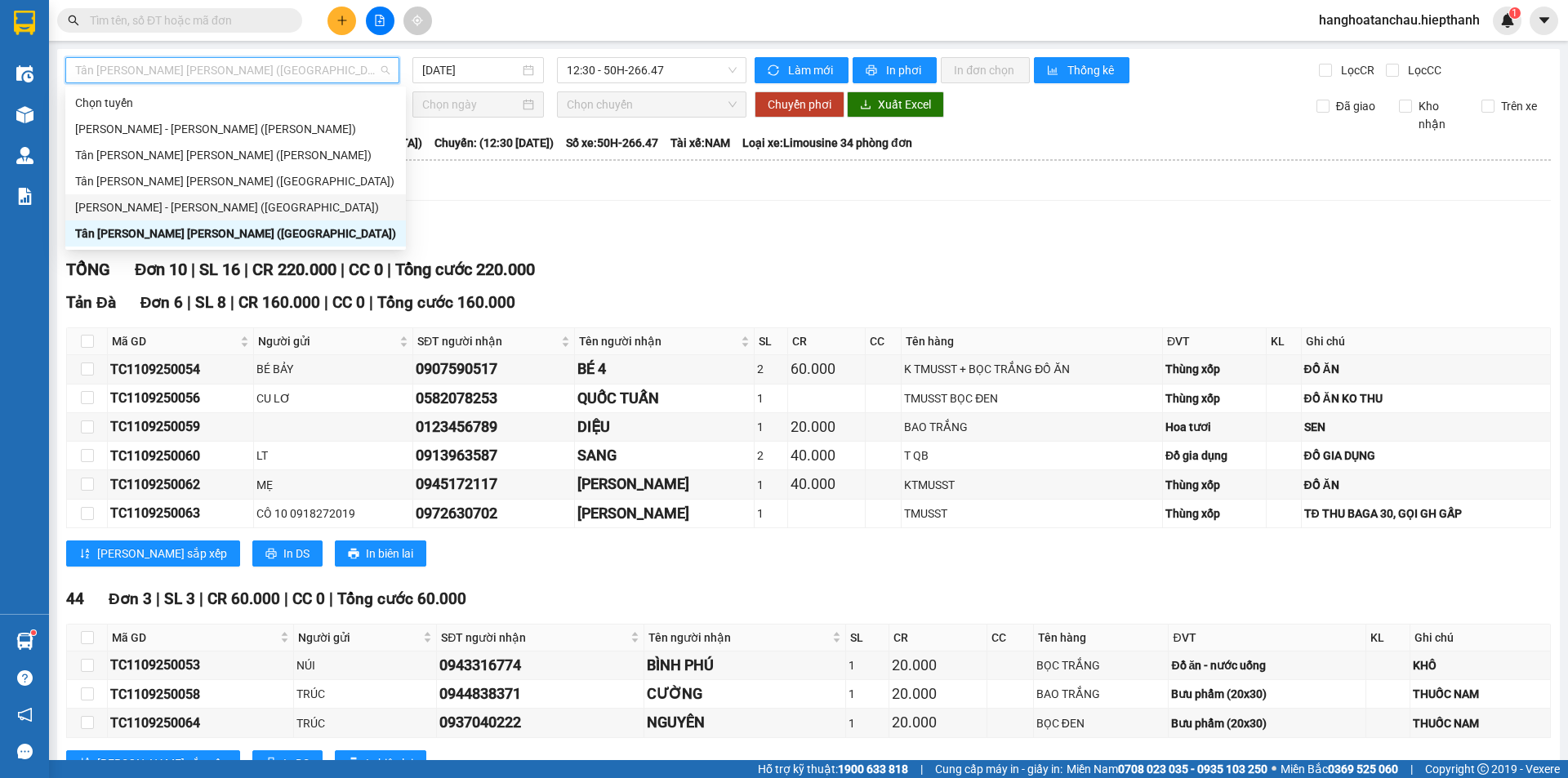
click at [206, 204] on div "[PERSON_NAME] - [PERSON_NAME] ([GEOGRAPHIC_DATA])" at bounding box center [235, 207] width 321 height 18
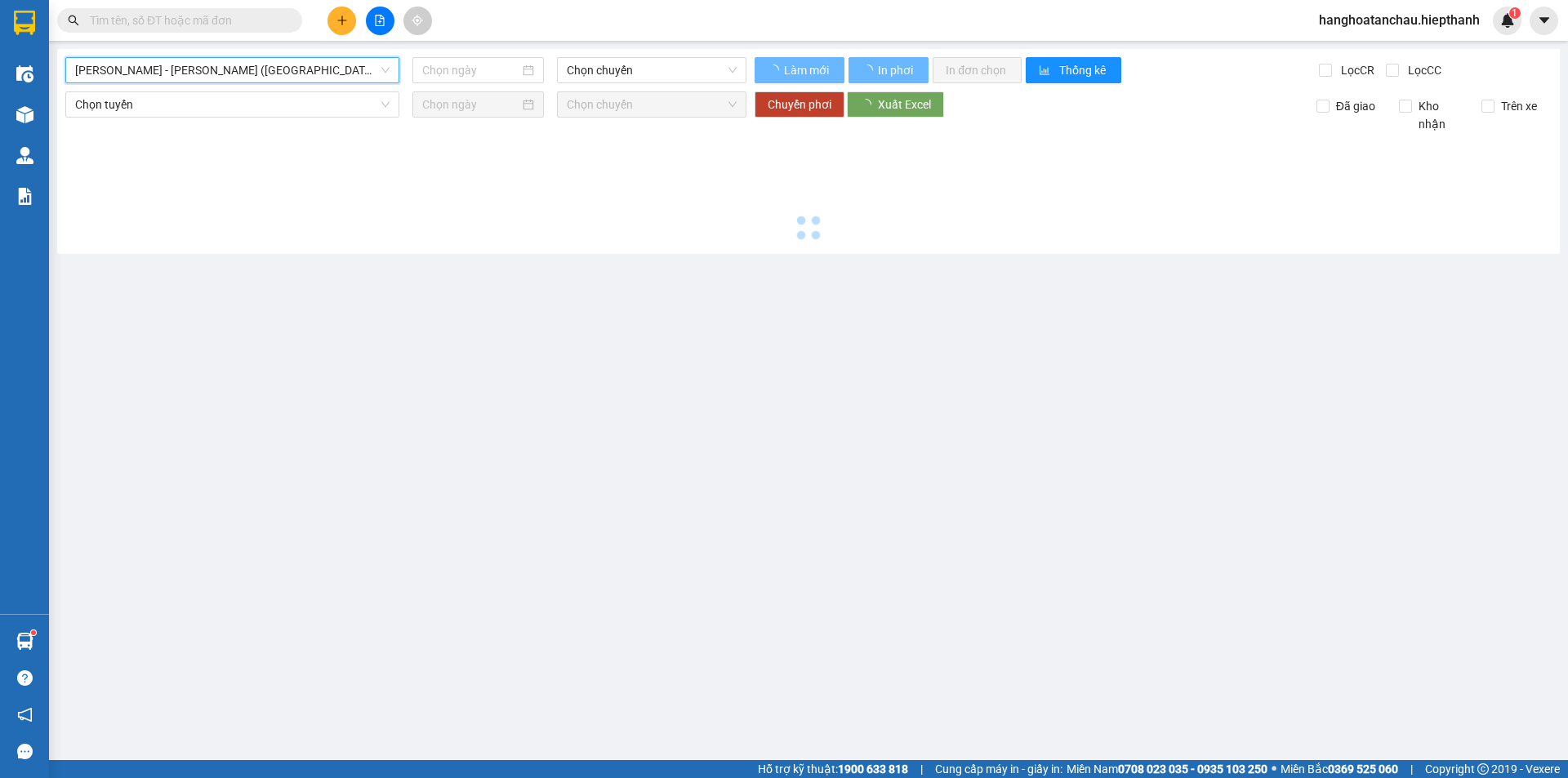
type input "[DATE]"
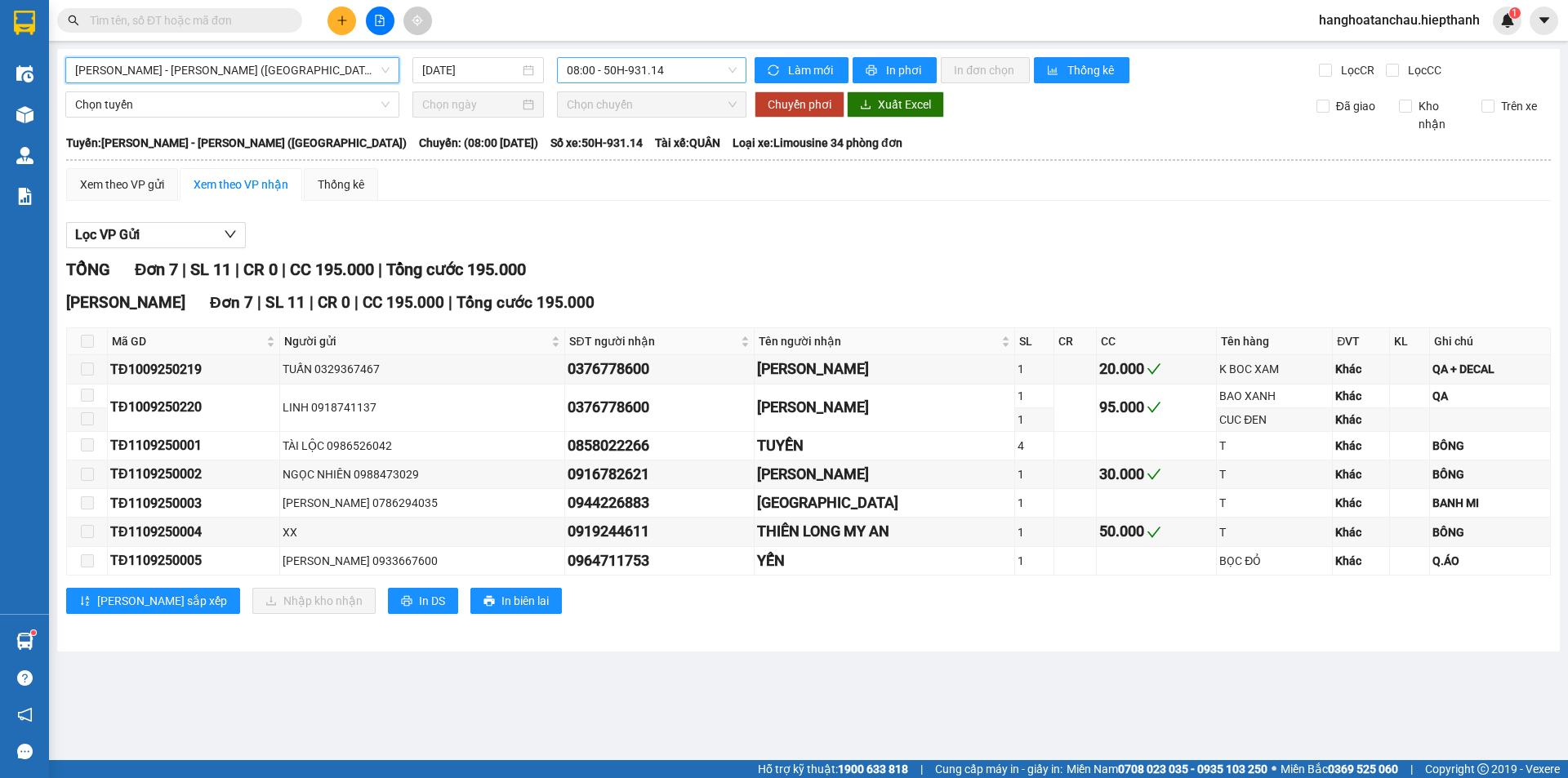
click at [680, 71] on span "08:00 - 50H-931.14" at bounding box center [652, 70] width 170 height 24
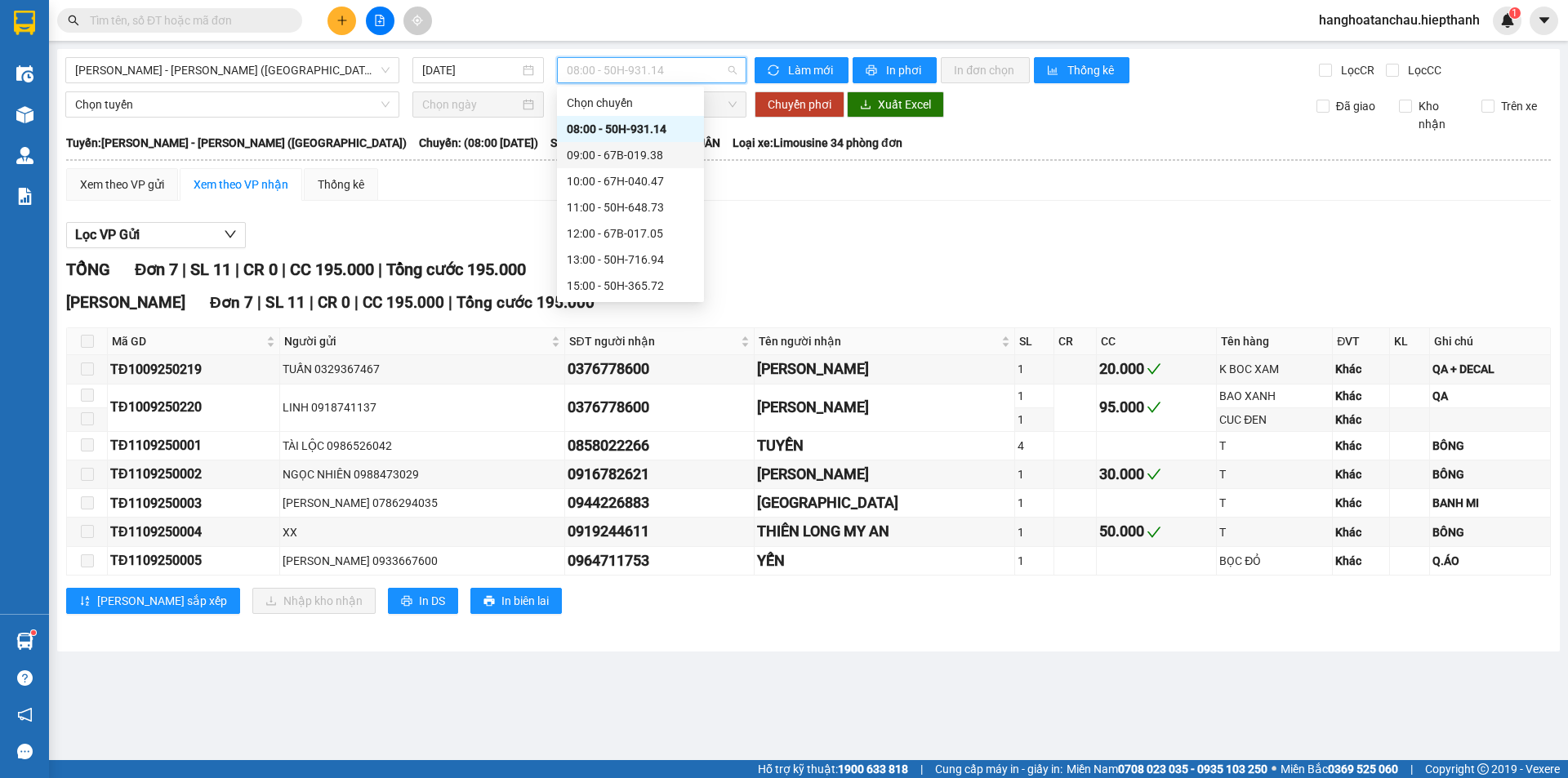
click at [630, 149] on div "09:00 - 67B-019.38" at bounding box center [630, 155] width 127 height 18
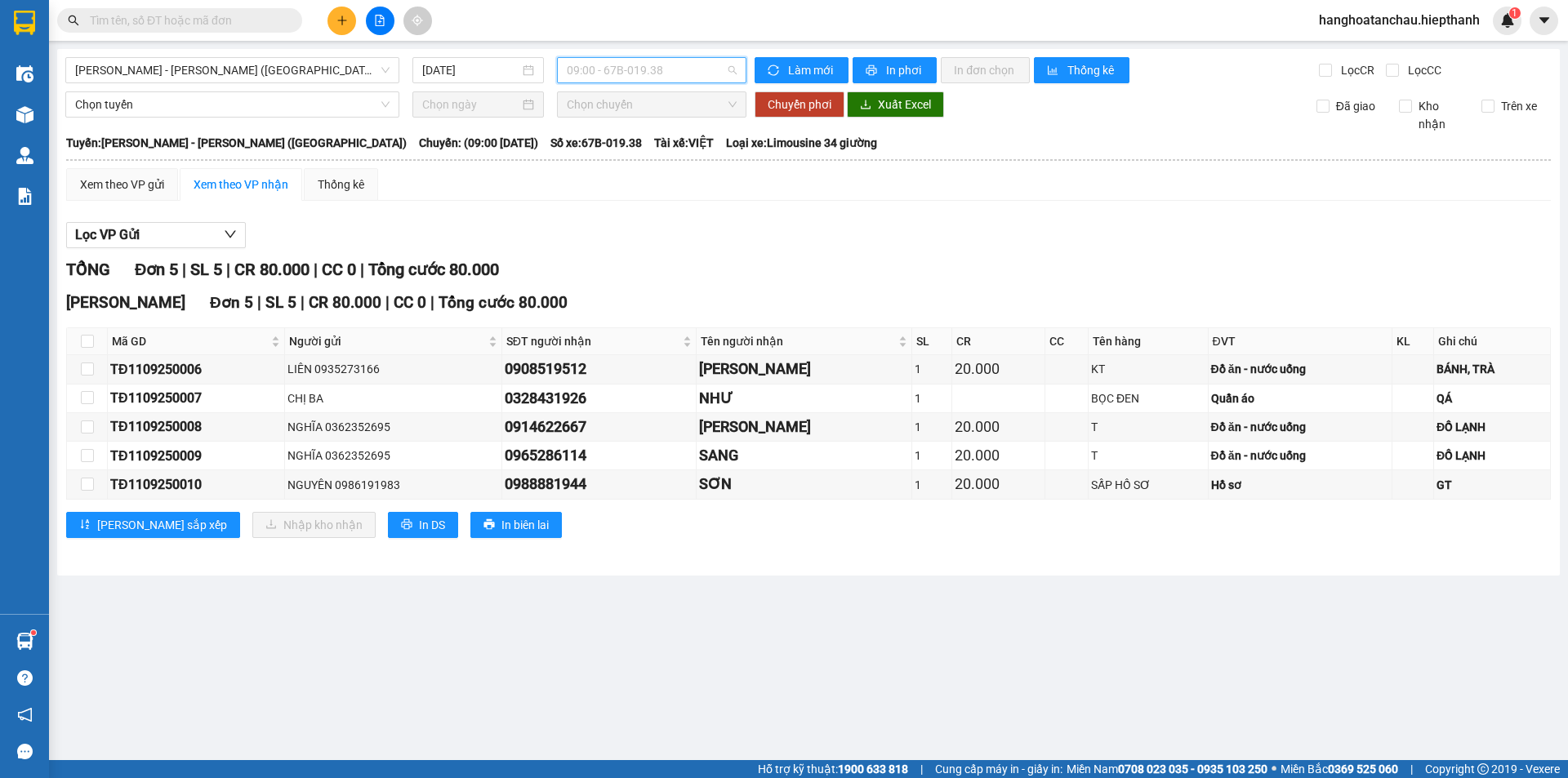
click at [624, 69] on span "09:00 - 67B-019.38" at bounding box center [652, 70] width 170 height 24
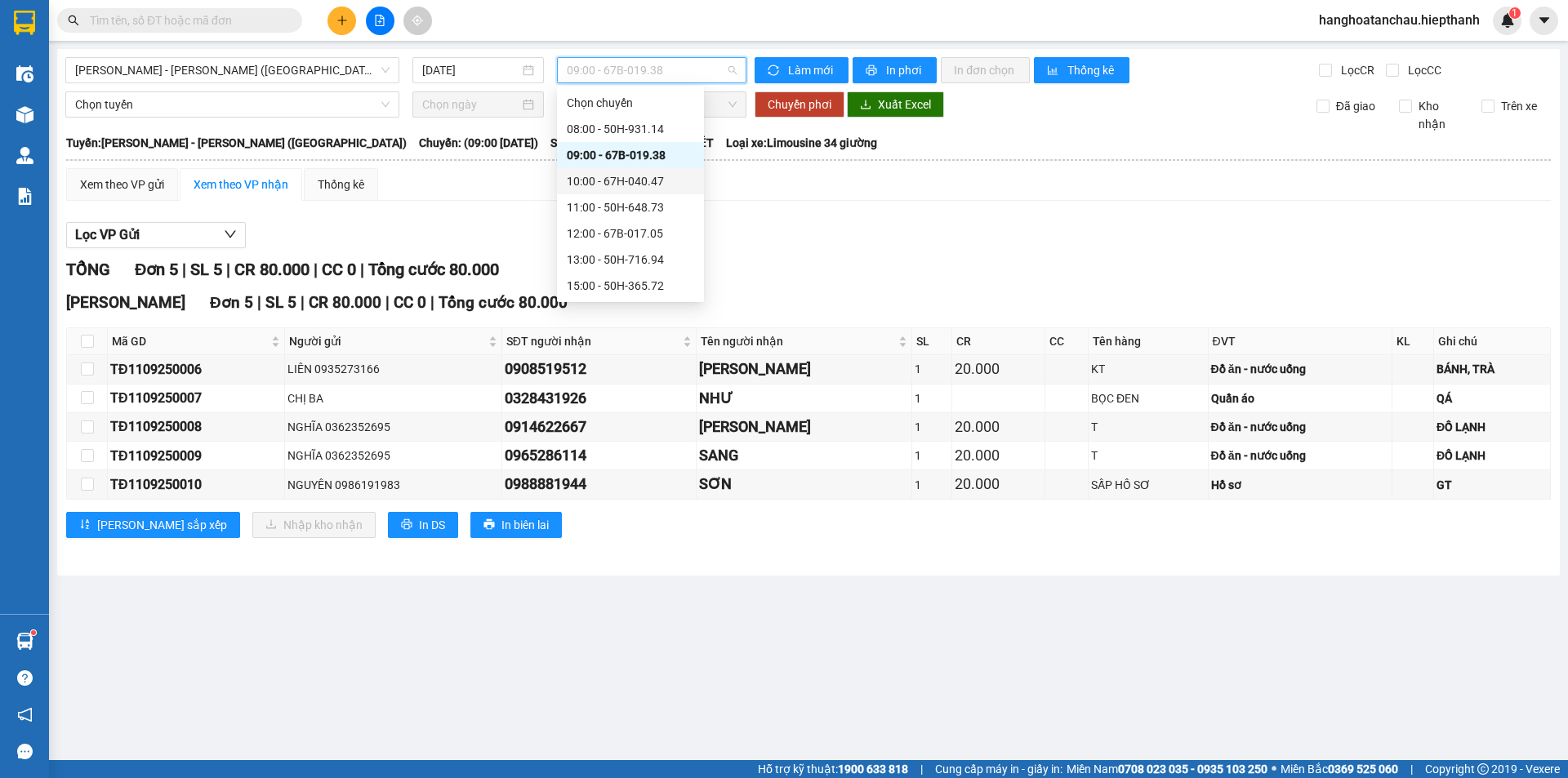
click at [608, 184] on div "10:00 - 67H-040.47" at bounding box center [630, 181] width 127 height 18
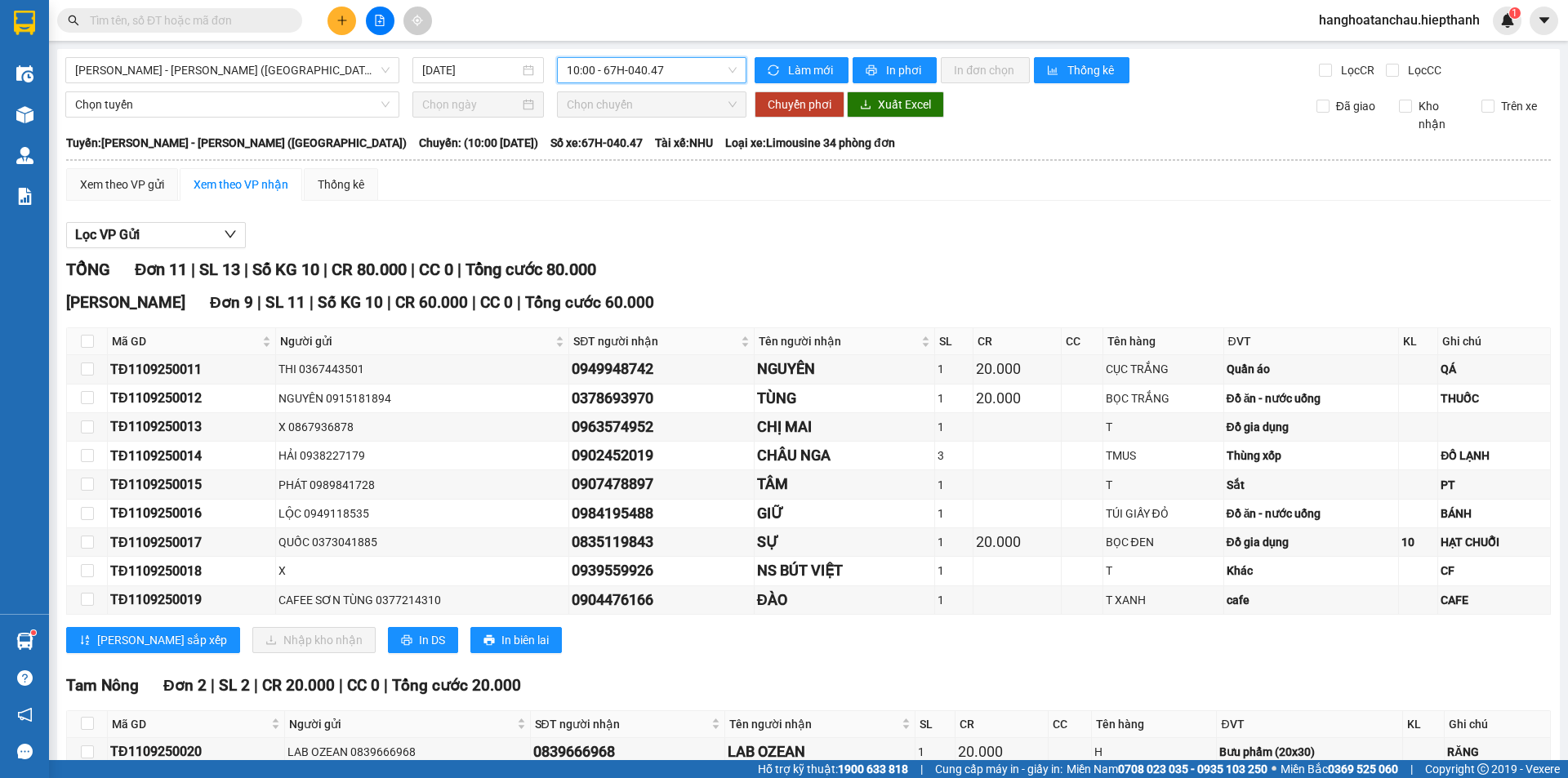
click at [620, 77] on span "10:00 - 67H-040.47" at bounding box center [652, 70] width 170 height 24
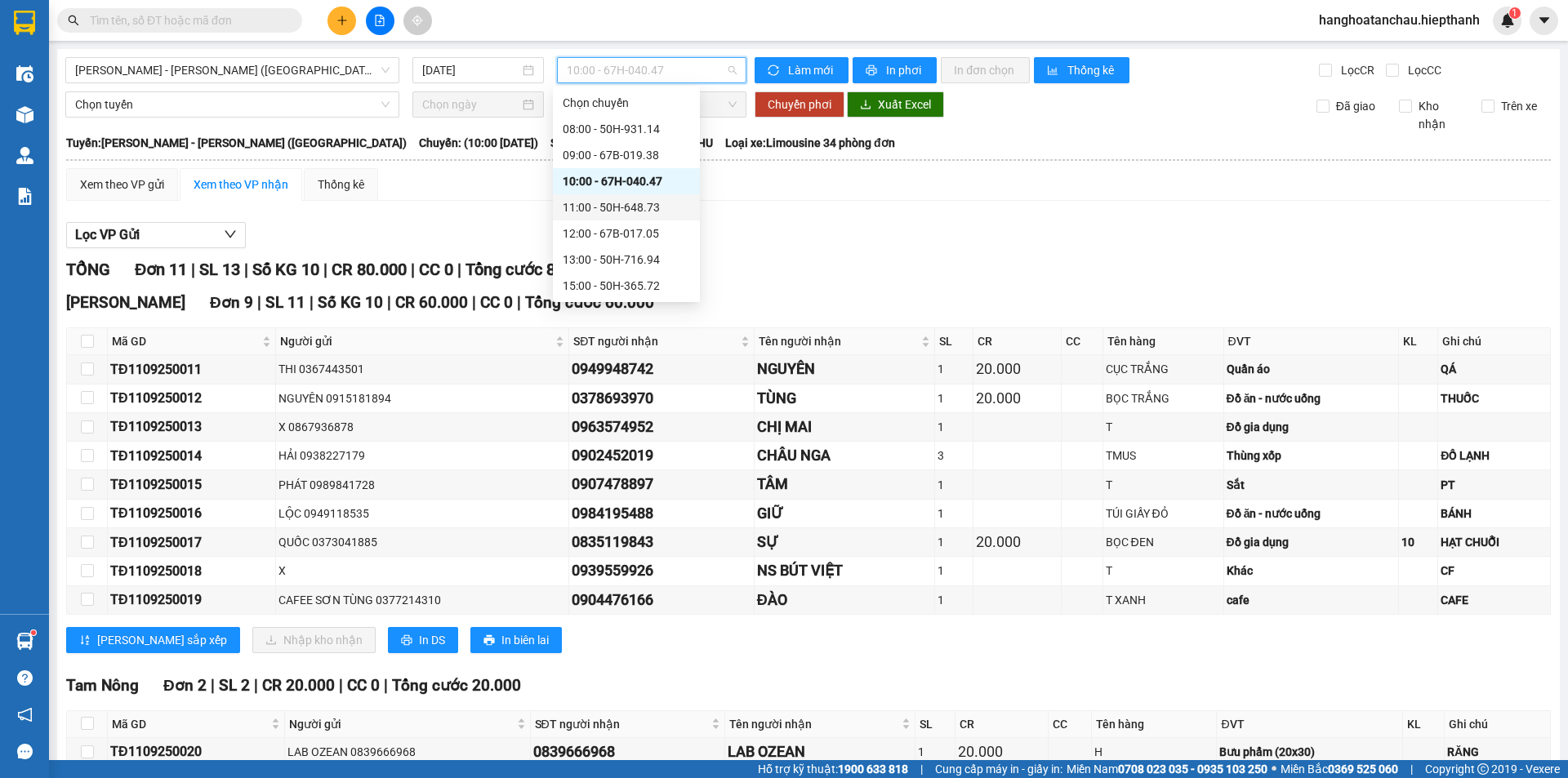
click at [608, 204] on div "11:00 - 50H-648.73" at bounding box center [626, 207] width 127 height 18
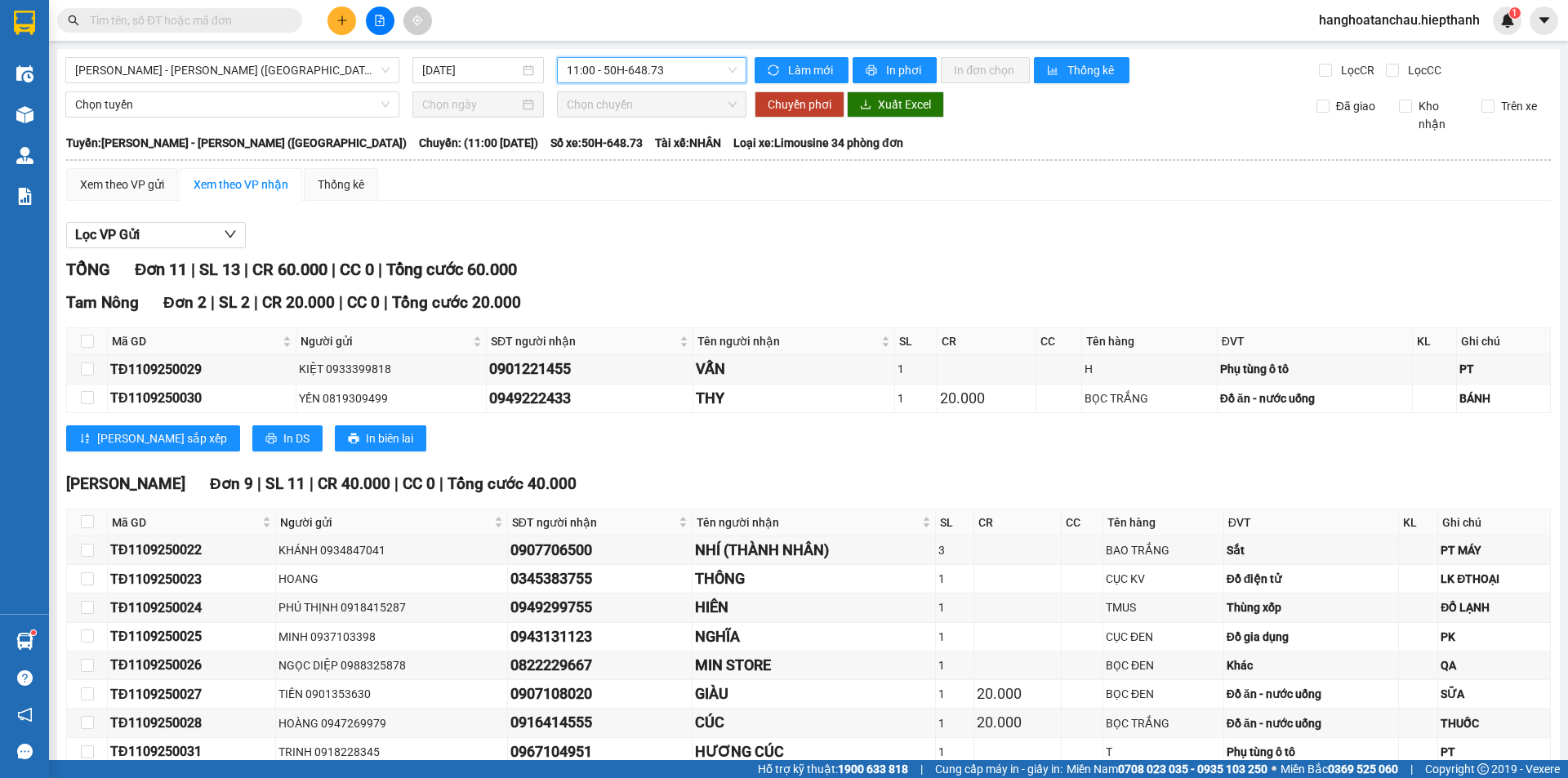
click at [336, 21] on icon "plus" at bounding box center [342, 20] width 11 height 11
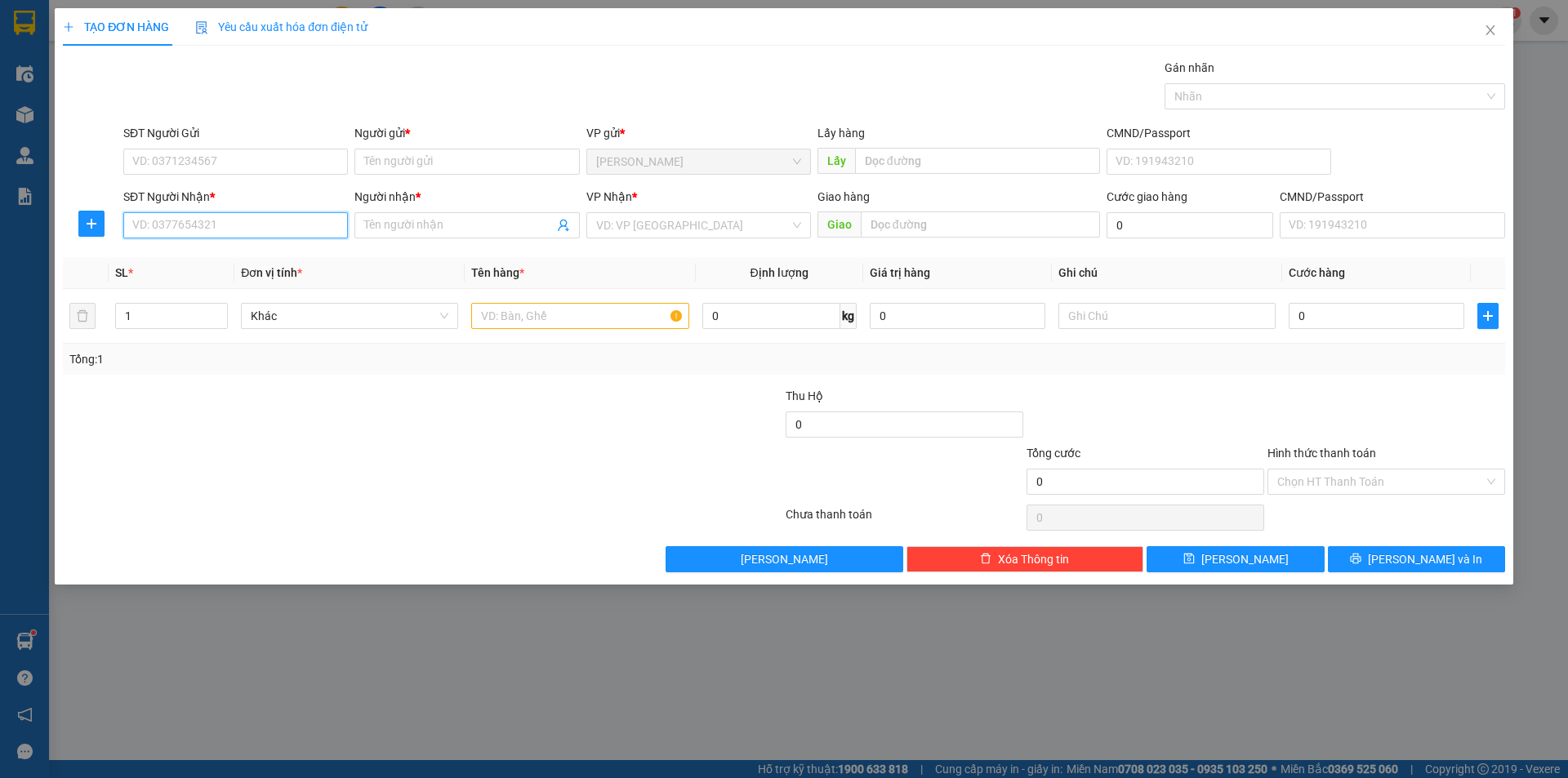
click at [246, 221] on input "SĐT Người Nhận *" at bounding box center [235, 225] width 225 height 26
type input "0712"
click at [274, 229] on input "0712" at bounding box center [235, 225] width 225 height 26
click at [274, 230] on input "0712" at bounding box center [235, 225] width 225 height 26
click at [274, 222] on input "0172" at bounding box center [235, 225] width 225 height 26
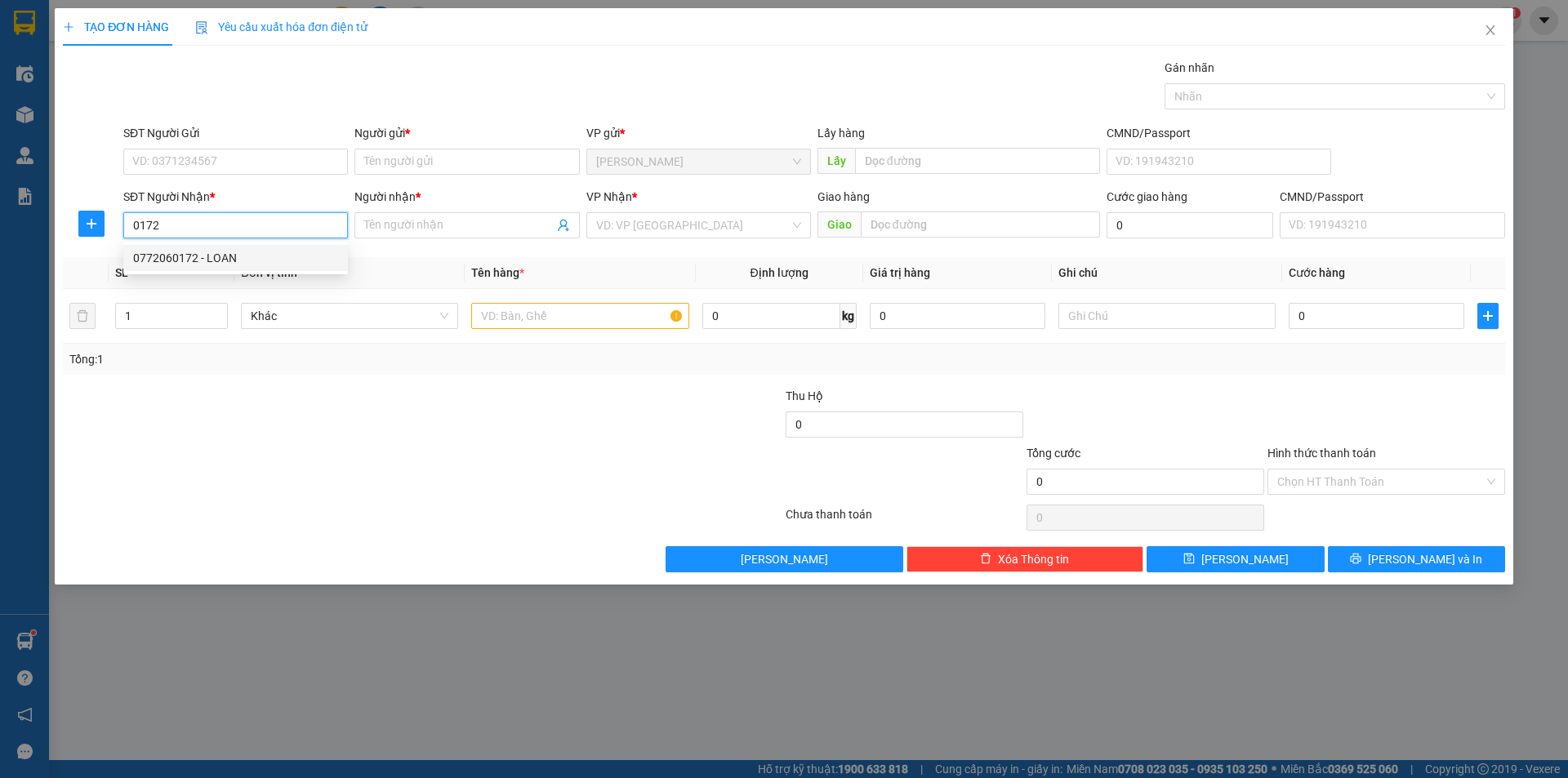
drag, startPoint x: 236, startPoint y: 253, endPoint x: 232, endPoint y: 260, distance: 8.1
click at [232, 258] on div "0772060172 - LOAN" at bounding box center [235, 258] width 205 height 18
type input "0772060172"
type input "LOAN"
type input "0772060172"
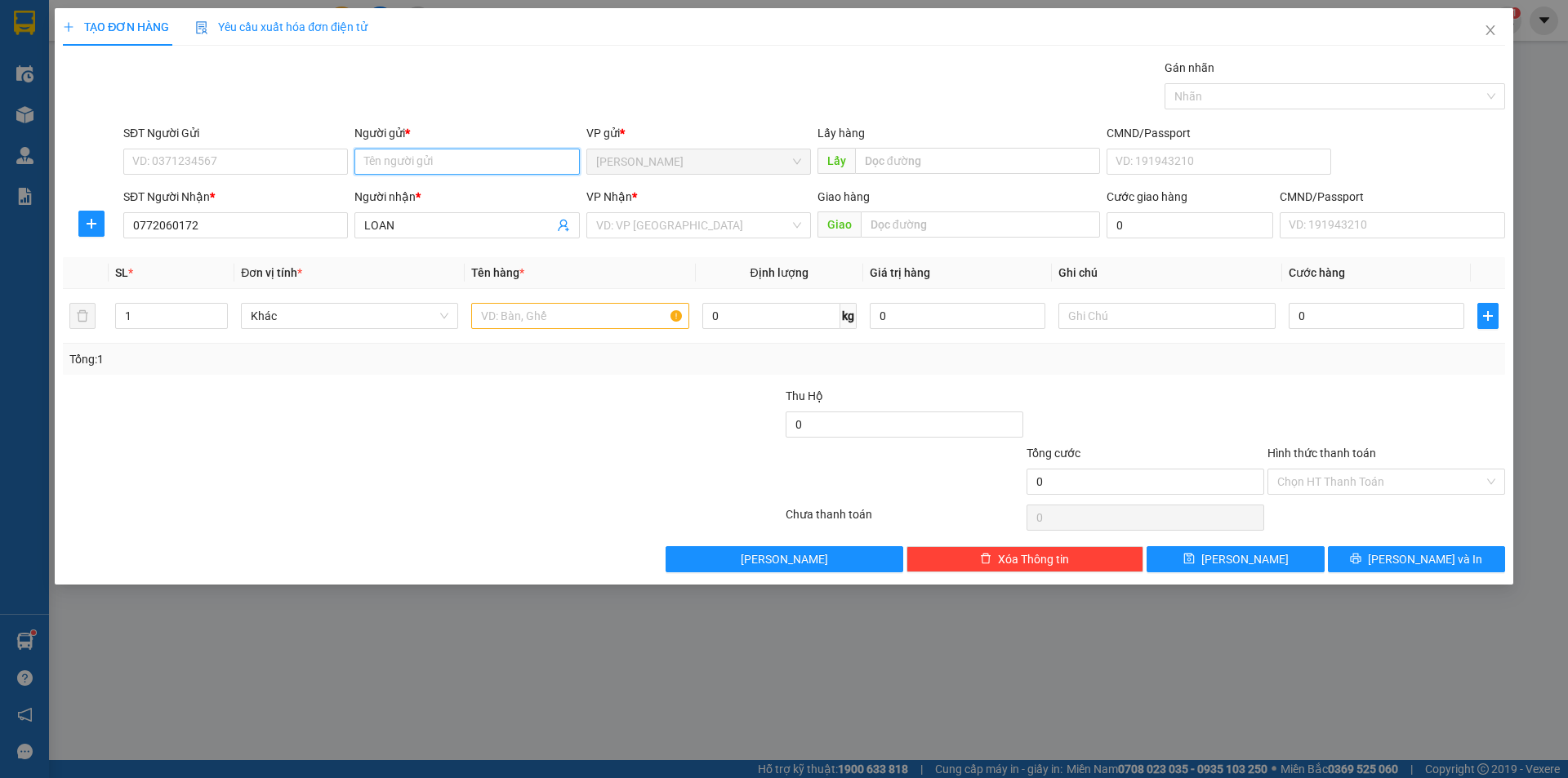
click at [496, 163] on input "Người gửi *" at bounding box center [466, 162] width 225 height 26
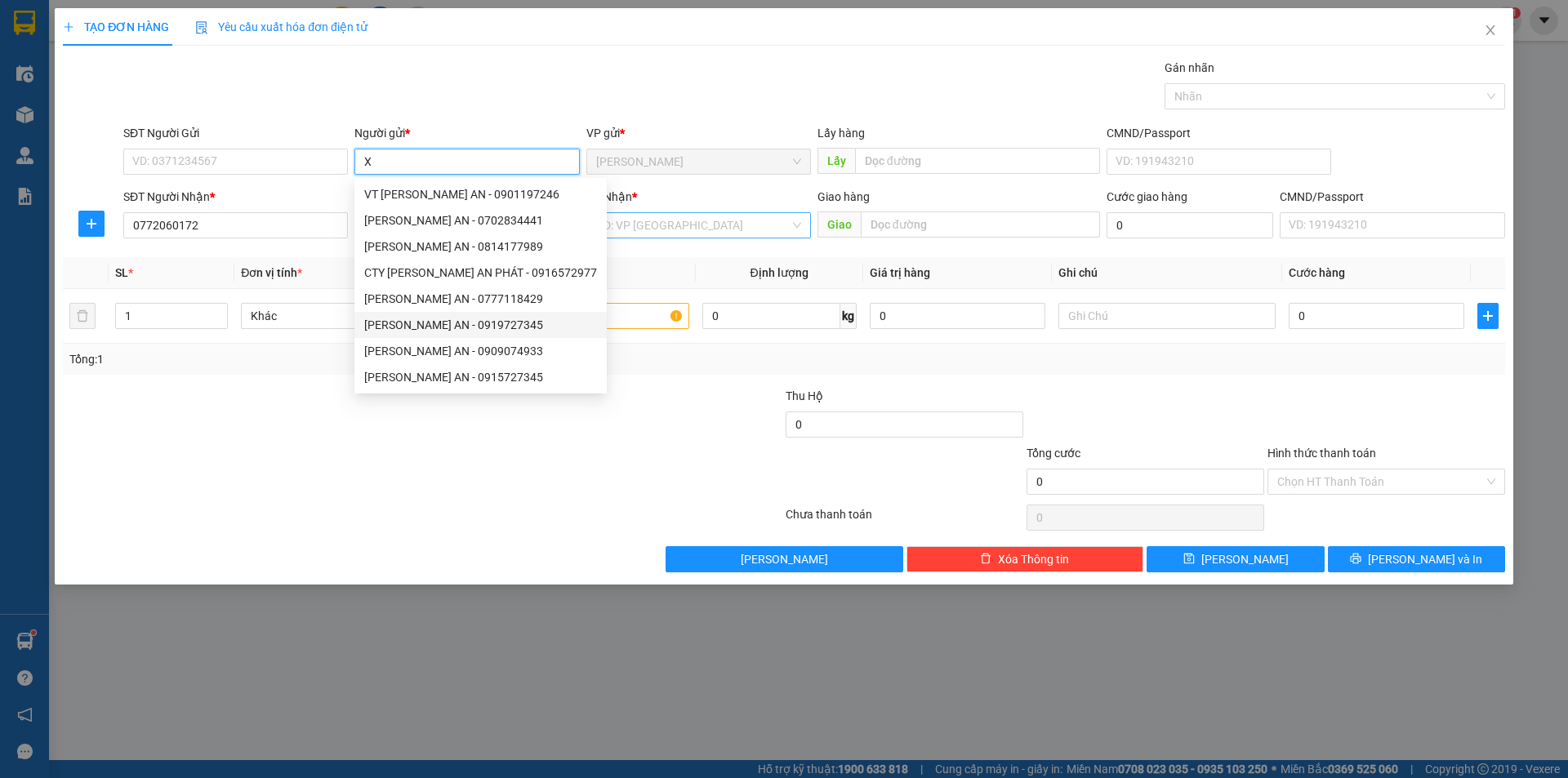
type input "X"
click at [686, 227] on input "search" at bounding box center [693, 225] width 194 height 24
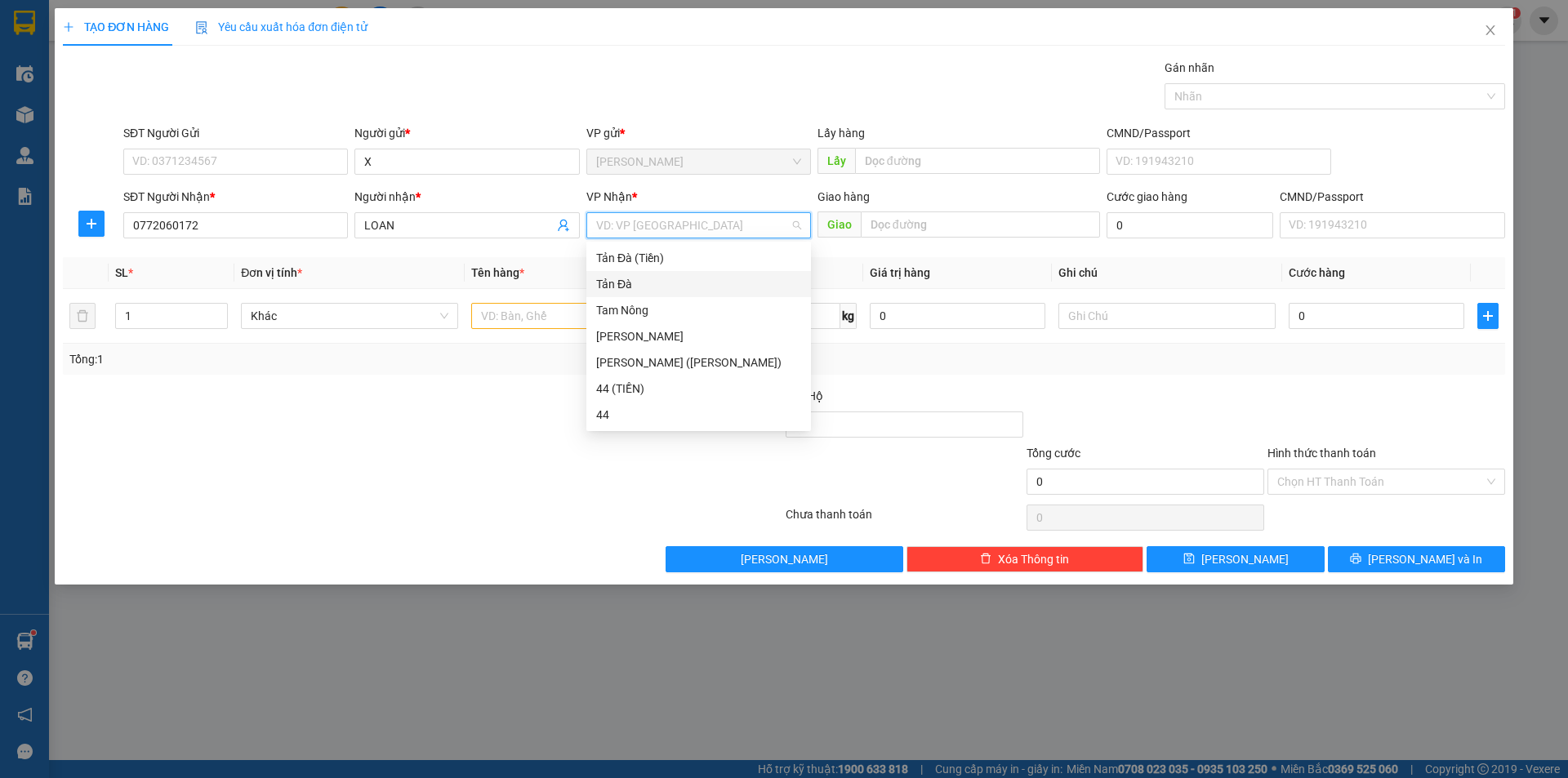
drag, startPoint x: 642, startPoint y: 271, endPoint x: 370, endPoint y: 348, distance: 282.7
click at [641, 273] on div "Tản Đà" at bounding box center [698, 284] width 225 height 26
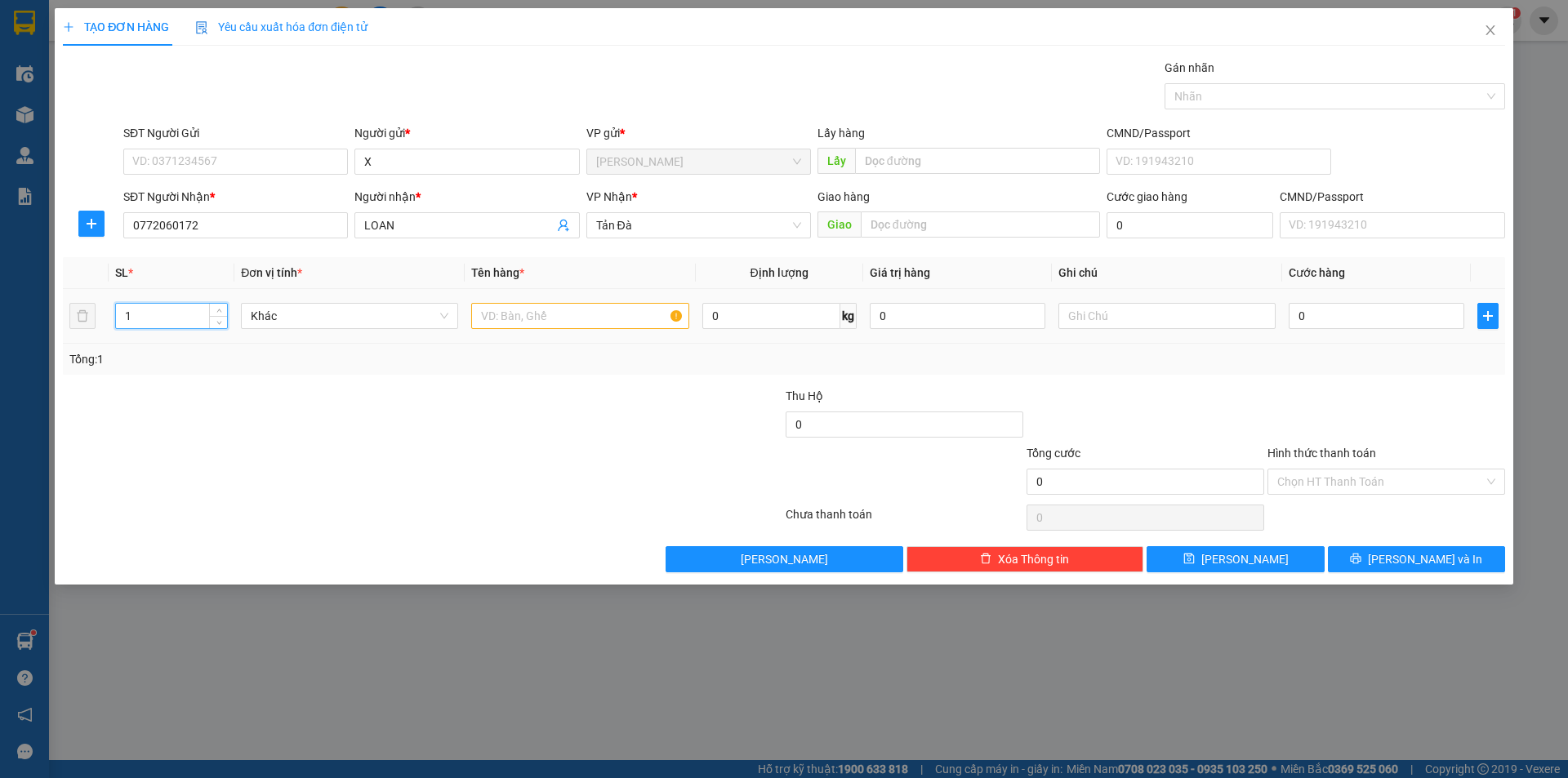
click at [189, 315] on input "1" at bounding box center [172, 316] width 111 height 24
click at [304, 318] on span "Khác" at bounding box center [350, 316] width 198 height 24
type input "2"
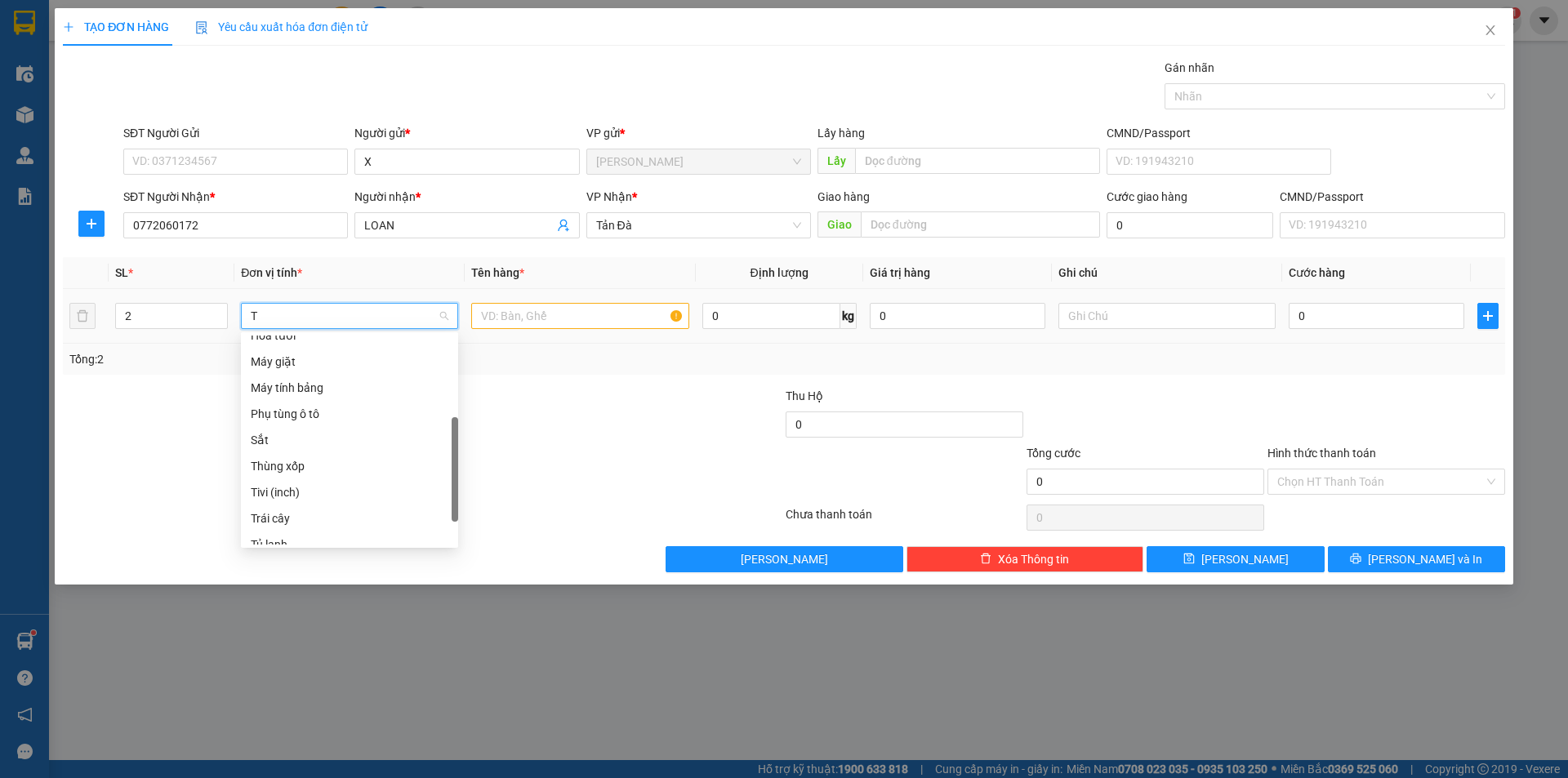
type input "TR"
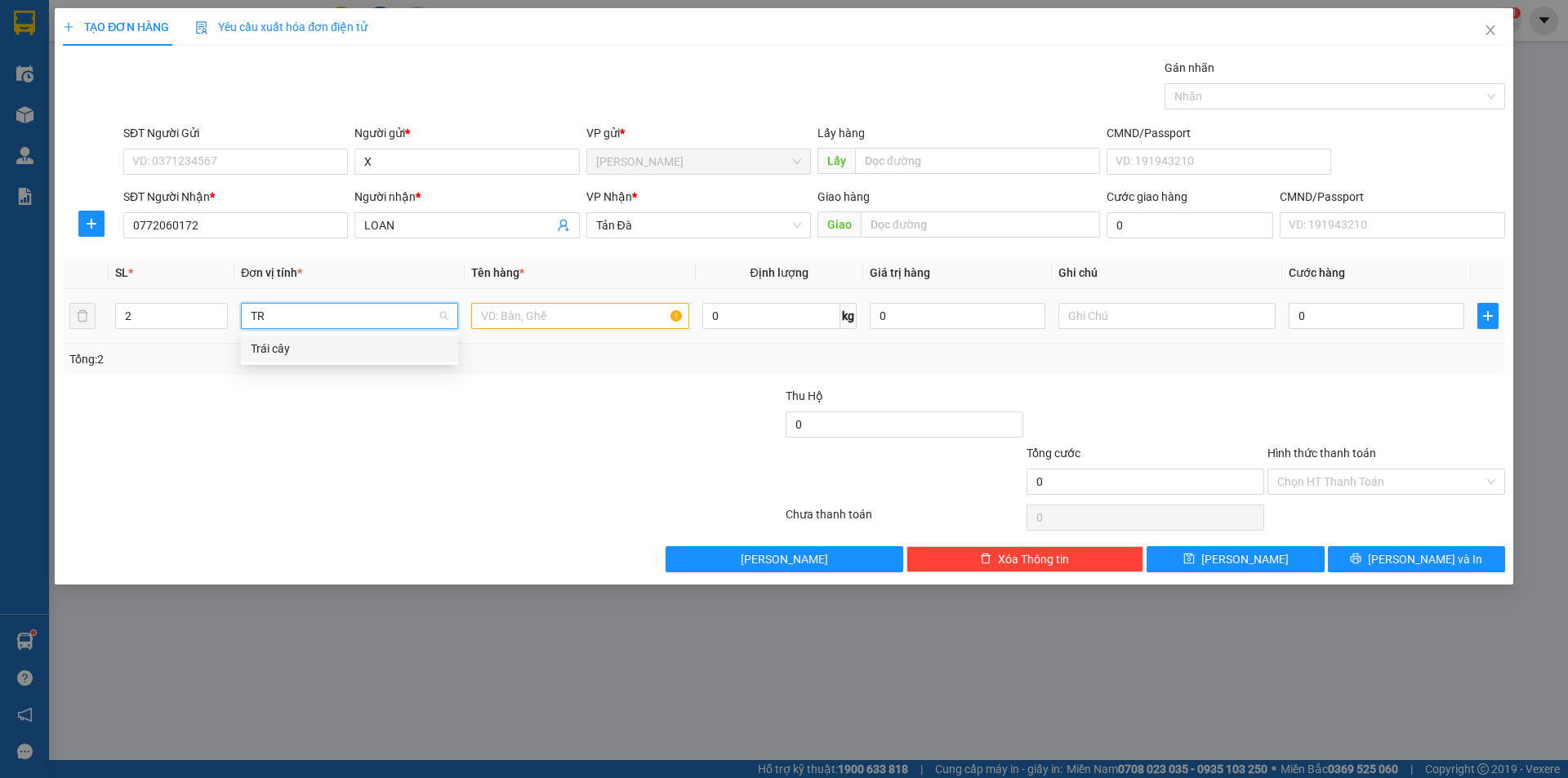
scroll to position [0, 0]
drag, startPoint x: 292, startPoint y: 357, endPoint x: 307, endPoint y: 354, distance: 15.3
click at [294, 356] on div "Trái cây" at bounding box center [350, 349] width 198 height 18
click at [511, 325] on input "text" at bounding box center [580, 316] width 217 height 26
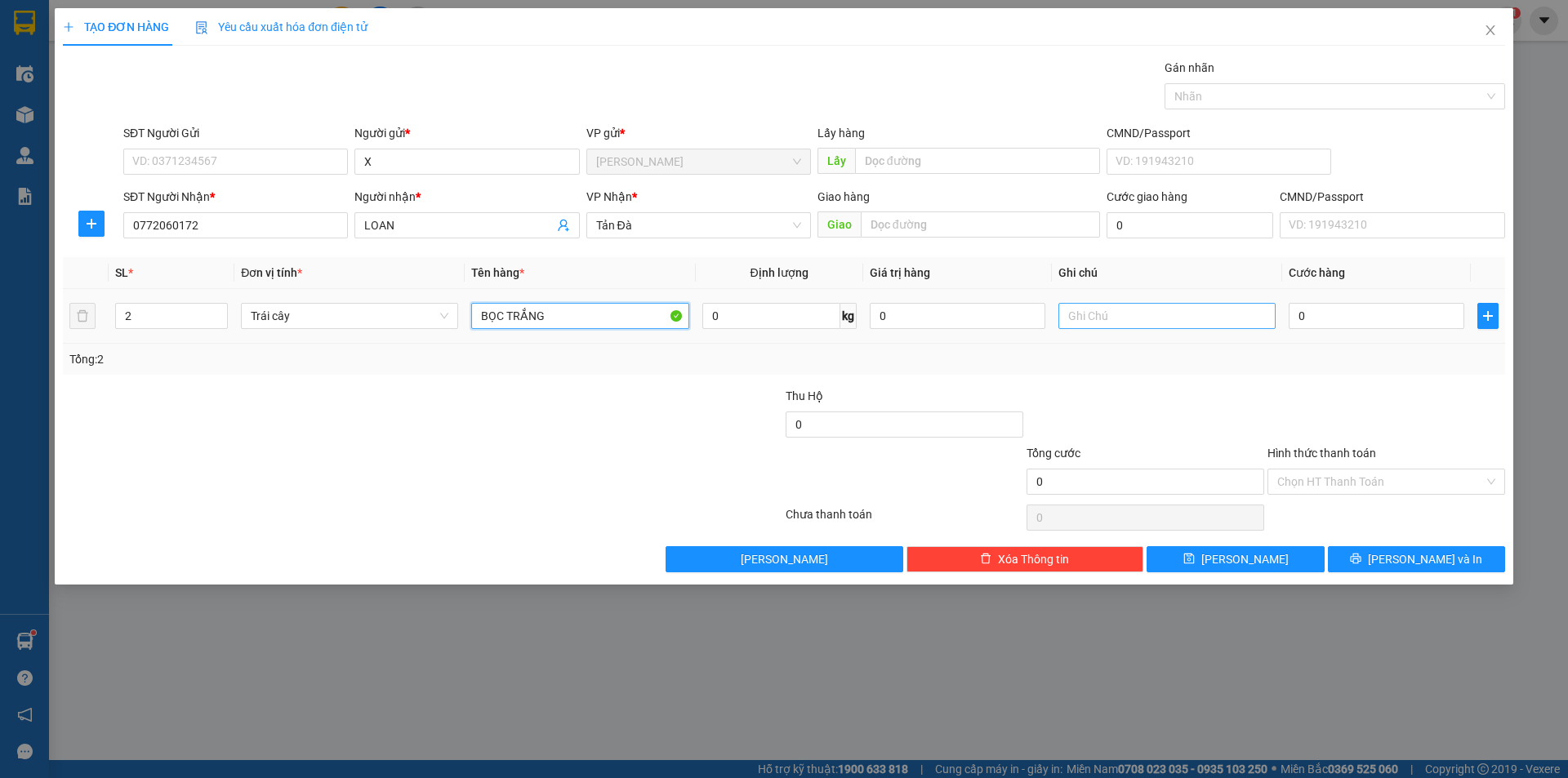
type input "BỌC TRẮNG"
click at [1111, 324] on input "text" at bounding box center [1167, 316] width 217 height 26
type input "O"
type input "Ô"
type input "ỔI+ TÁO"
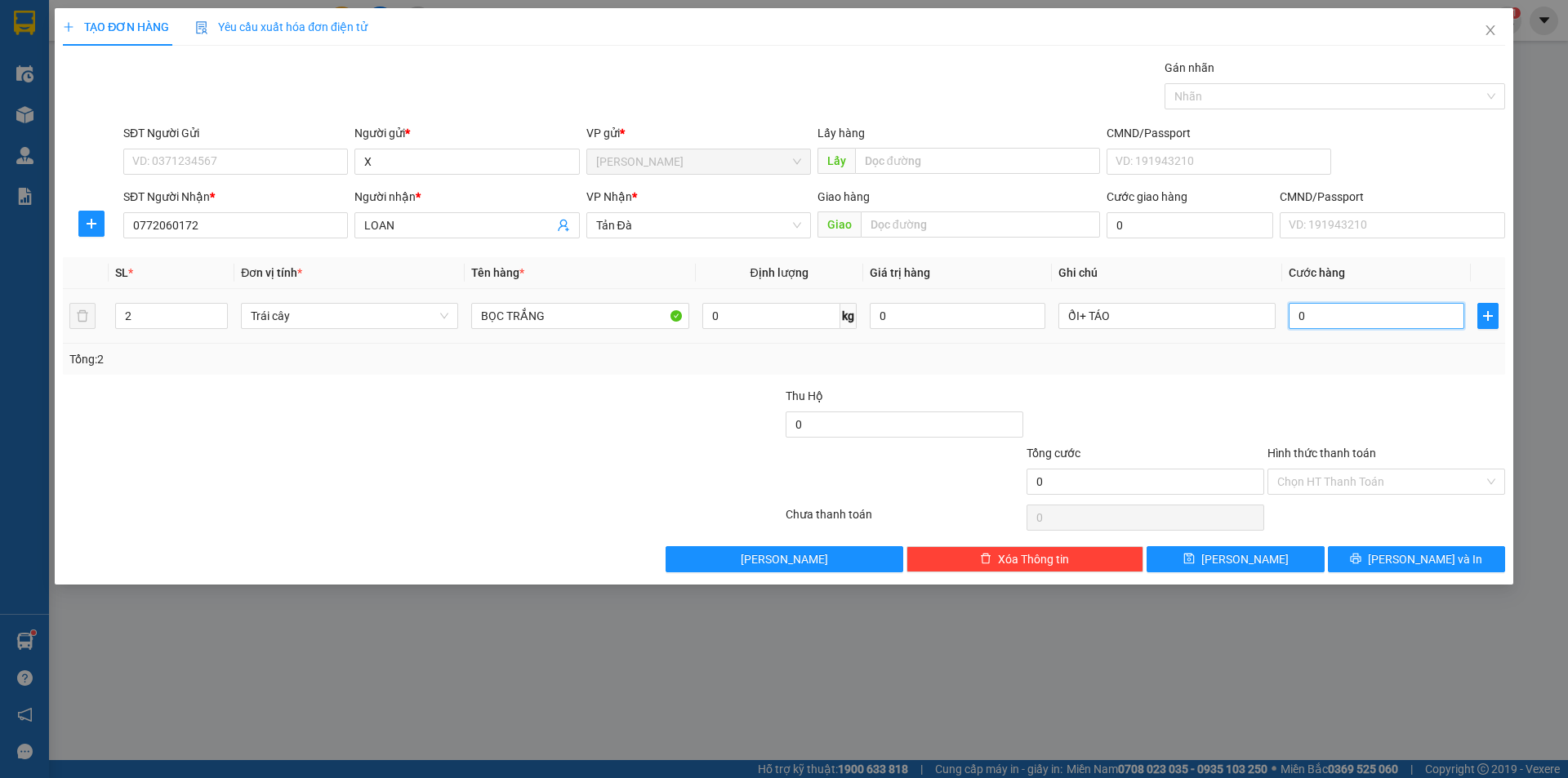
click at [1328, 320] on input "0" at bounding box center [1376, 316] width 176 height 26
type input "3"
type input "30"
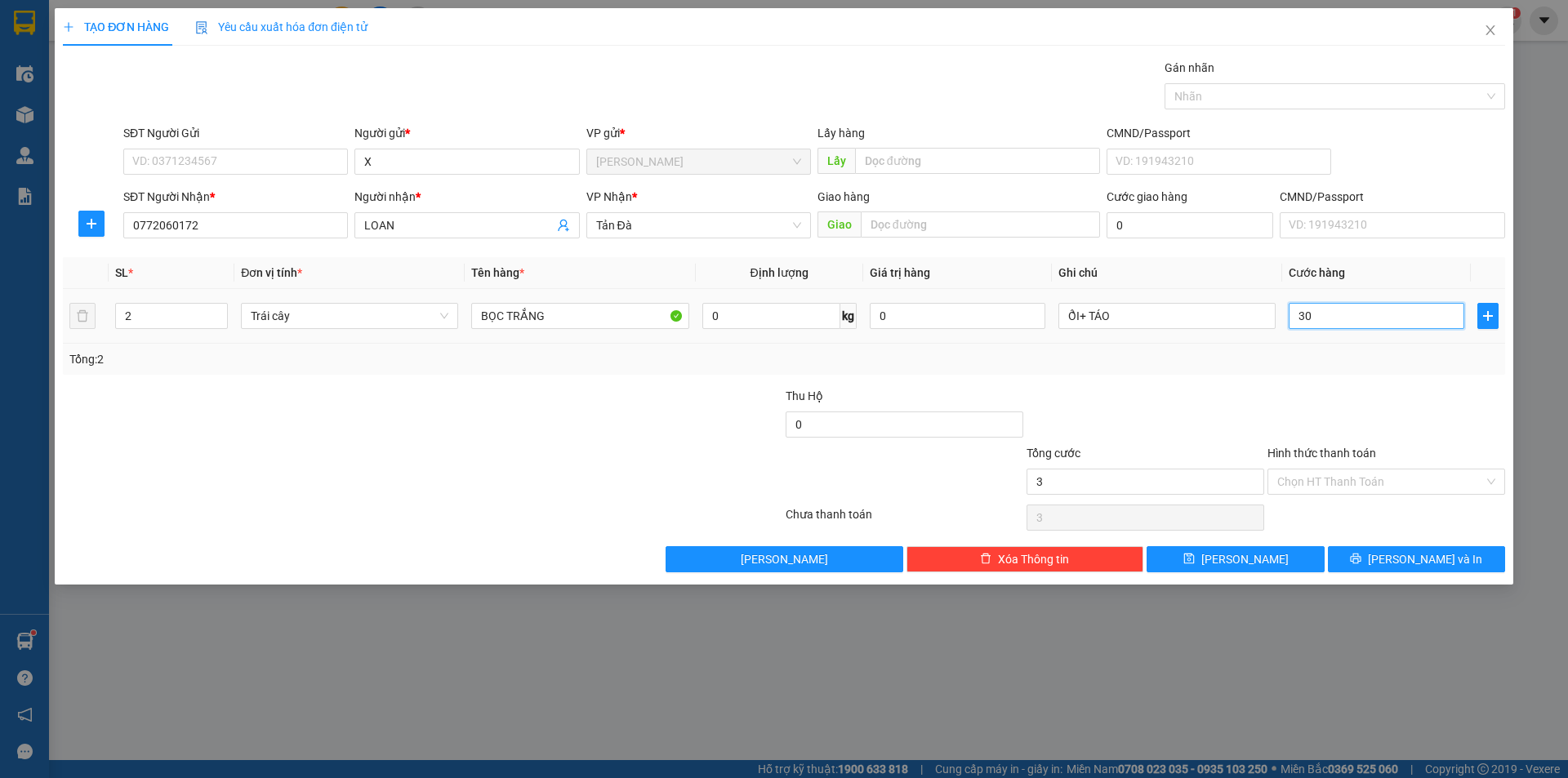
type input "30"
type input "30.000"
click at [1352, 471] on input "Hình thức thanh toán" at bounding box center [1380, 482] width 207 height 24
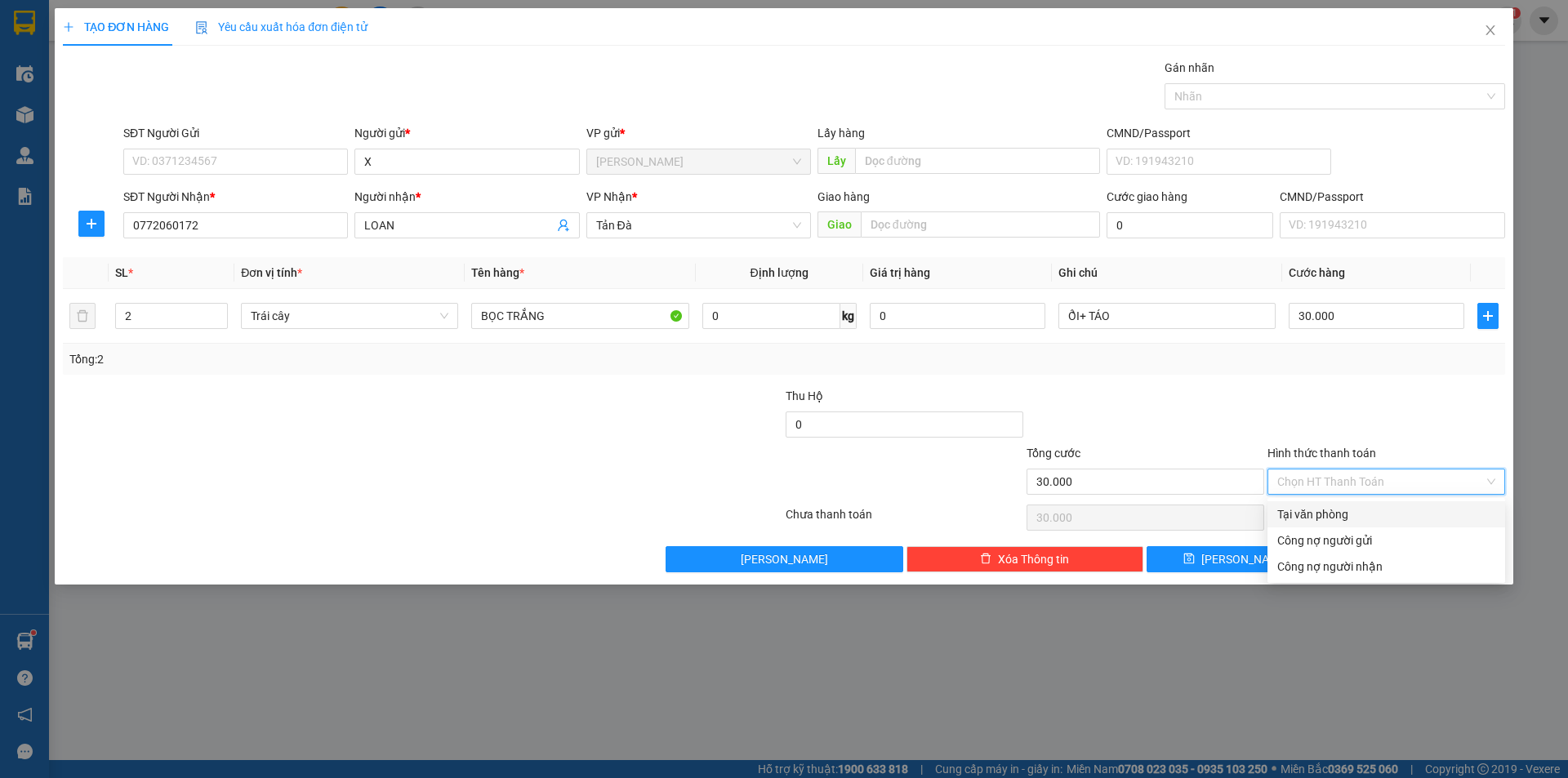
click at [1326, 518] on div "Tại văn phòng" at bounding box center [1386, 514] width 218 height 18
type input "0"
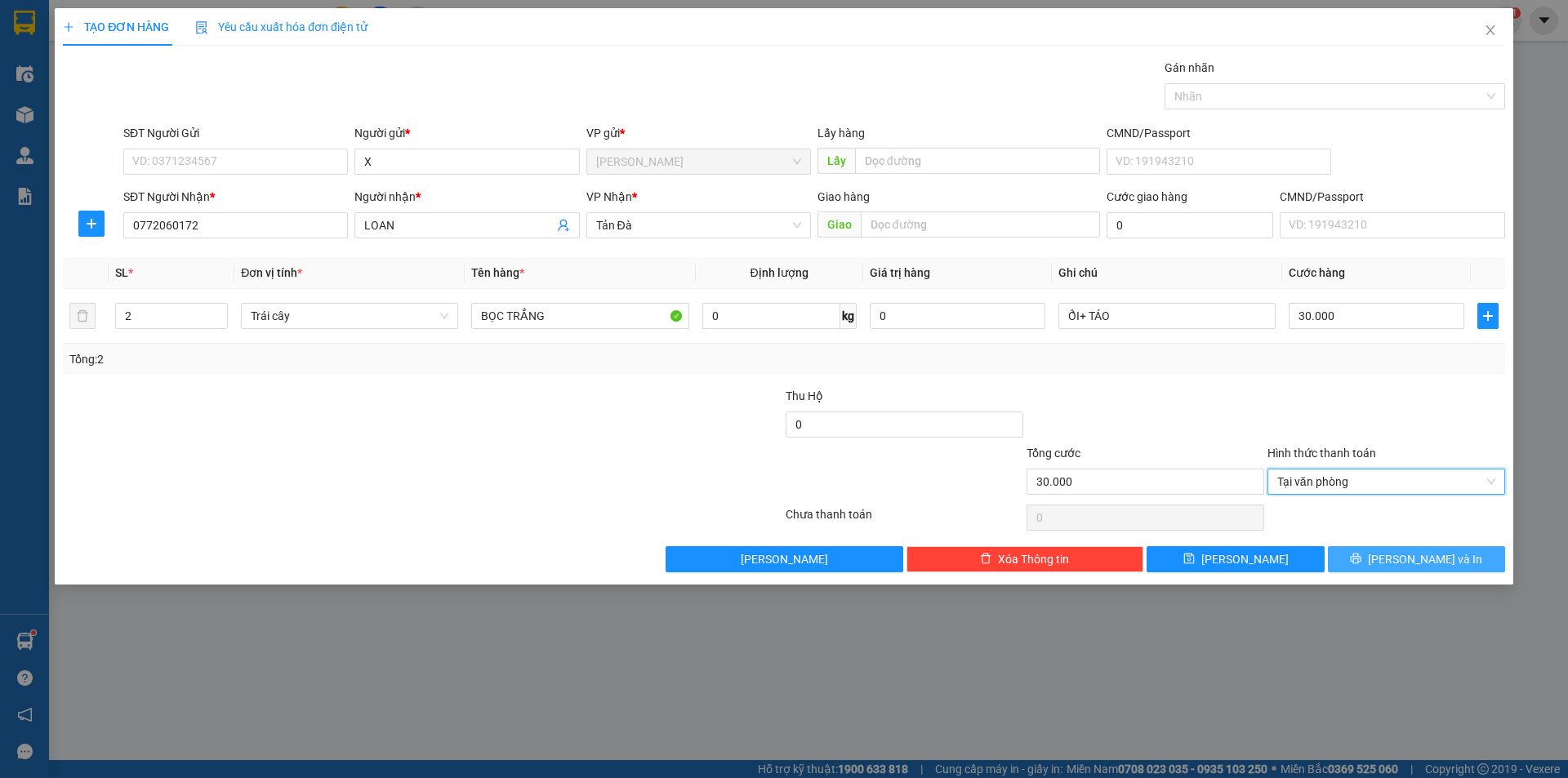
click at [1381, 556] on button "[PERSON_NAME] và In" at bounding box center [1416, 559] width 177 height 26
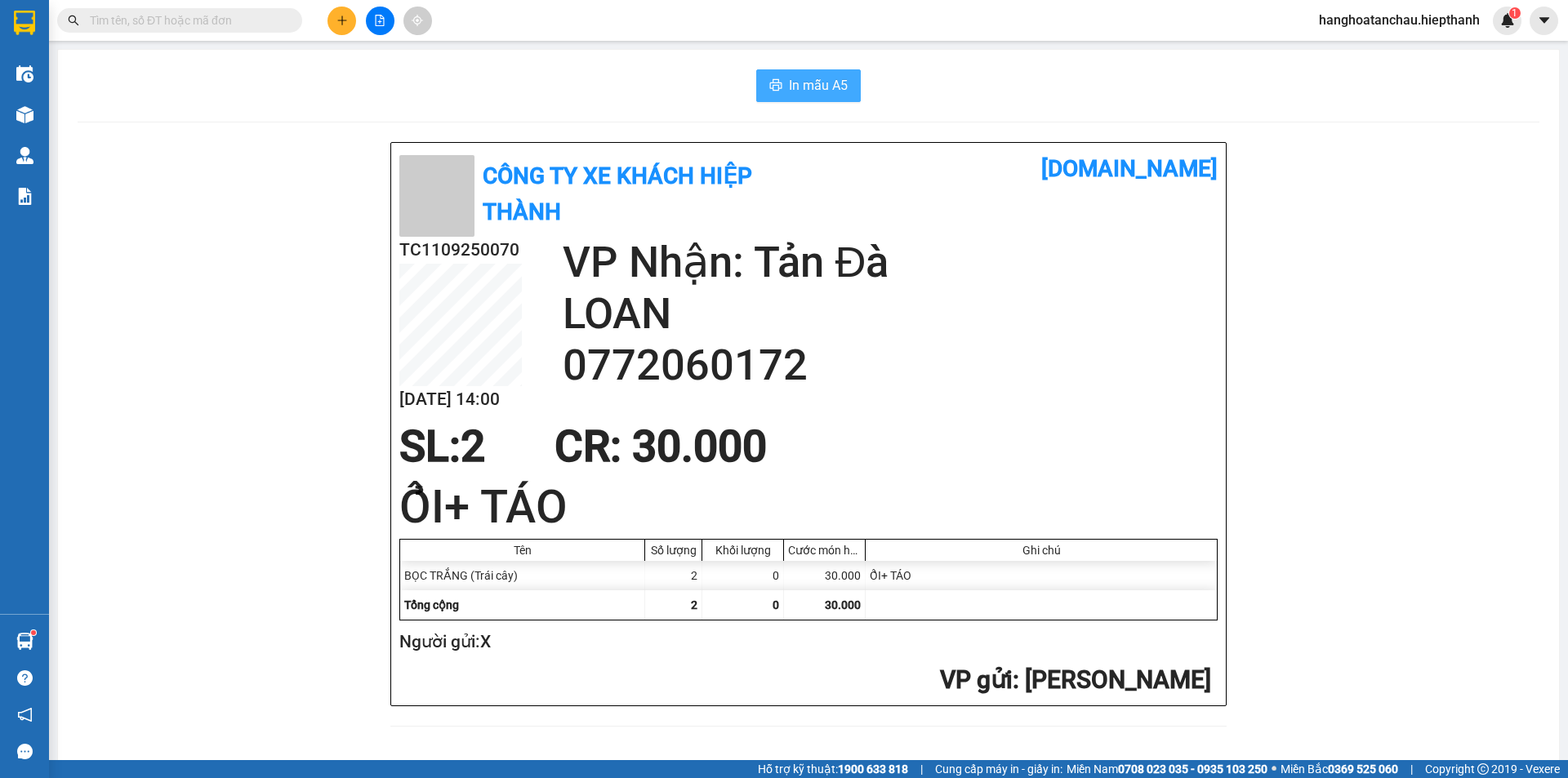
click at [781, 92] on button "In mẫu A5" at bounding box center [808, 86] width 105 height 33
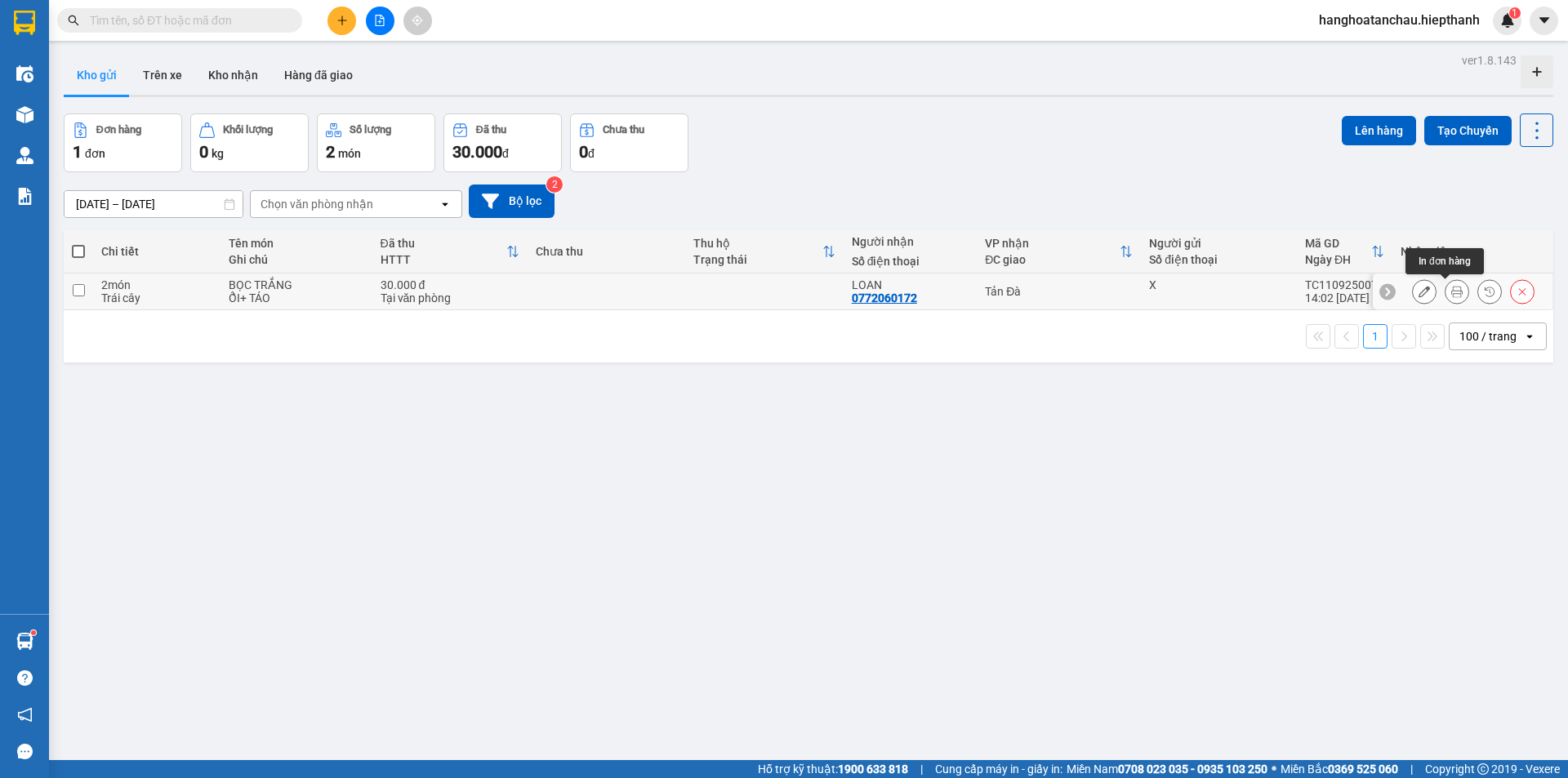
click at [1451, 292] on icon at bounding box center [1457, 291] width 11 height 11
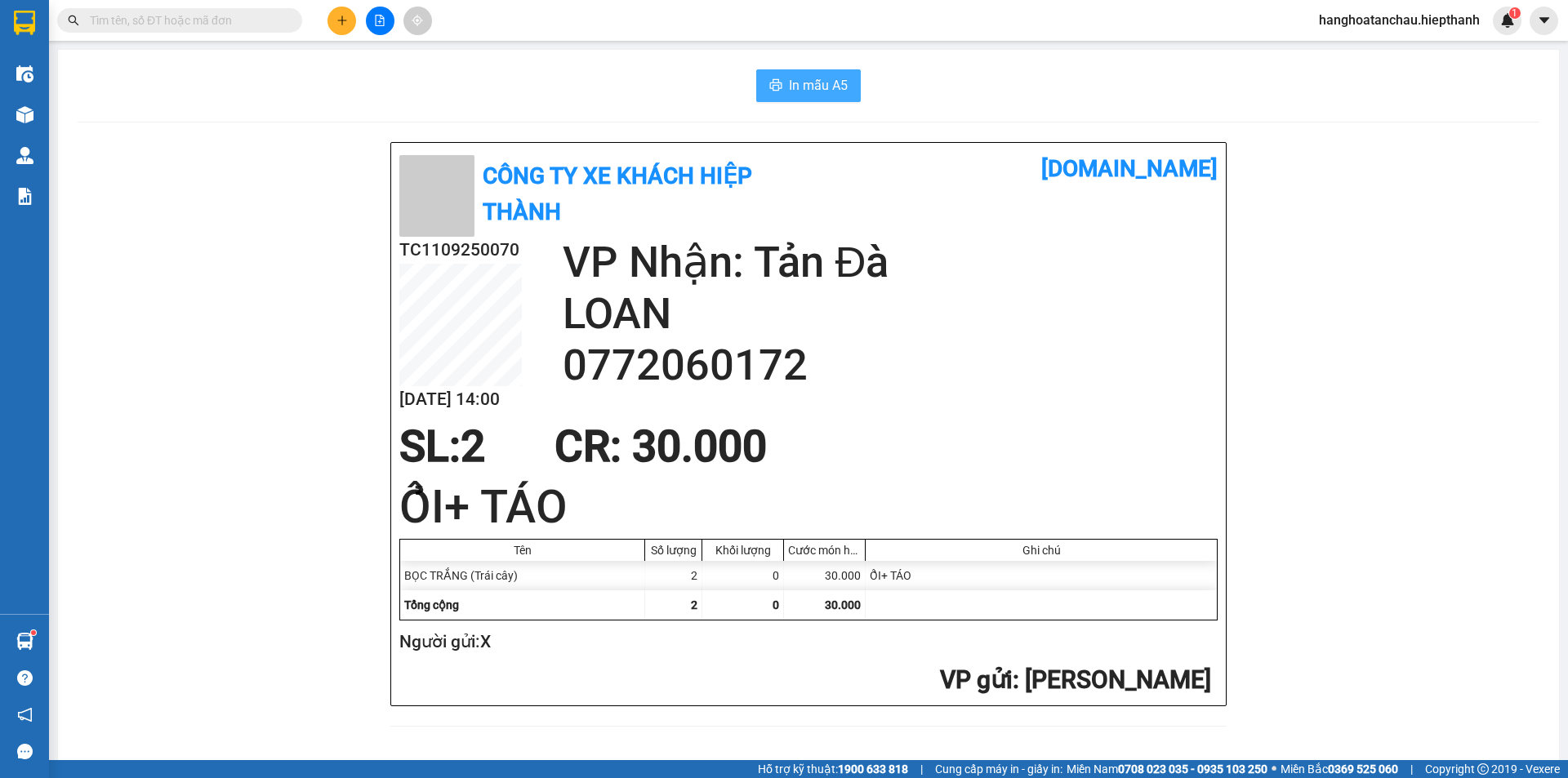
click at [821, 90] on span "In mẫu A5" at bounding box center [818, 85] width 59 height 20
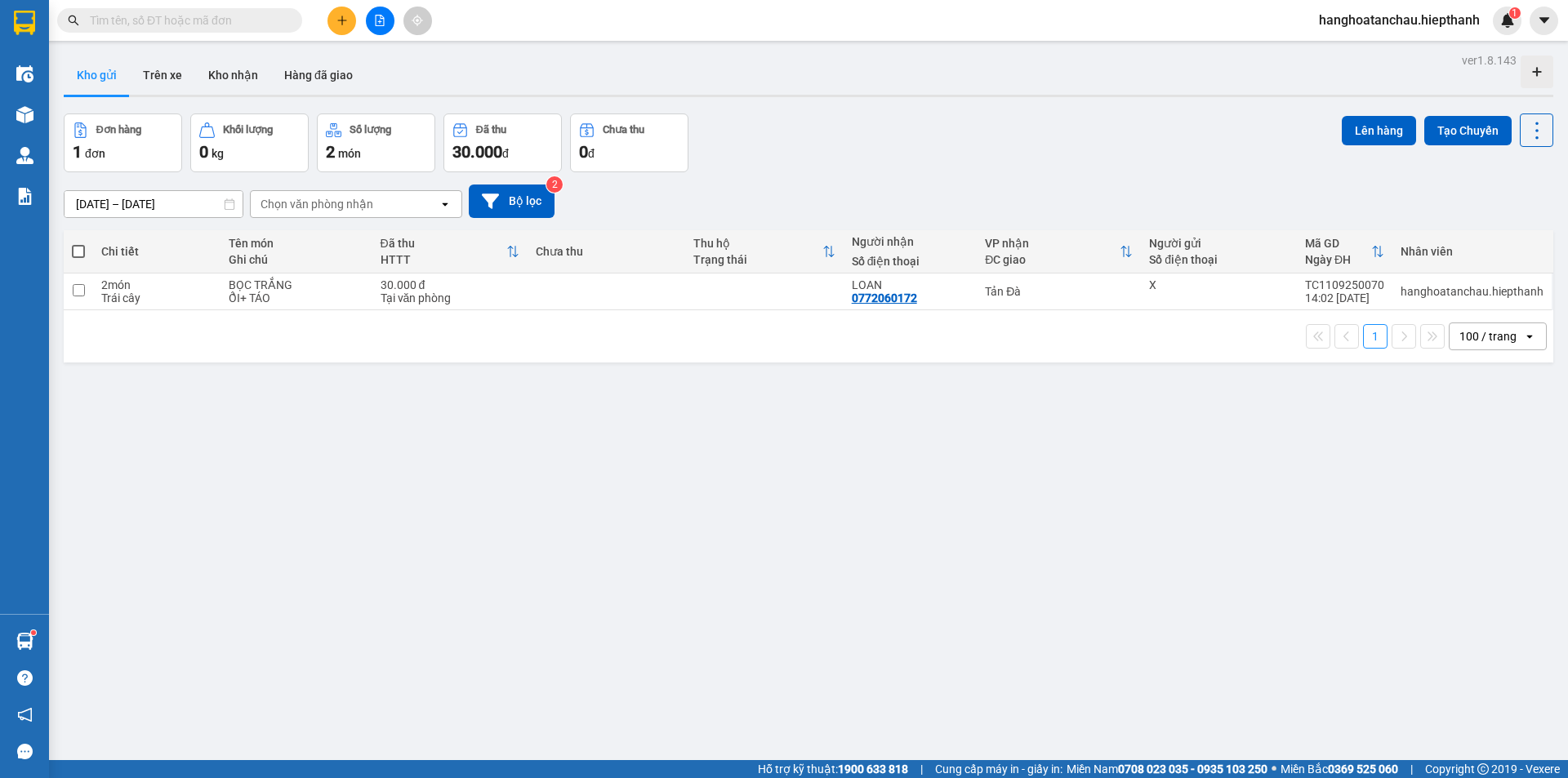
click at [158, 24] on input "text" at bounding box center [186, 20] width 193 height 18
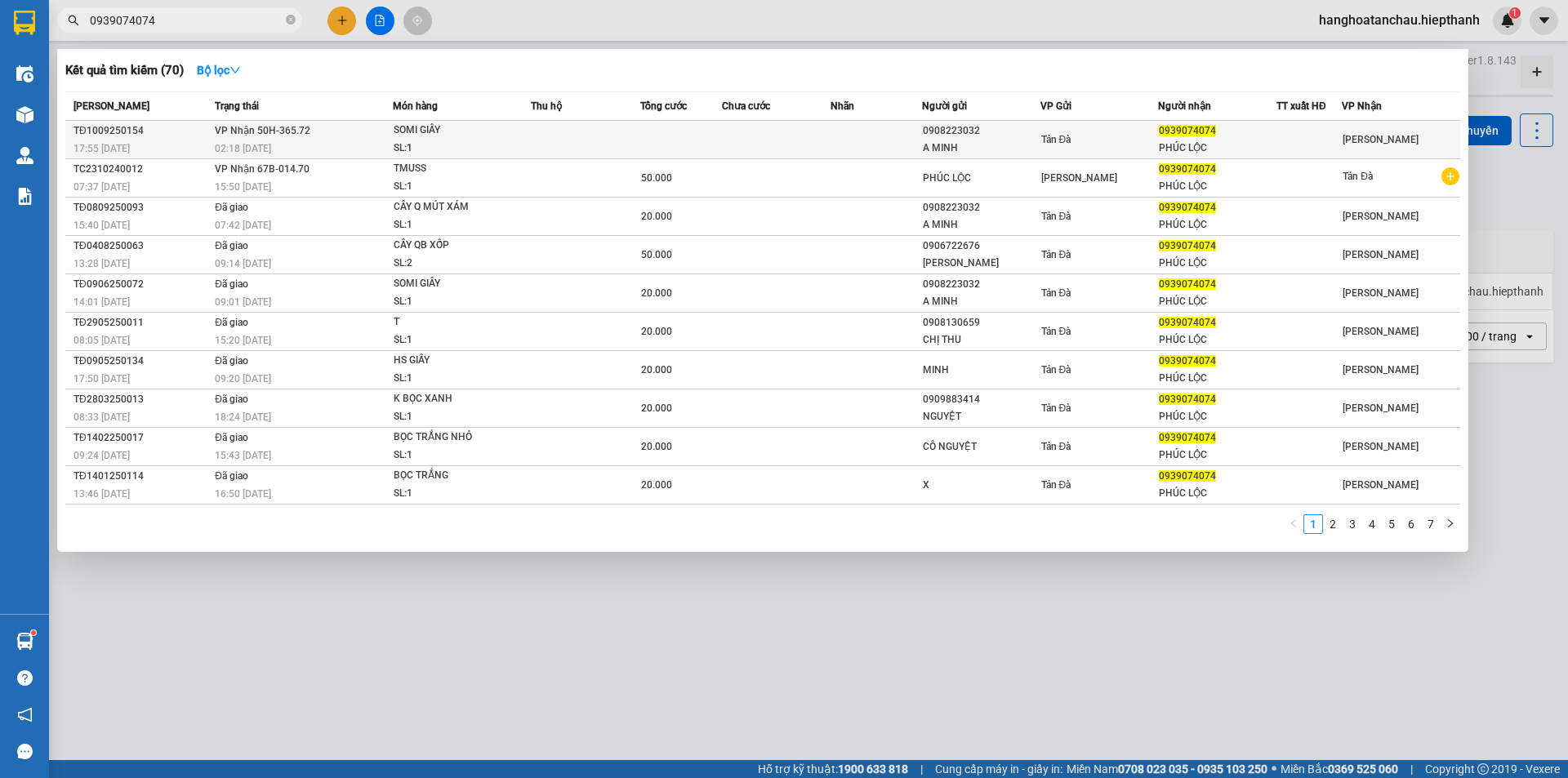
type input "0939074074"
click at [236, 136] on span "VP Nhận 50H-365.72" at bounding box center [262, 130] width 96 height 13
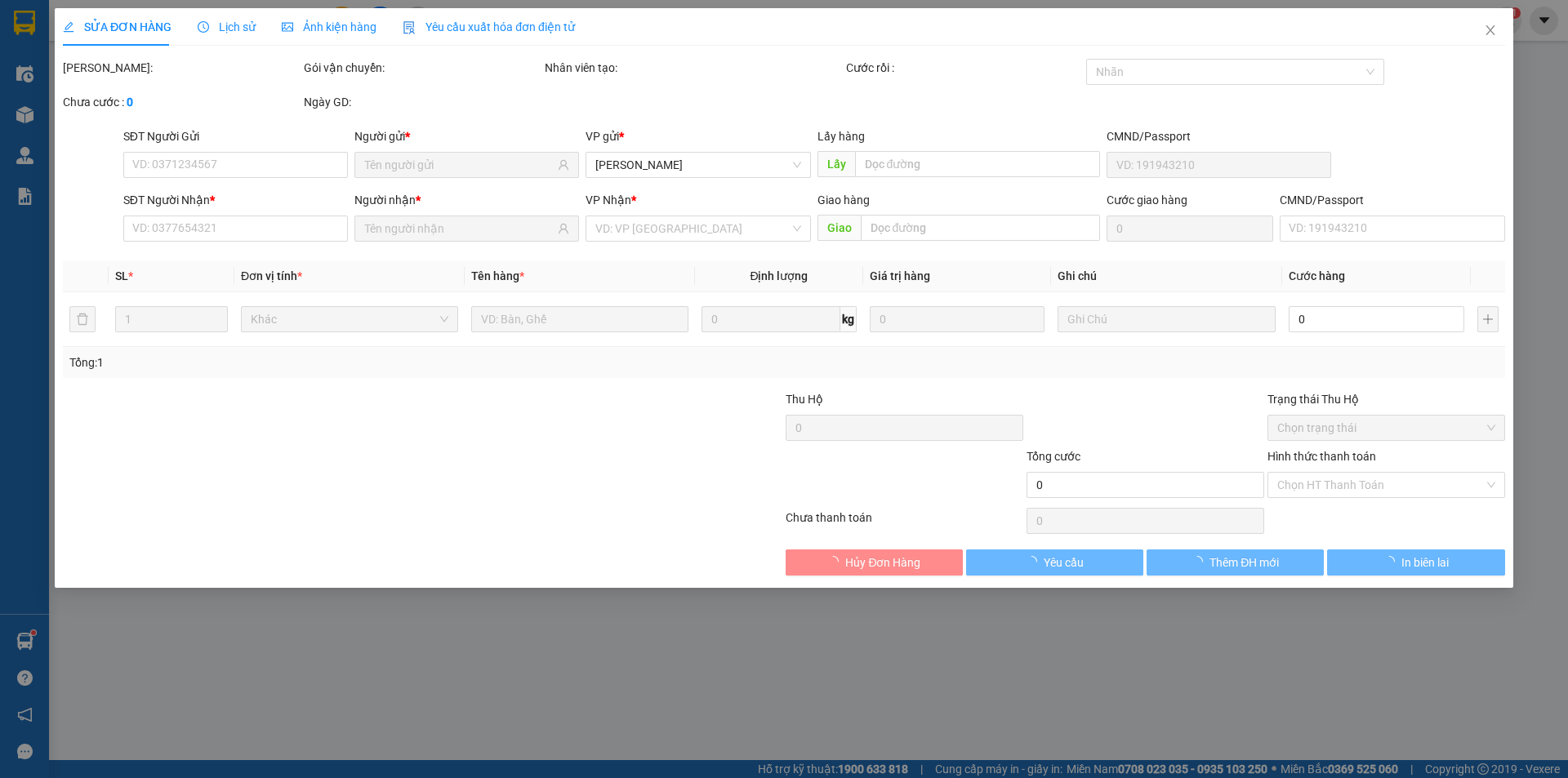
type input "0908223032"
type input "A MINH"
type input "0939074074"
type input "PHÚC LỘC"
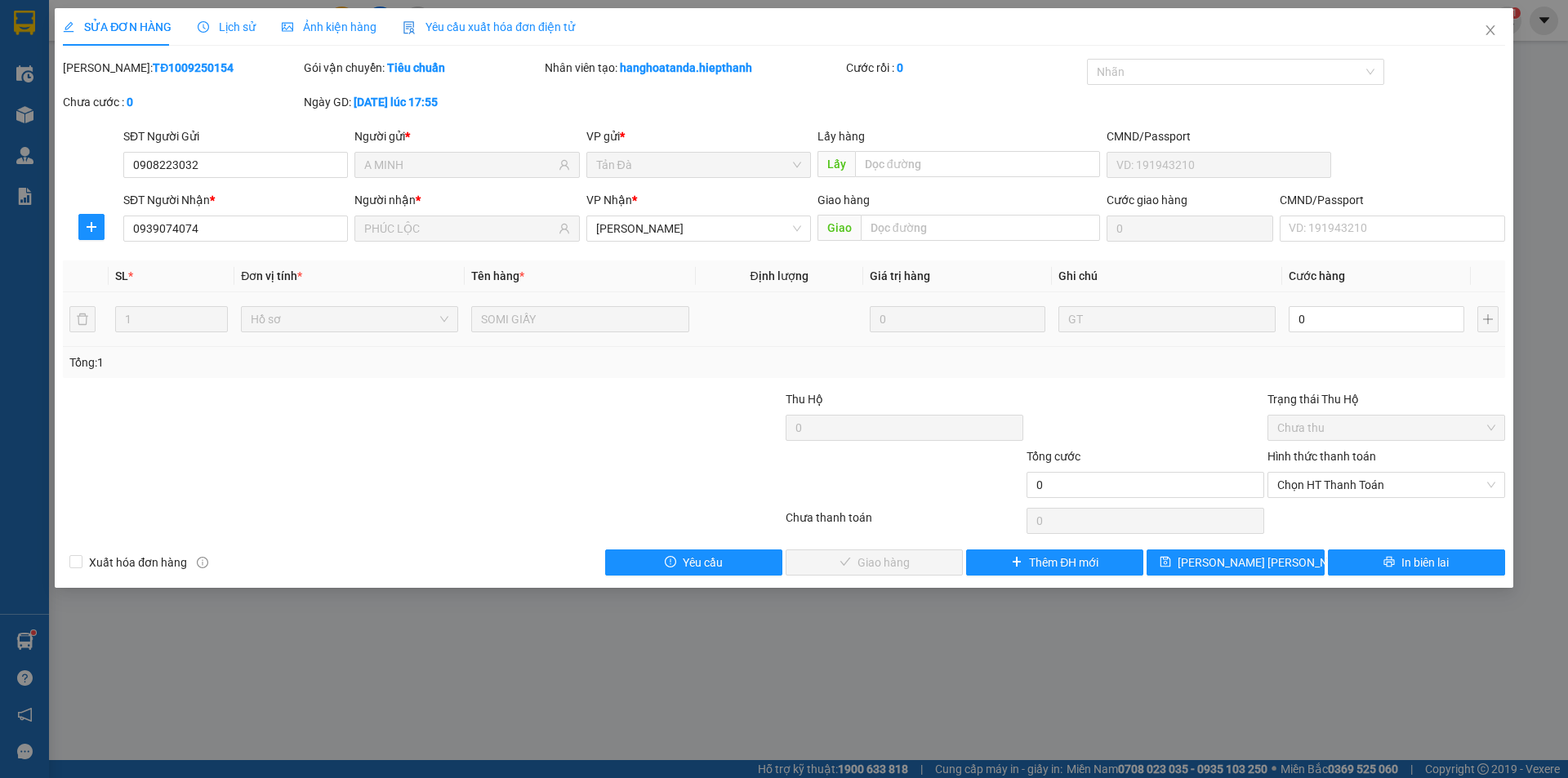
click at [1356, 298] on td "0" at bounding box center [1376, 319] width 189 height 55
type input "2"
type input "20"
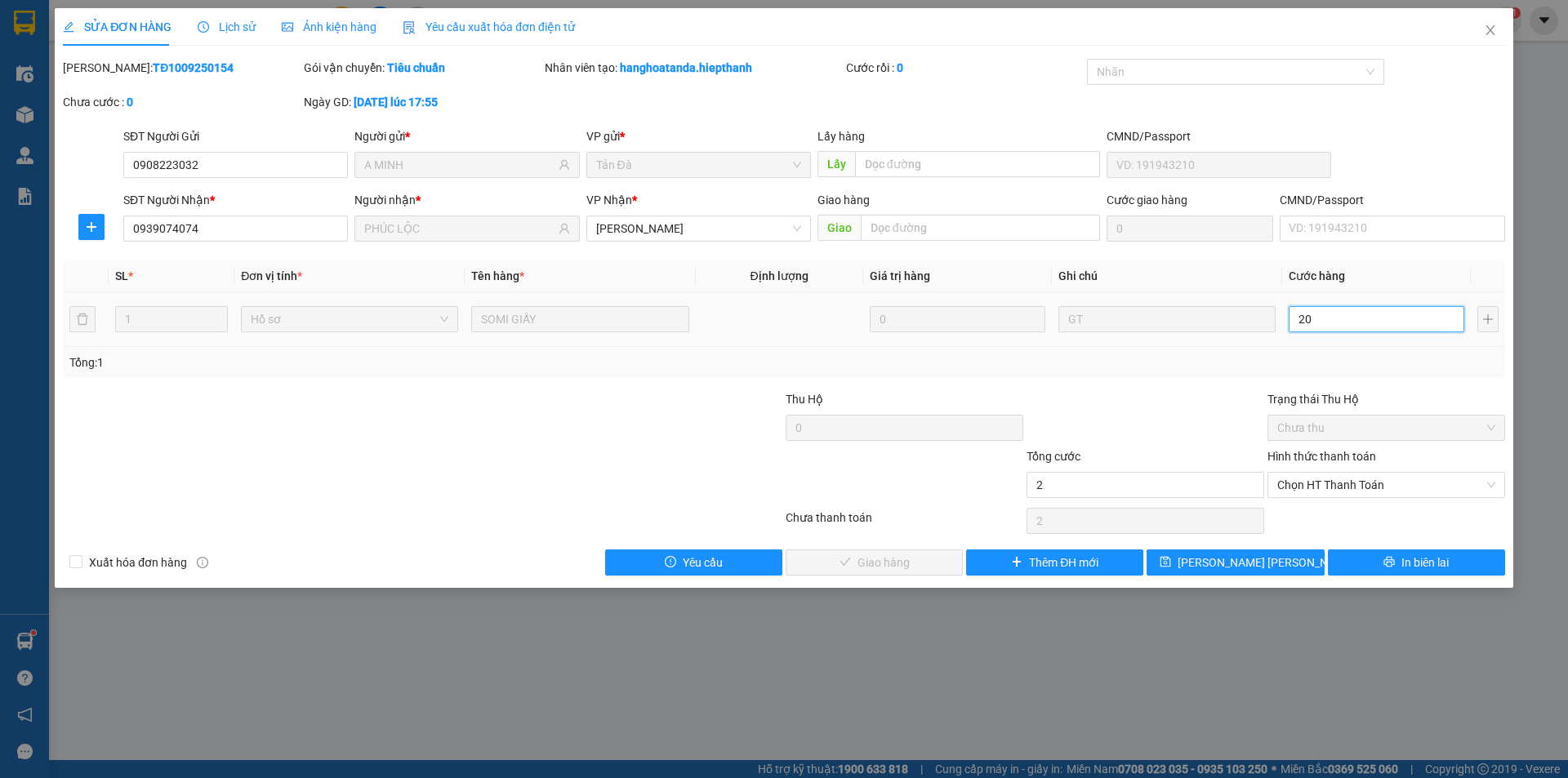
type input "20"
click at [1282, 483] on span "Chọn HT Thanh Toán" at bounding box center [1386, 485] width 218 height 24
type input "20"
type input "20.000"
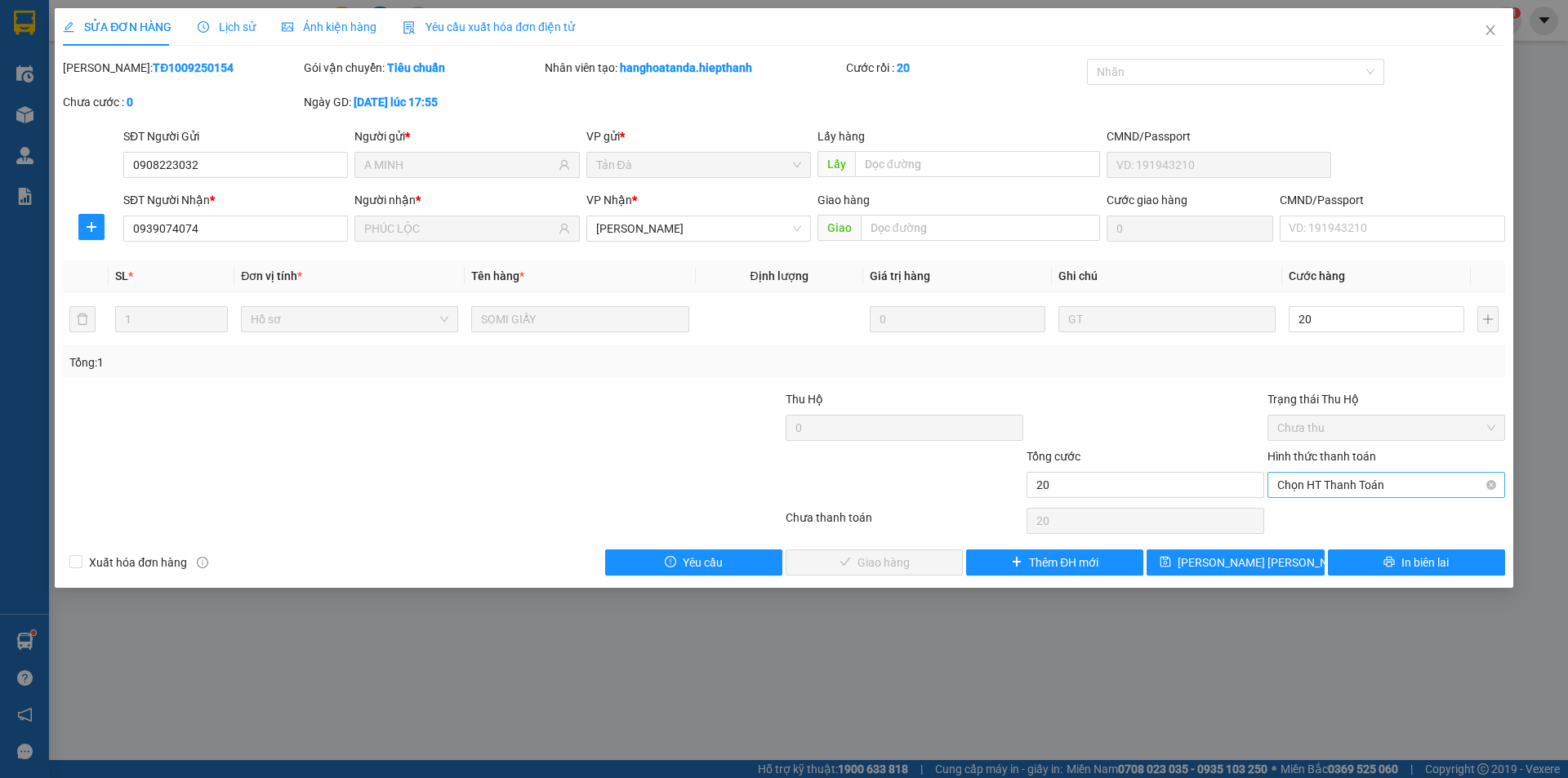
type input "20.000"
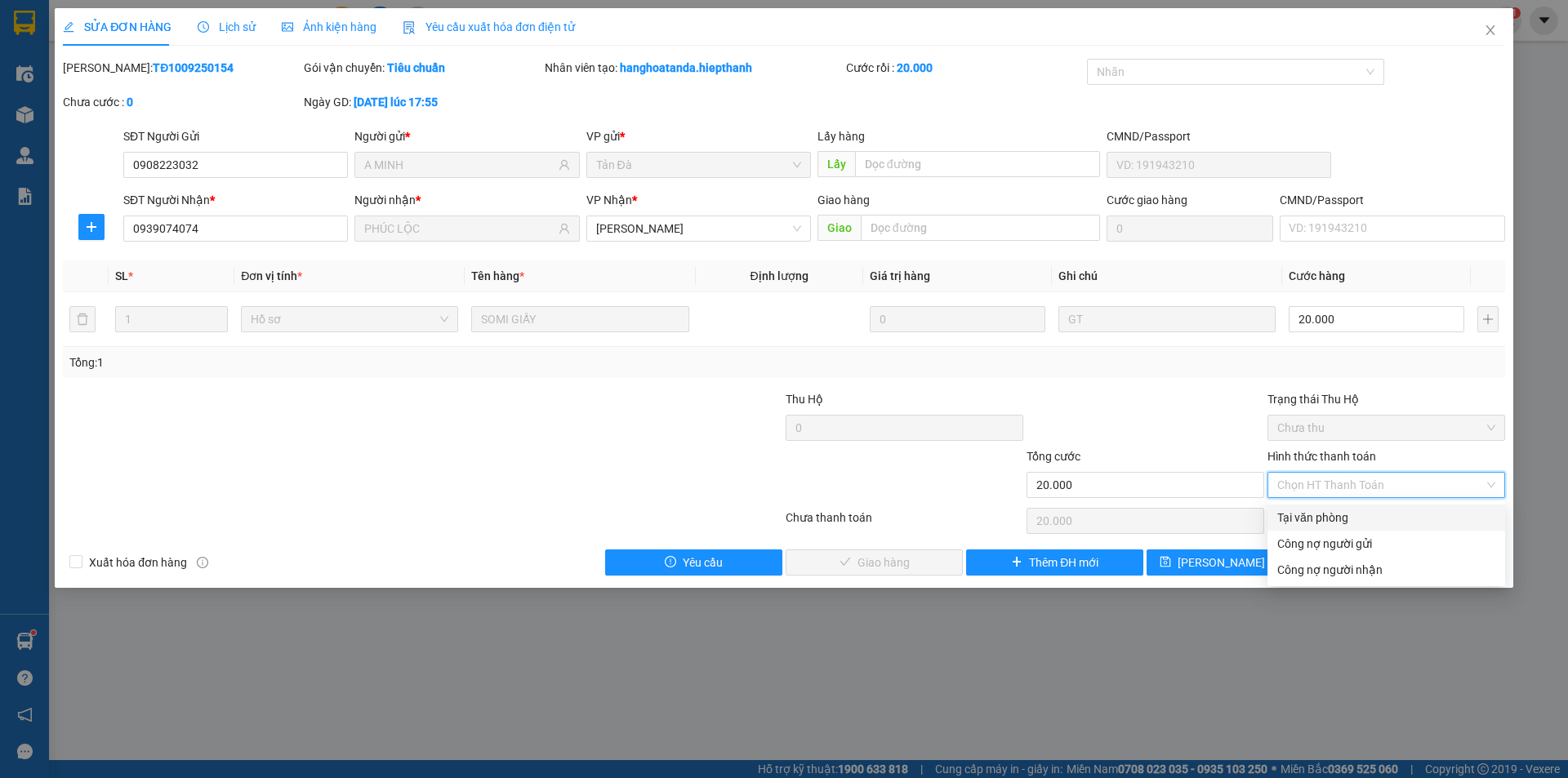
click at [1294, 518] on div "Tại văn phòng" at bounding box center [1386, 518] width 218 height 18
type input "0"
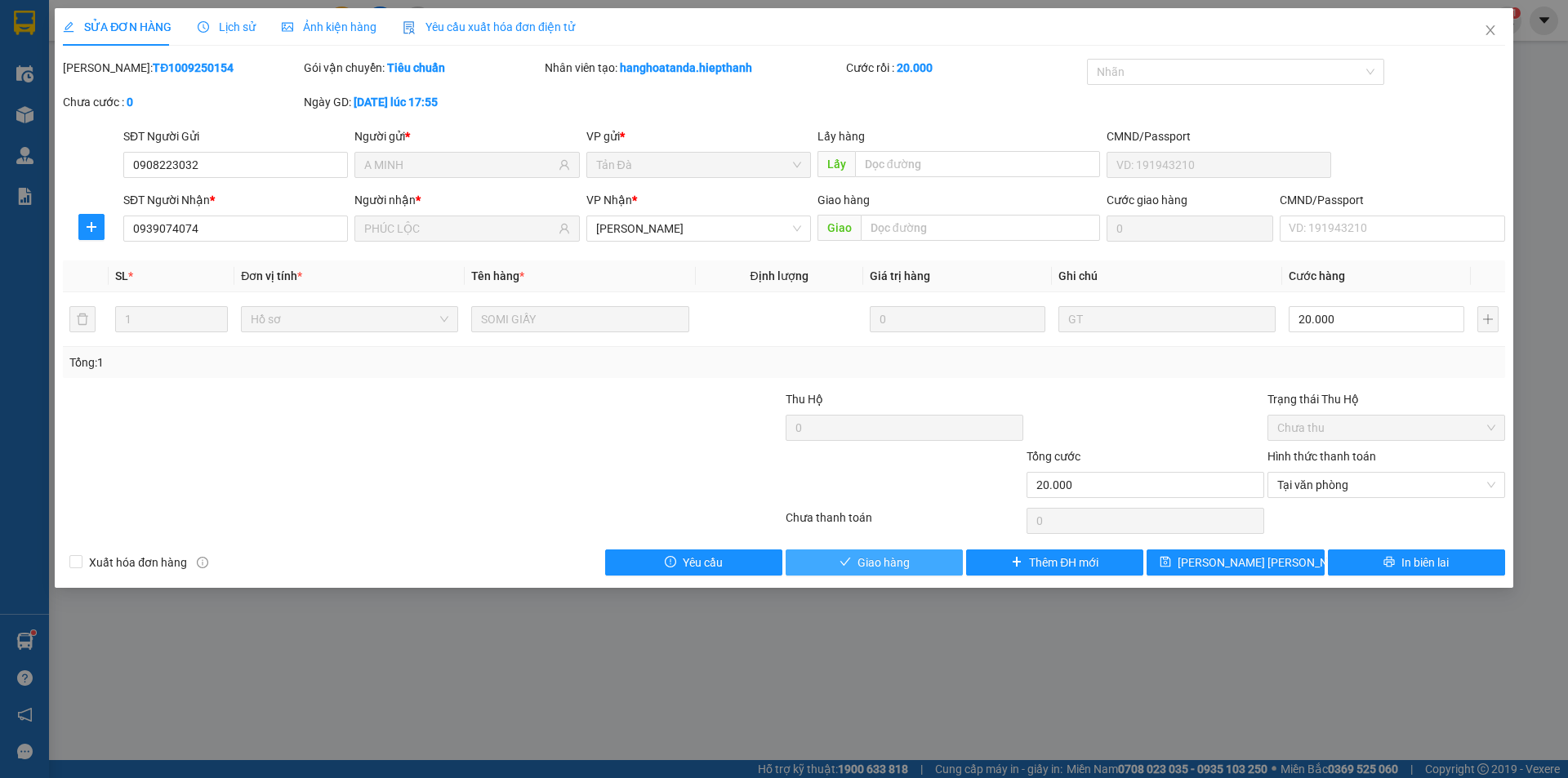
click at [870, 558] on span "Giao hàng" at bounding box center [884, 562] width 52 height 18
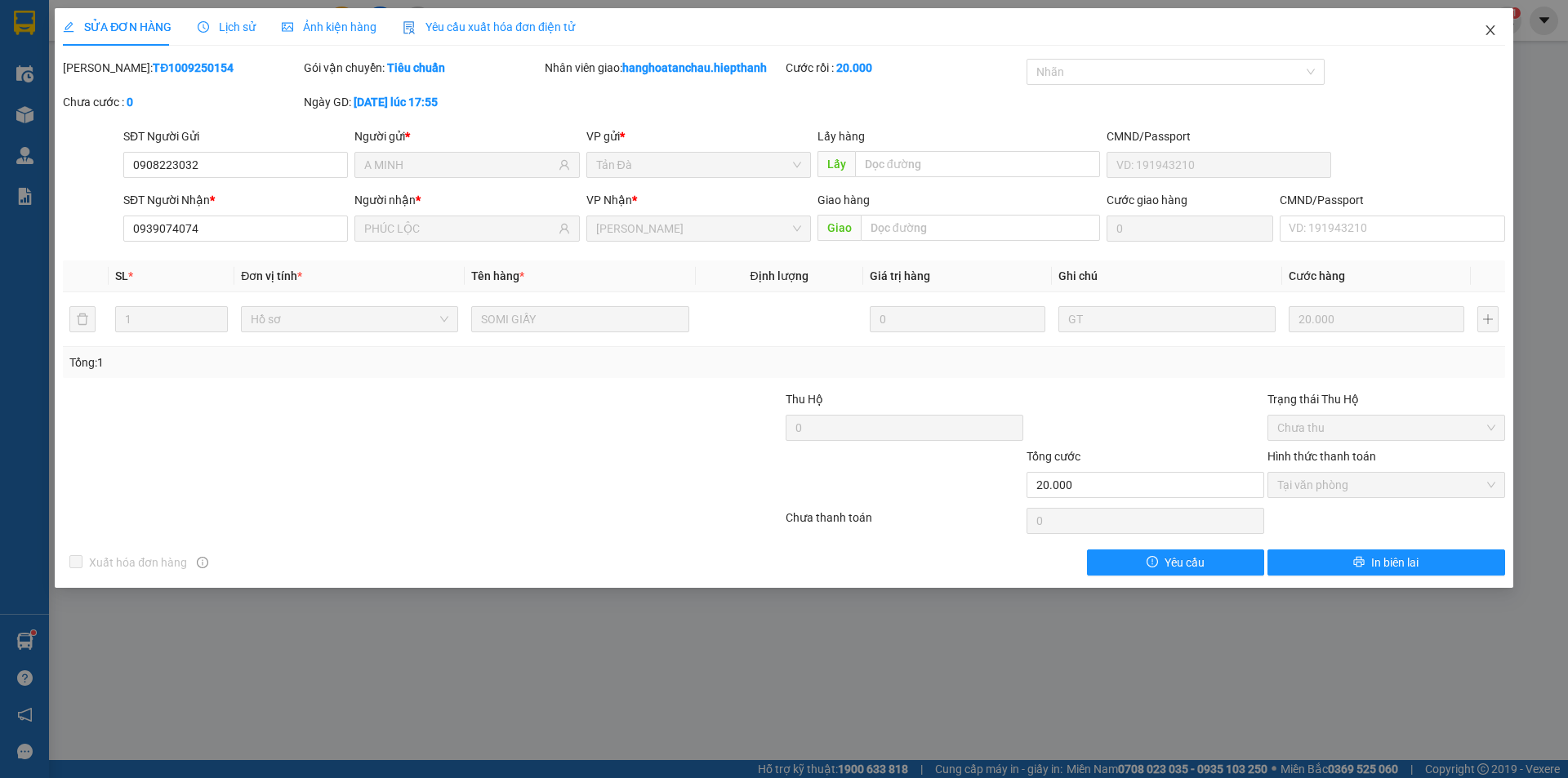
click at [1488, 30] on icon "close" at bounding box center [1490, 30] width 13 height 13
